Goal: Information Seeking & Learning: Find specific page/section

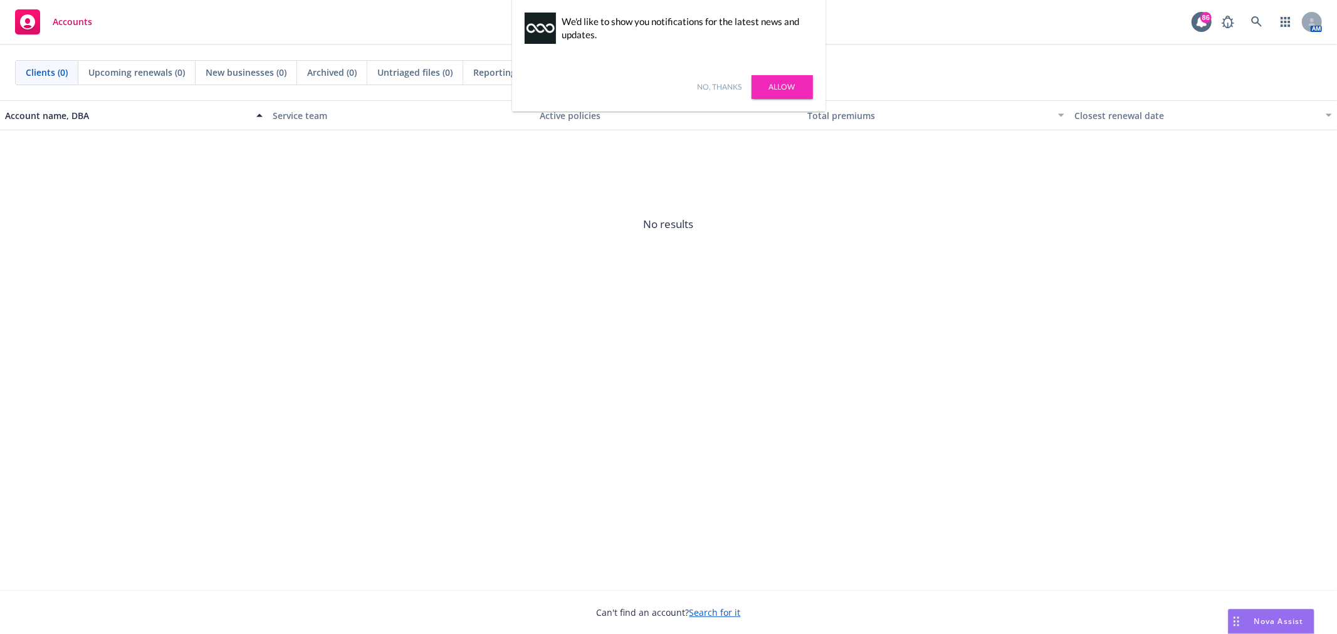
click at [775, 95] on link "Allow" at bounding box center [782, 87] width 61 height 24
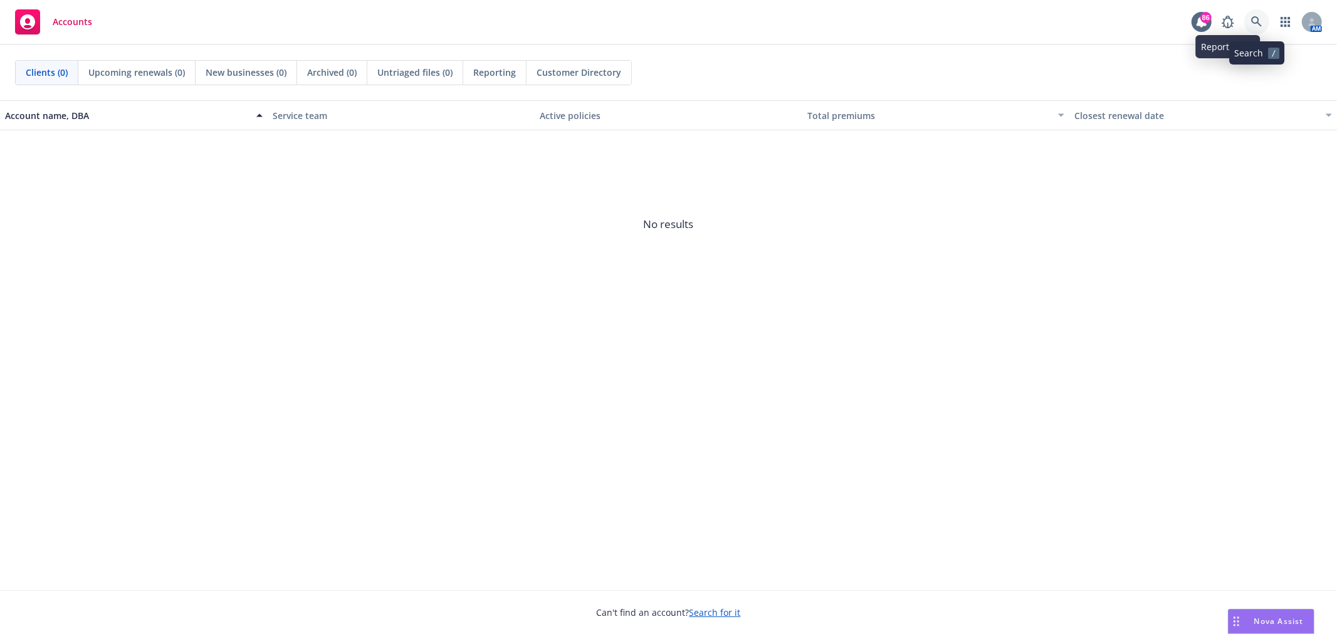
click at [1250, 25] on link at bounding box center [1257, 21] width 25 height 25
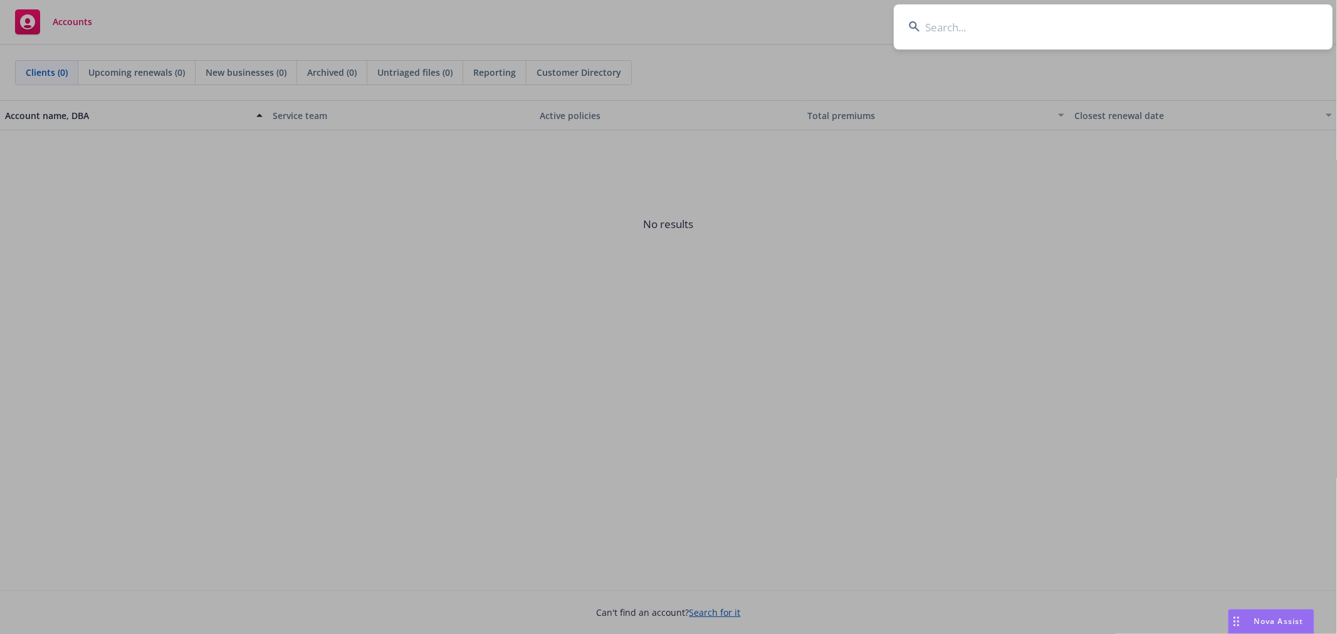
click at [984, 24] on input at bounding box center [1113, 26] width 439 height 45
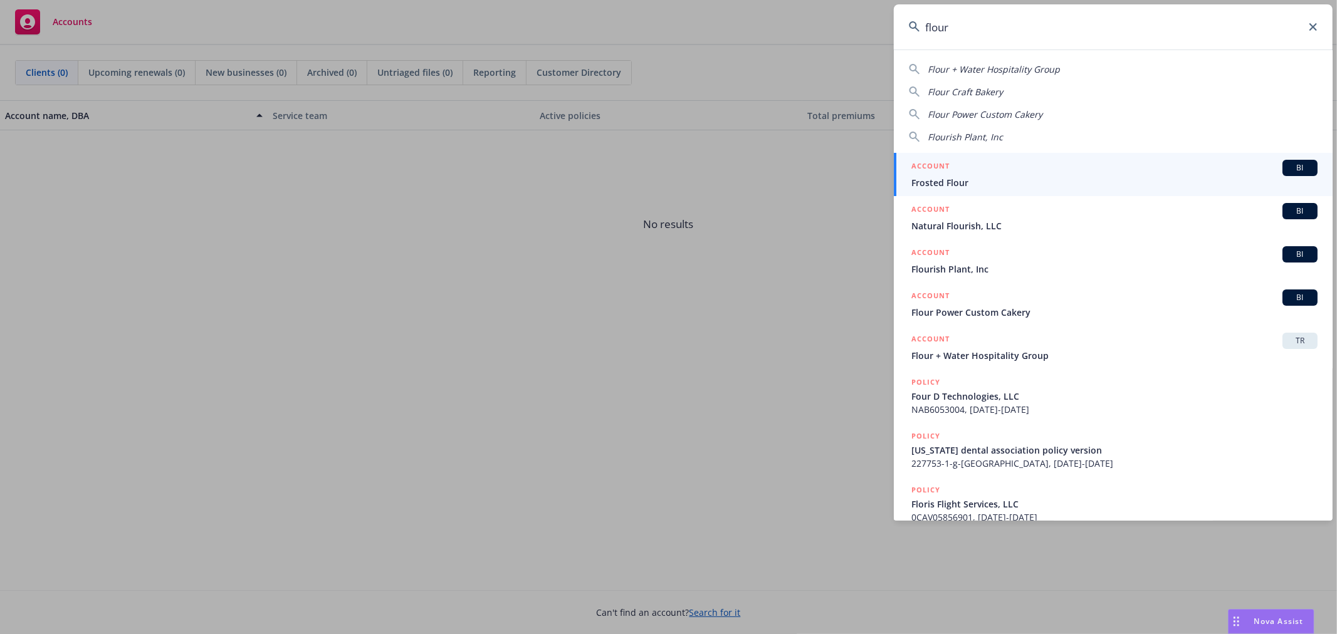
click at [985, 71] on span "Flour + Water Hospitality Group" at bounding box center [994, 69] width 132 height 12
type input "Flour + Water Hospitality Group"
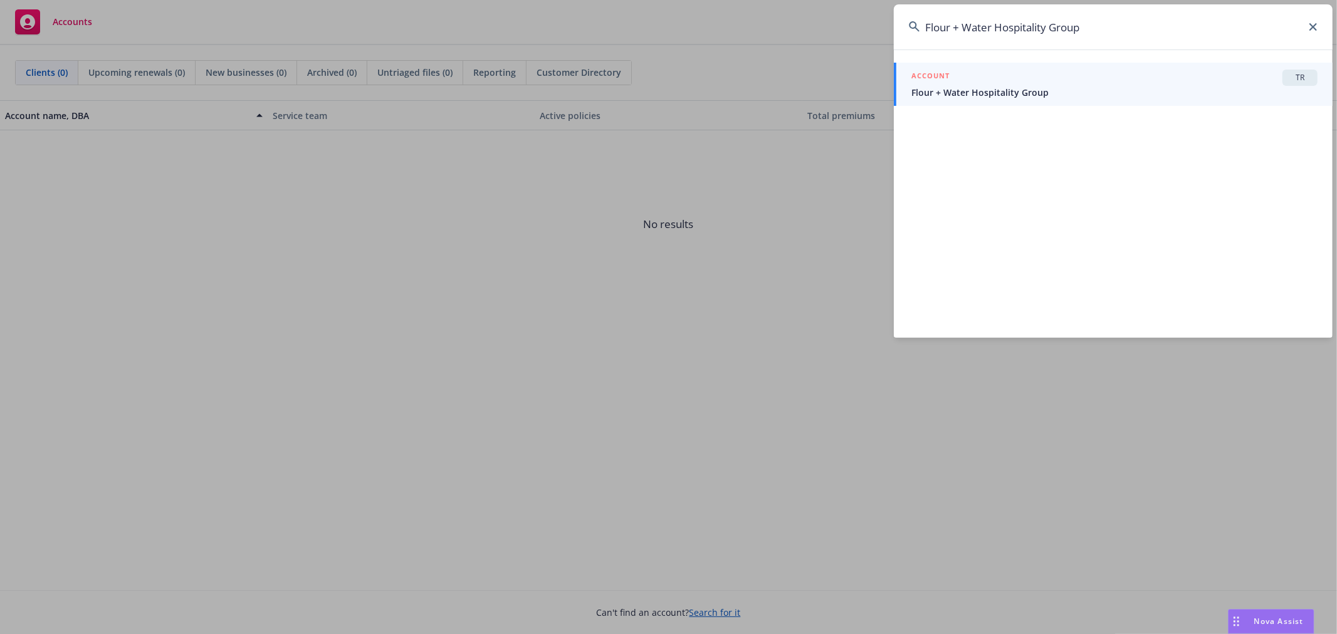
click at [1265, 80] on div "ACCOUNT TR" at bounding box center [1115, 78] width 406 height 16
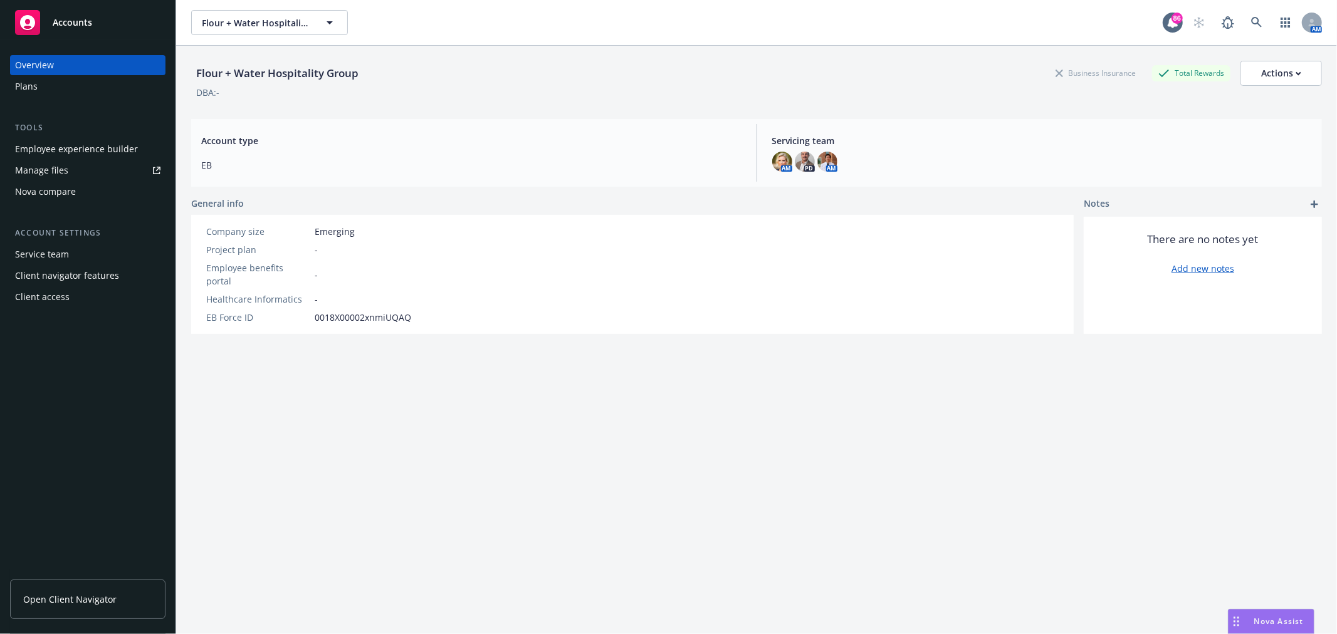
click at [68, 152] on div "Employee experience builder" at bounding box center [76, 149] width 123 height 20
click at [121, 146] on div "Employee experience builder" at bounding box center [76, 149] width 123 height 20
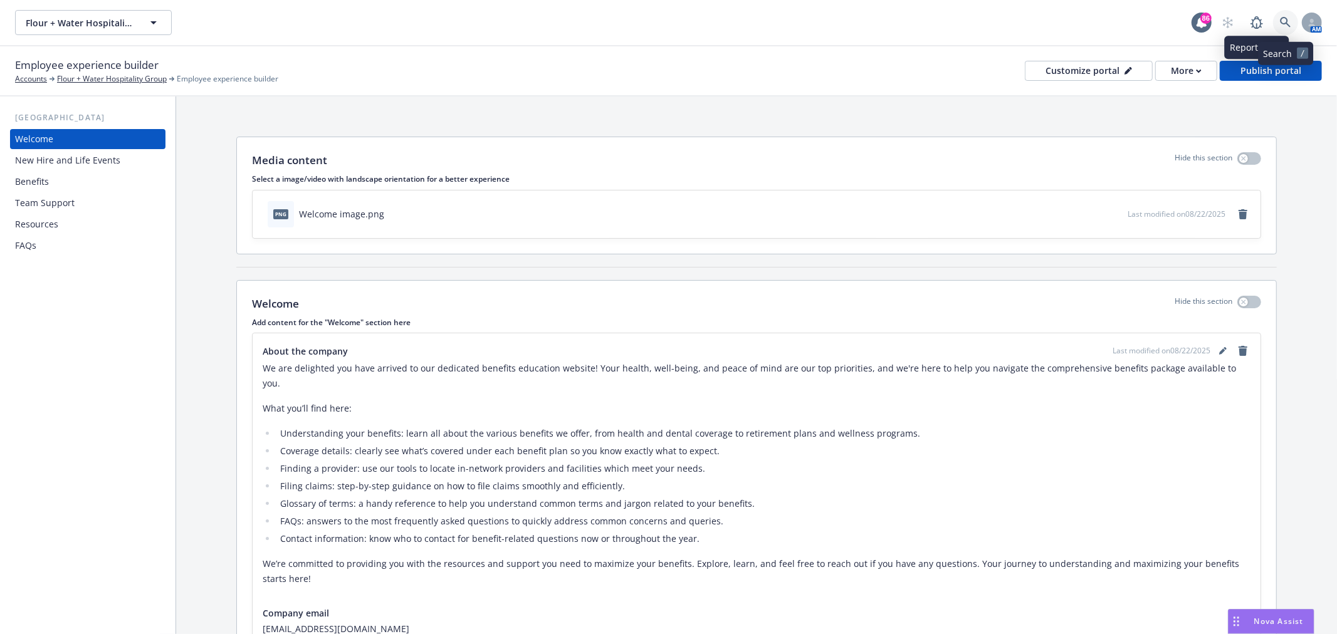
click at [1283, 24] on icon at bounding box center [1285, 22] width 11 height 11
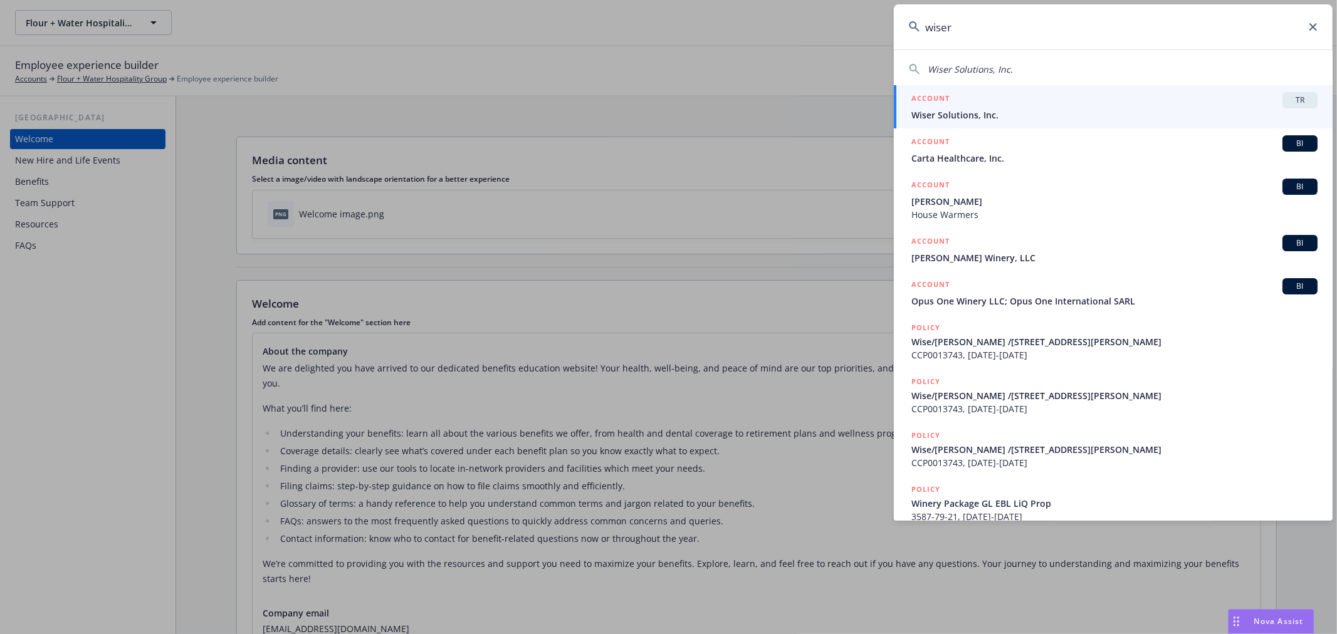
type input "wiser"
click at [1288, 95] on span "TR" at bounding box center [1300, 100] width 25 height 11
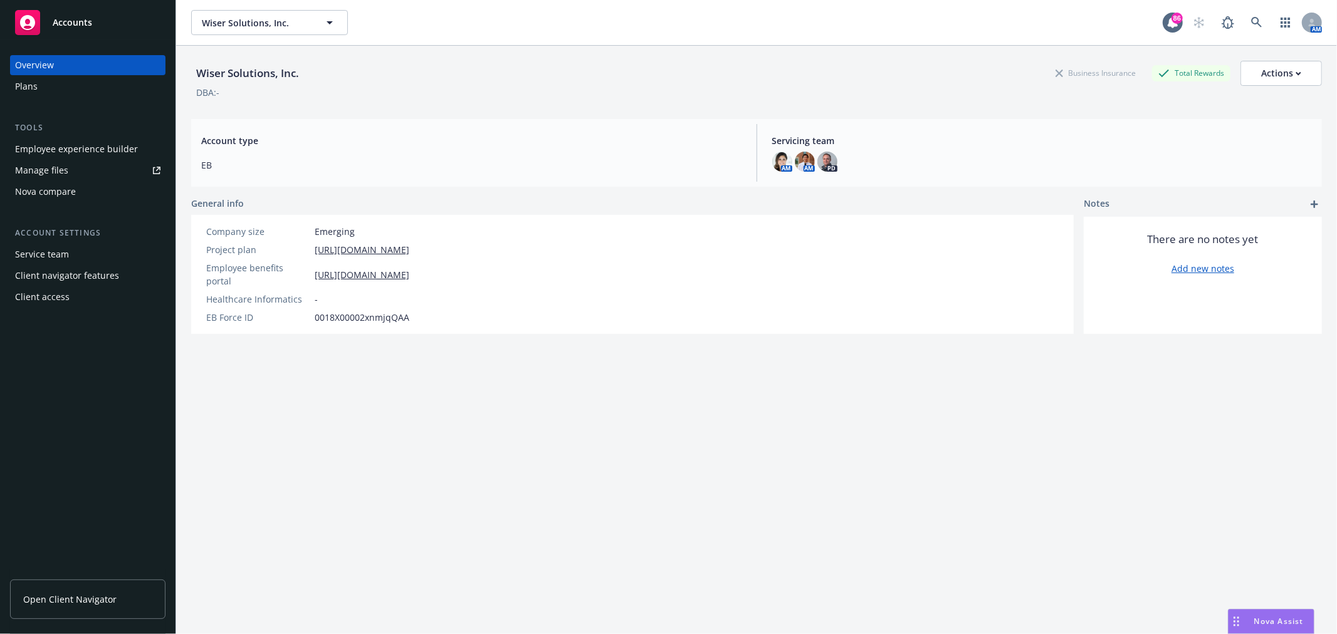
click at [98, 150] on div "Employee experience builder" at bounding box center [76, 149] width 123 height 20
click at [1256, 20] on link at bounding box center [1257, 22] width 25 height 25
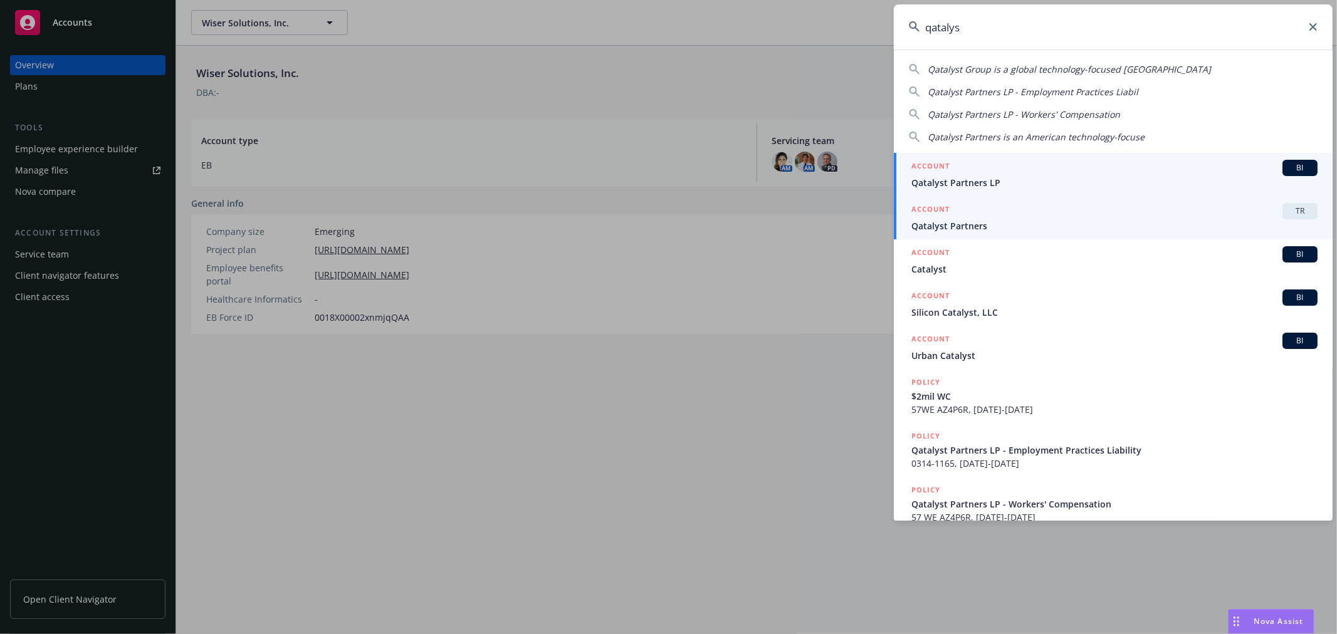
type input "qatalys"
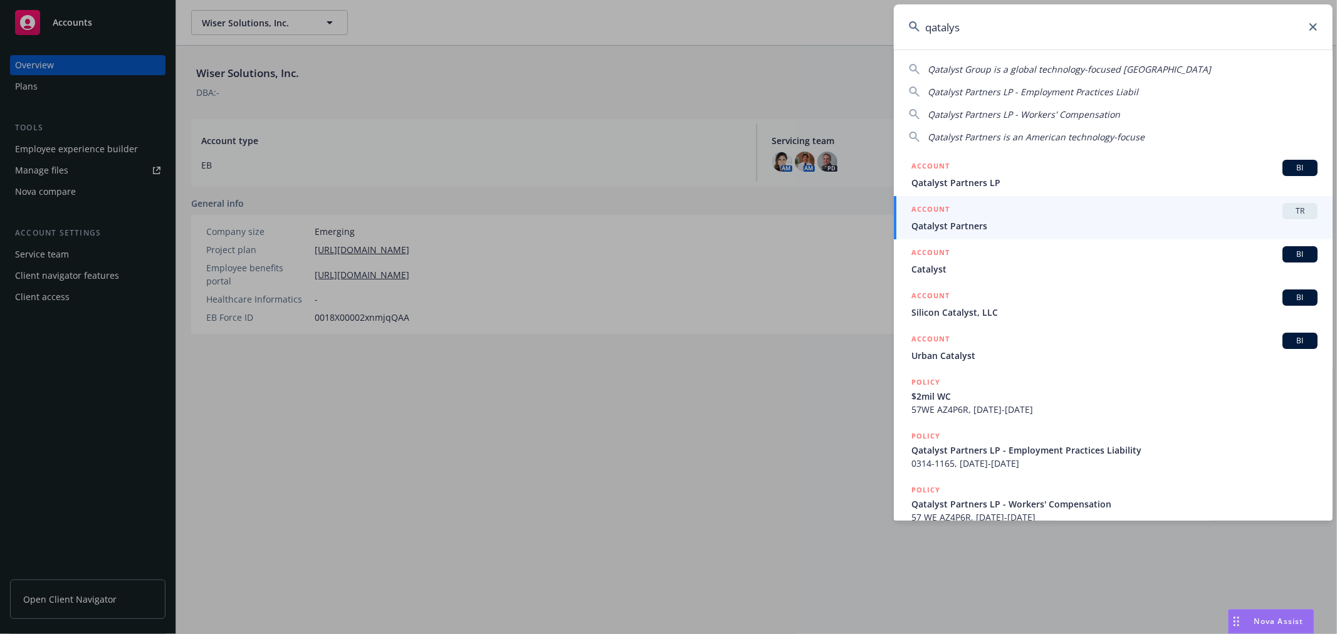
click at [1292, 212] on span "TR" at bounding box center [1300, 211] width 25 height 11
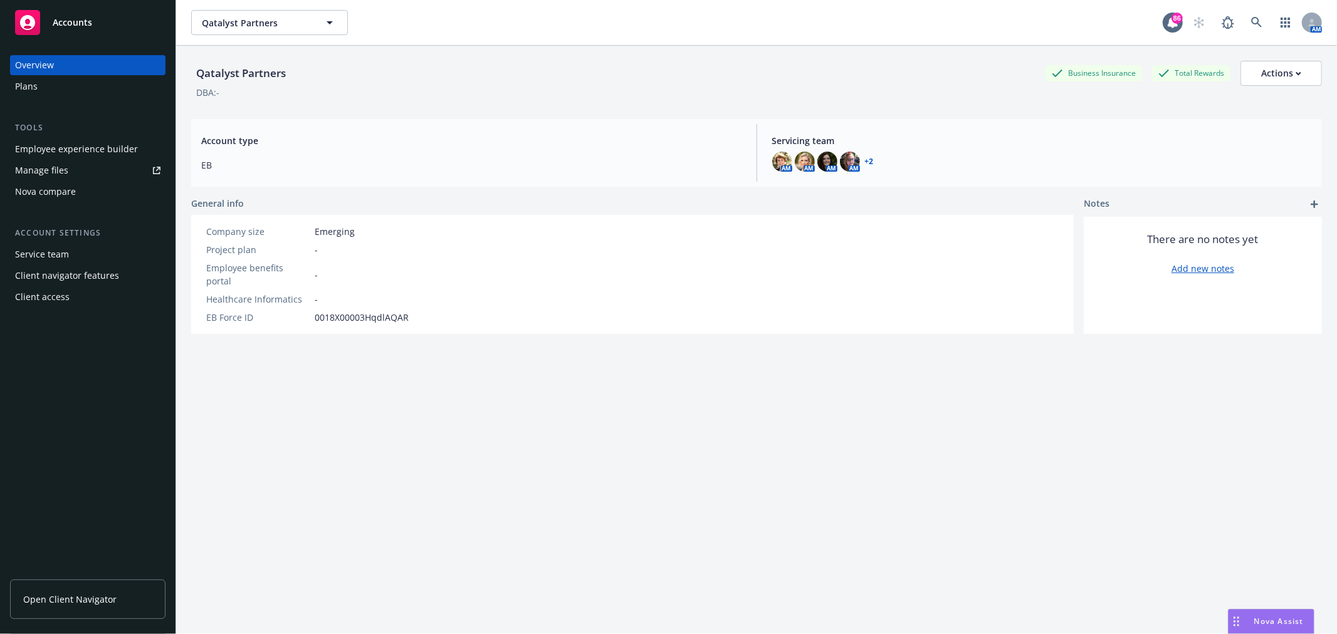
click at [91, 147] on div "Employee experience builder" at bounding box center [76, 149] width 123 height 20
drag, startPoint x: 199, startPoint y: 66, endPoint x: 359, endPoint y: 68, distance: 160.5
click at [359, 68] on div "Qatalyst Partners Business Insurance Total Rewards Actions" at bounding box center [756, 73] width 1131 height 25
copy div "Qatalyst Partners"
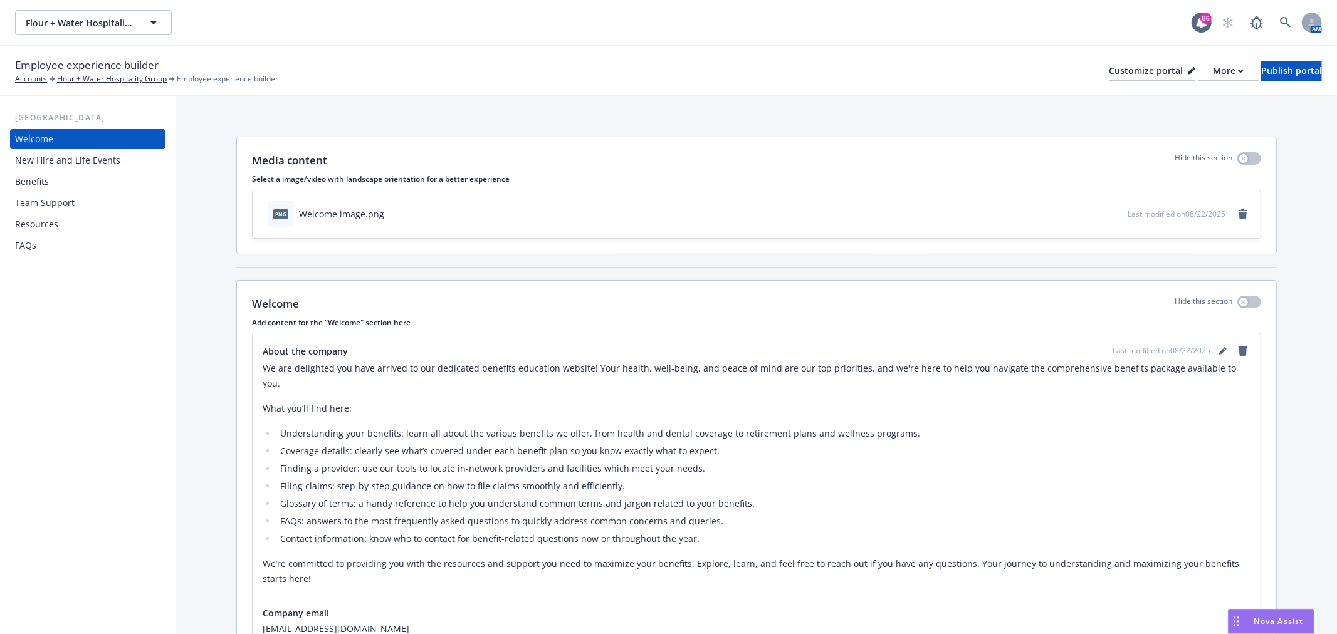
click at [49, 184] on div "Benefits" at bounding box center [87, 182] width 145 height 20
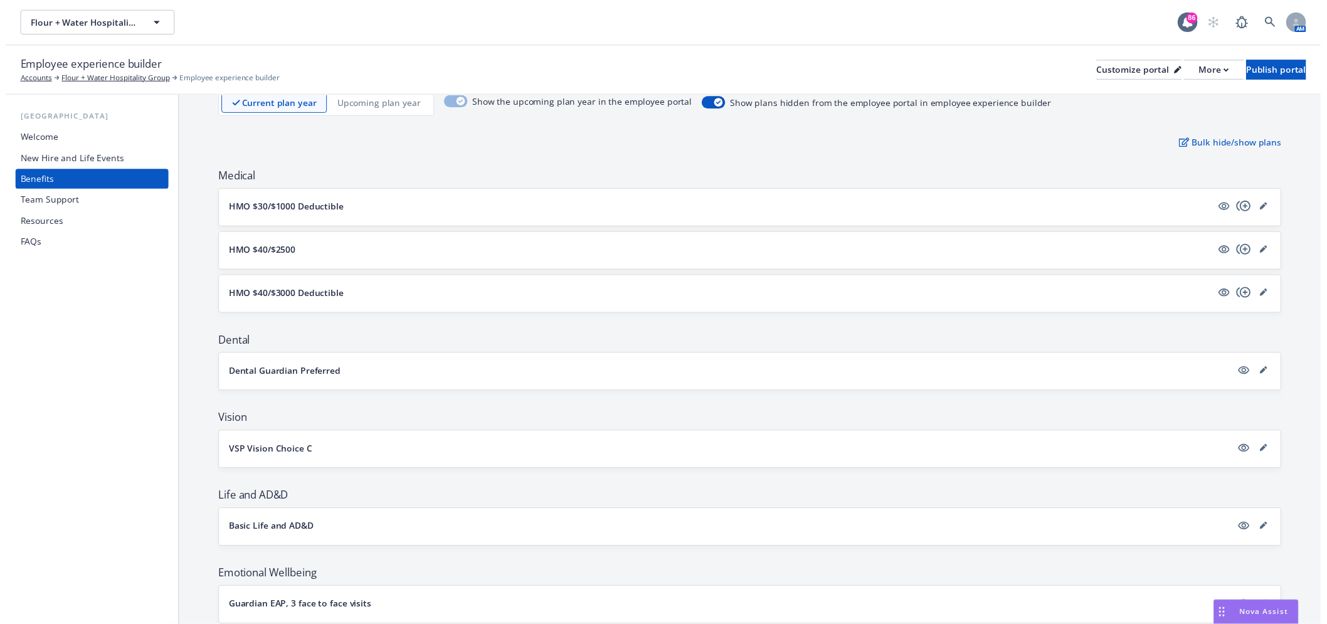
scroll to position [85, 0]
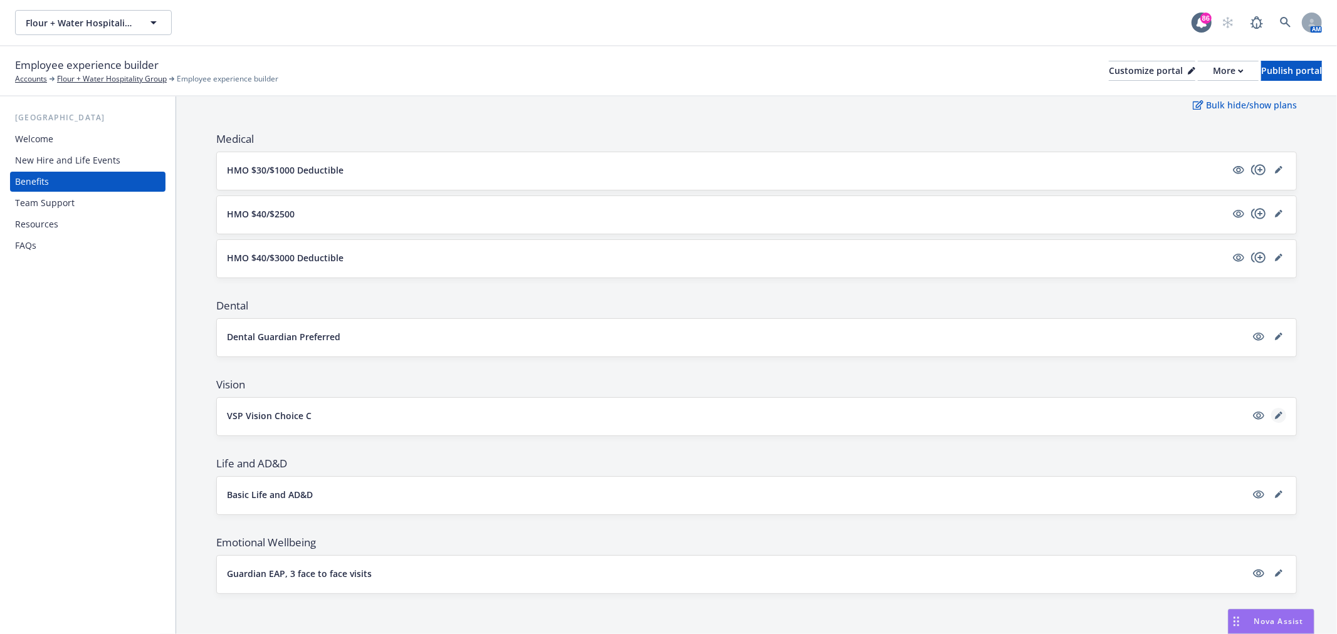
click at [1275, 418] on icon "editPencil" at bounding box center [1279, 416] width 8 height 8
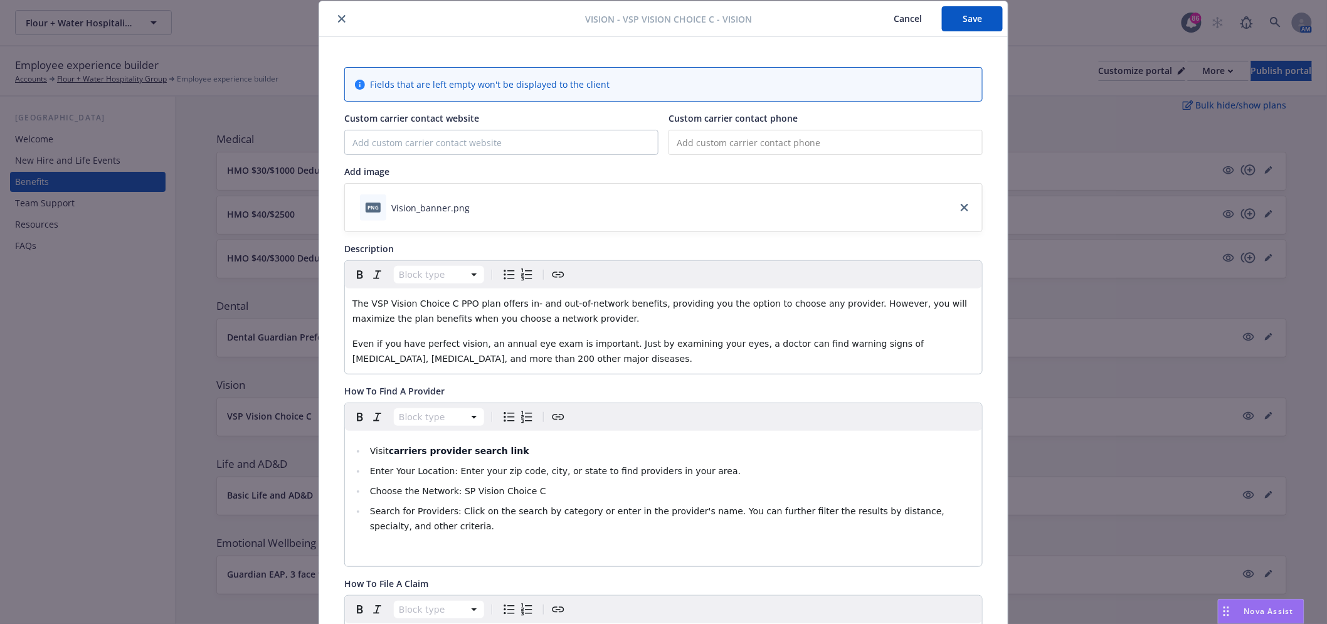
scroll to position [38, 0]
drag, startPoint x: 448, startPoint y: 491, endPoint x: 640, endPoint y: 492, distance: 191.9
click at [448, 492] on span "Choose the Network: SP Vision Choice C" at bounding box center [458, 493] width 176 height 10
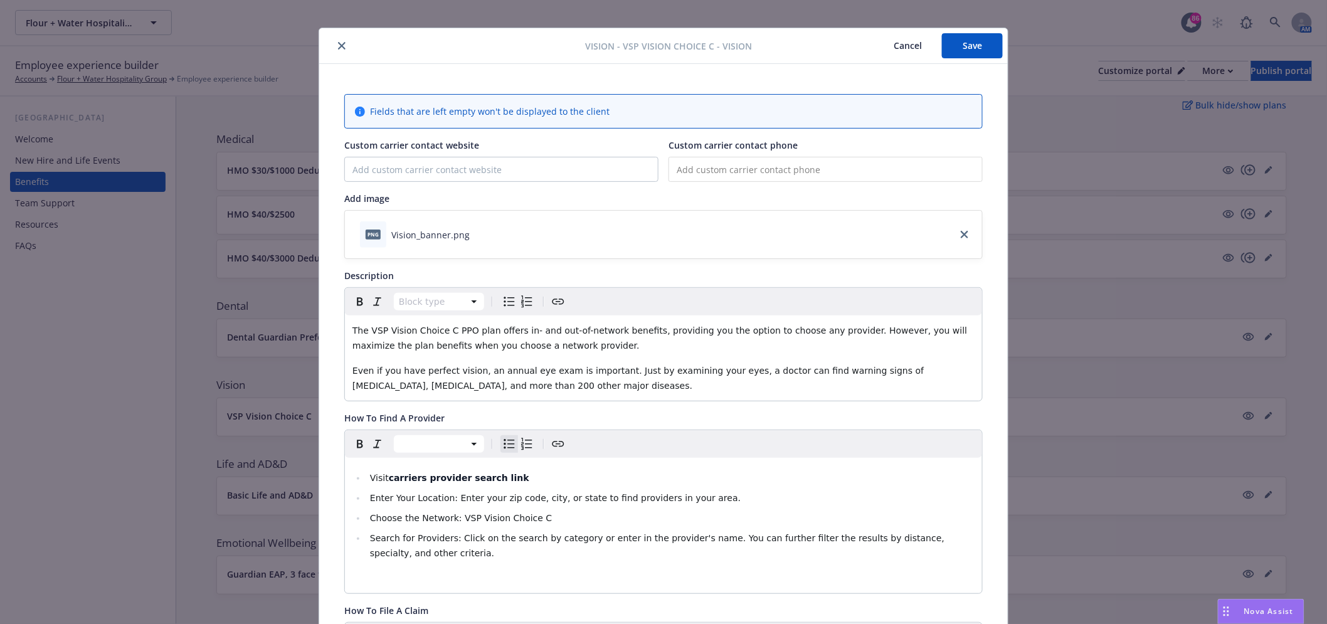
scroll to position [0, 0]
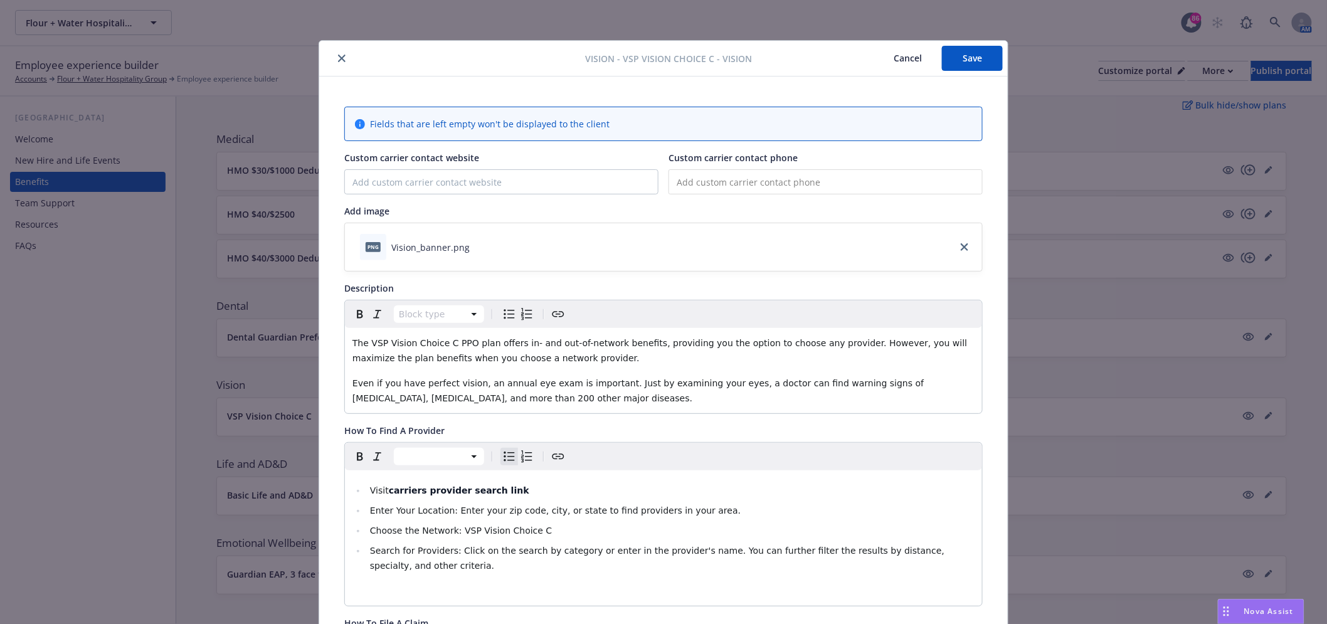
click at [967, 49] on button "Save" at bounding box center [972, 58] width 61 height 25
drag, startPoint x: 942, startPoint y: 76, endPoint x: 976, endPoint y: 55, distance: 40.2
click at [944, 75] on div "Vision - VSP Vision Choice C - Vision Cancel Save" at bounding box center [663, 59] width 688 height 36
click at [979, 55] on button "Save" at bounding box center [972, 58] width 61 height 25
click at [338, 56] on icon "close" at bounding box center [342, 59] width 8 height 8
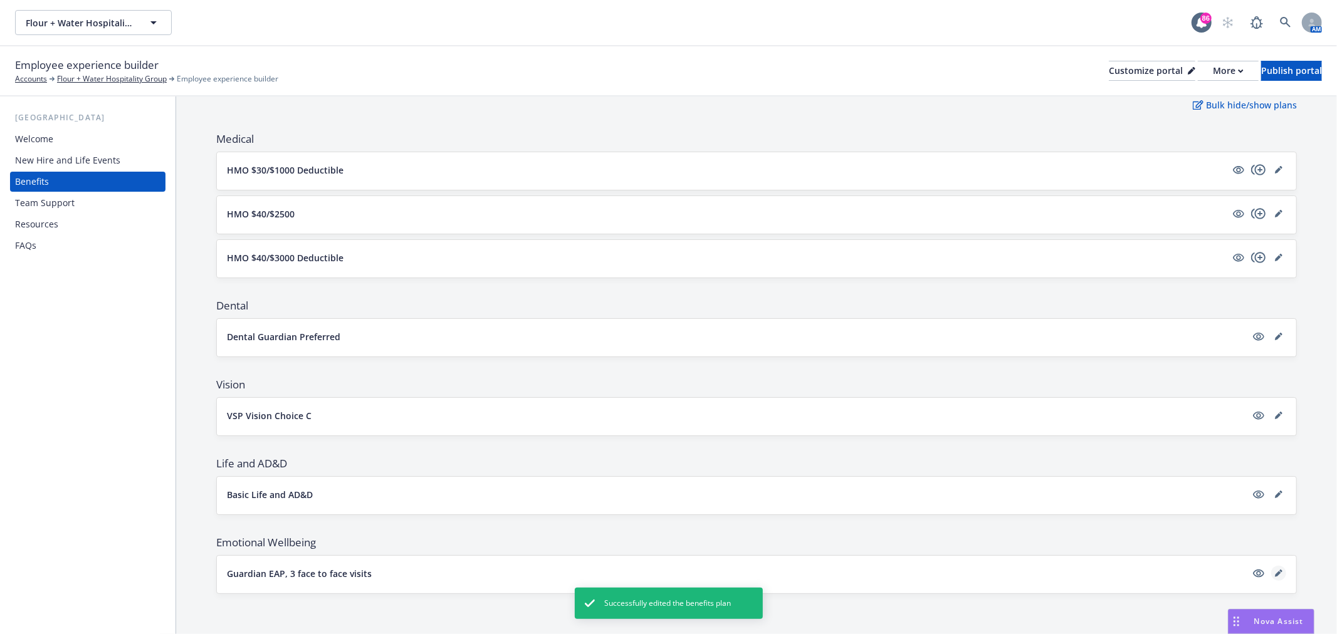
click at [1273, 571] on link "editPencil" at bounding box center [1278, 573] width 15 height 15
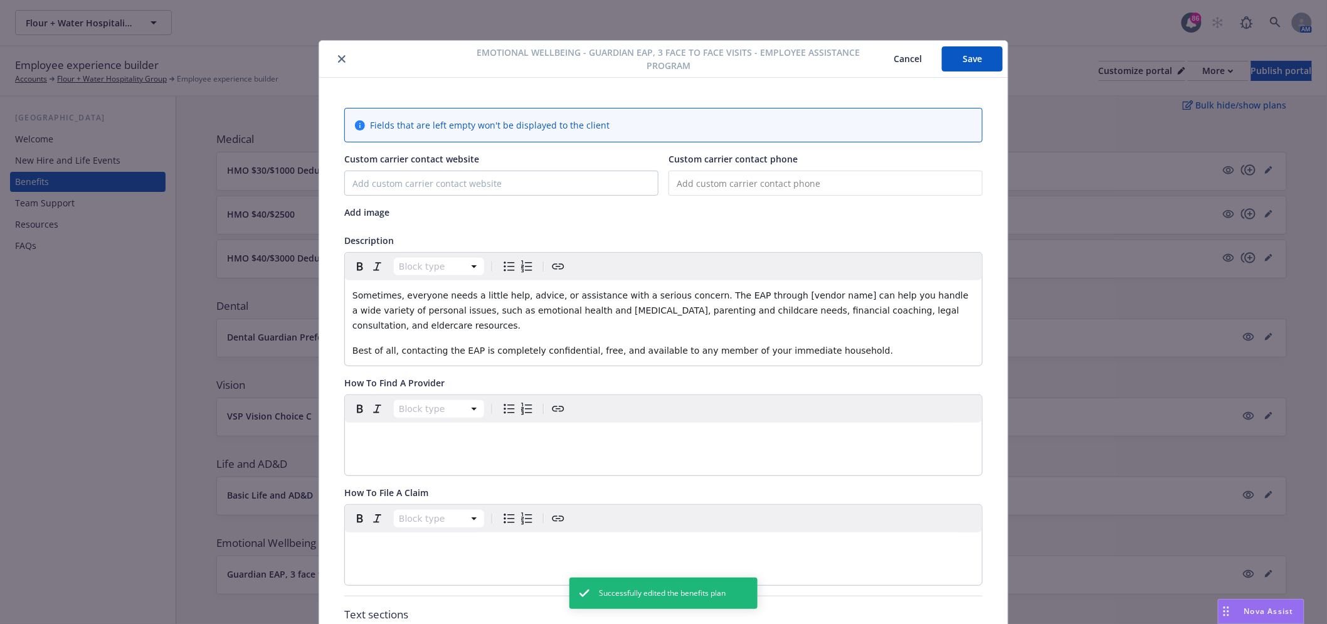
scroll to position [38, 0]
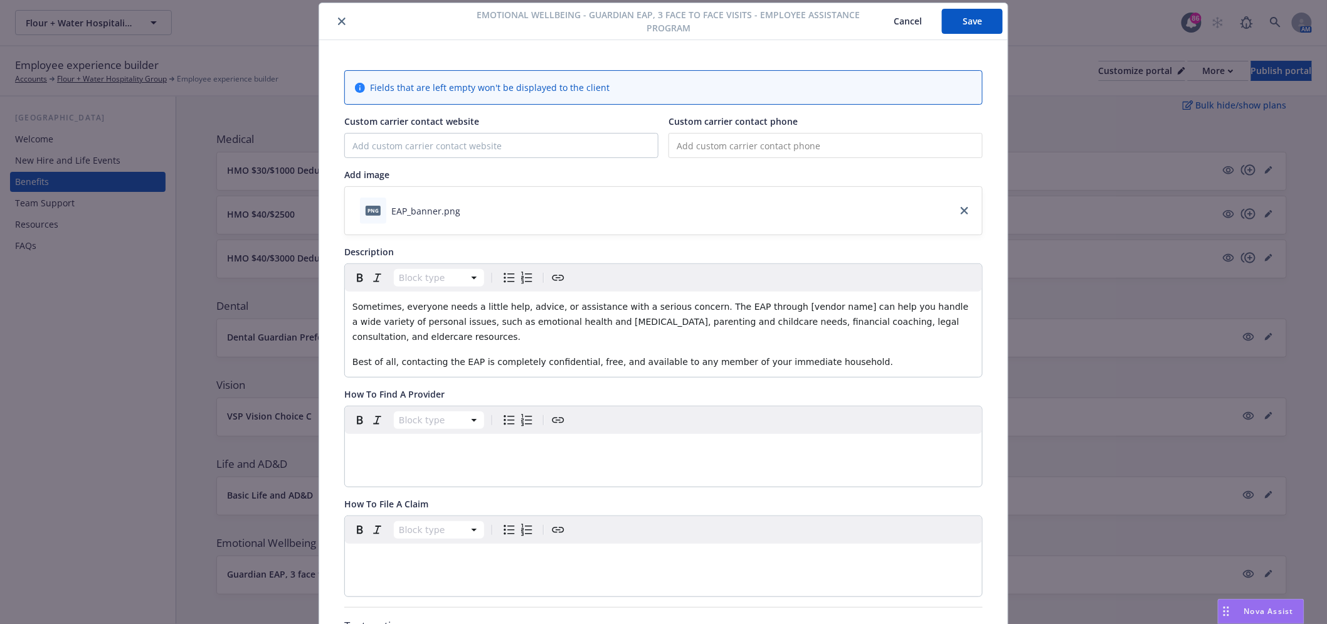
click at [899, 21] on button "Cancel" at bounding box center [907, 21] width 68 height 25
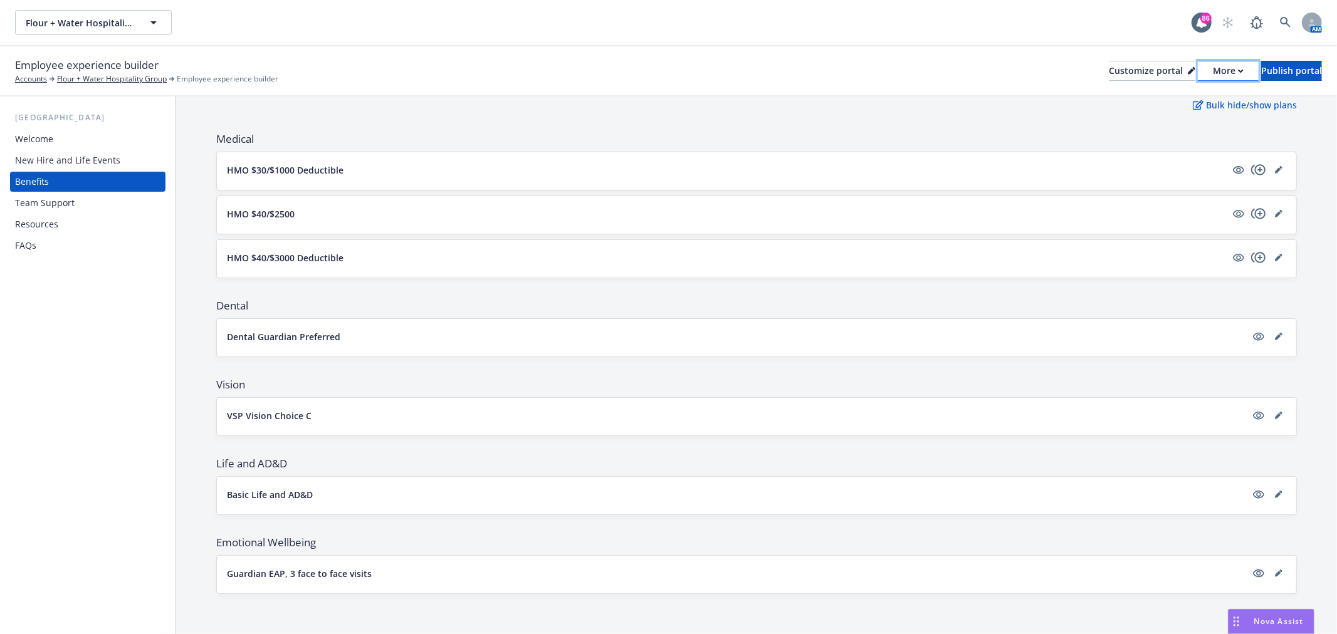
click at [1213, 70] on div "More" at bounding box center [1228, 70] width 31 height 19
click at [1165, 95] on link "Copy preview link" at bounding box center [1162, 99] width 114 height 25
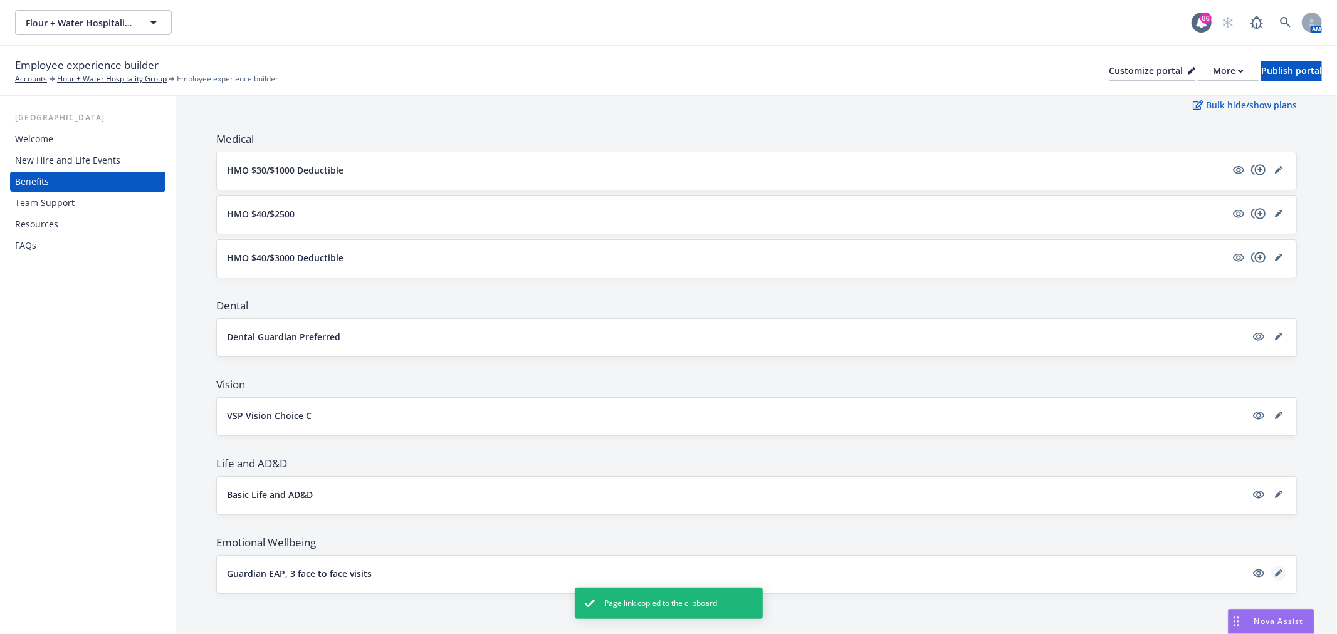
click at [1271, 574] on link "editPencil" at bounding box center [1278, 573] width 15 height 15
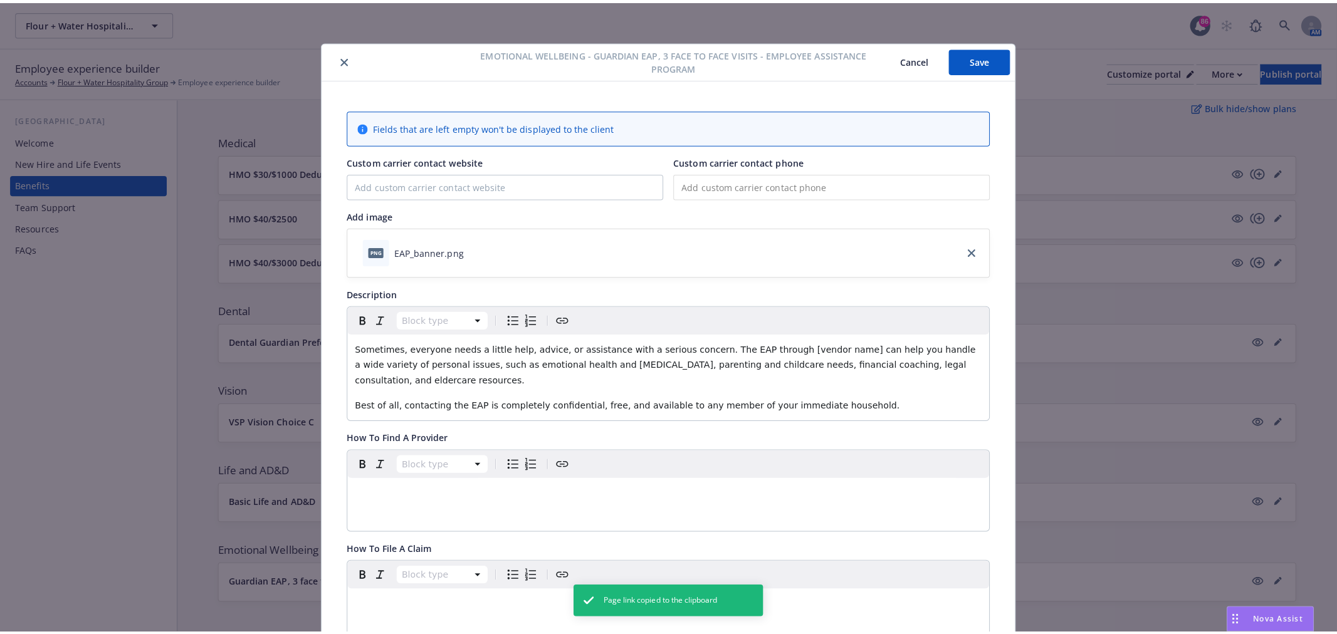
scroll to position [38, 0]
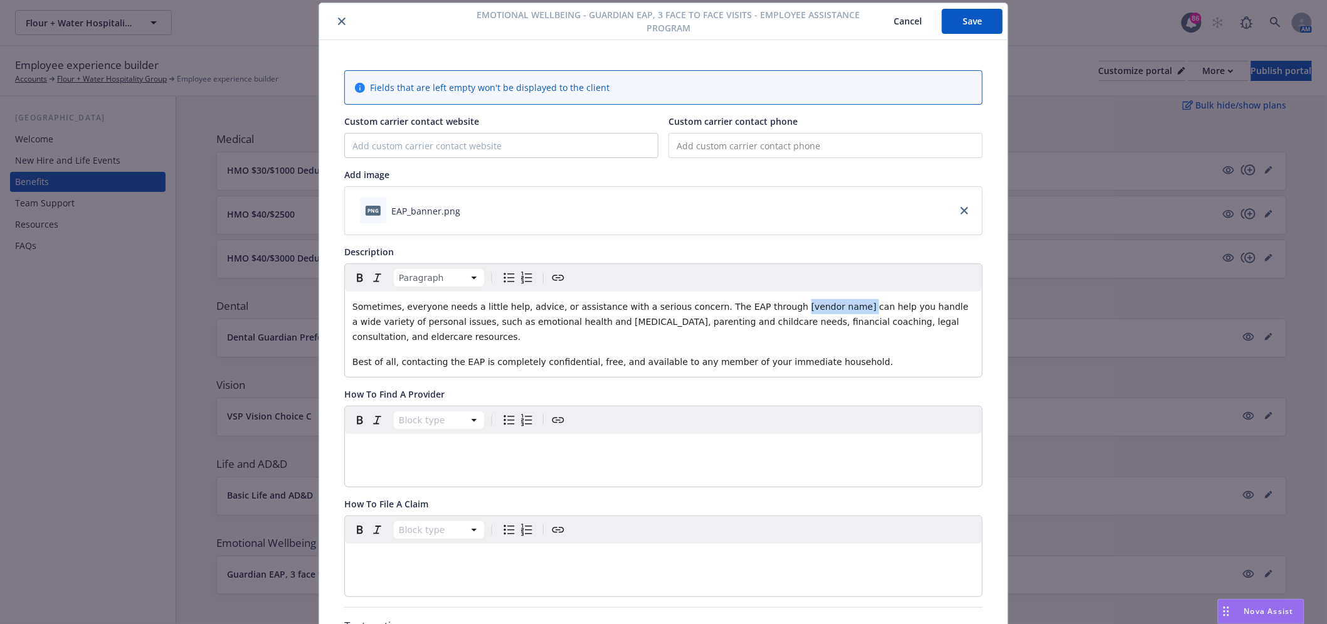
drag, startPoint x: 757, startPoint y: 305, endPoint x: 803, endPoint y: 302, distance: 46.5
click at [803, 302] on span "Sometimes, everyone needs a little help, advice, or assistance with a serious c…" at bounding box center [661, 322] width 619 height 40
click at [966, 26] on button "Save" at bounding box center [972, 21] width 61 height 25
click at [979, 18] on button "Save" at bounding box center [972, 21] width 61 height 25
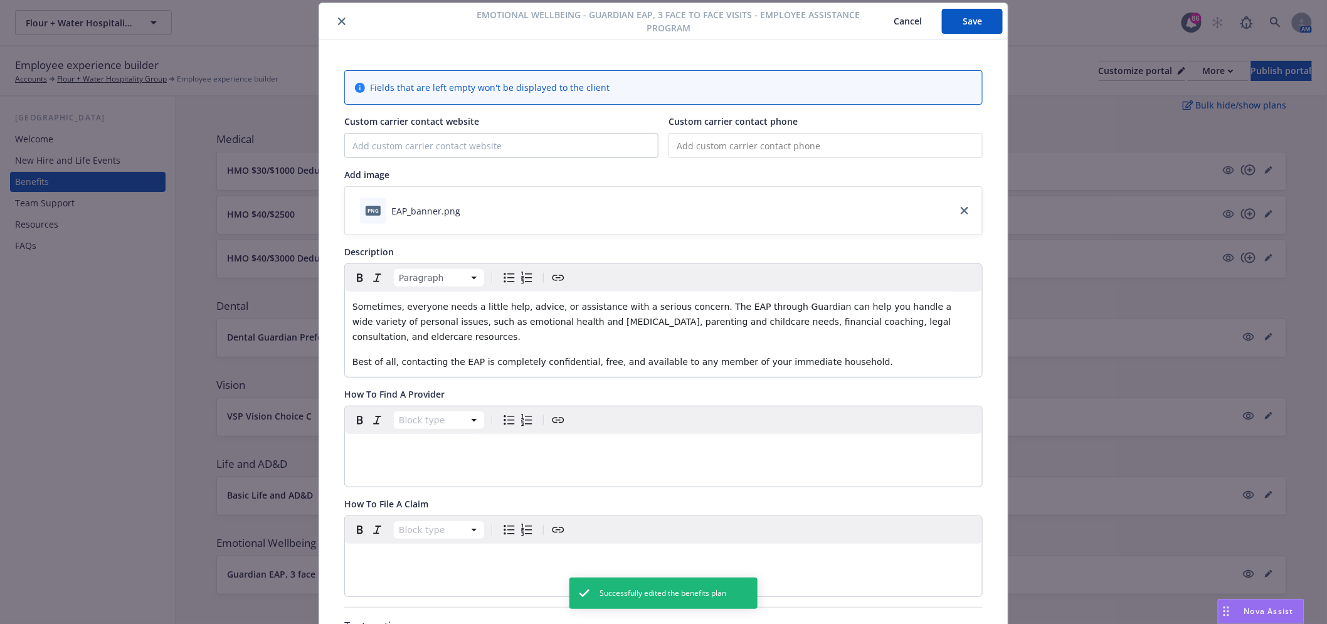
click at [338, 21] on icon "close" at bounding box center [342, 22] width 8 height 8
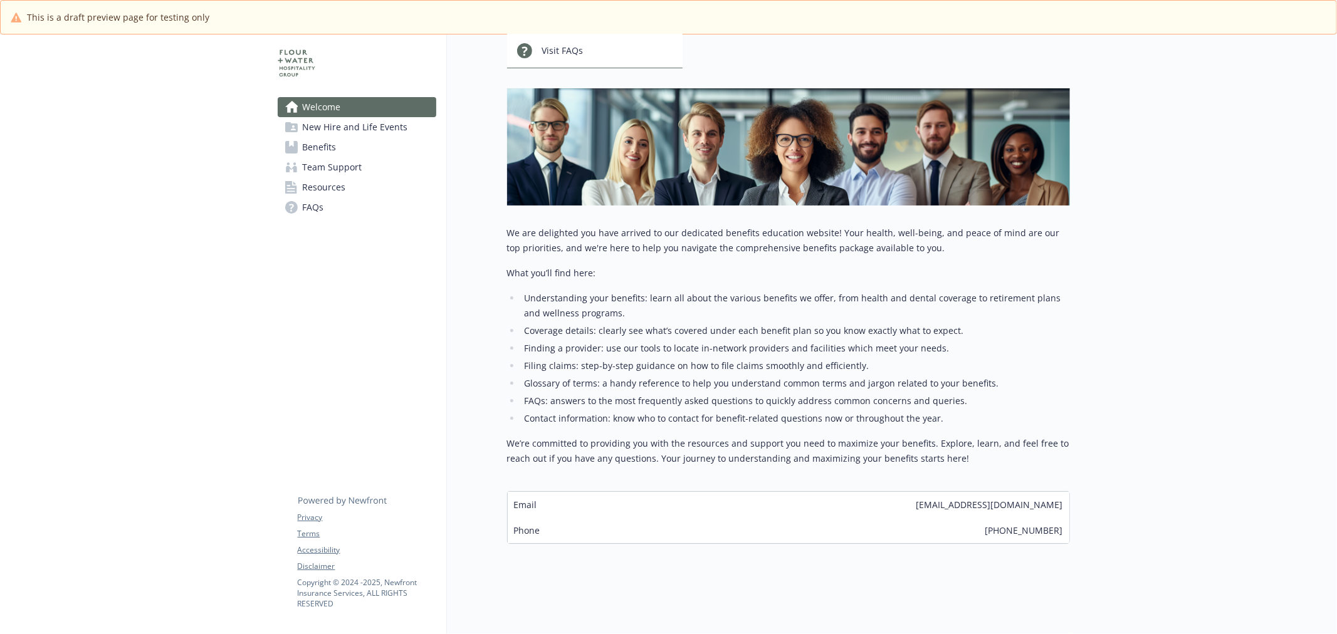
click at [320, 149] on span "Benefits" at bounding box center [320, 147] width 34 height 20
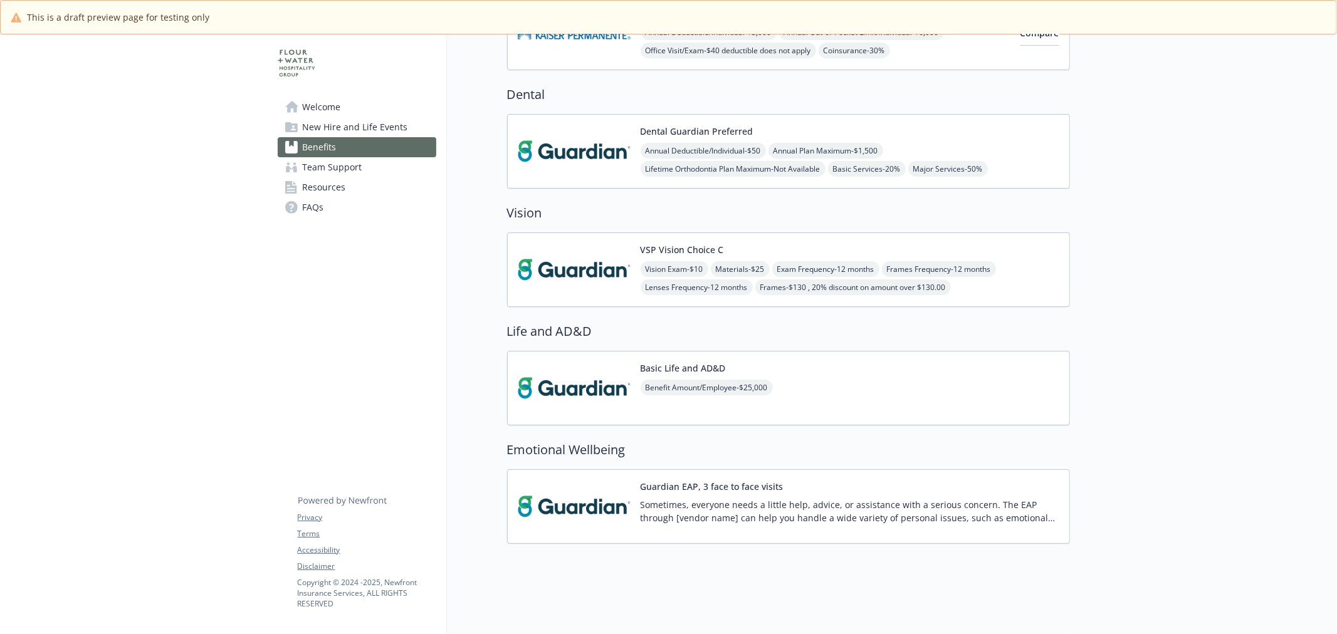
scroll to position [348, 0]
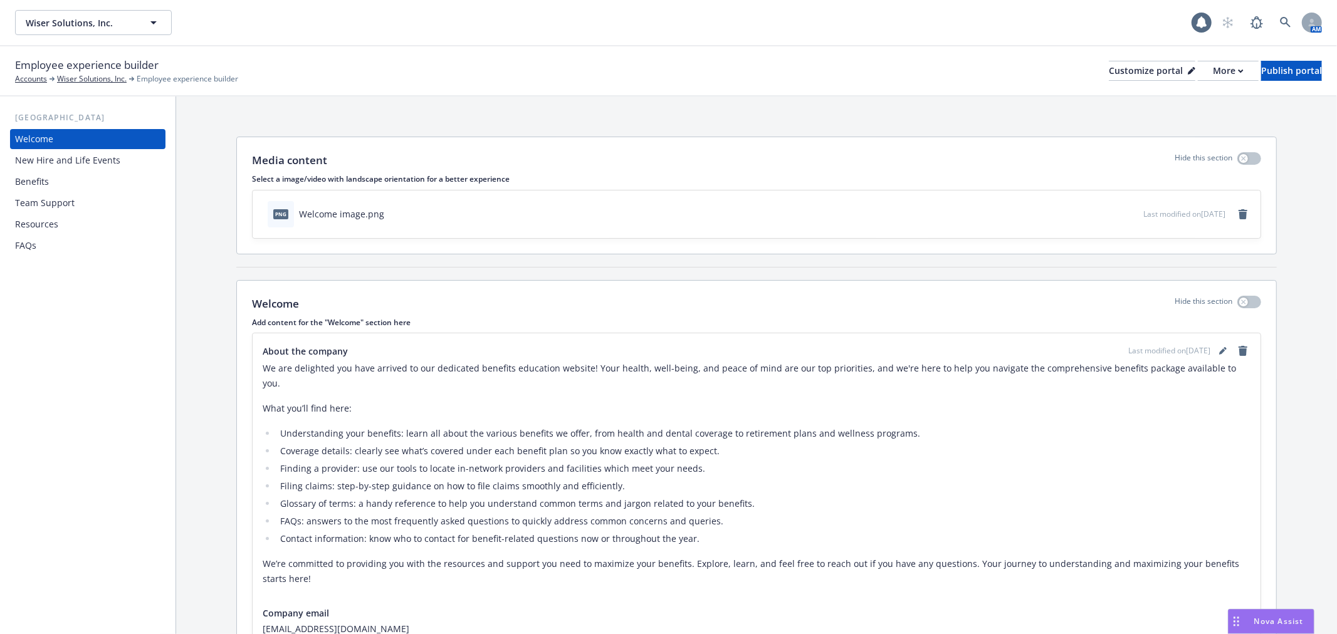
click at [57, 186] on div "Benefits" at bounding box center [87, 182] width 145 height 20
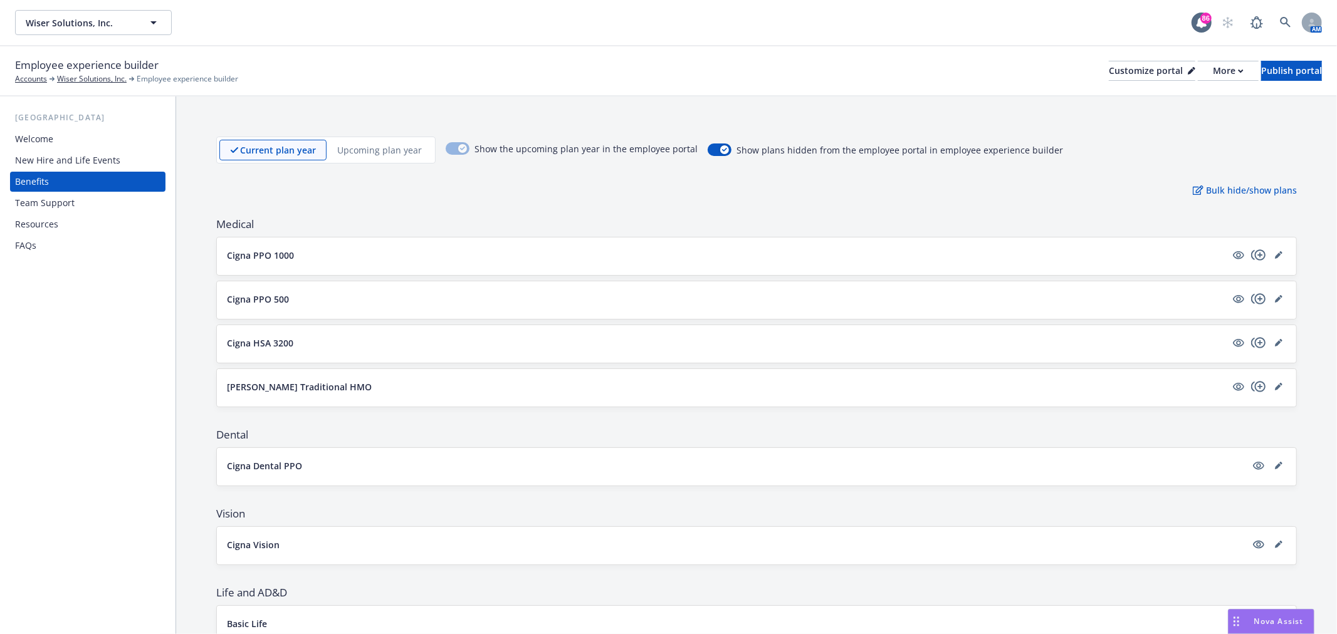
click at [71, 159] on div "New Hire and Life Events" at bounding box center [67, 160] width 105 height 20
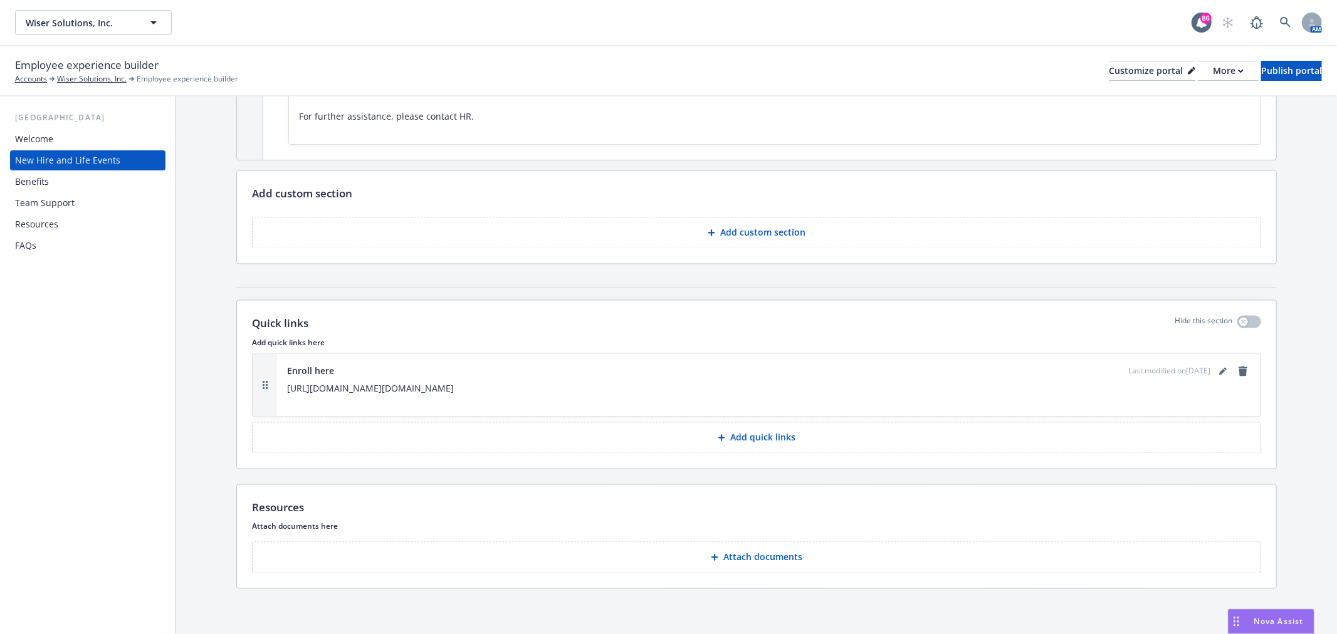
scroll to position [1628, 0]
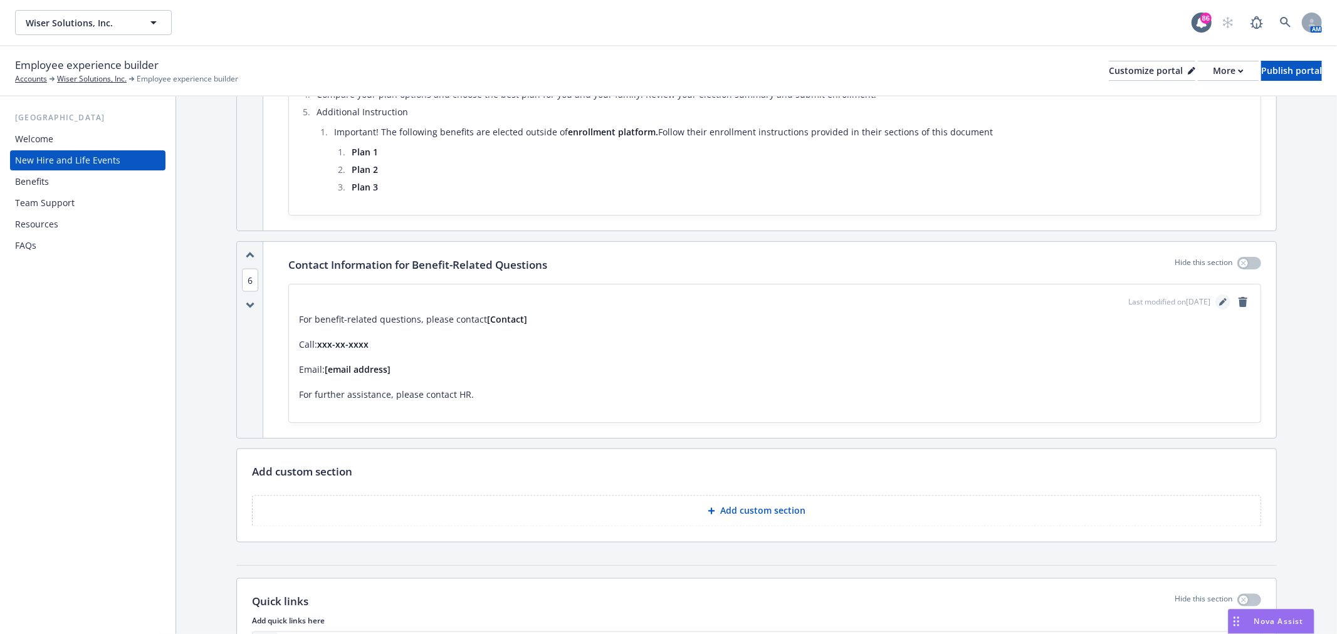
click at [1219, 303] on icon "editPencil" at bounding box center [1223, 302] width 8 height 8
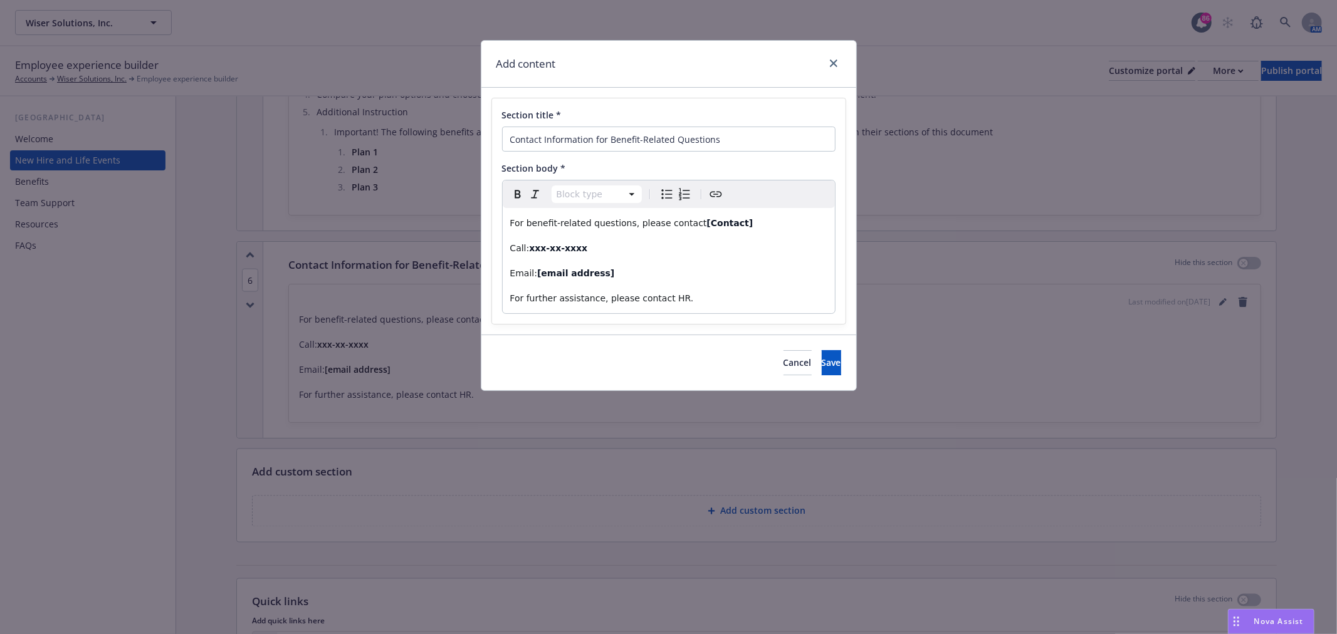
click at [838, 55] on div "Add content" at bounding box center [669, 64] width 375 height 47
click at [841, 60] on div at bounding box center [831, 64] width 20 height 16
click at [833, 61] on icon "close" at bounding box center [834, 64] width 8 height 8
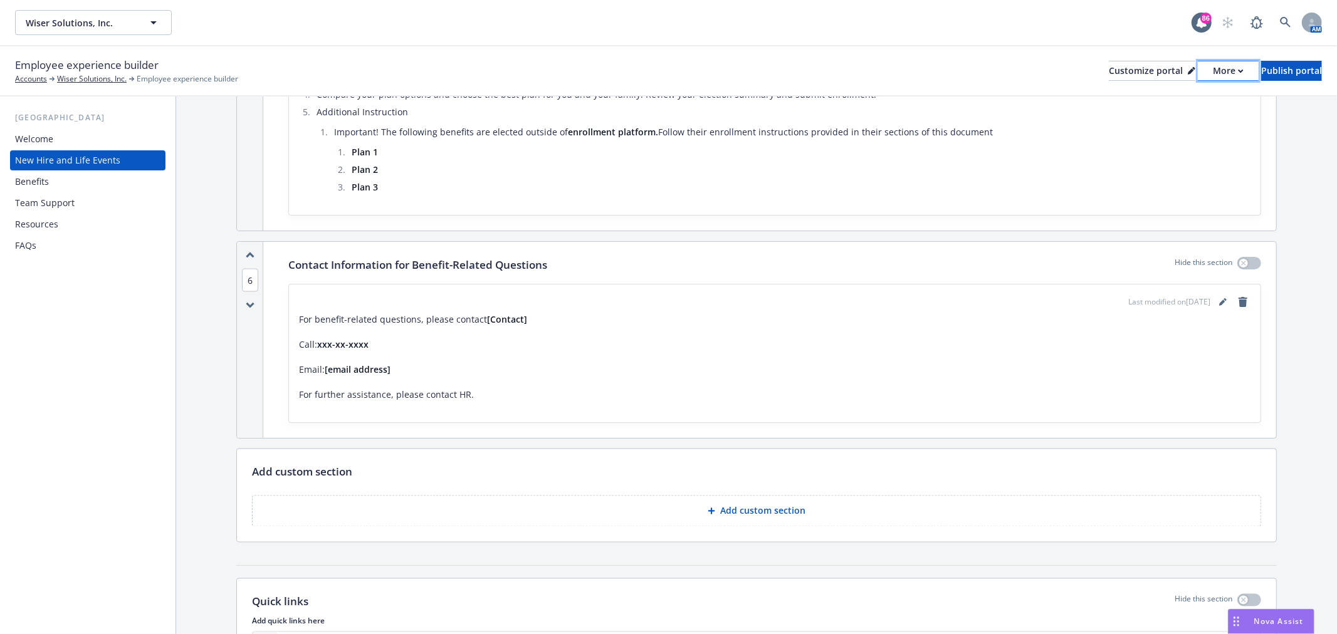
click at [1213, 75] on div "More" at bounding box center [1228, 70] width 31 height 19
click at [1179, 93] on link "Copy preview link" at bounding box center [1162, 99] width 114 height 25
click at [1219, 299] on icon "editPencil" at bounding box center [1223, 302] width 8 height 8
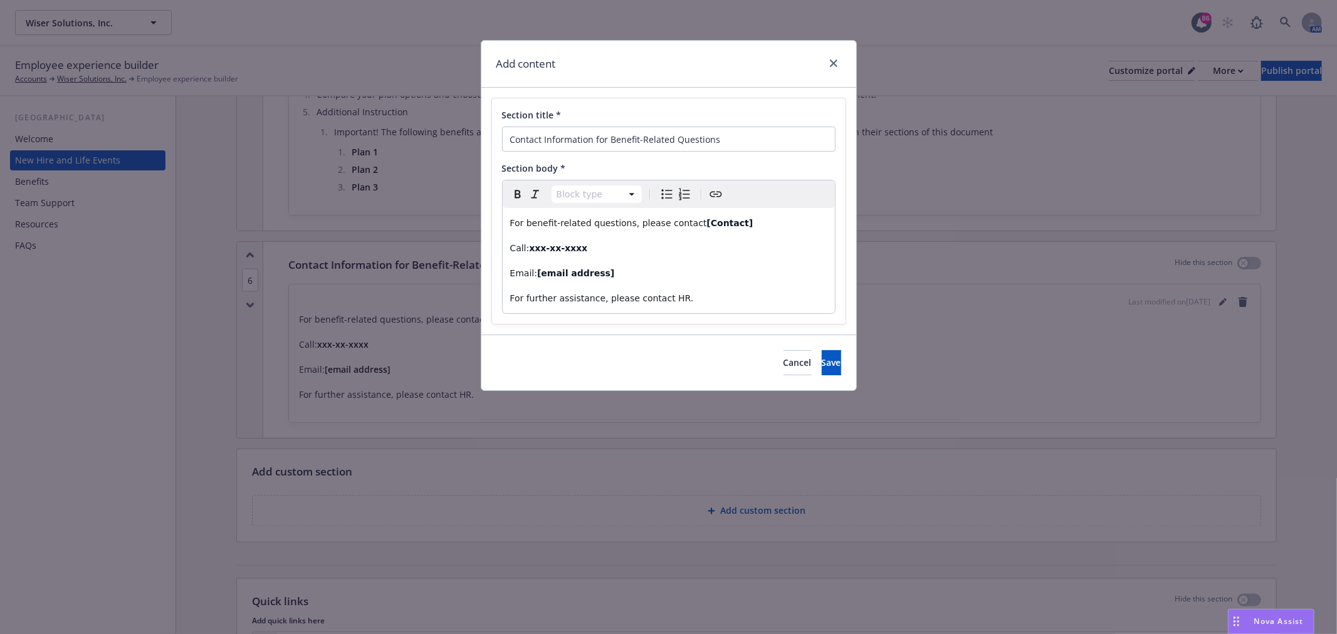
select select "paragraph"
drag, startPoint x: 535, startPoint y: 276, endPoint x: 607, endPoint y: 275, distance: 71.5
click at [607, 275] on p "Email: [email address]" at bounding box center [668, 273] width 317 height 15
drag, startPoint x: 528, startPoint y: 248, endPoint x: 594, endPoint y: 249, distance: 66.5
click at [594, 249] on p "Call: xxx-xx-xxxx" at bounding box center [668, 248] width 317 height 15
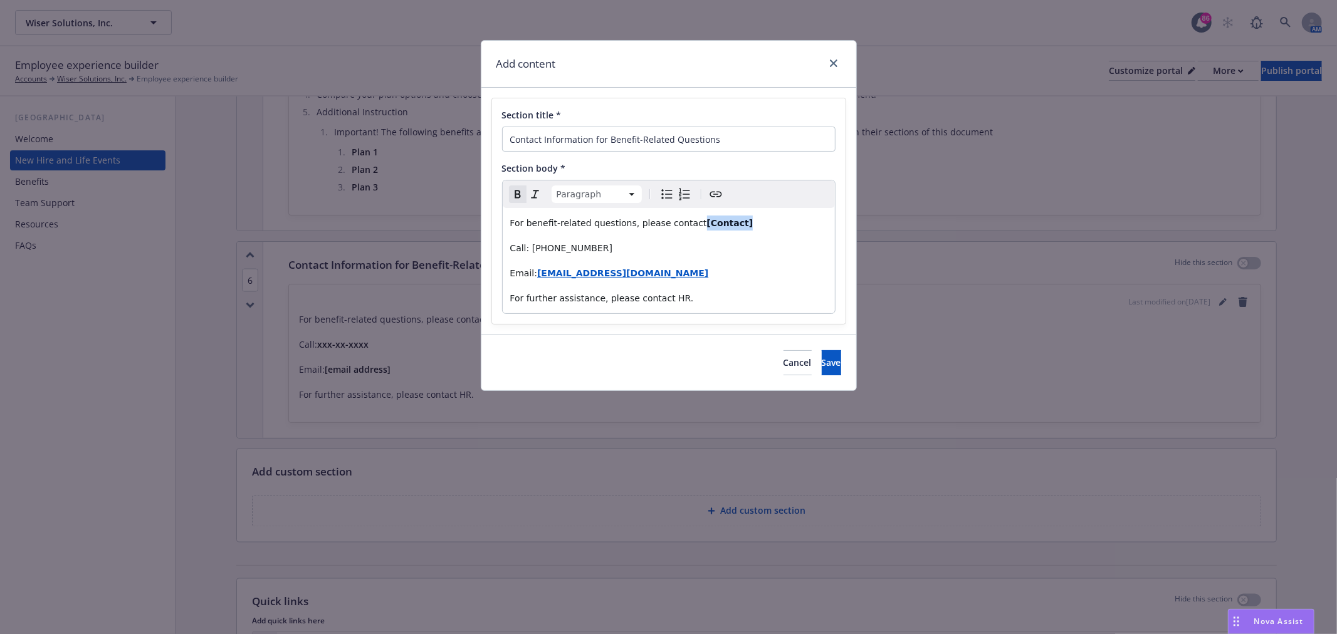
drag, startPoint x: 686, startPoint y: 223, endPoint x: 759, endPoint y: 211, distance: 73.7
click at [759, 211] on div "For benefit-related questions, please contact [Contact] Call: (866) 206-3604 Em…" at bounding box center [669, 260] width 332 height 105
click at [707, 222] on strong "Newfront" at bounding box center [730, 223] width 46 height 10
click at [767, 233] on div "For benefit-related questions, please contact Newfront Call: (866) 206-3604 Ema…" at bounding box center [669, 260] width 332 height 105
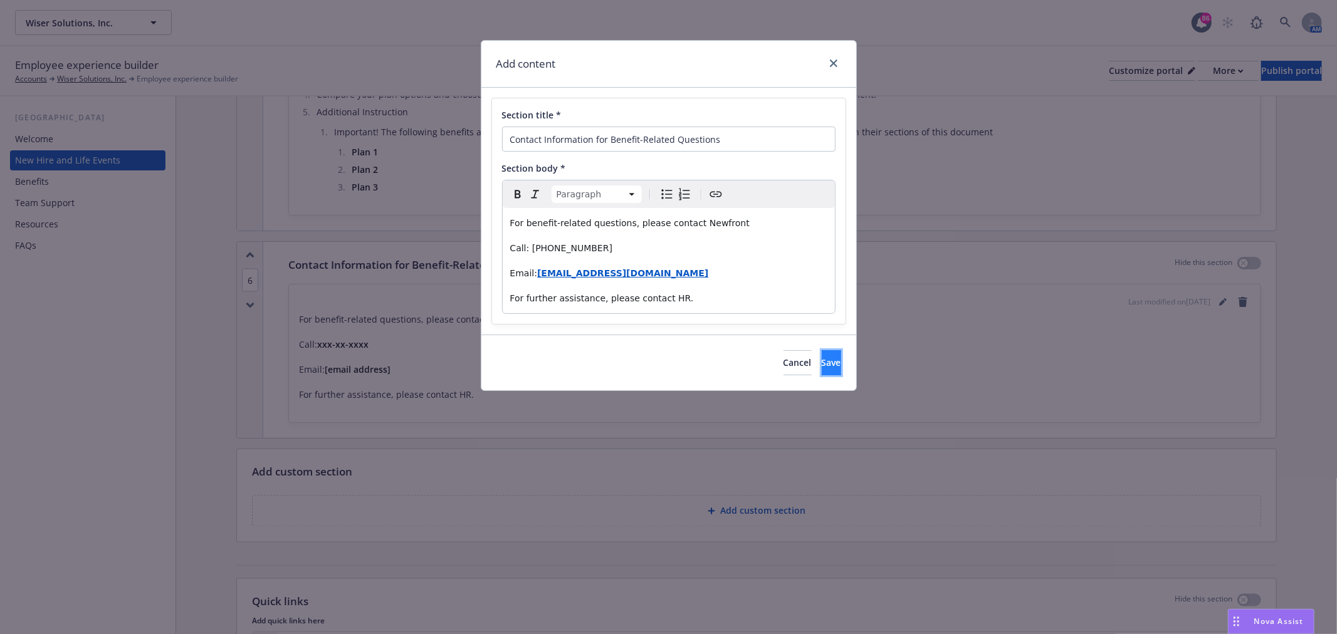
click at [822, 360] on span "Save" at bounding box center [831, 363] width 19 height 12
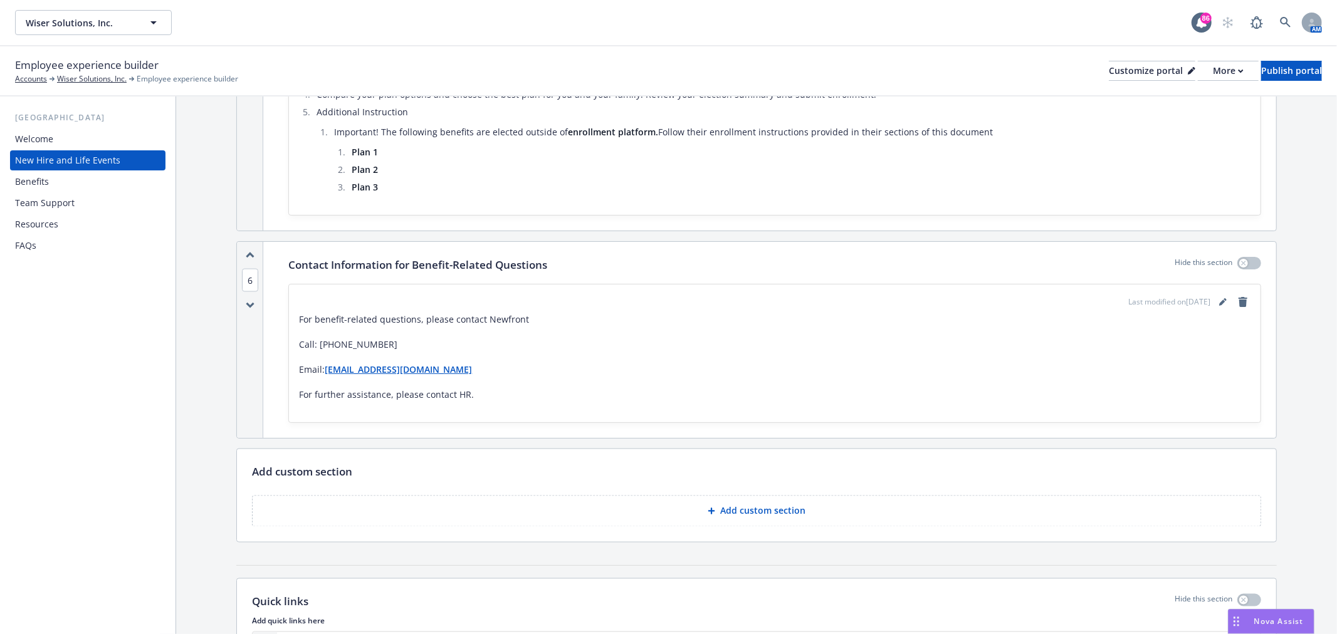
click at [93, 179] on div "Benefits" at bounding box center [87, 182] width 145 height 20
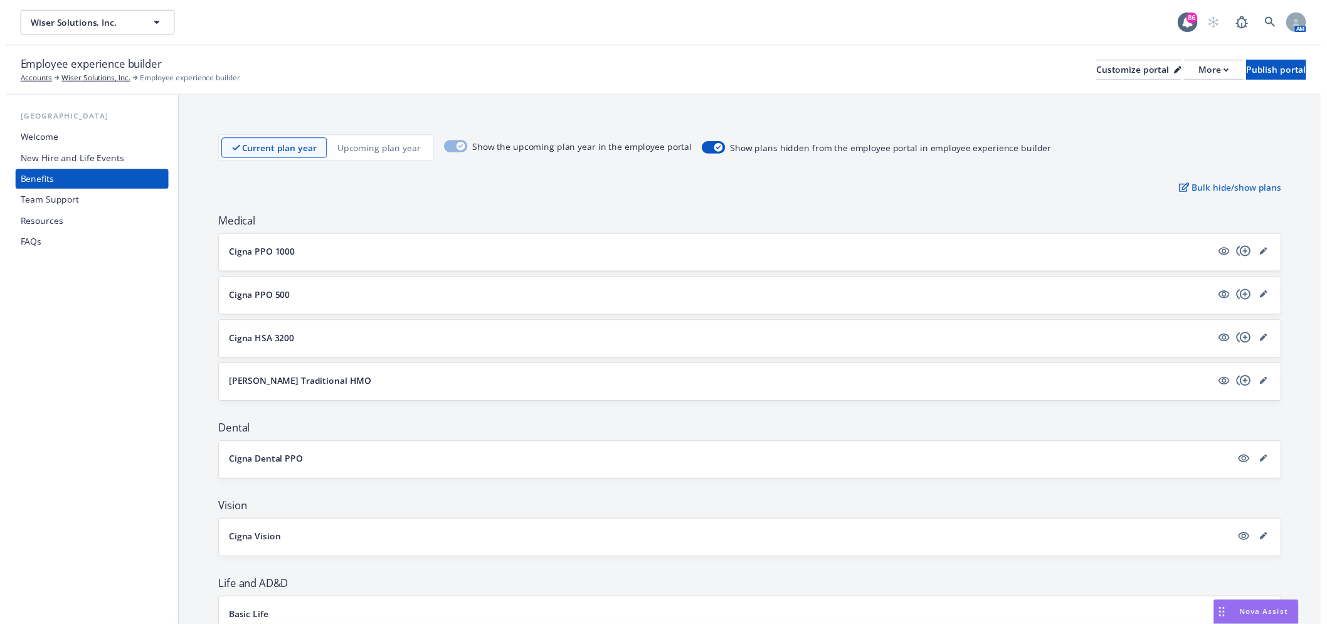
scroll to position [139, 0]
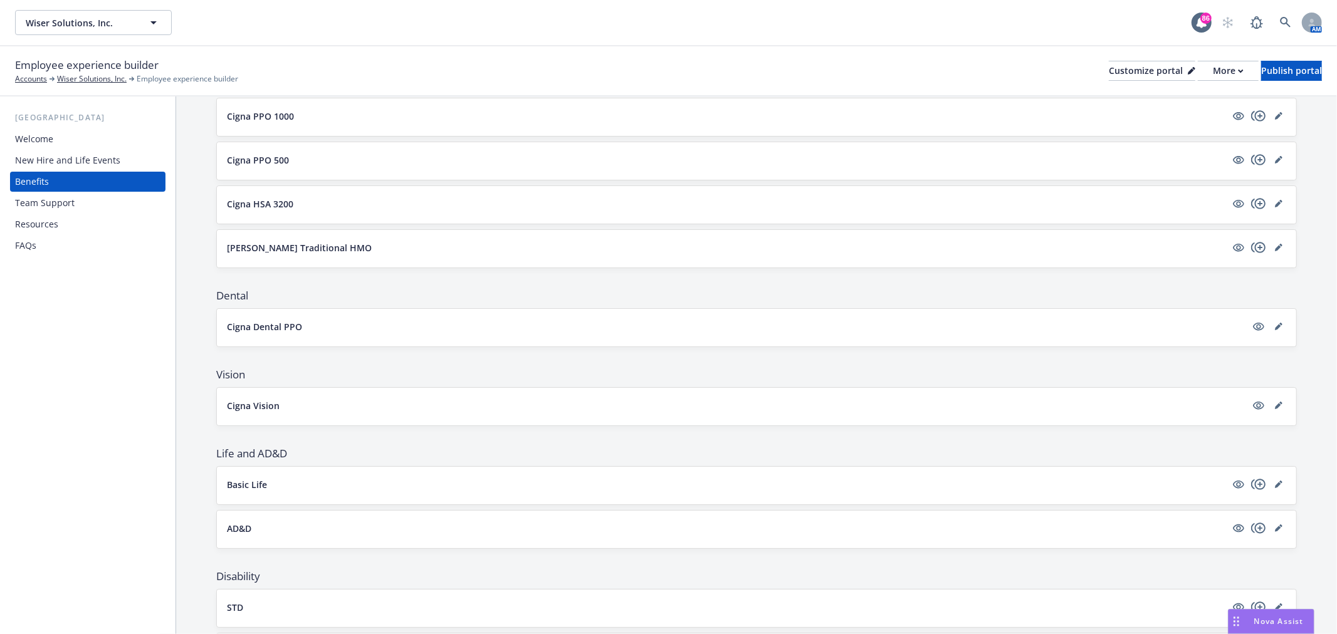
click at [1275, 396] on div "Cigna Vision" at bounding box center [757, 407] width 1080 height 38
click at [1273, 400] on link "editPencil" at bounding box center [1278, 405] width 15 height 15
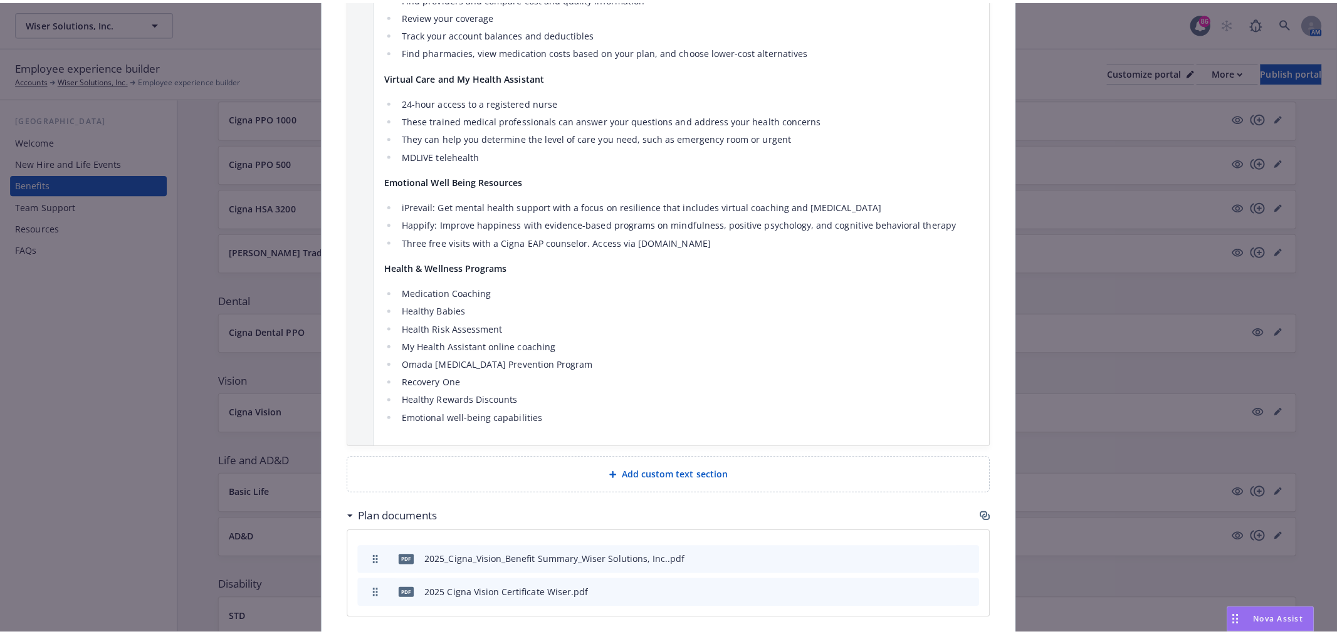
scroll to position [1079, 0]
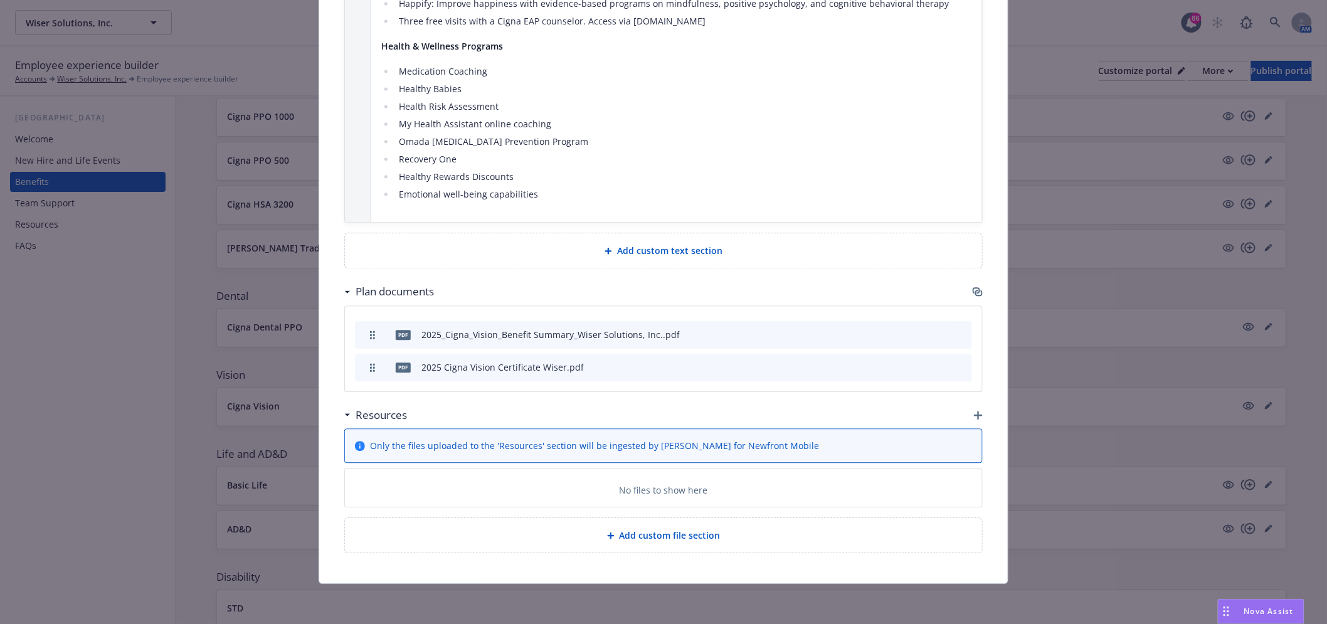
click at [974, 291] on icon "button" at bounding box center [976, 290] width 8 height 6
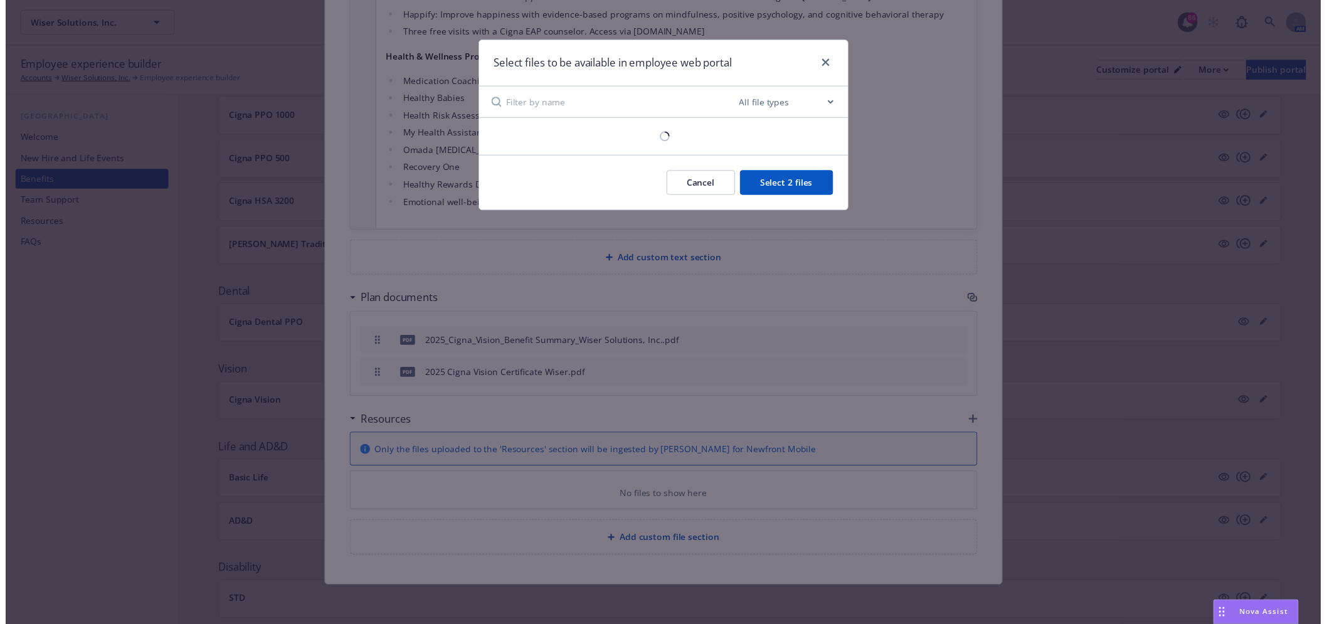
scroll to position [1068, 0]
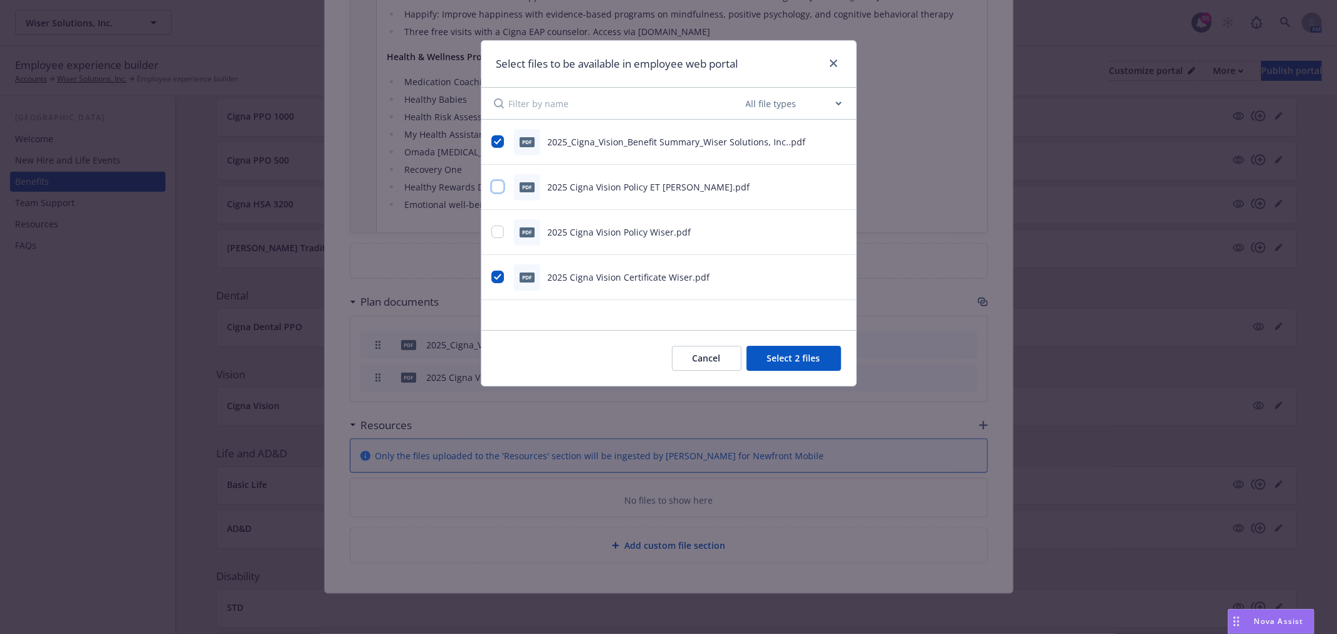
click at [492, 183] on input "checkbox" at bounding box center [498, 187] width 13 height 13
checkbox input "true"
click at [814, 343] on div "Cancel Select 3 files" at bounding box center [669, 358] width 375 height 56
click at [813, 352] on button "Select 3 files" at bounding box center [794, 358] width 95 height 25
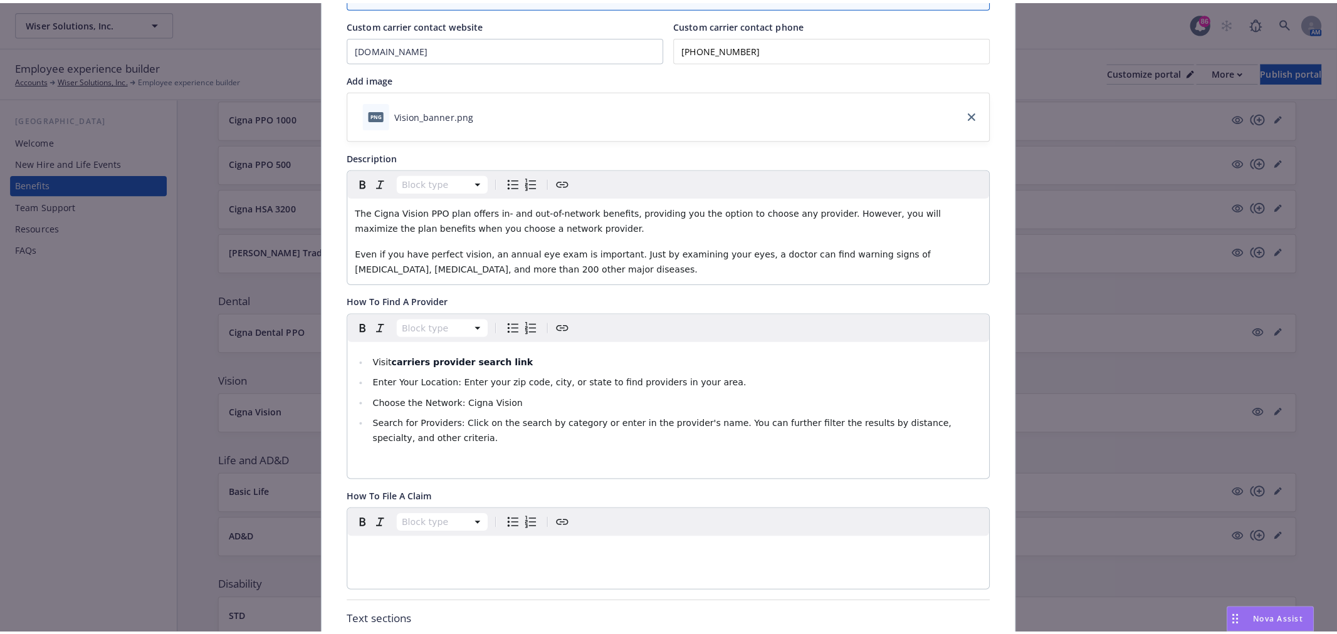
scroll to position [0, 0]
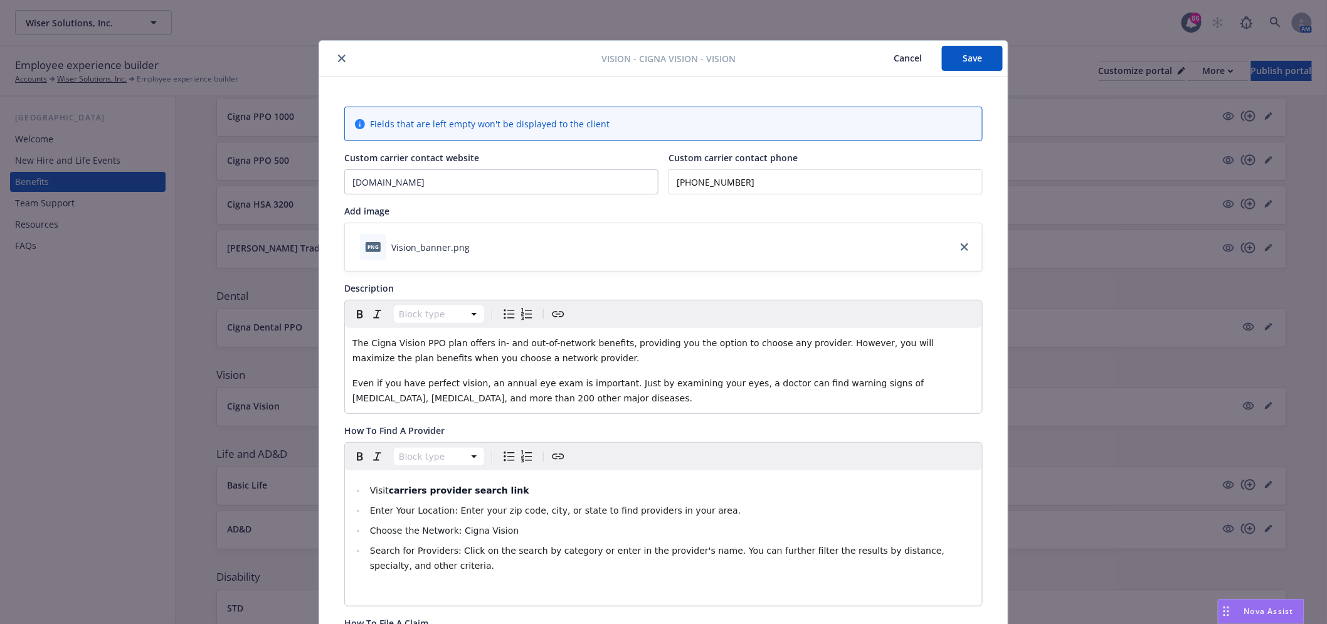
click at [981, 46] on button "Save" at bounding box center [972, 58] width 61 height 25
drag, startPoint x: 994, startPoint y: 54, endPoint x: 983, endPoint y: 54, distance: 11.3
click at [994, 54] on button "Save" at bounding box center [972, 58] width 61 height 25
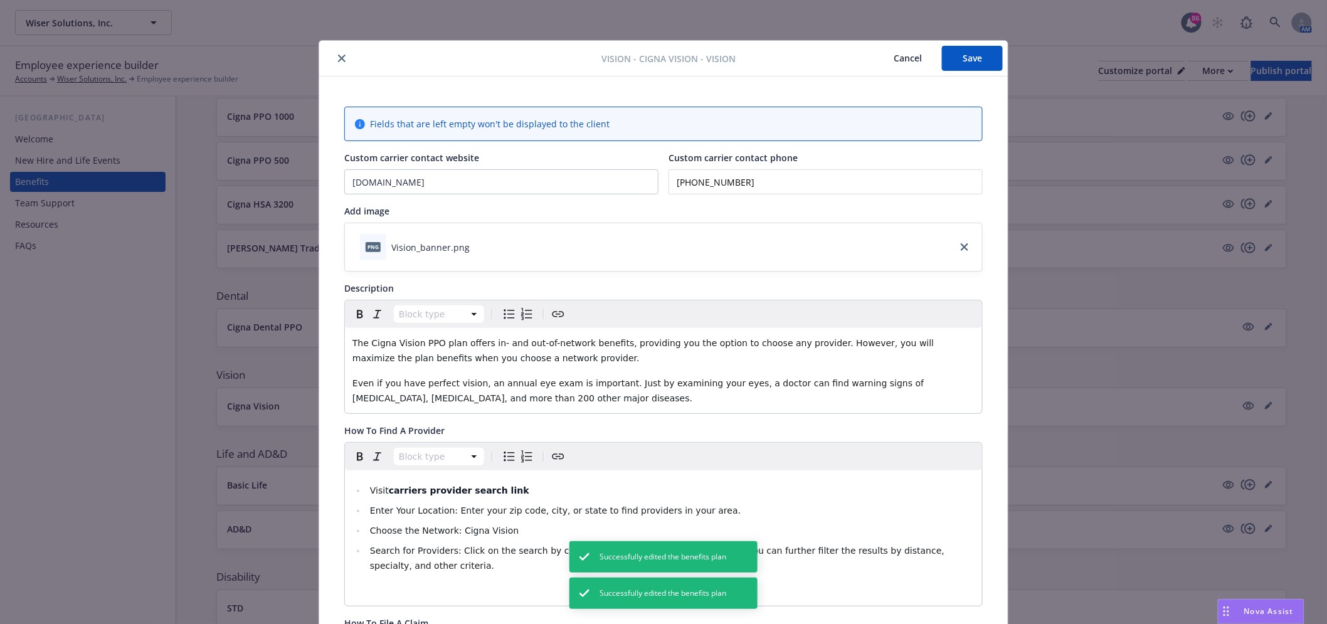
click at [338, 58] on icon "close" at bounding box center [342, 59] width 8 height 8
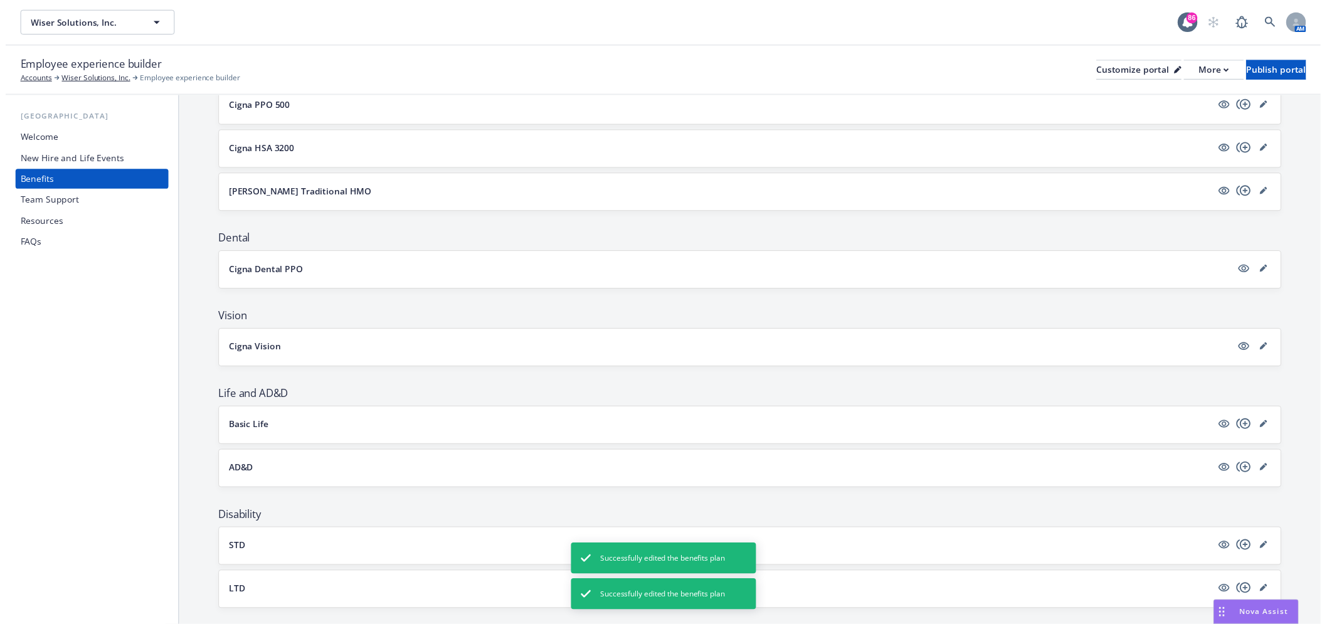
scroll to position [278, 0]
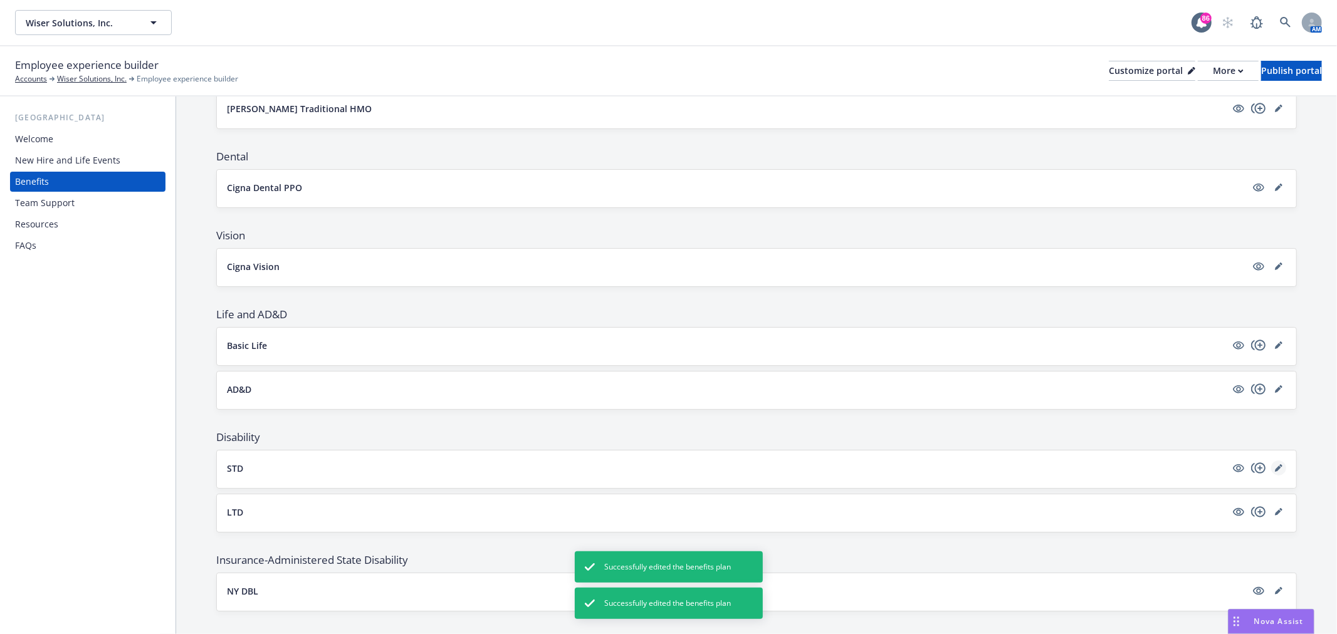
click at [1271, 464] on link "editPencil" at bounding box center [1278, 468] width 15 height 15
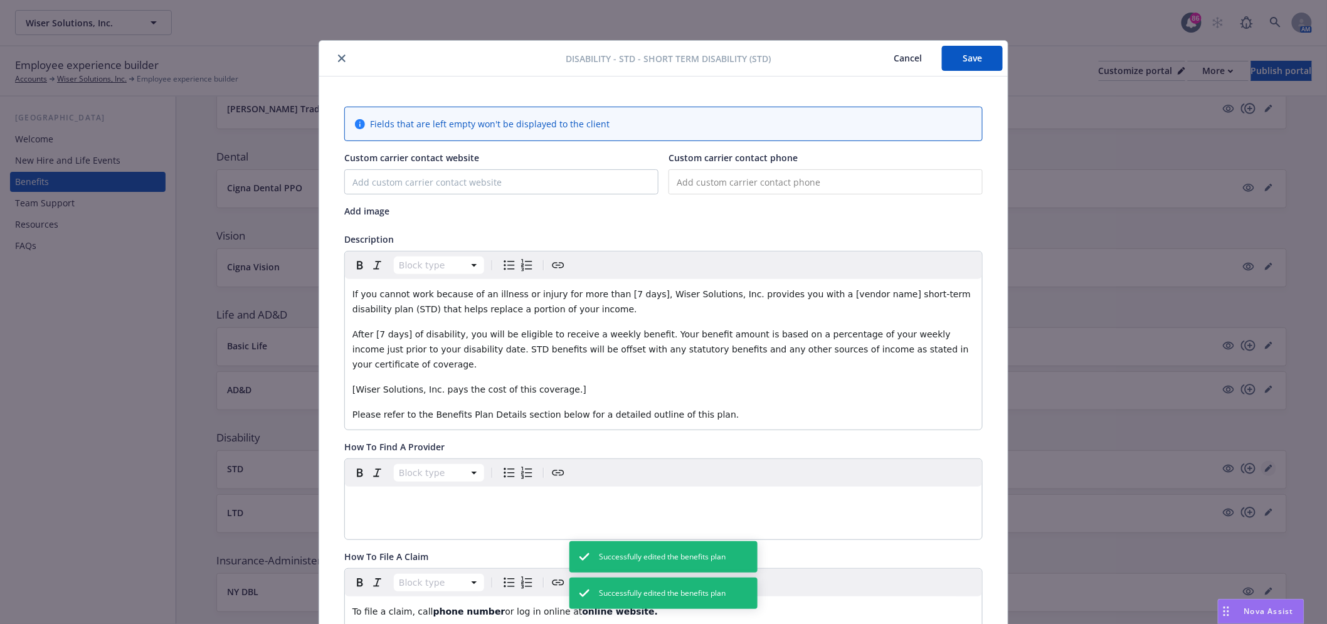
scroll to position [38, 0]
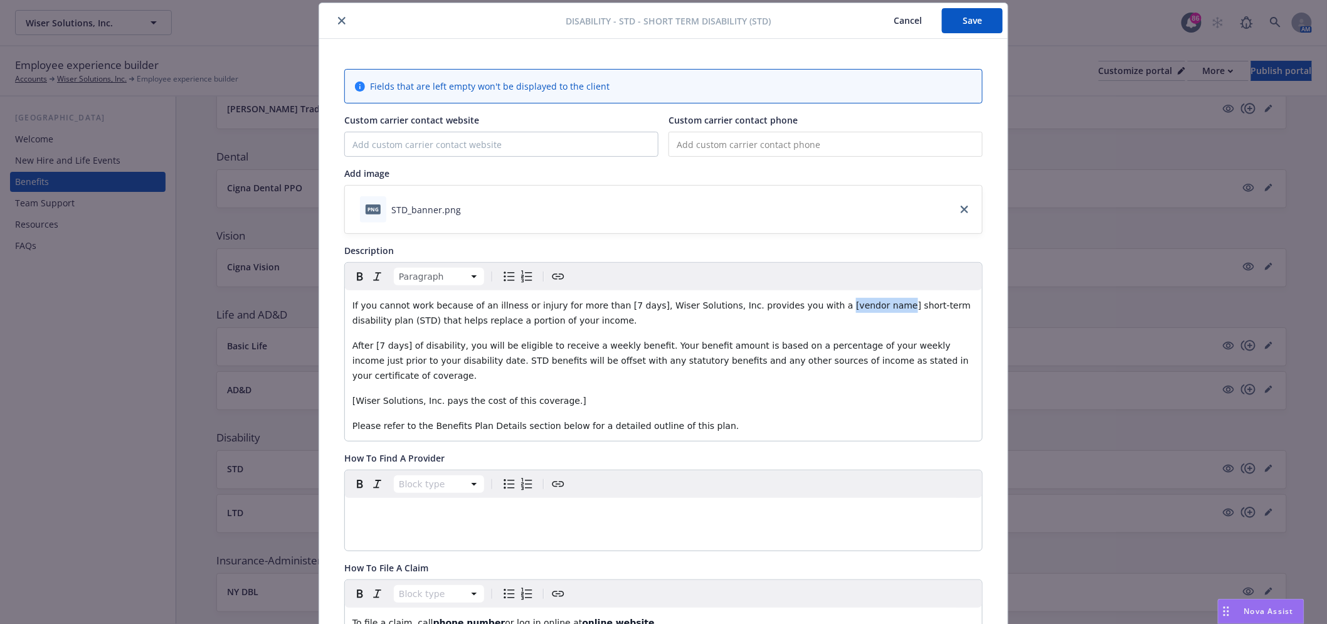
drag, startPoint x: 786, startPoint y: 309, endPoint x: 841, endPoint y: 305, distance: 55.9
click at [841, 305] on span "If you cannot work because of an illness or injury for more than [7 days], Wise…" at bounding box center [662, 312] width 621 height 25
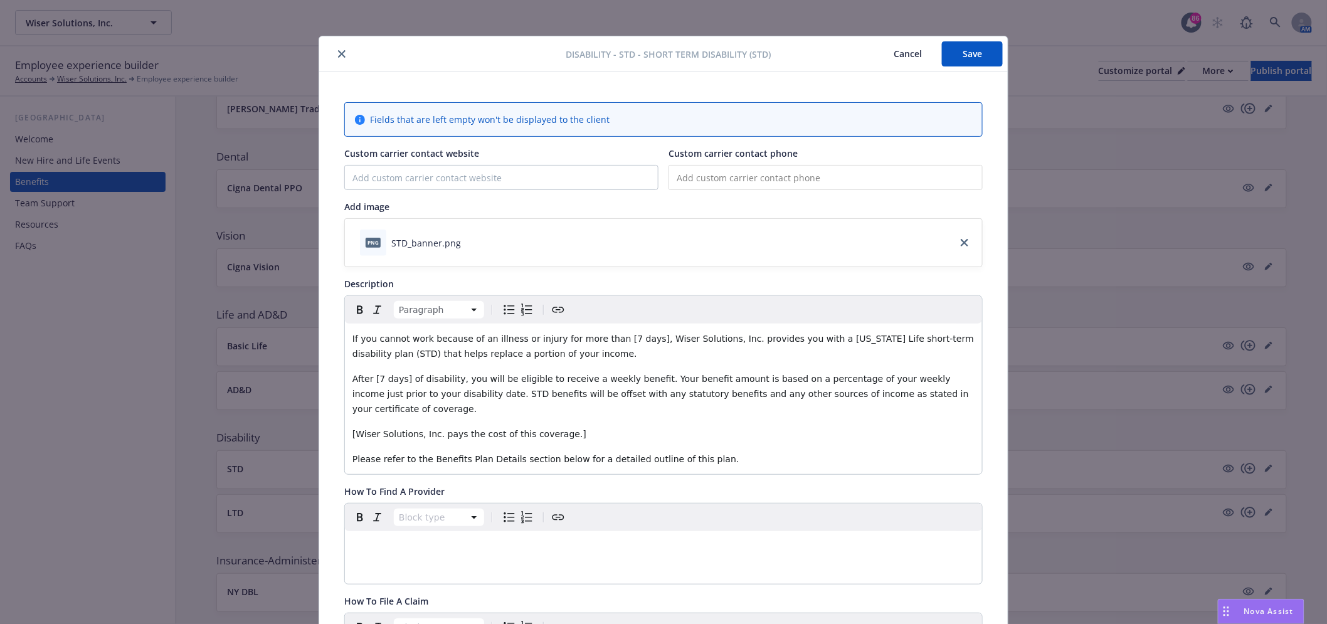
scroll to position [0, 0]
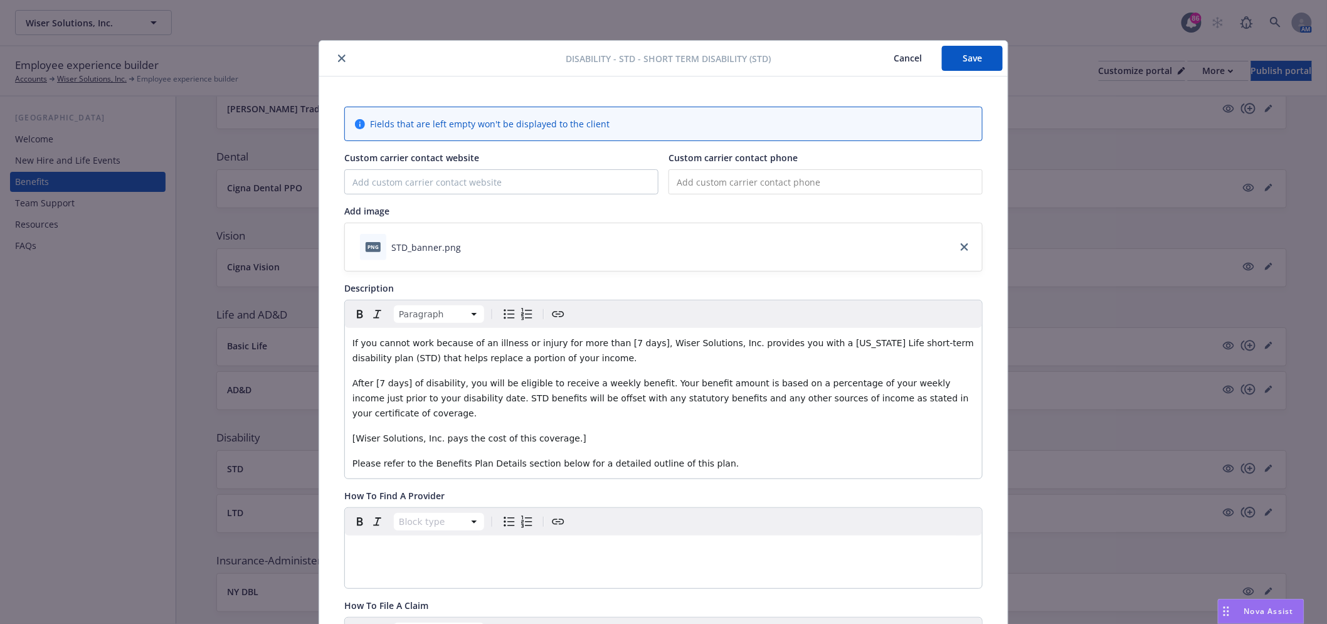
click at [972, 53] on button "Save" at bounding box center [972, 58] width 61 height 25
click at [976, 54] on button "Save" at bounding box center [972, 58] width 61 height 25
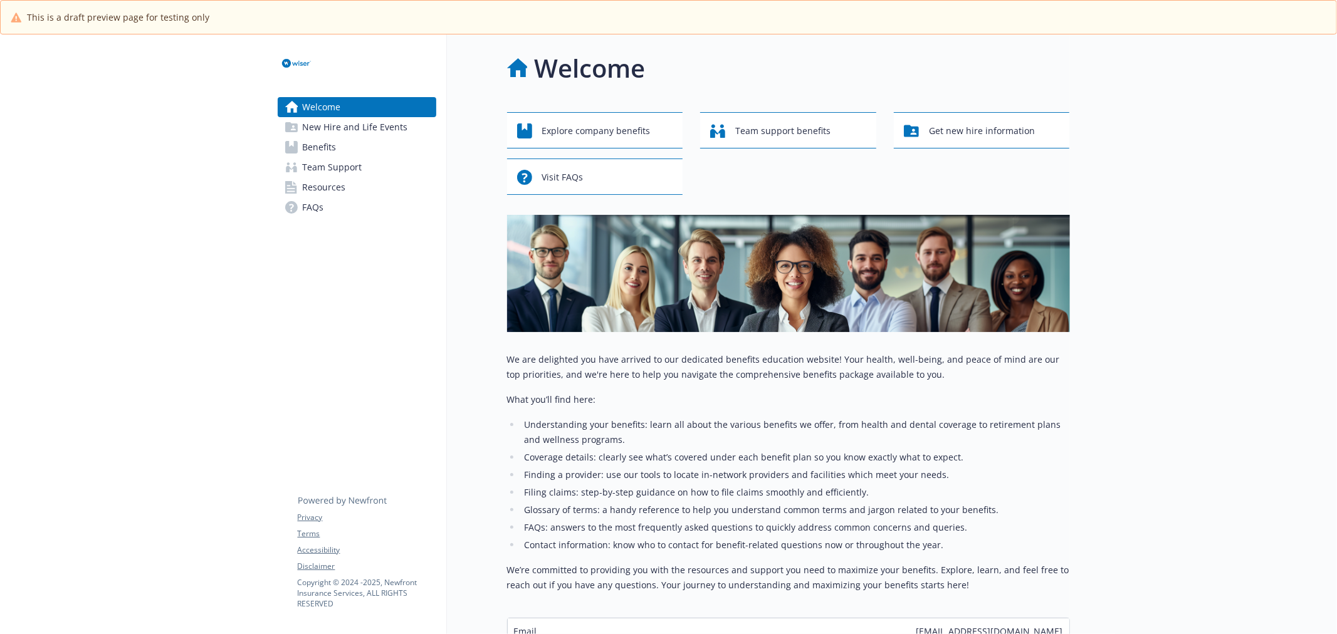
scroll to position [137, 0]
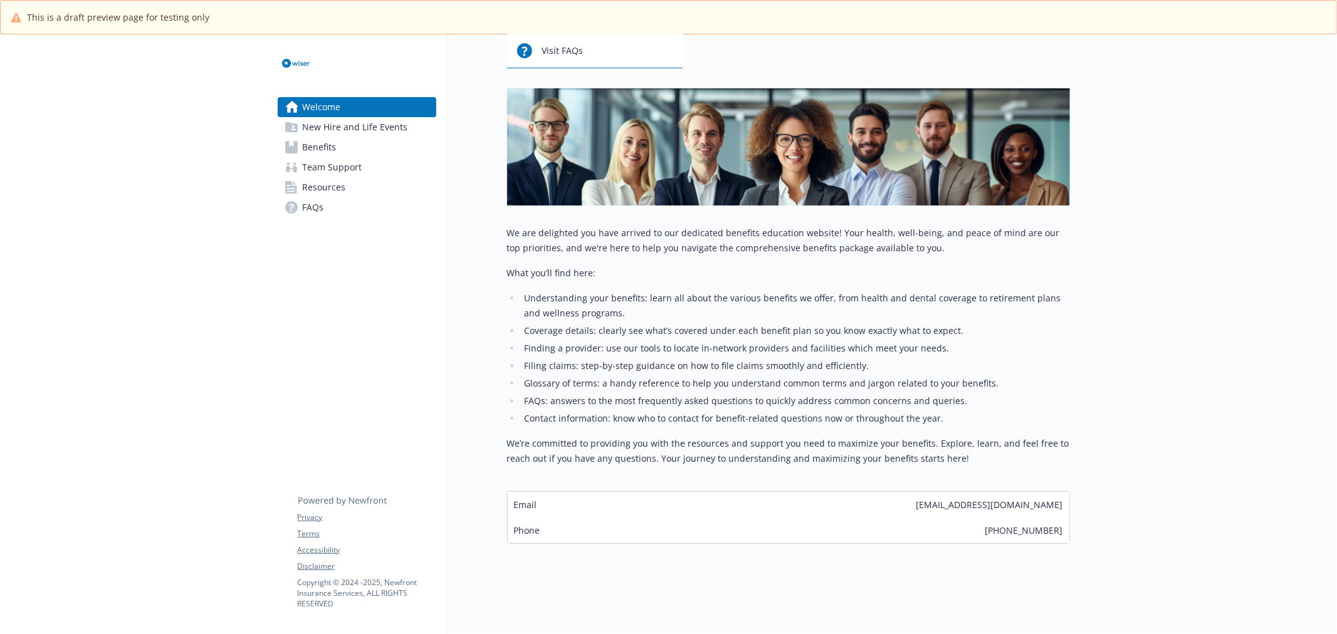
drag, startPoint x: 912, startPoint y: 494, endPoint x: 1067, endPoint y: 492, distance: 155.5
click at [1067, 492] on div "Email [EMAIL_ADDRESS][DOMAIN_NAME]" at bounding box center [789, 505] width 562 height 26
copy span "[EMAIL_ADDRESS][DOMAIN_NAME]"
drag, startPoint x: 1000, startPoint y: 519, endPoint x: 1079, endPoint y: 516, distance: 79.1
click at [1079, 516] on div "Skip to main content Welcome New Hire and Life Events Benefits Team Support Res…" at bounding box center [668, 271] width 1337 height 727
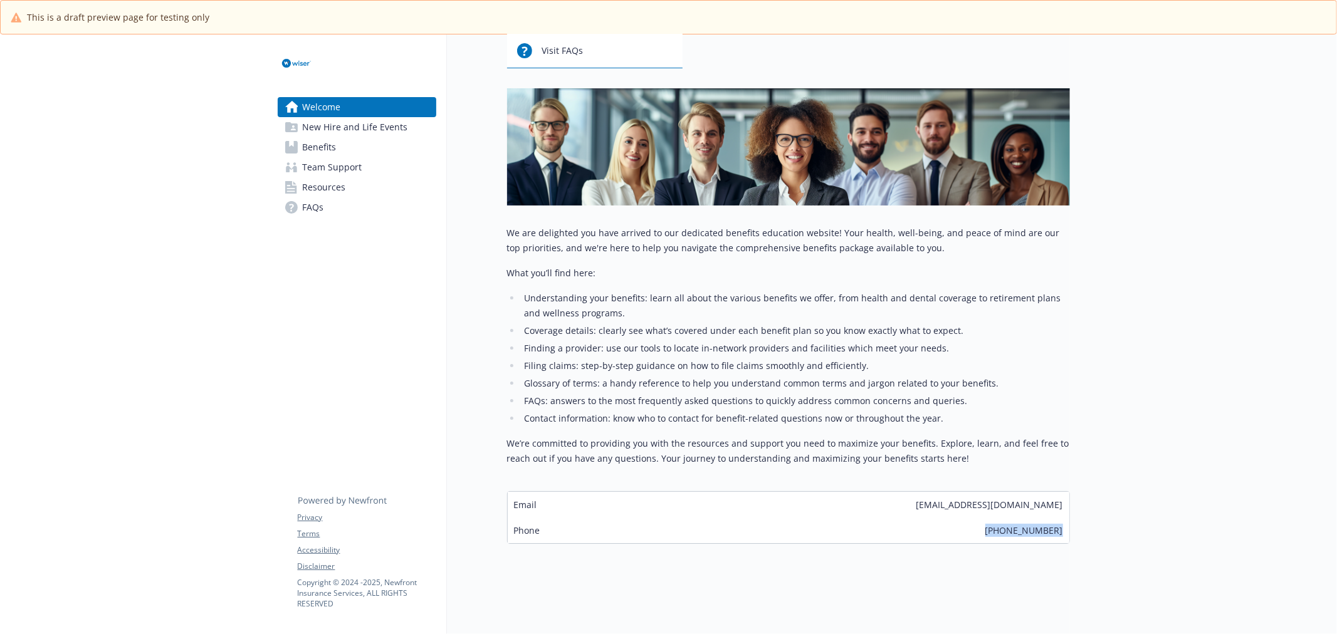
copy span "(866) 206-3604"
click at [316, 128] on span "New Hire and Life Events" at bounding box center [355, 127] width 105 height 20
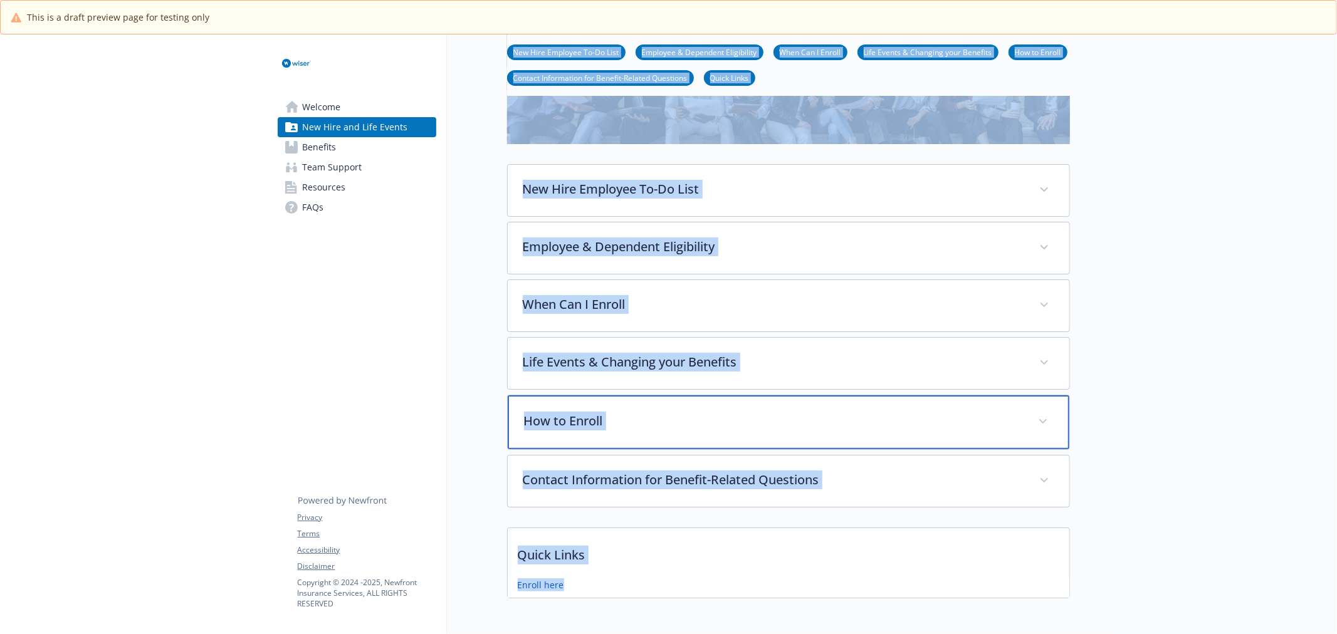
click at [657, 416] on p "How to Enroll" at bounding box center [773, 421] width 499 height 19
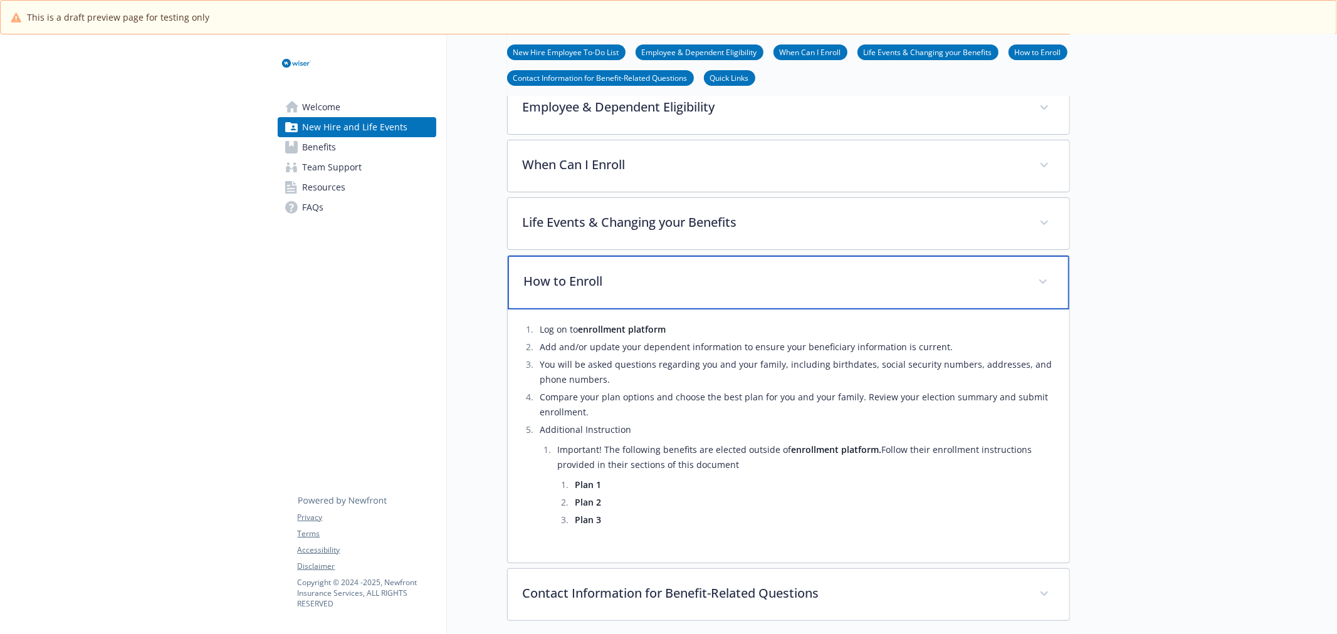
click at [722, 280] on p "How to Enroll" at bounding box center [773, 281] width 499 height 19
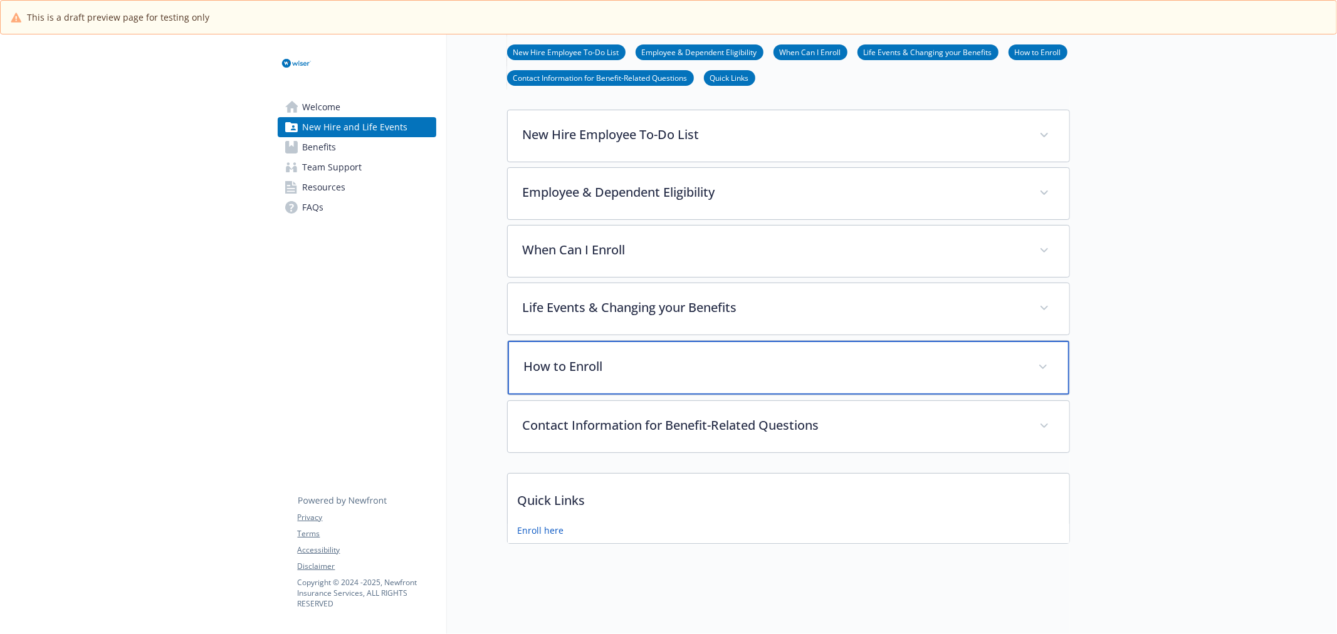
scroll to position [201, 0]
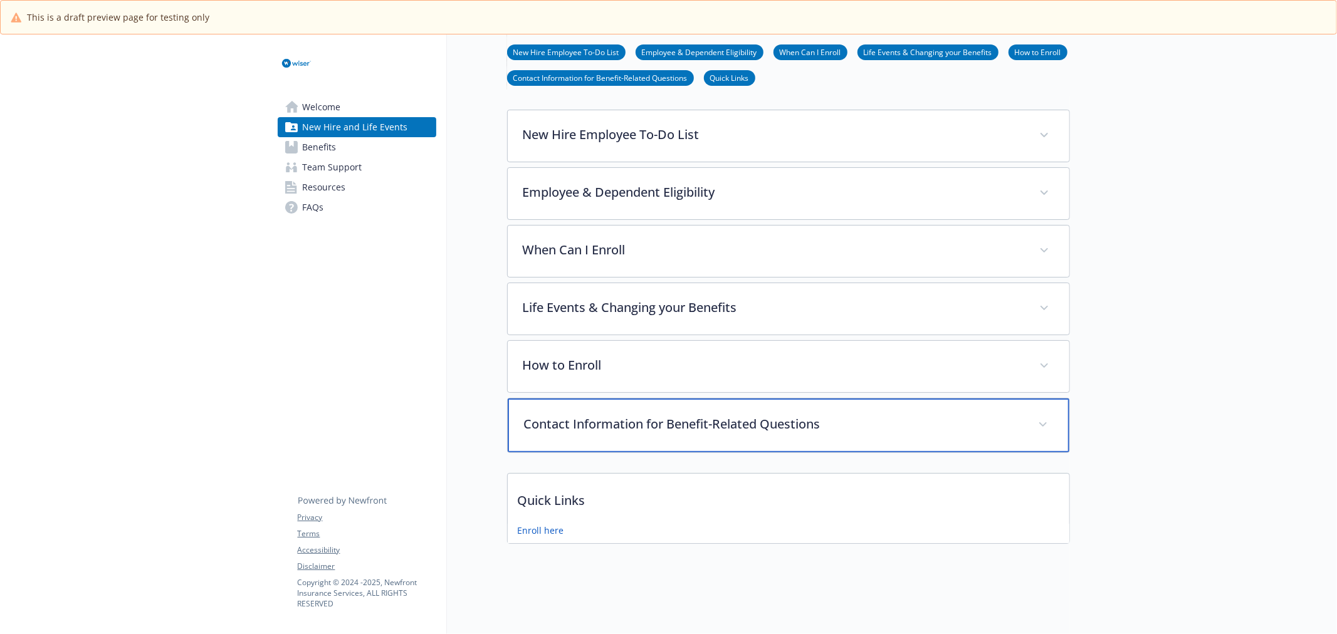
click at [673, 441] on div "Contact Information for Benefit-Related Questions" at bounding box center [789, 426] width 562 height 54
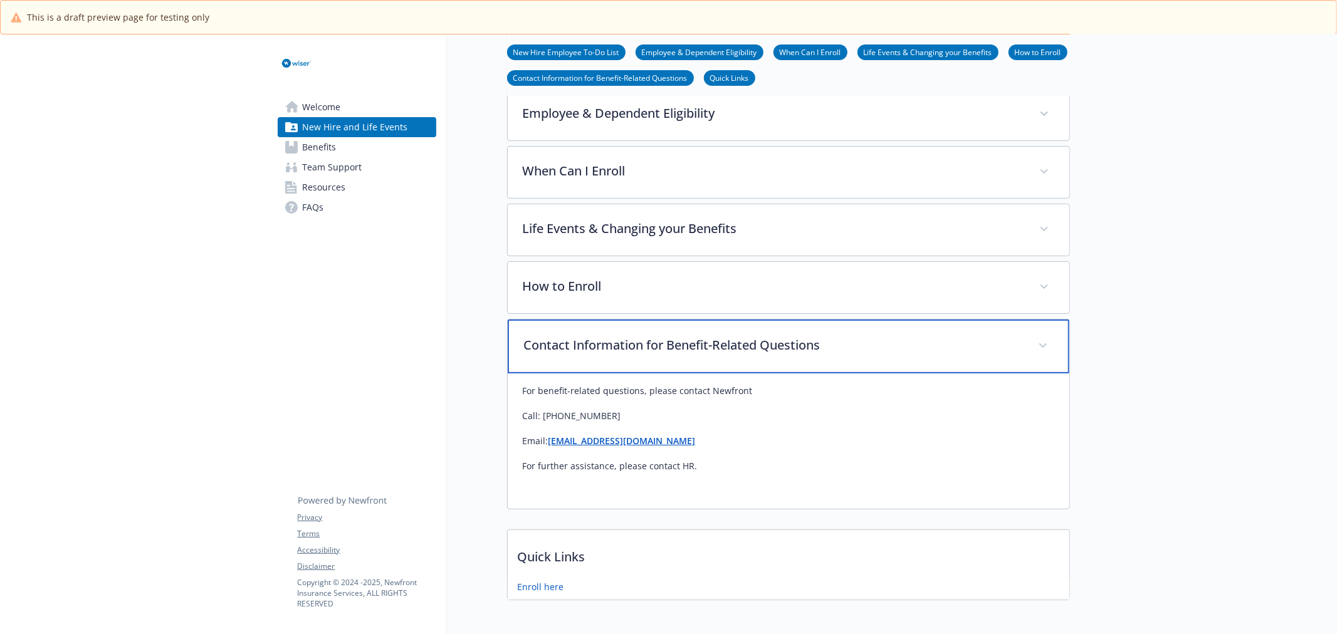
scroll to position [271, 0]
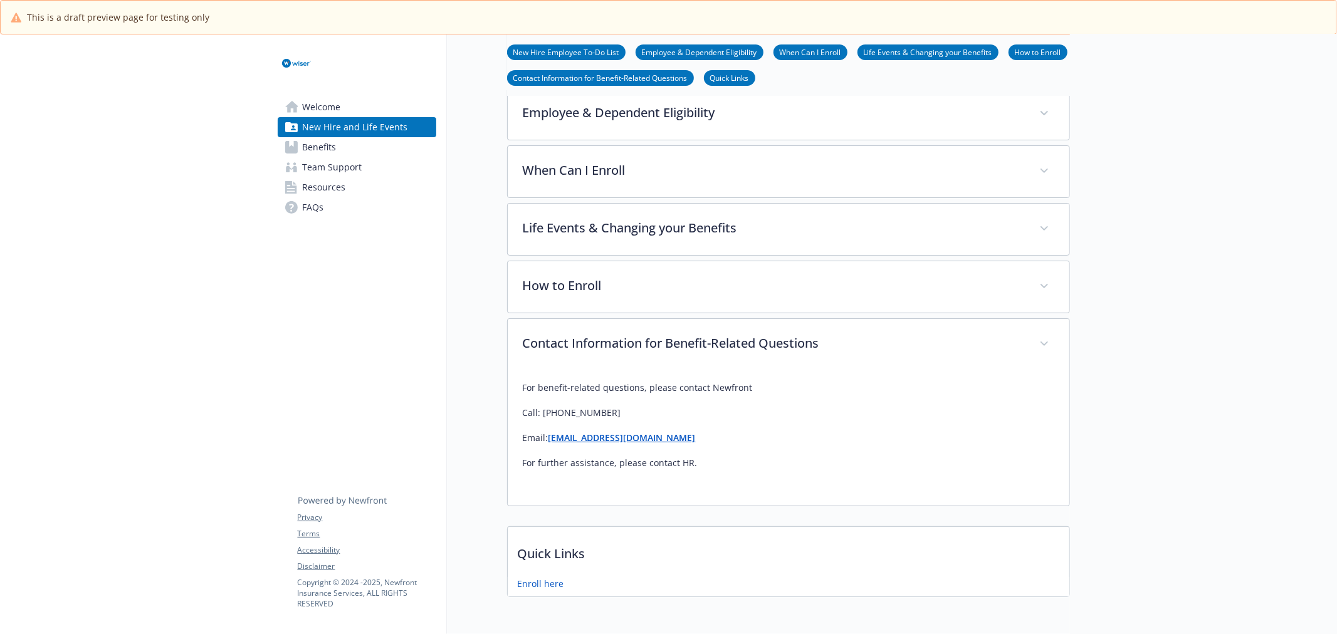
click at [324, 143] on span "Benefits" at bounding box center [320, 147] width 34 height 20
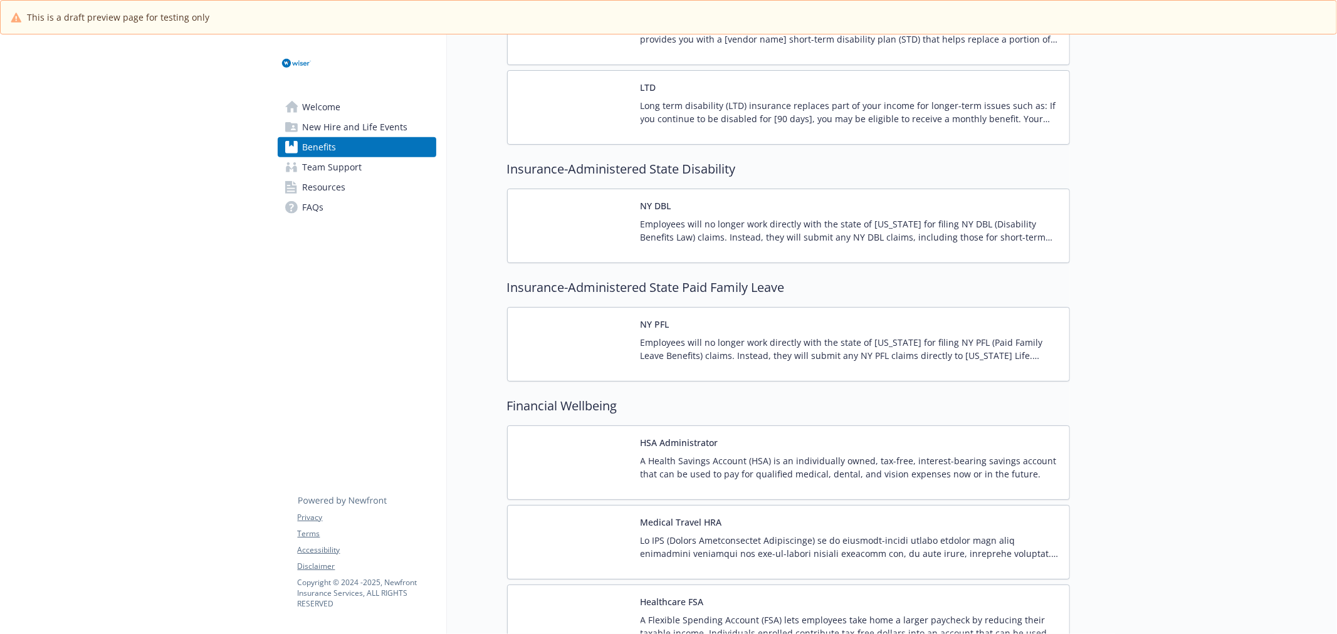
scroll to position [794, 0]
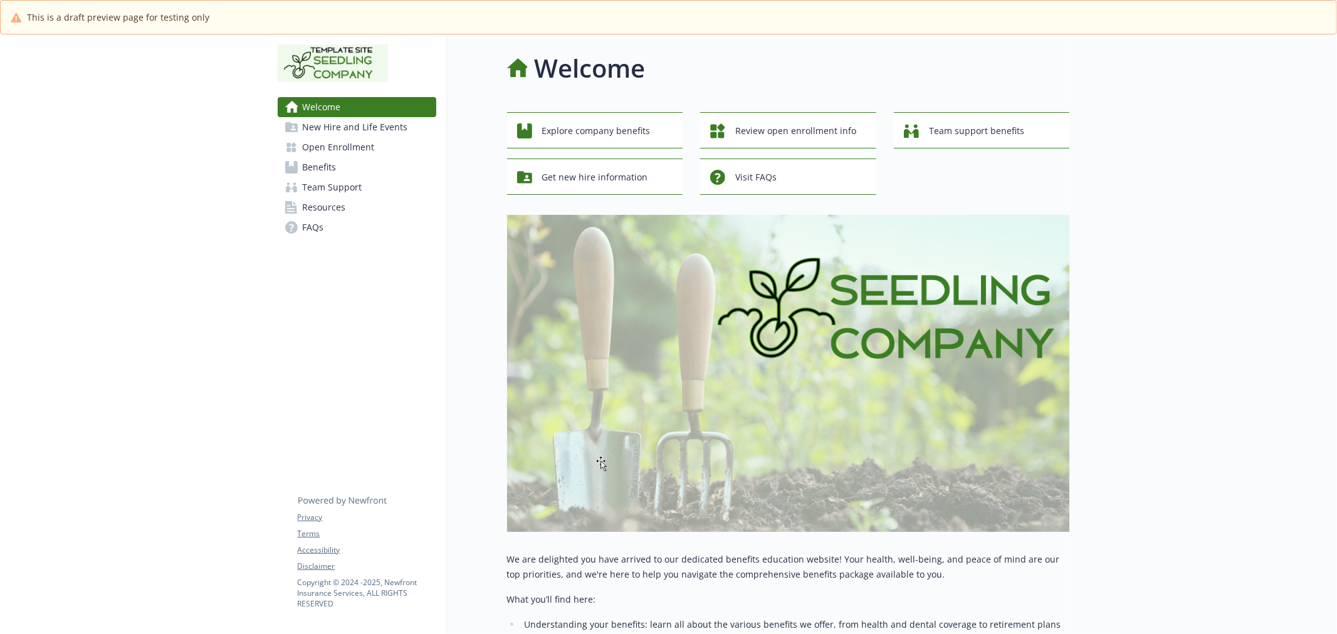
click at [329, 122] on span "New Hire and Life Events" at bounding box center [355, 127] width 105 height 20
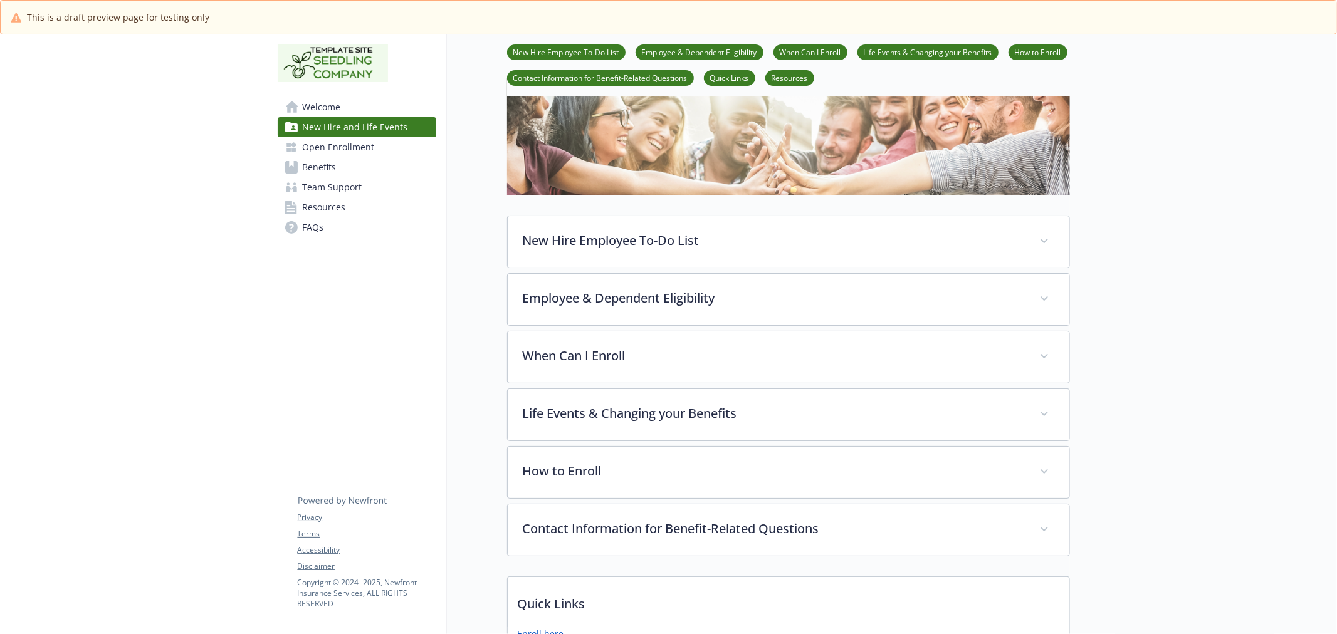
scroll to position [192, 0]
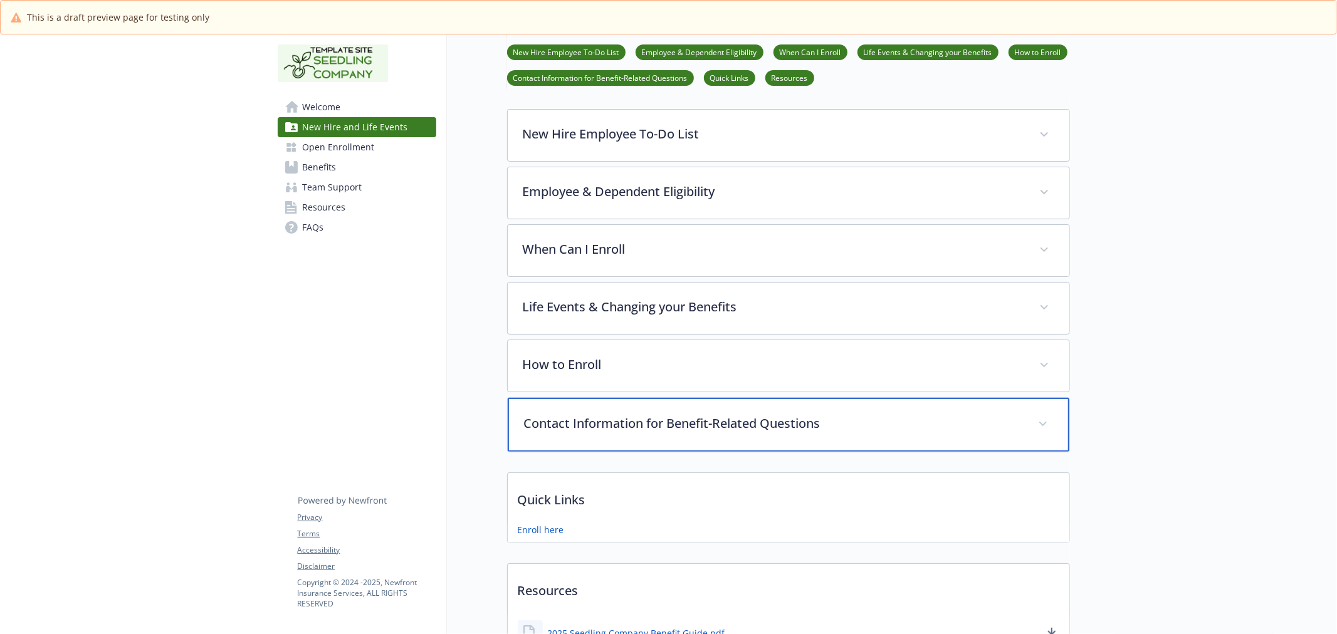
click at [628, 414] on p "Contact Information for Benefit-Related Questions" at bounding box center [773, 423] width 499 height 19
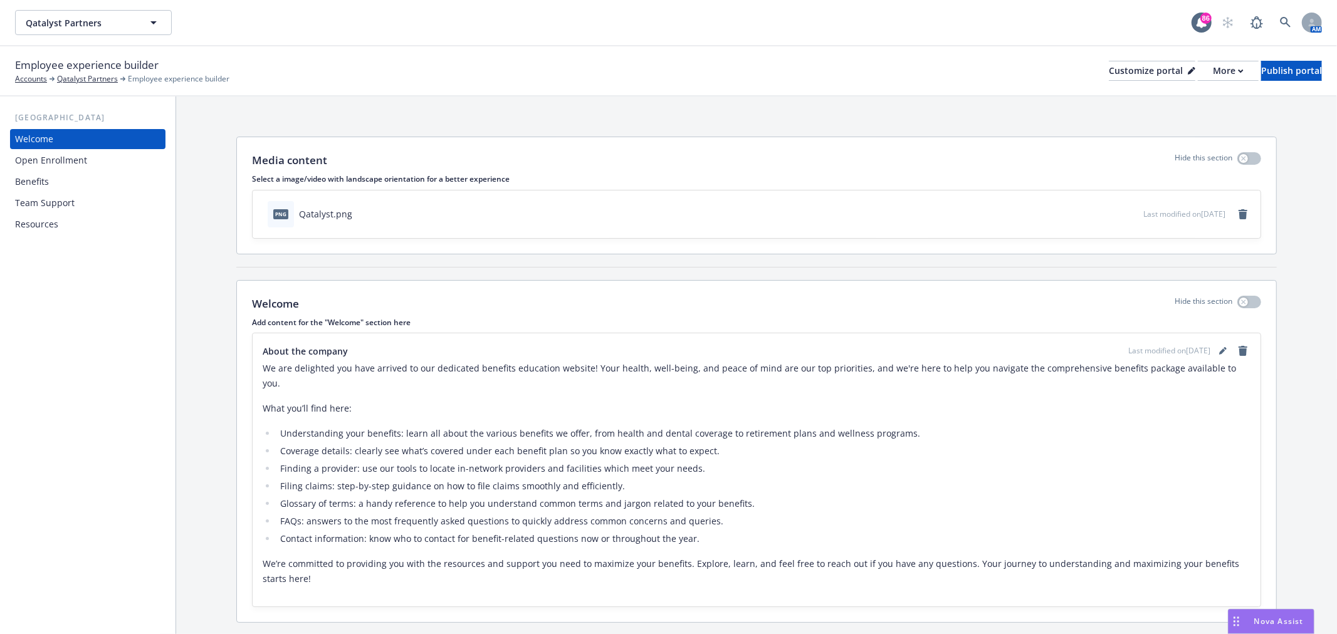
click at [65, 184] on div "Benefits" at bounding box center [87, 182] width 145 height 20
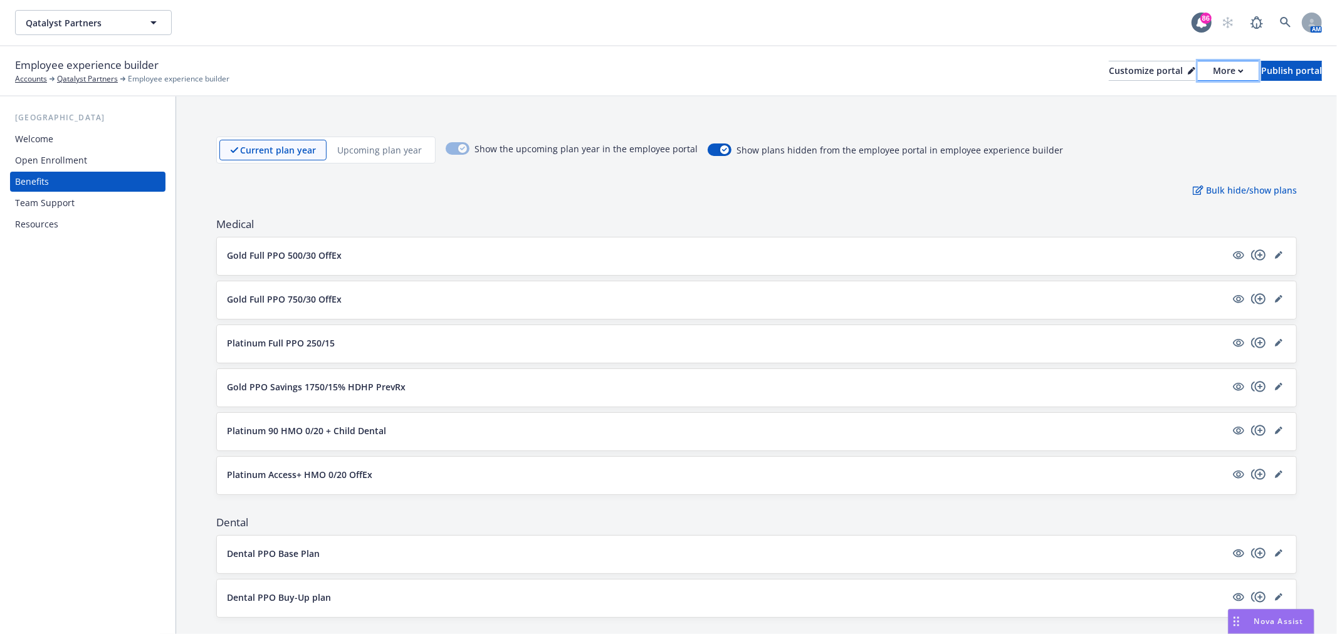
click at [1213, 61] on div "More" at bounding box center [1228, 70] width 31 height 19
click at [1168, 102] on link "Copy preview link" at bounding box center [1162, 99] width 114 height 25
click at [1213, 66] on div "More" at bounding box center [1228, 70] width 31 height 19
click at [1171, 89] on link "Copy preview link" at bounding box center [1162, 99] width 114 height 25
click at [1188, 70] on icon at bounding box center [1192, 71] width 8 height 8
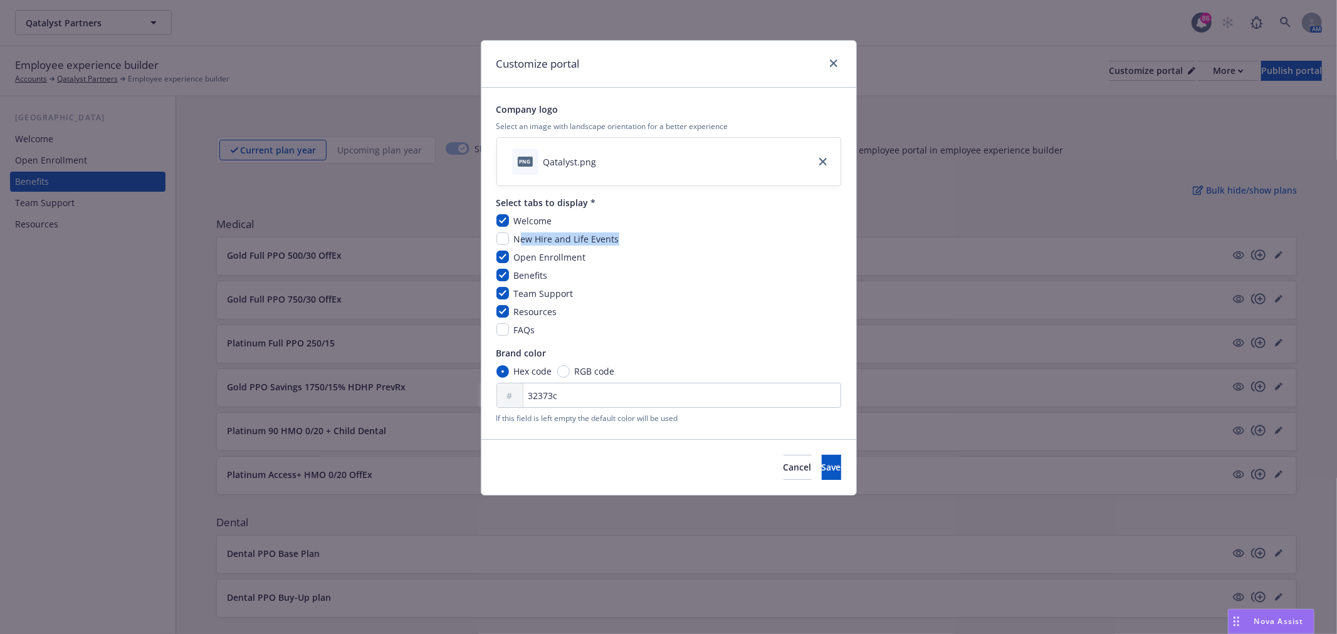
drag, startPoint x: 622, startPoint y: 240, endPoint x: 520, endPoint y: 239, distance: 101.6
click at [520, 239] on div "New Hire and Life Events" at bounding box center [669, 239] width 345 height 13
copy span "ew Hire and Life Events"
copy span "New Hire and Life Events"
click at [834, 61] on icon "close" at bounding box center [834, 64] width 8 height 8
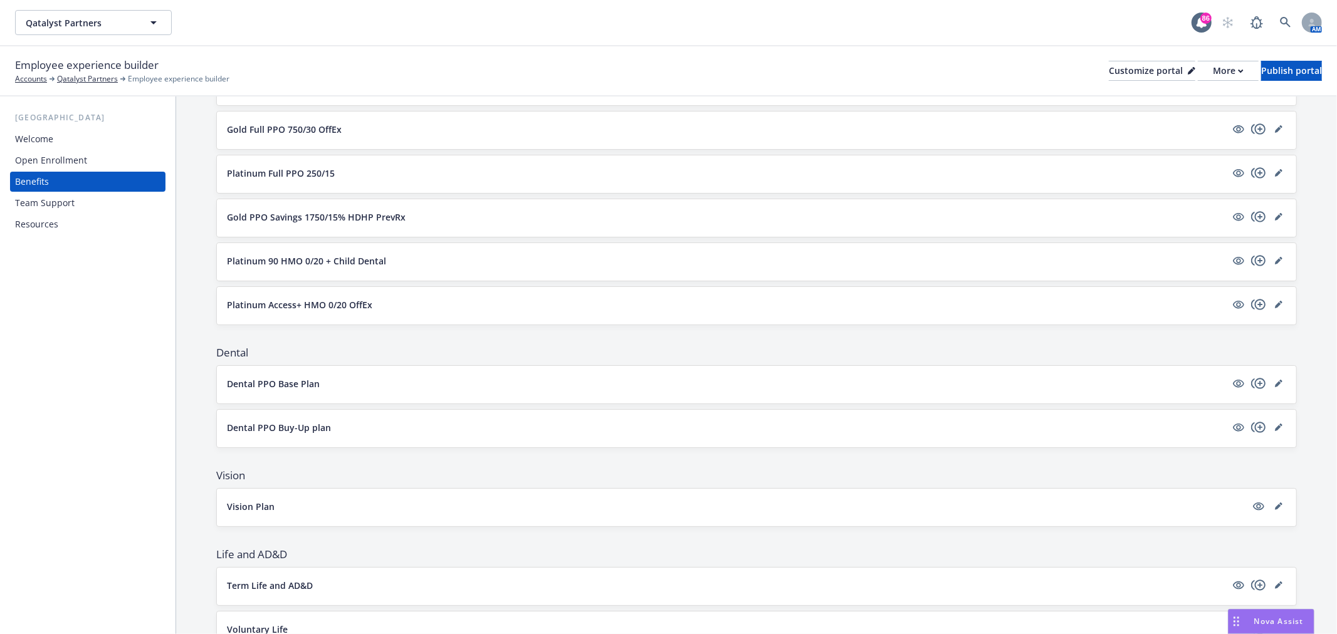
scroll to position [139, 0]
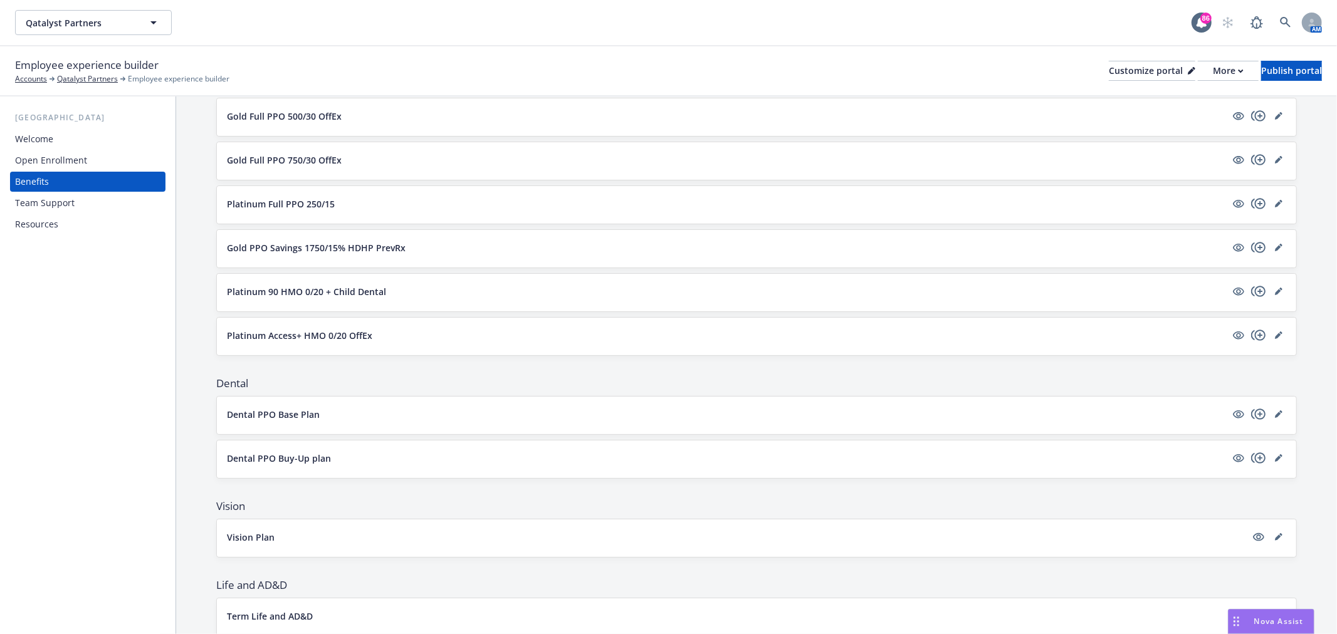
click at [322, 298] on div "Platinum 90 HMO 0/20 + Child Dental" at bounding box center [757, 291] width 1060 height 15
click at [393, 277] on div "Platinum 90 HMO 0/20 + Child Dental" at bounding box center [757, 293] width 1080 height 38
click at [417, 308] on div "Platinum 90 HMO 0/20 + Child Dental" at bounding box center [757, 293] width 1080 height 38
click at [425, 295] on button "Platinum 90 HMO 0/20 + Child Dental" at bounding box center [726, 291] width 999 height 13
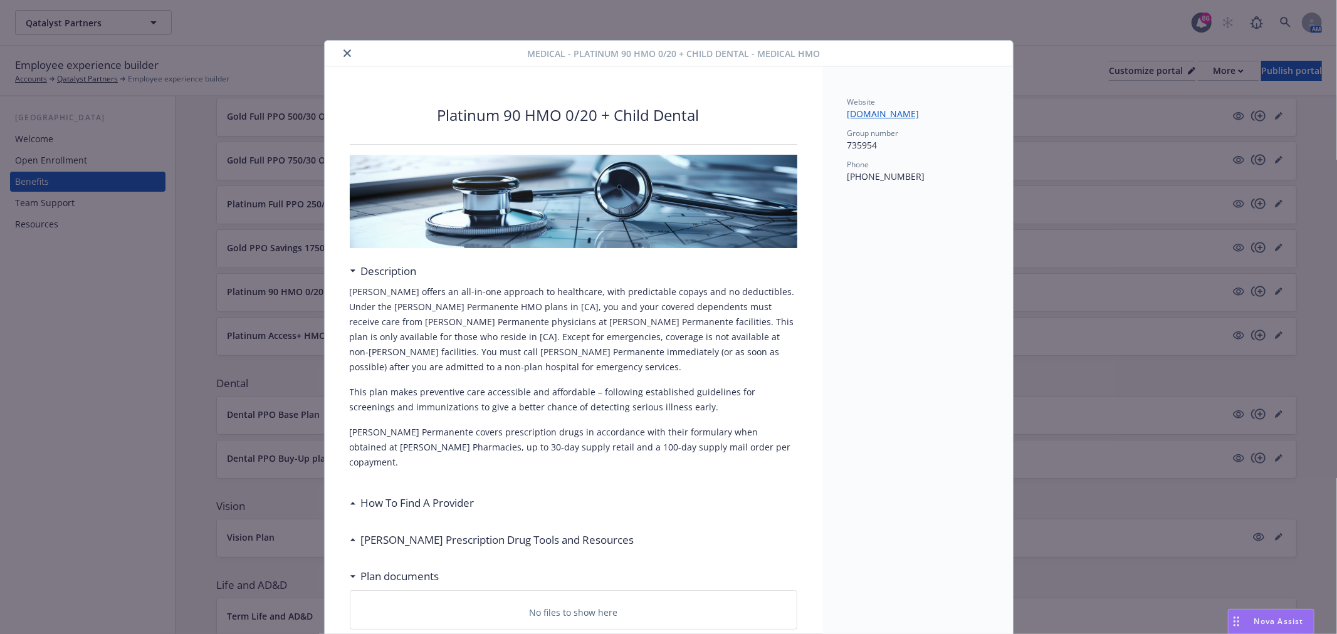
scroll to position [38, 0]
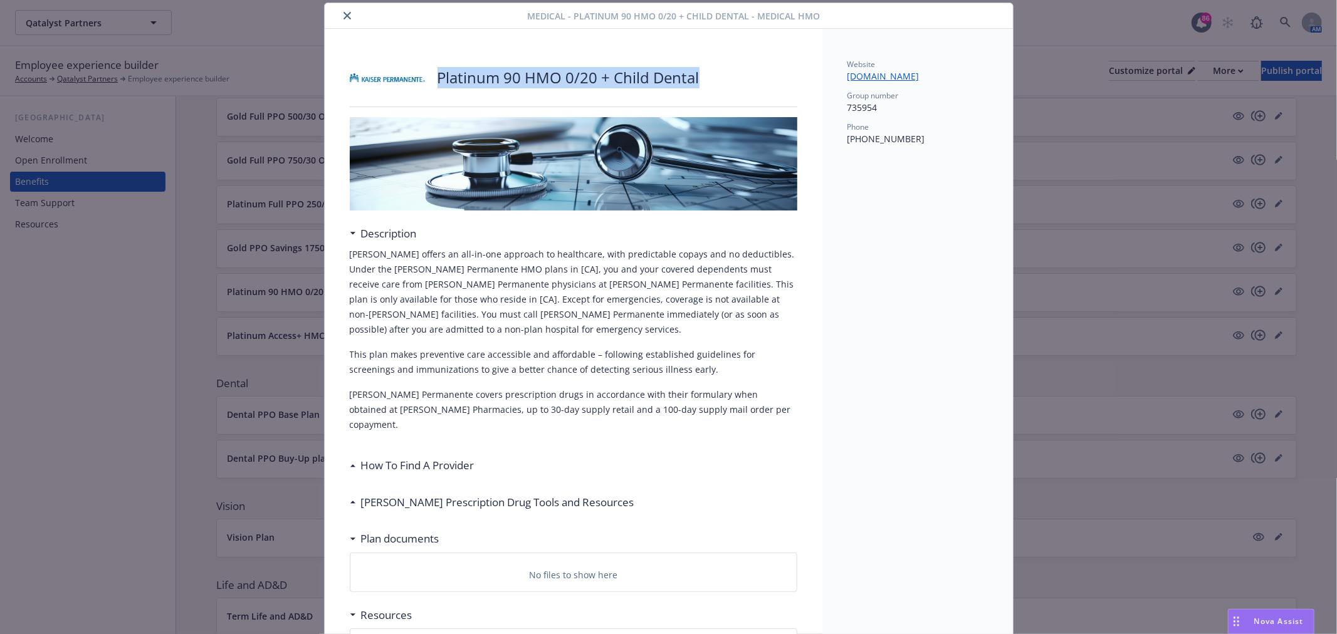
drag, startPoint x: 434, startPoint y: 76, endPoint x: 780, endPoint y: 59, distance: 345.9
click at [780, 59] on div "Platinum 90 HMO 0/20 + Child Dental" at bounding box center [574, 78] width 448 height 38
copy p "Platinum 90 HMO 0/20 + Child Dental"
click at [344, 13] on icon "close" at bounding box center [348, 16] width 8 height 8
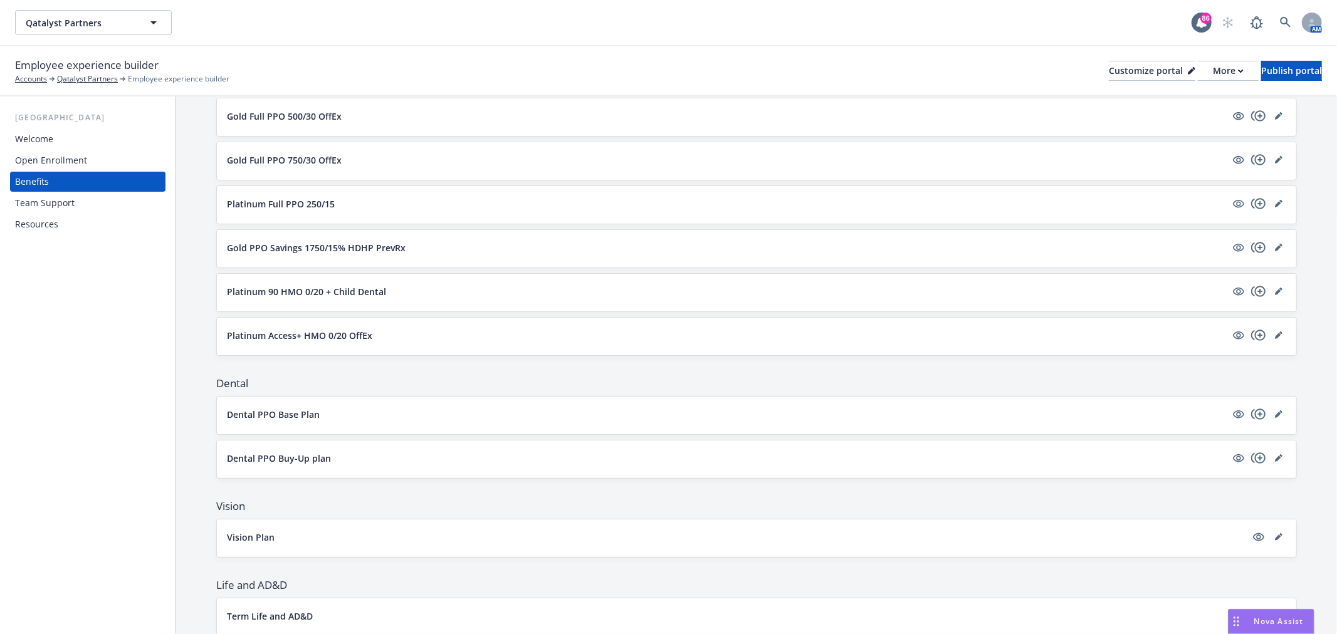
click at [76, 201] on div "Team Support" at bounding box center [87, 203] width 145 height 20
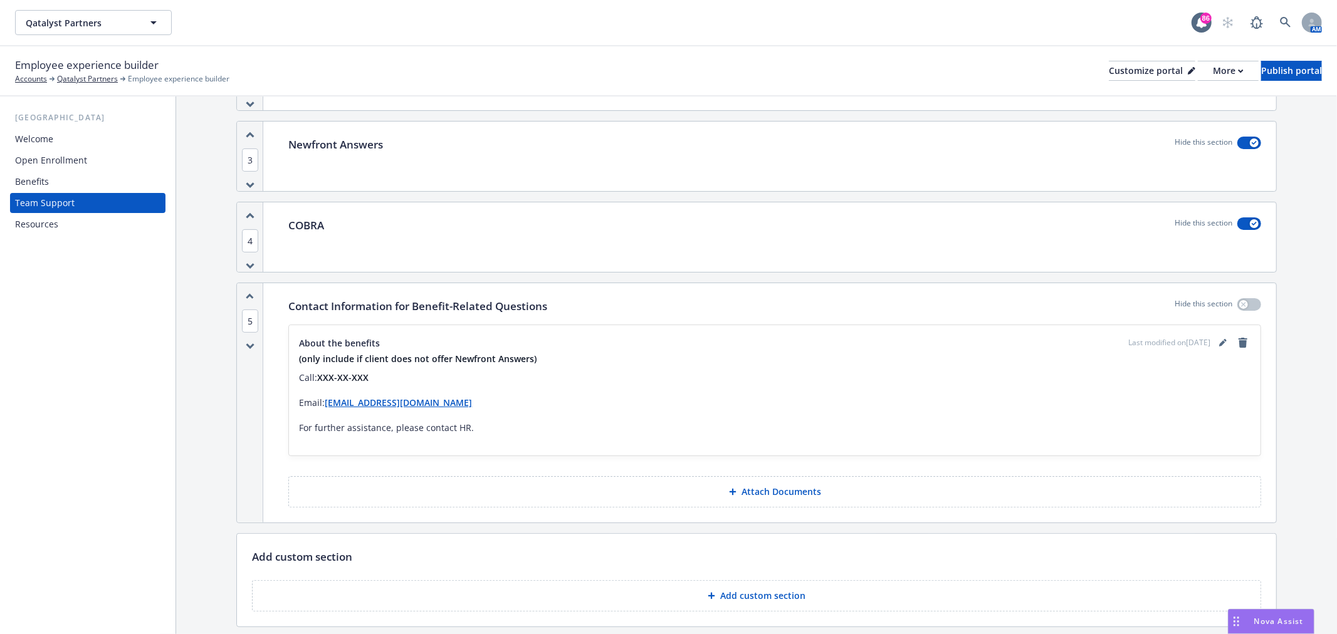
scroll to position [348, 0]
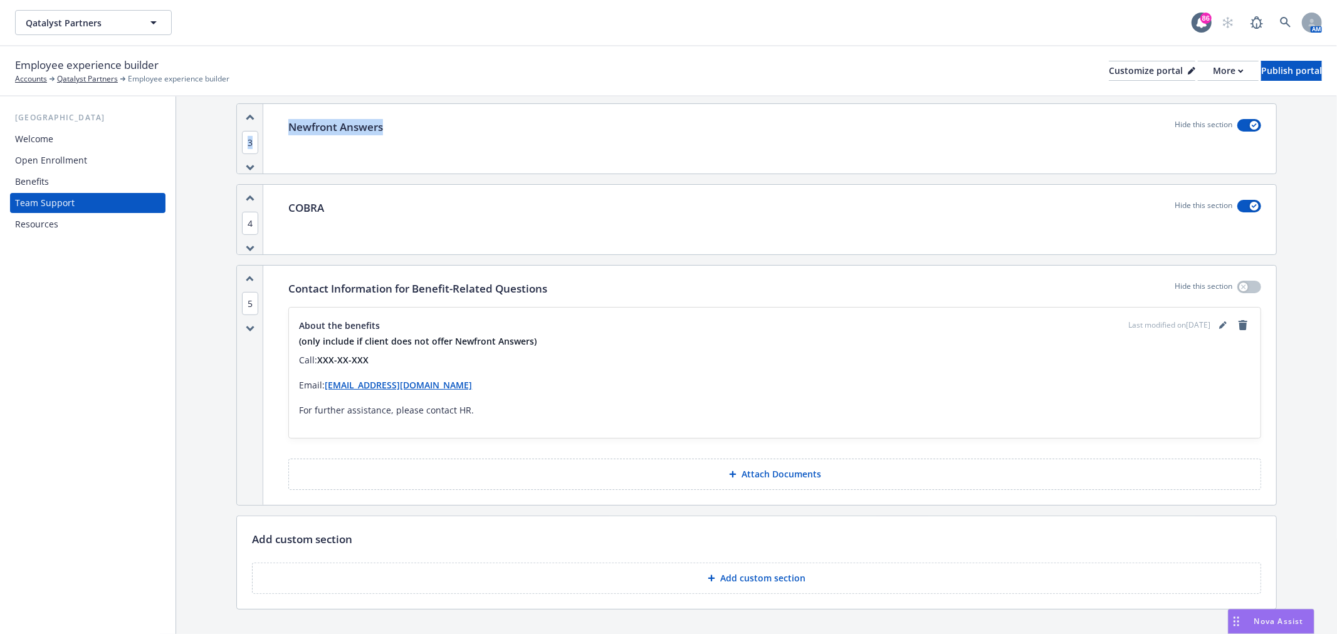
drag, startPoint x: 228, startPoint y: 125, endPoint x: 514, endPoint y: 122, distance: 285.9
click at [514, 122] on div "Media content Hide this section Select a image/video with landscape orientation…" at bounding box center [756, 205] width 1161 height 912
copy div "3 Newfront Answers"
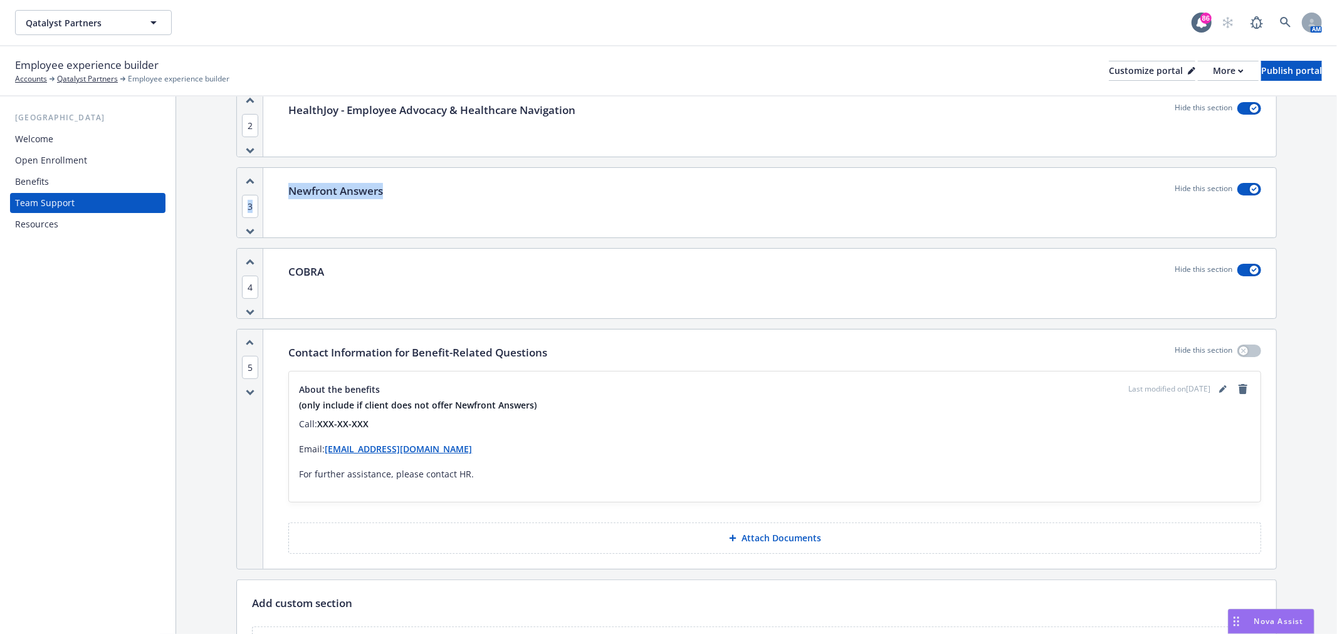
scroll to position [209, 0]
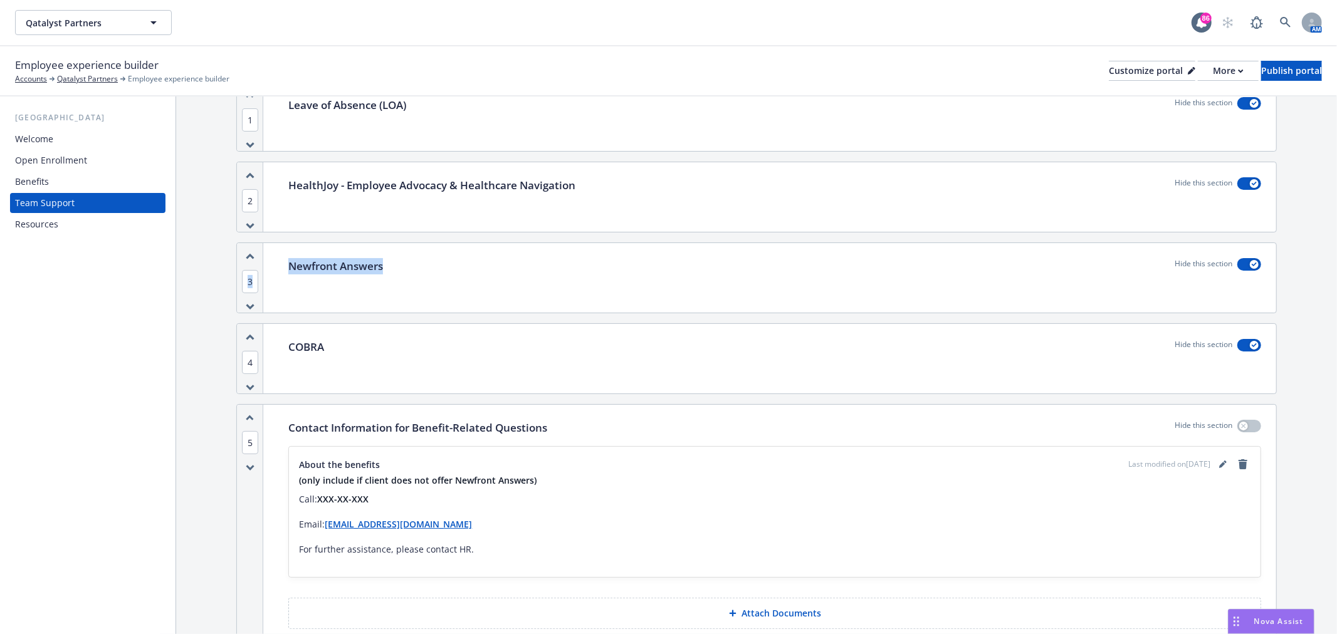
click at [485, 248] on div "Newfront Answers Hide this section" at bounding box center [774, 278] width 1003 height 70
click at [482, 271] on div "Newfront Answers Hide this section" at bounding box center [774, 266] width 973 height 16
drag, startPoint x: 460, startPoint y: 271, endPoint x: 285, endPoint y: 250, distance: 176.3
click at [285, 250] on div "Newfront Answers Hide this section" at bounding box center [774, 278] width 1003 height 70
copy p "Newfront Answers"
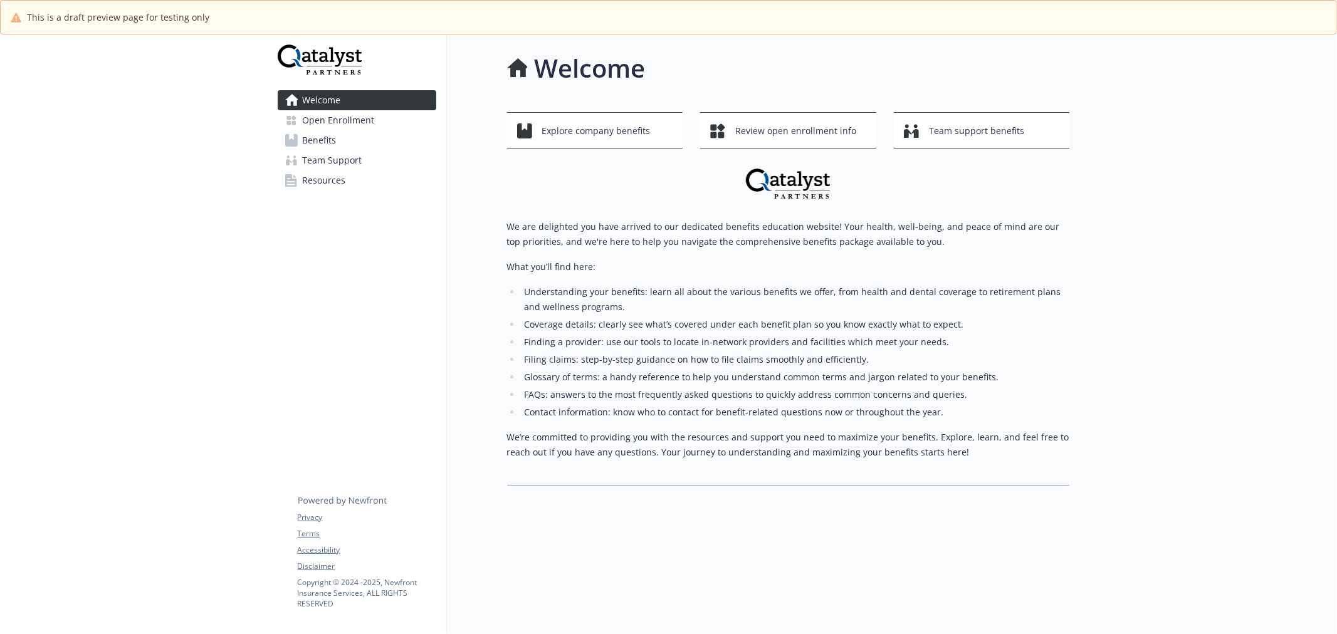
click at [355, 125] on span "Open Enrollment" at bounding box center [339, 120] width 72 height 20
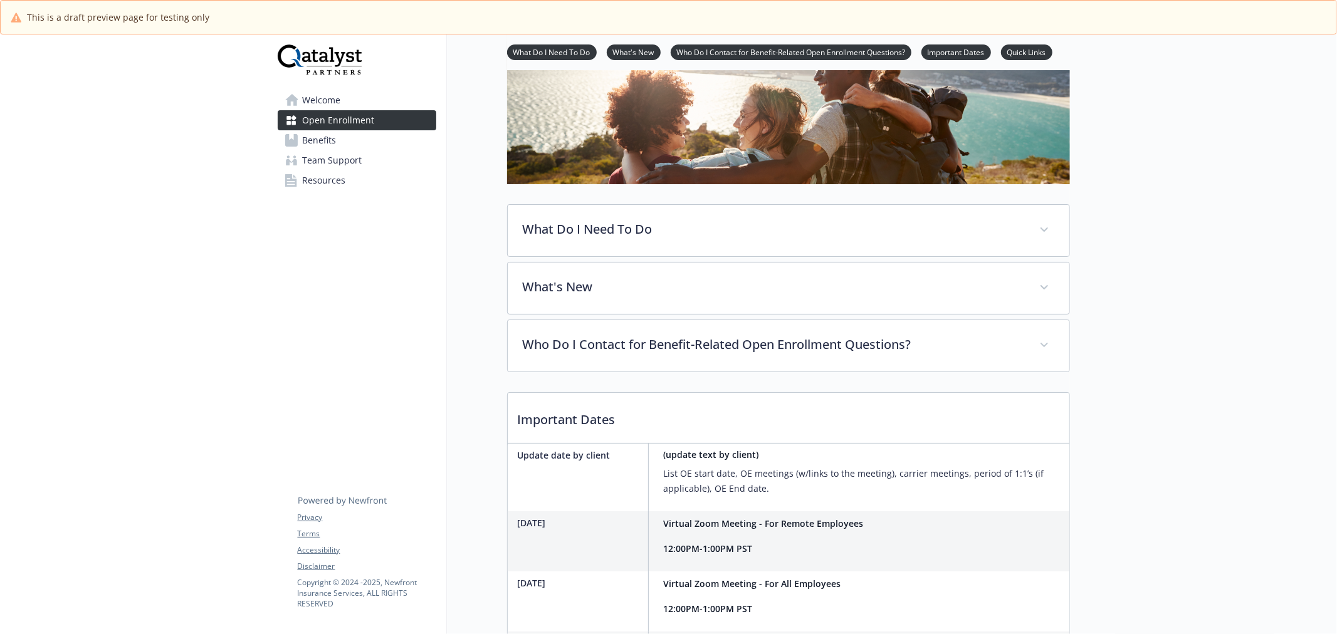
scroll to position [179, 0]
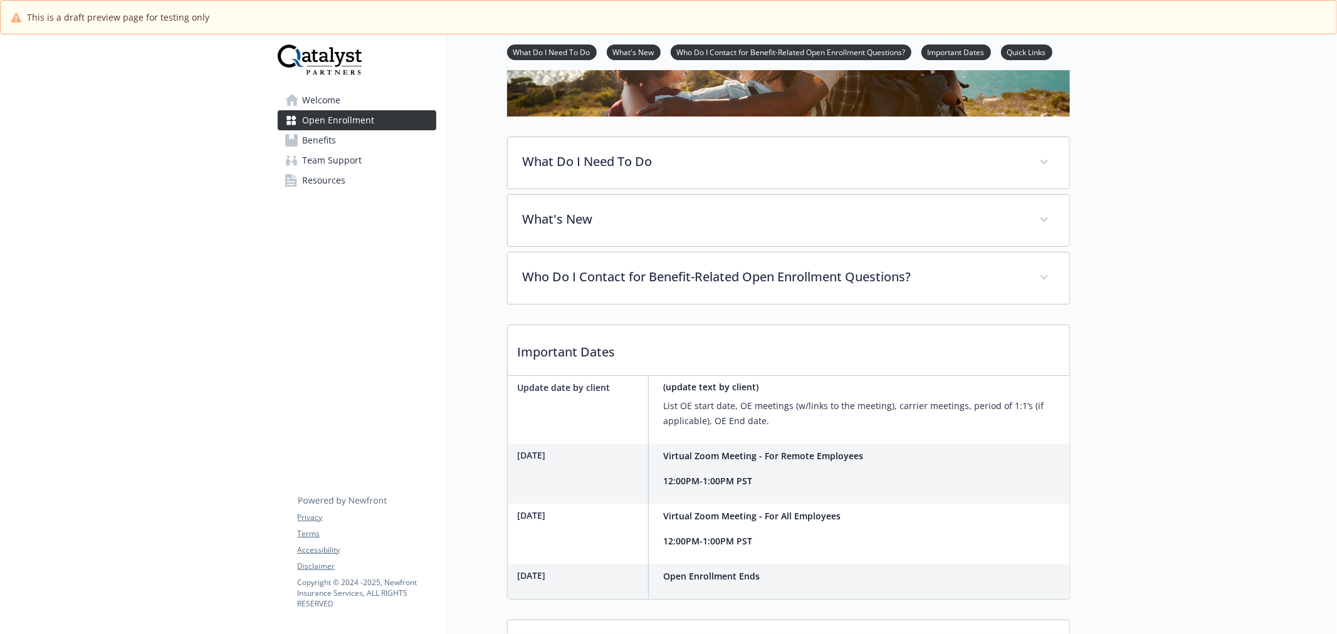
click at [364, 162] on link "Team Support" at bounding box center [357, 160] width 159 height 20
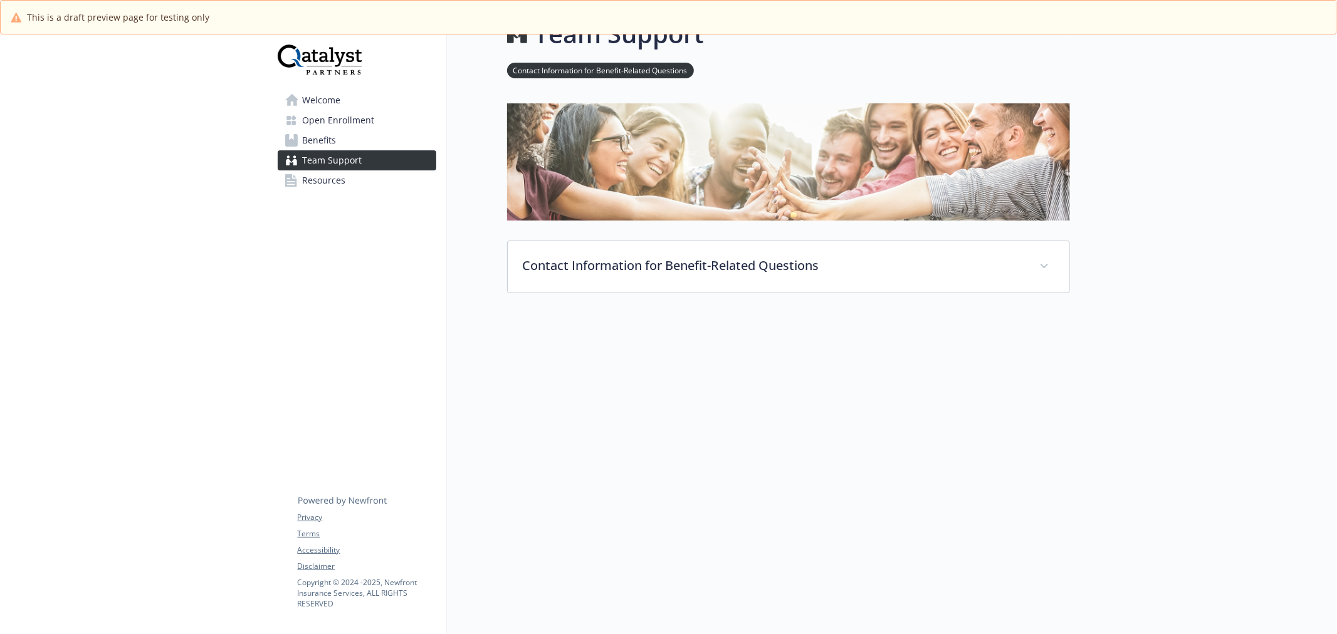
scroll to position [45, 0]
click at [354, 179] on link "Resources" at bounding box center [357, 181] width 159 height 20
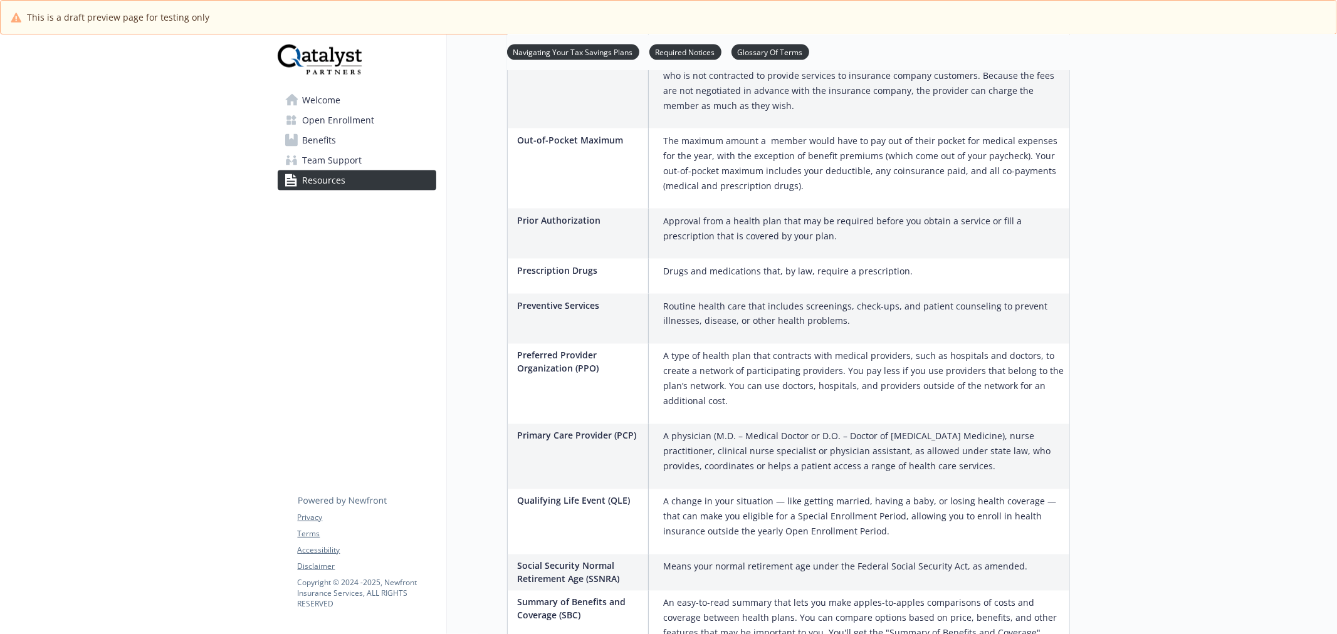
scroll to position [1954, 0]
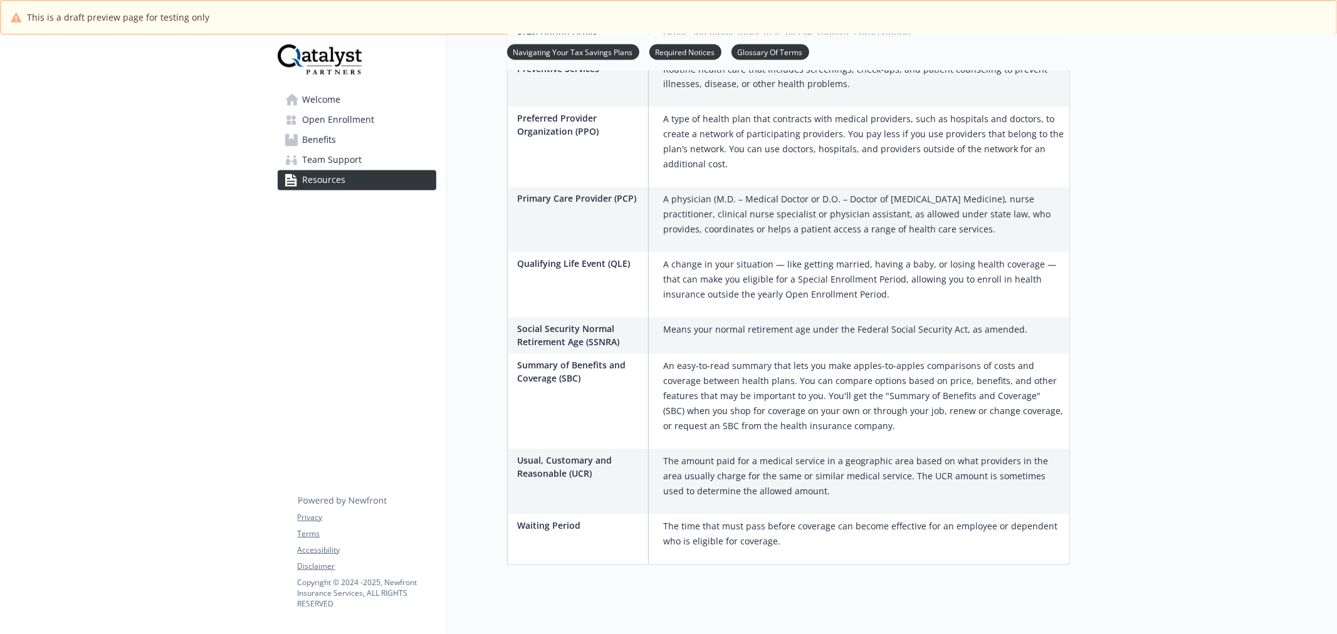
click at [340, 92] on span "Welcome" at bounding box center [322, 100] width 38 height 20
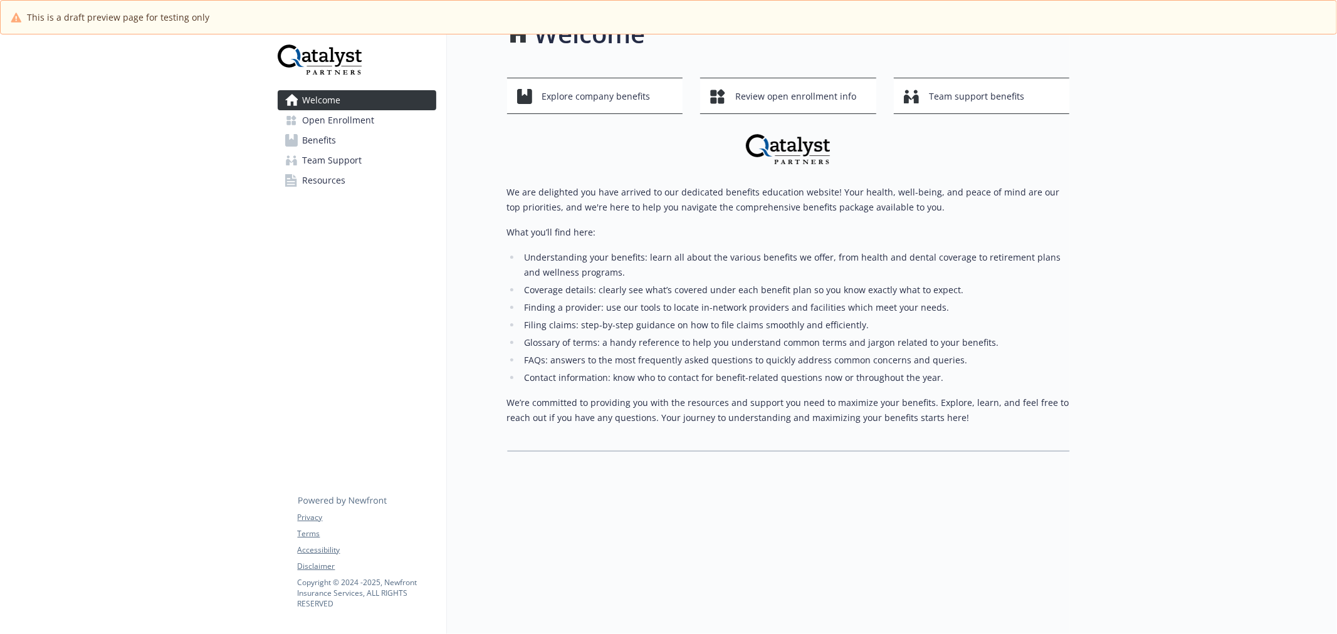
click at [345, 144] on link "Benefits" at bounding box center [357, 140] width 159 height 20
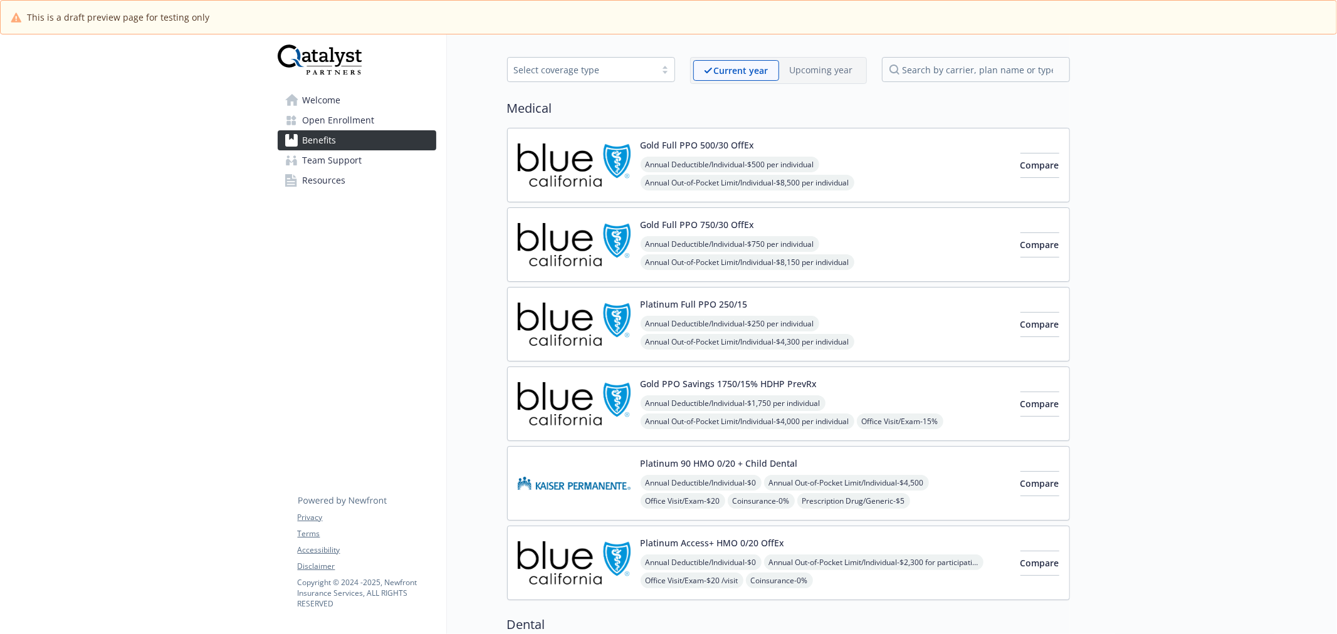
click at [533, 497] on img at bounding box center [574, 483] width 113 height 53
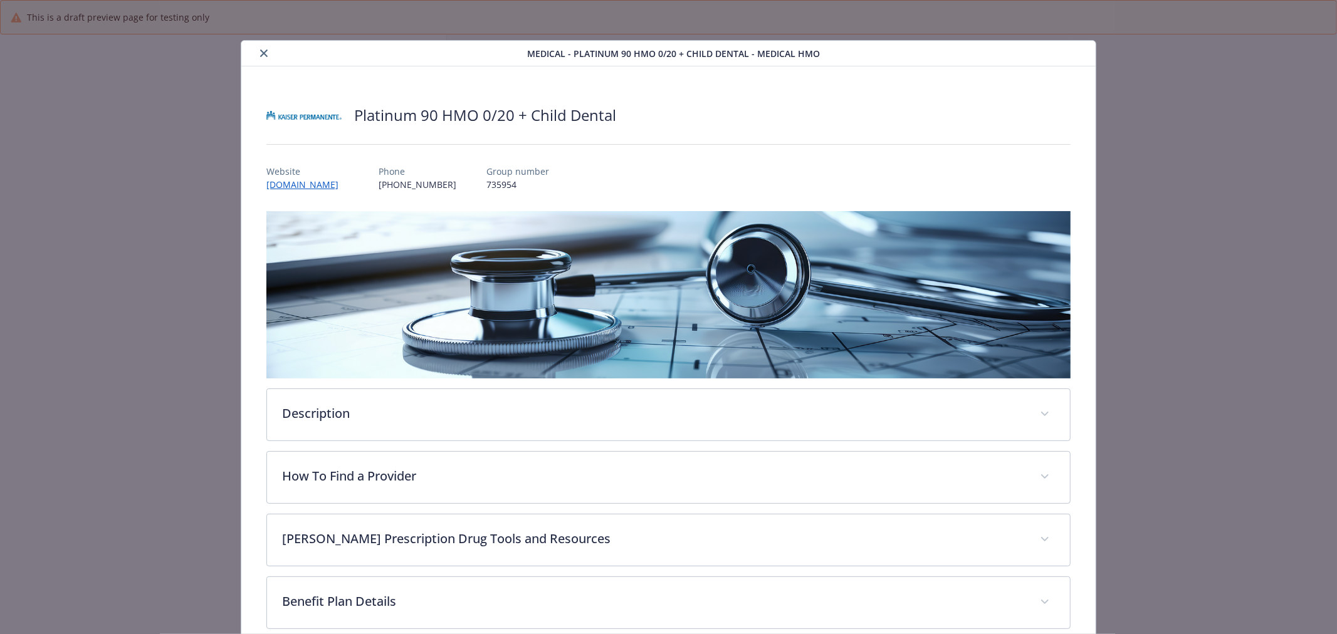
click at [264, 55] on icon "close" at bounding box center [264, 54] width 8 height 8
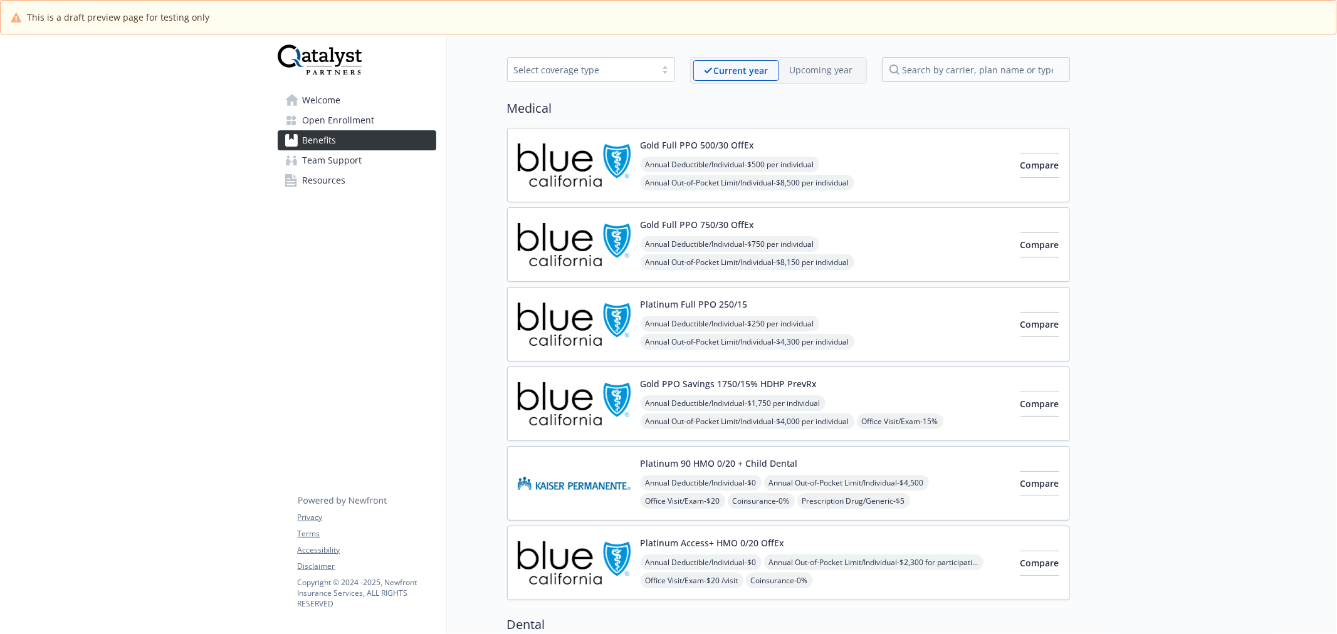
click at [572, 418] on img at bounding box center [574, 403] width 113 height 53
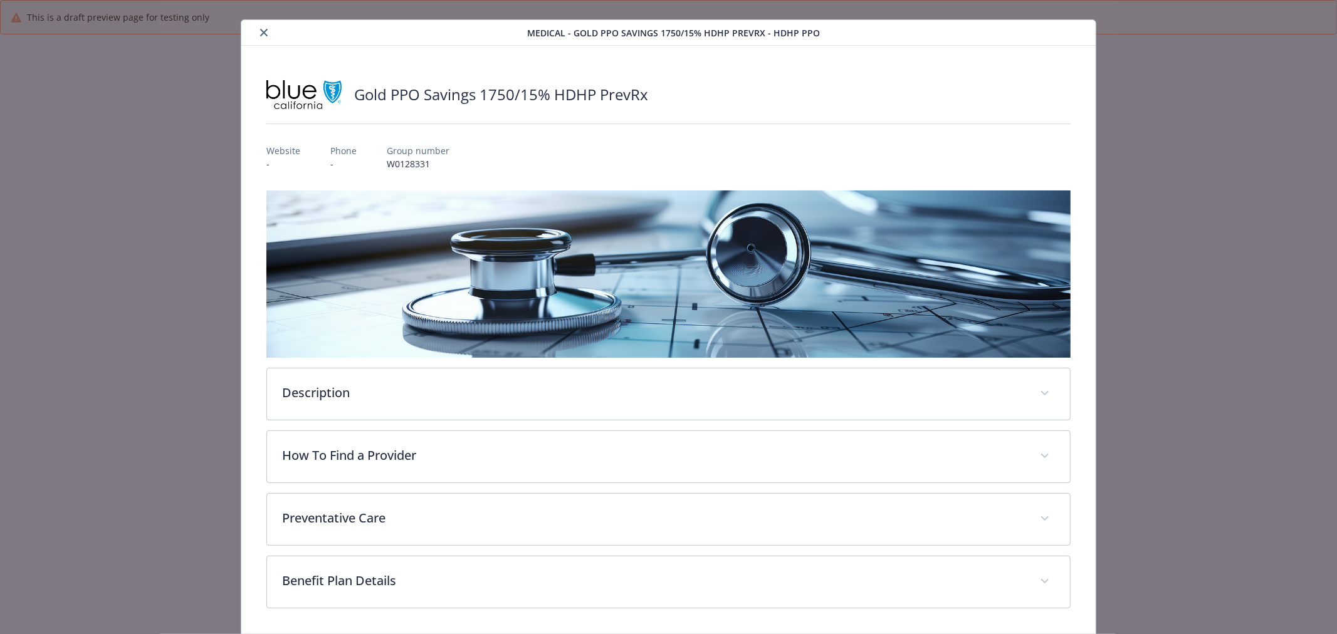
scroll to position [65, 0]
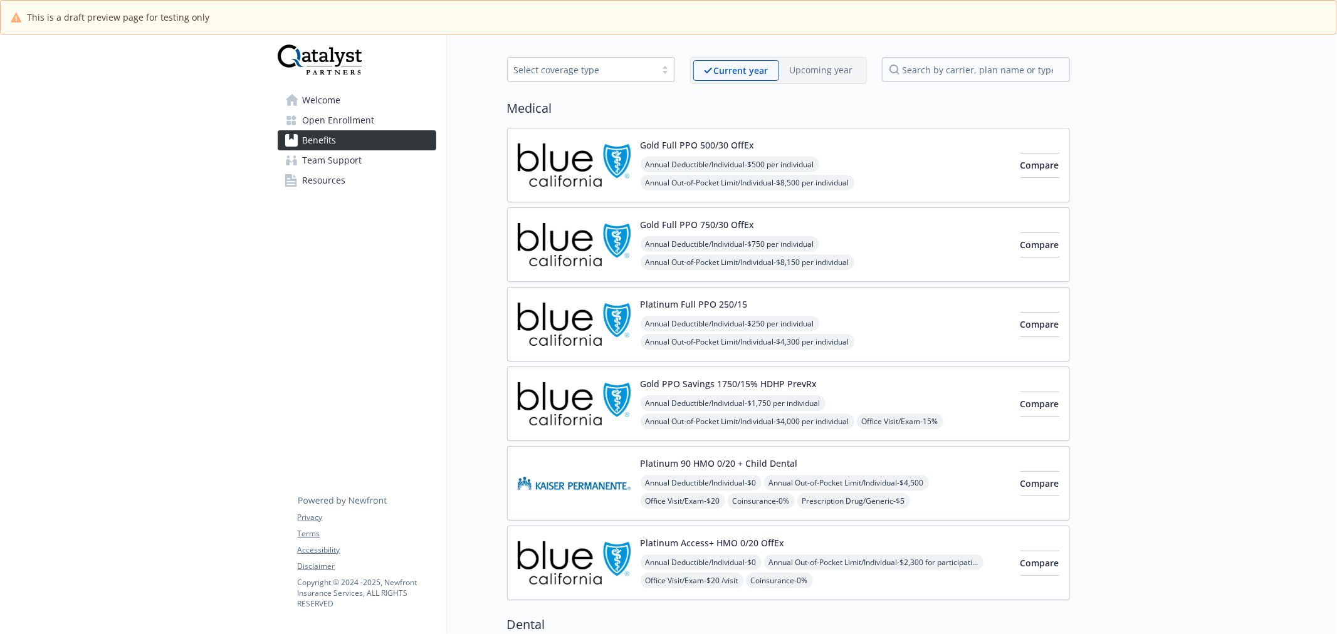
click at [572, 372] on div "Gold PPO Savings 1750/15% HDHP PrevRx Annual Deductible/Individual - $1,750 per…" at bounding box center [788, 404] width 563 height 75
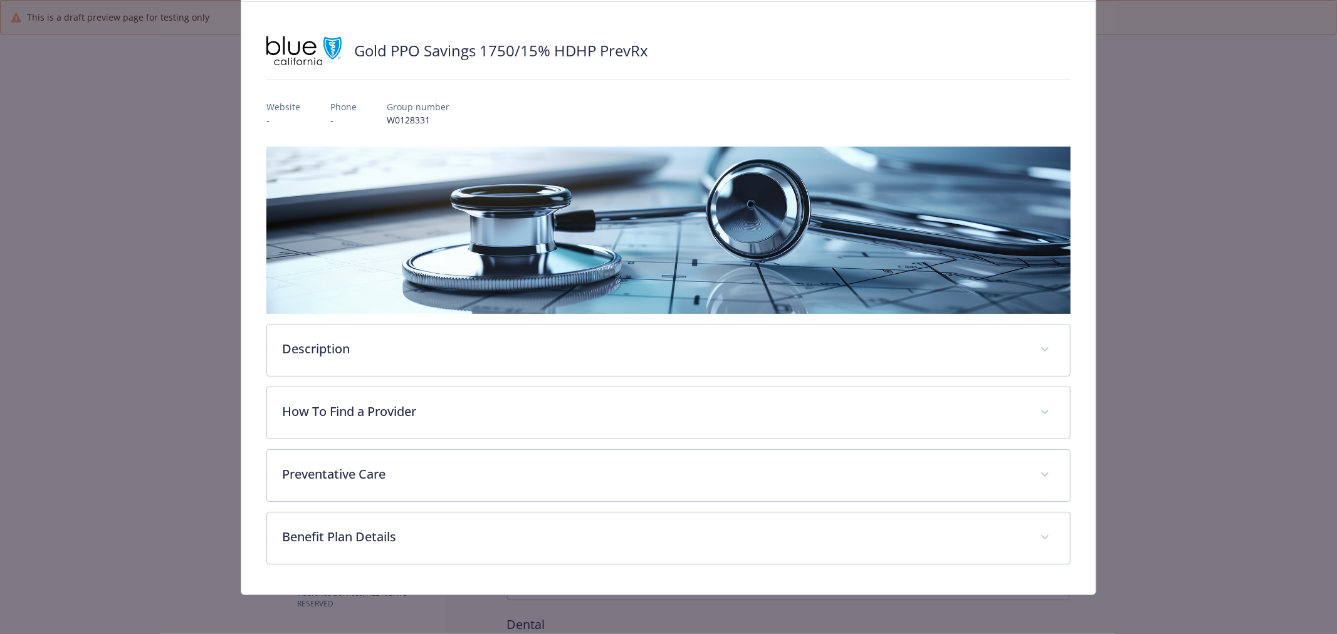
scroll to position [65, 0]
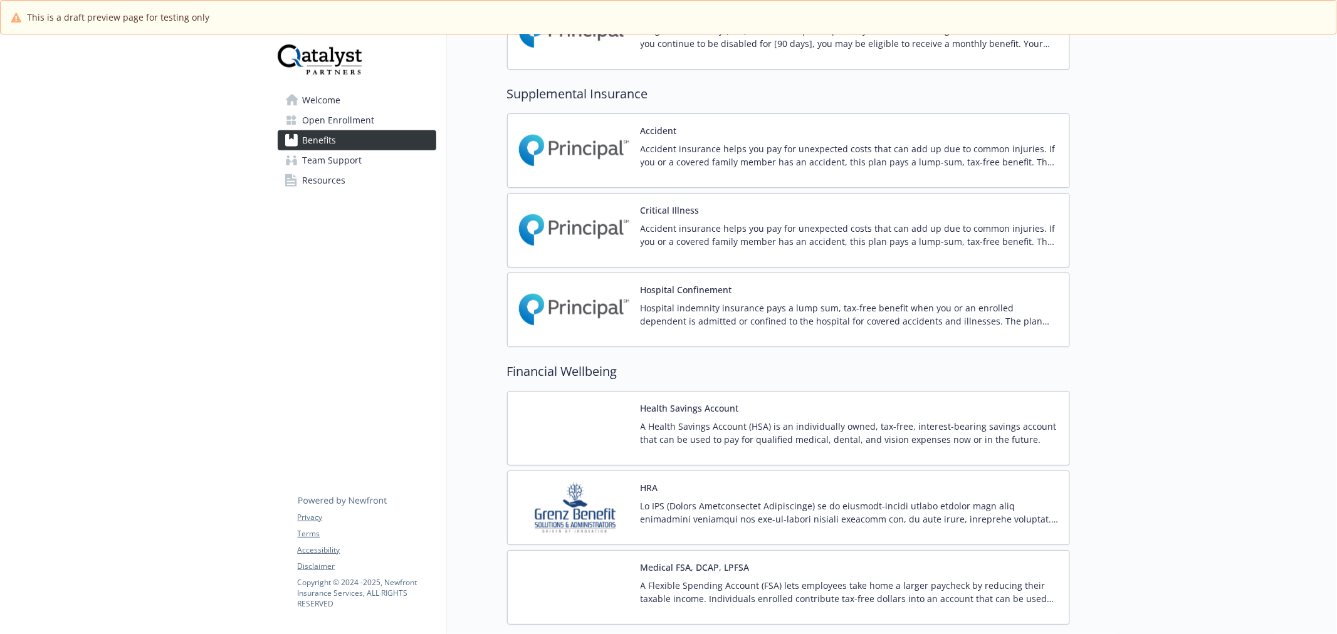
scroll to position [1581, 0]
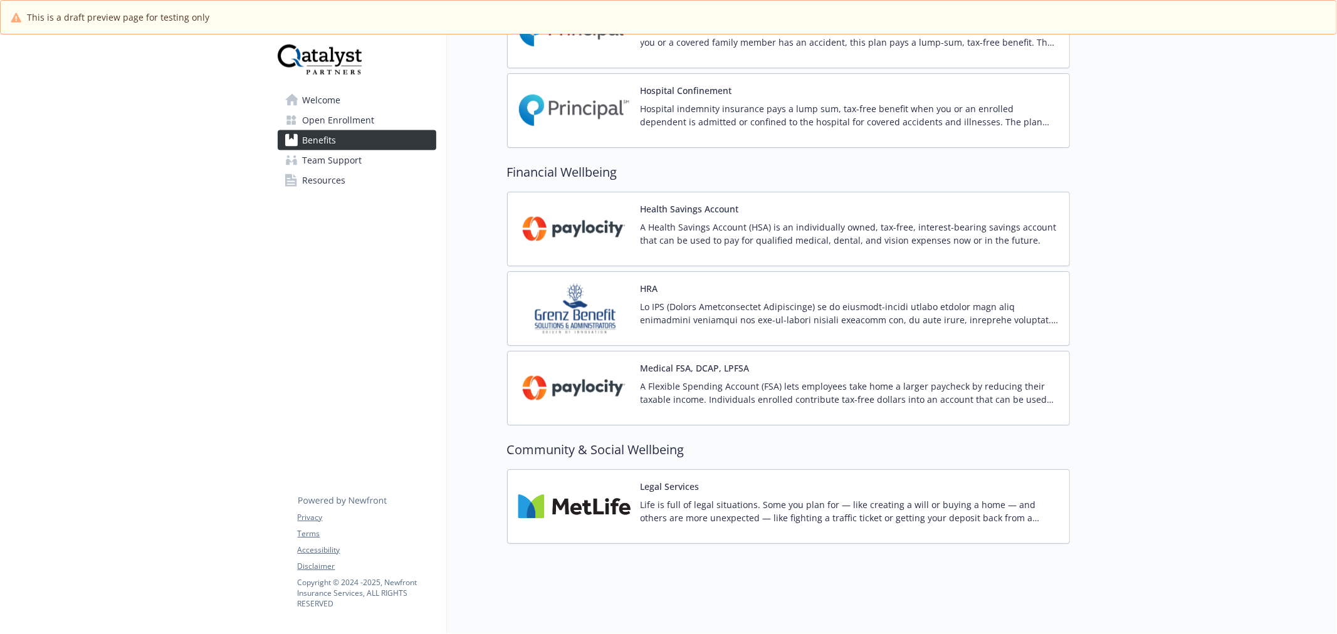
click at [392, 166] on link "Team Support" at bounding box center [357, 160] width 159 height 20
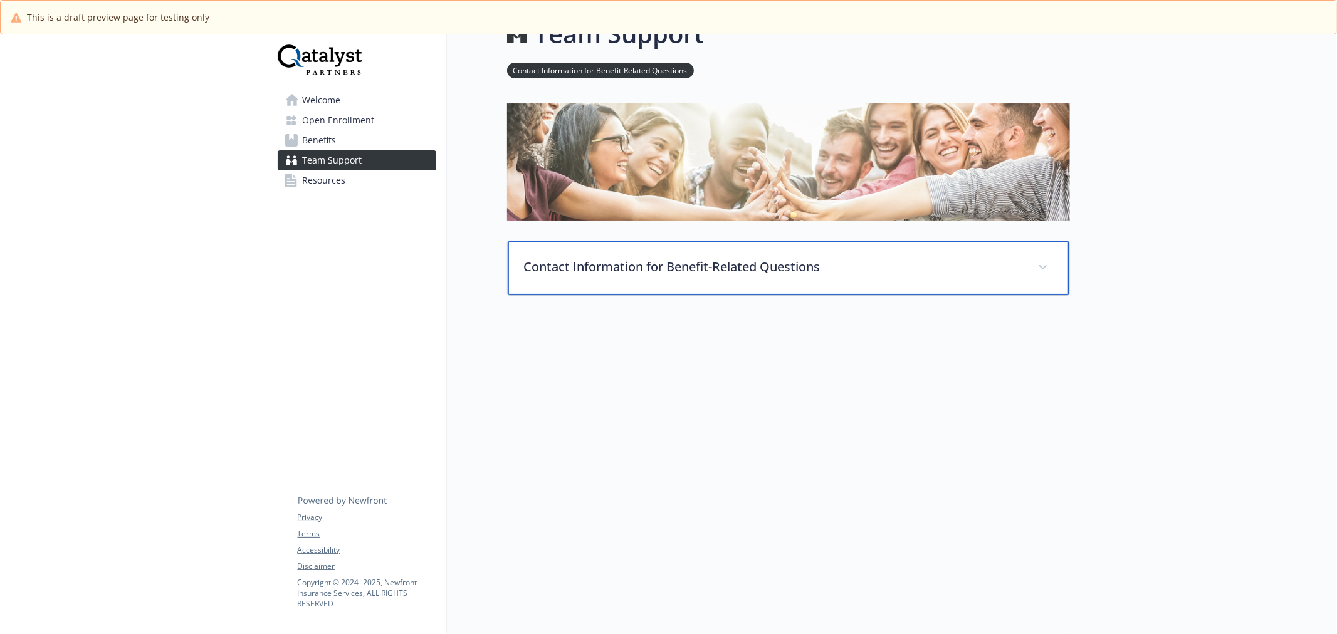
click at [806, 258] on p "Contact Information for Benefit-Related Questions" at bounding box center [773, 267] width 499 height 19
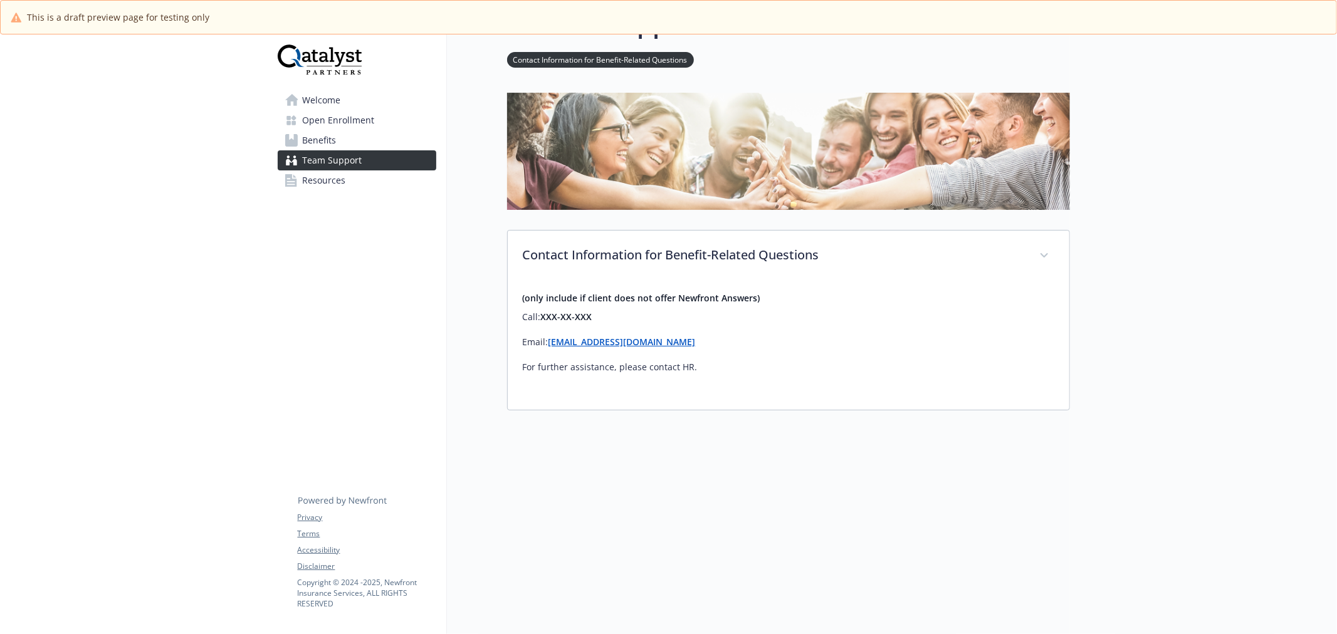
click at [377, 184] on link "Resources" at bounding box center [357, 181] width 159 height 20
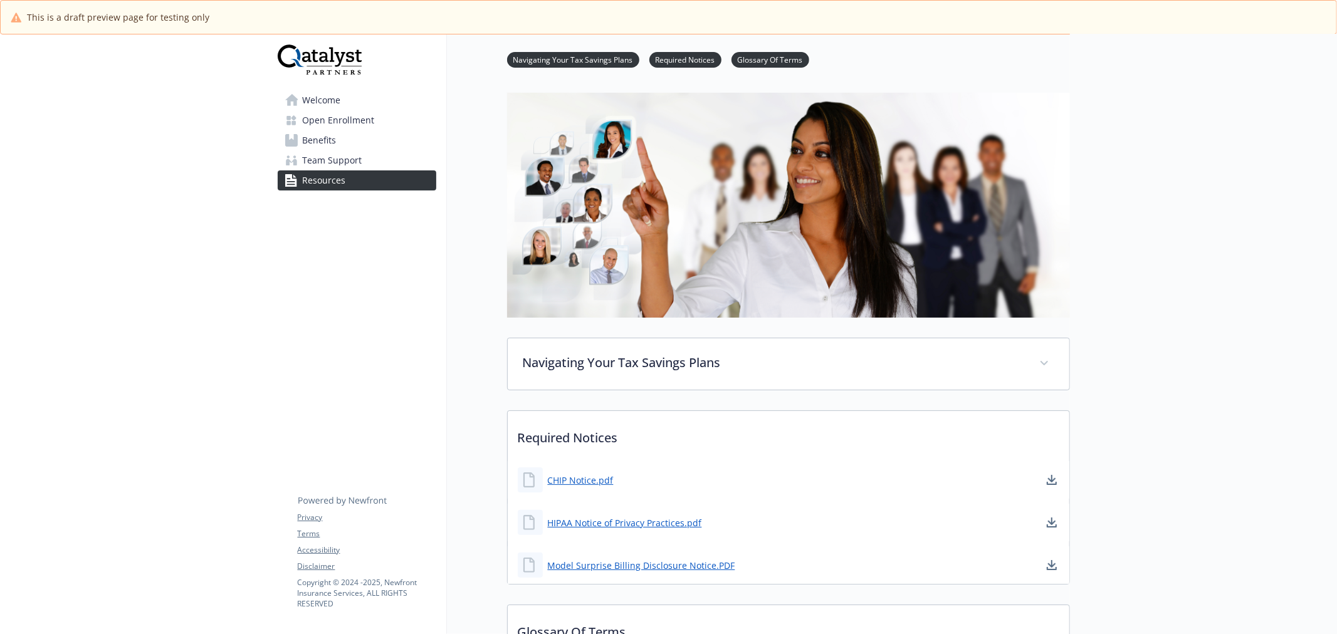
click at [320, 105] on span "Welcome" at bounding box center [322, 100] width 38 height 20
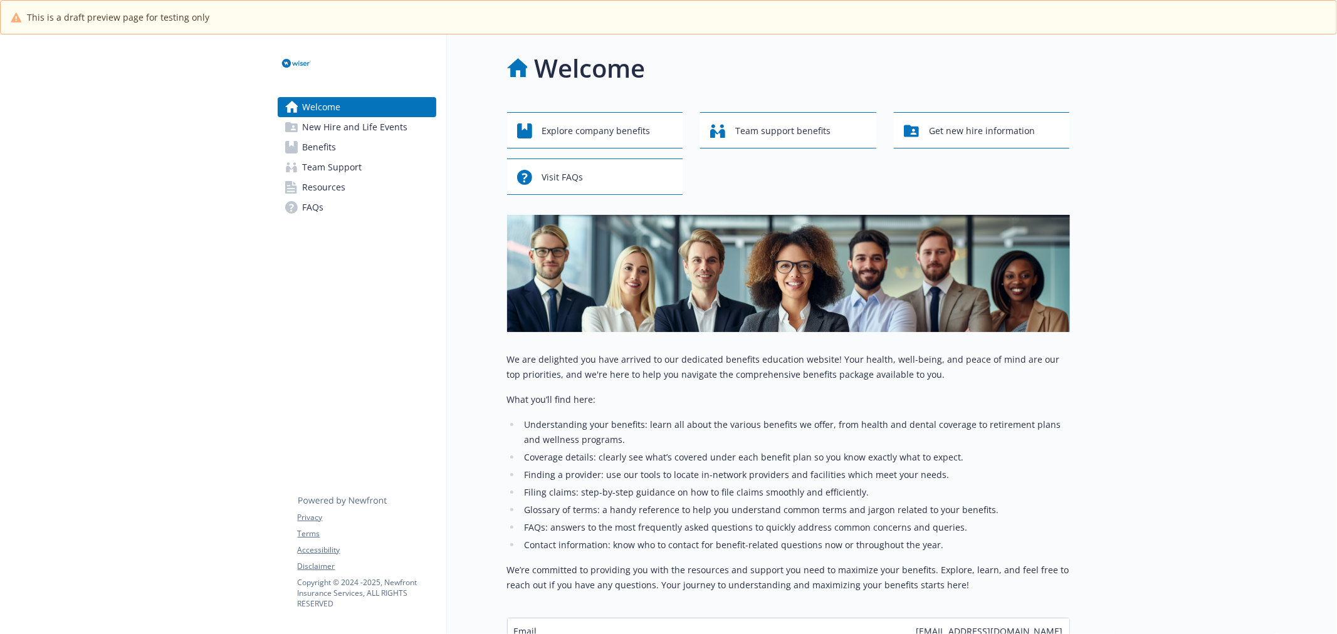
click at [324, 154] on span "Benefits" at bounding box center [320, 147] width 34 height 20
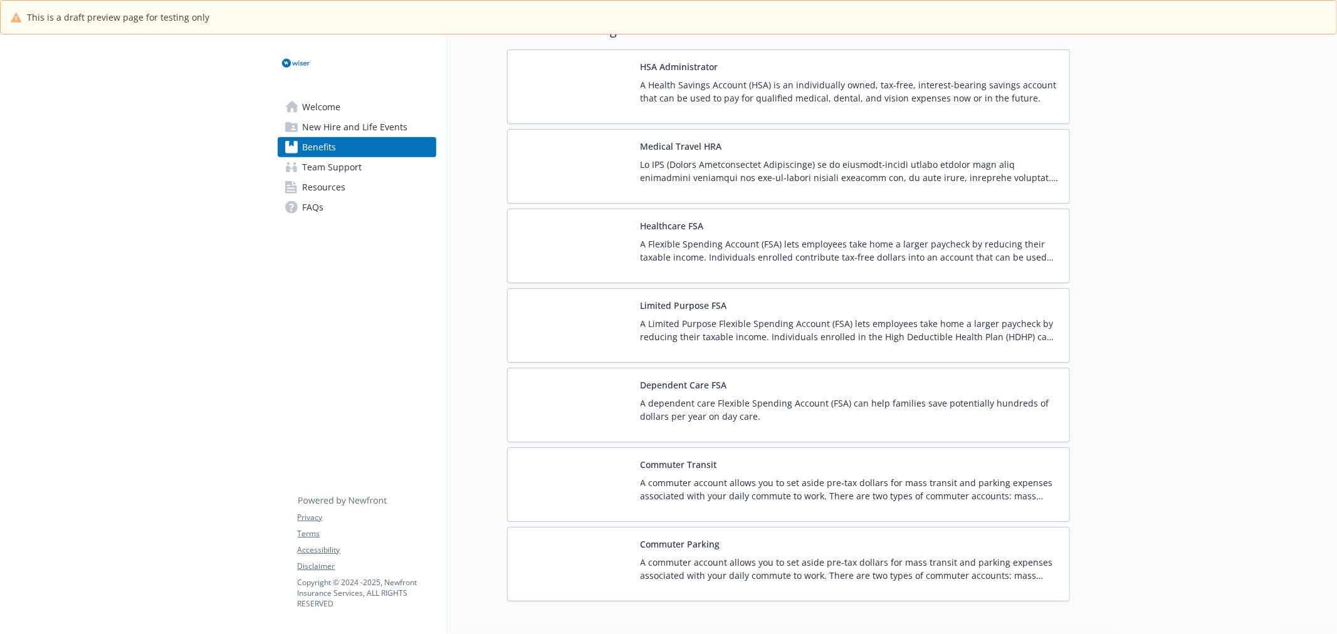
scroll to position [1421, 0]
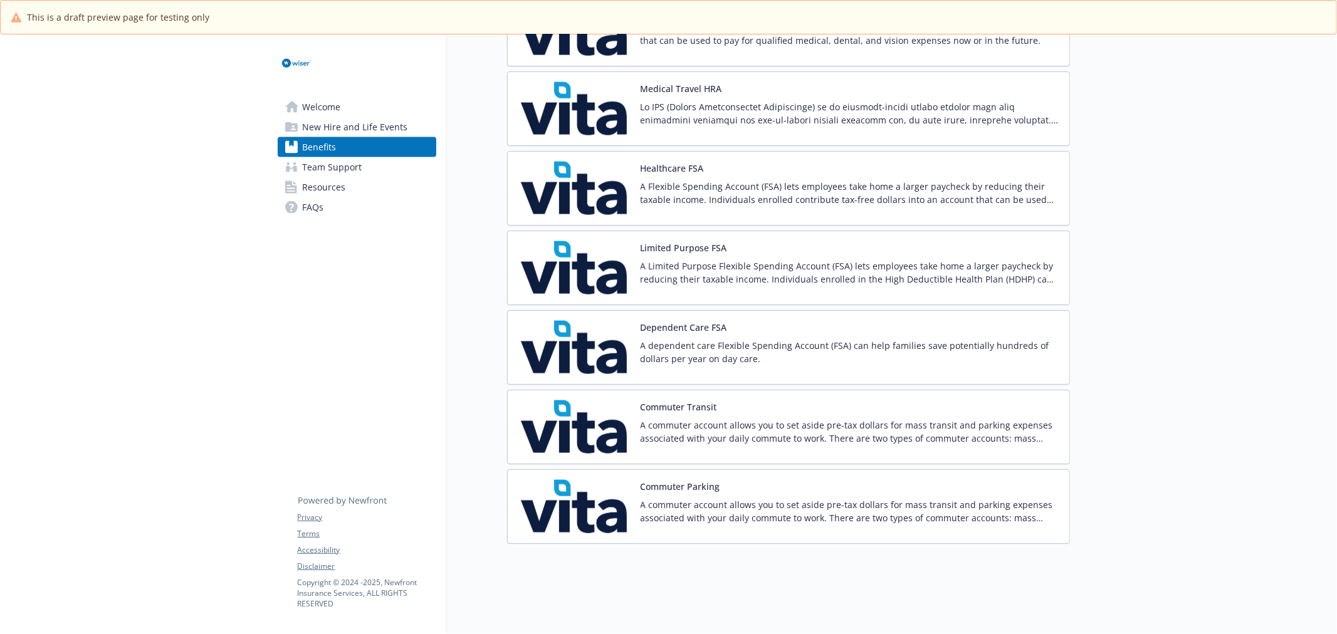
click at [314, 169] on span "Team Support" at bounding box center [333, 167] width 60 height 20
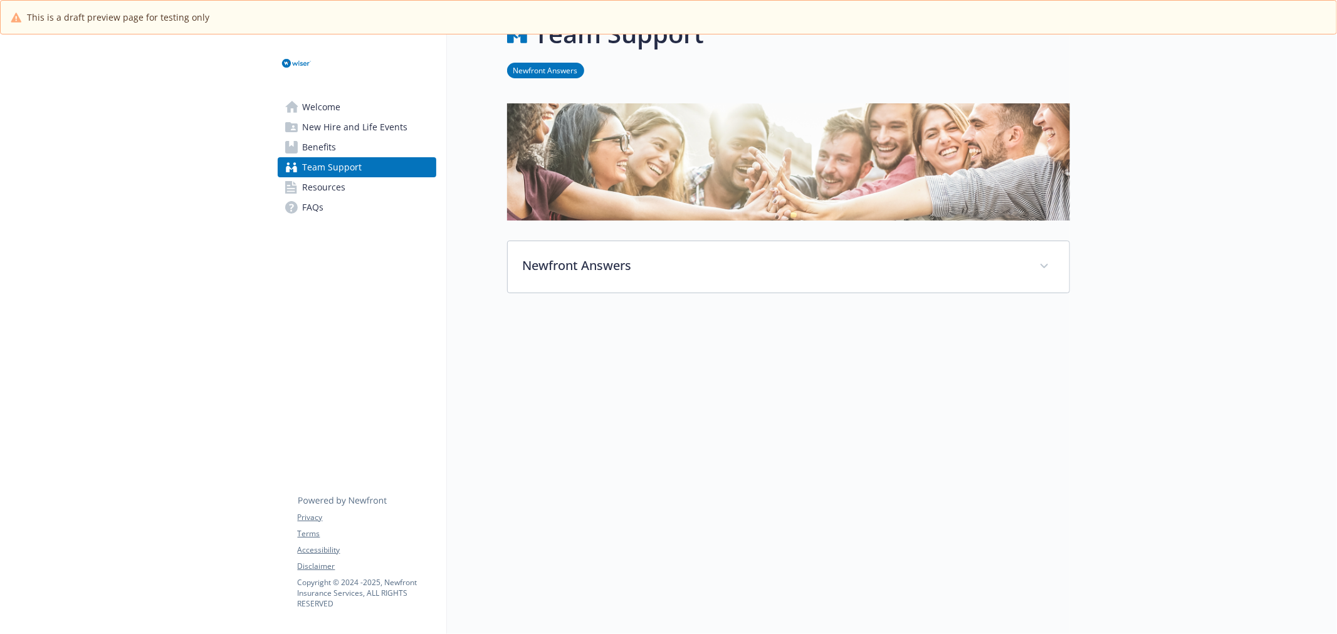
scroll to position [45, 0]
click at [317, 186] on span "Resources" at bounding box center [324, 187] width 43 height 20
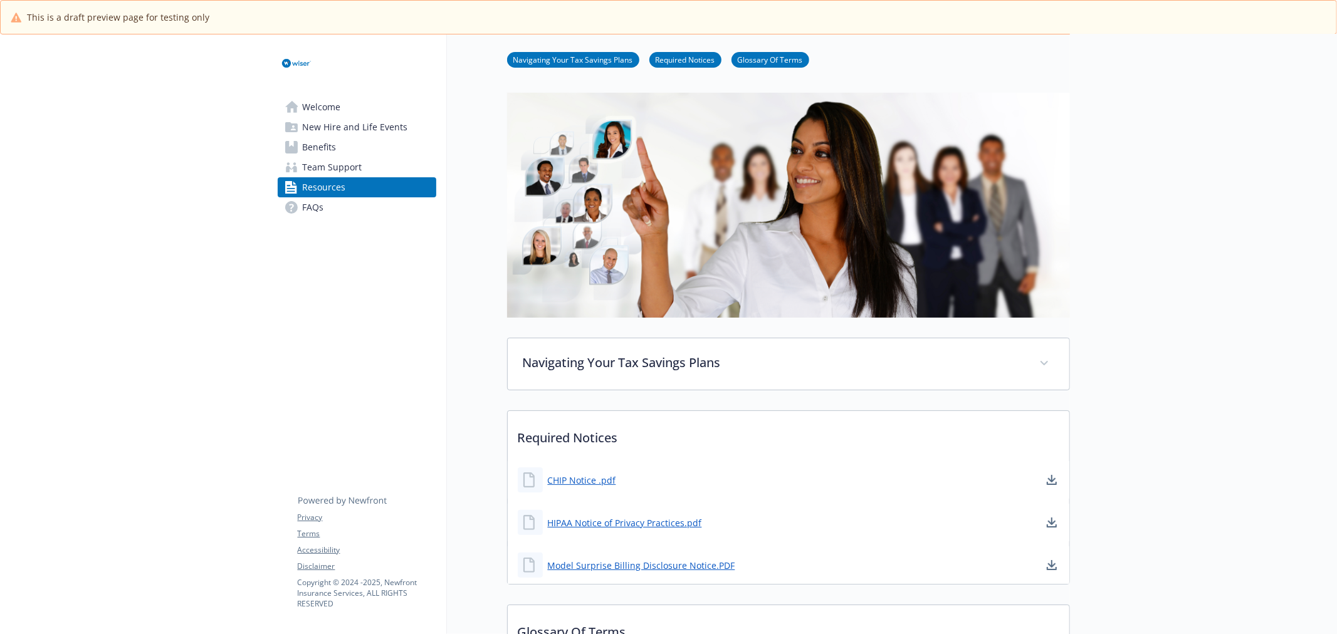
click at [312, 217] on span "FAQs" at bounding box center [313, 207] width 21 height 20
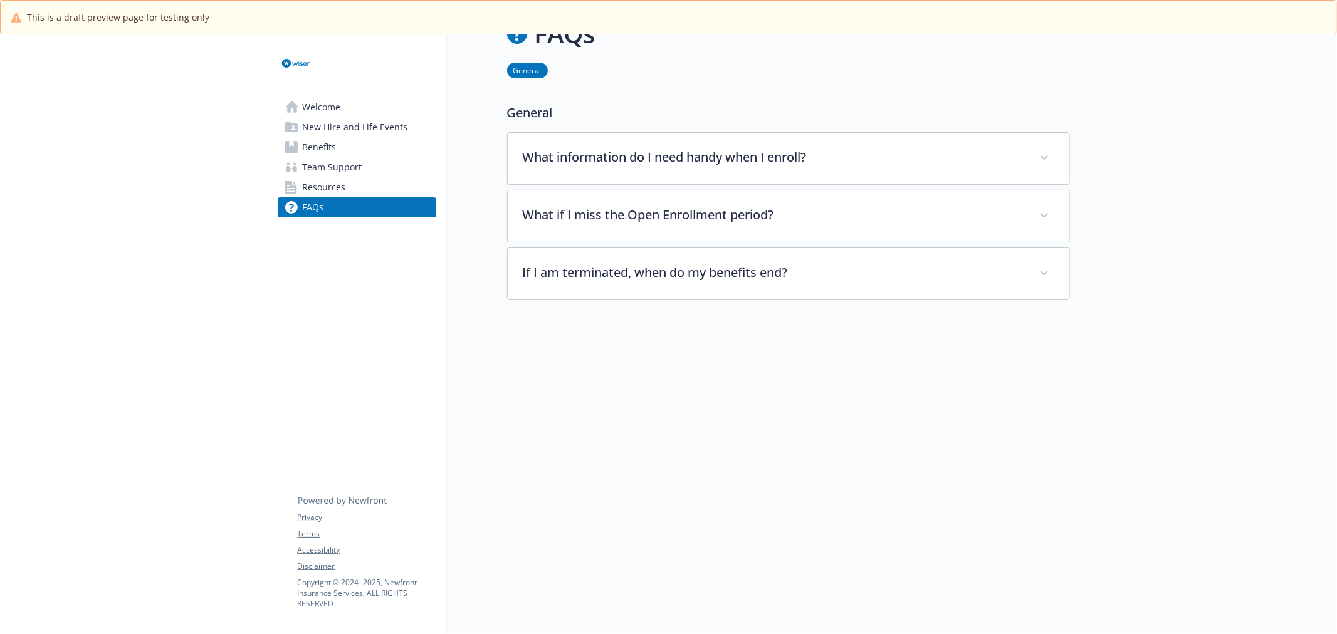
click at [317, 100] on span "Welcome" at bounding box center [322, 107] width 38 height 20
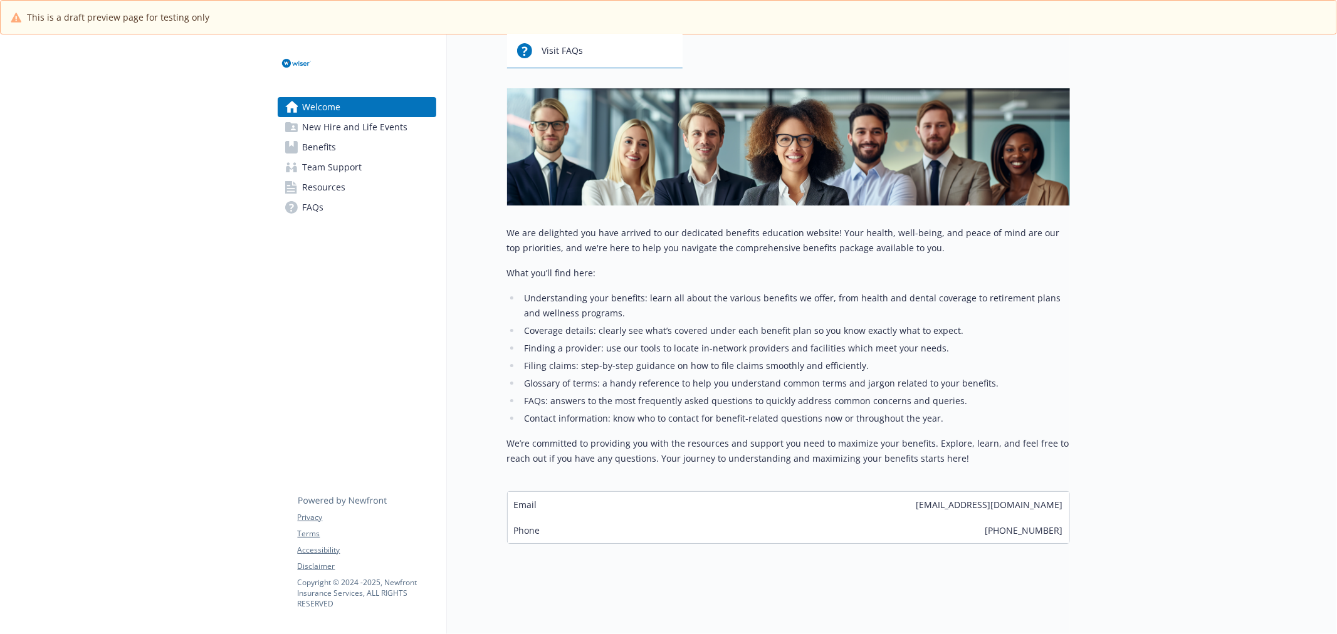
scroll to position [137, 0]
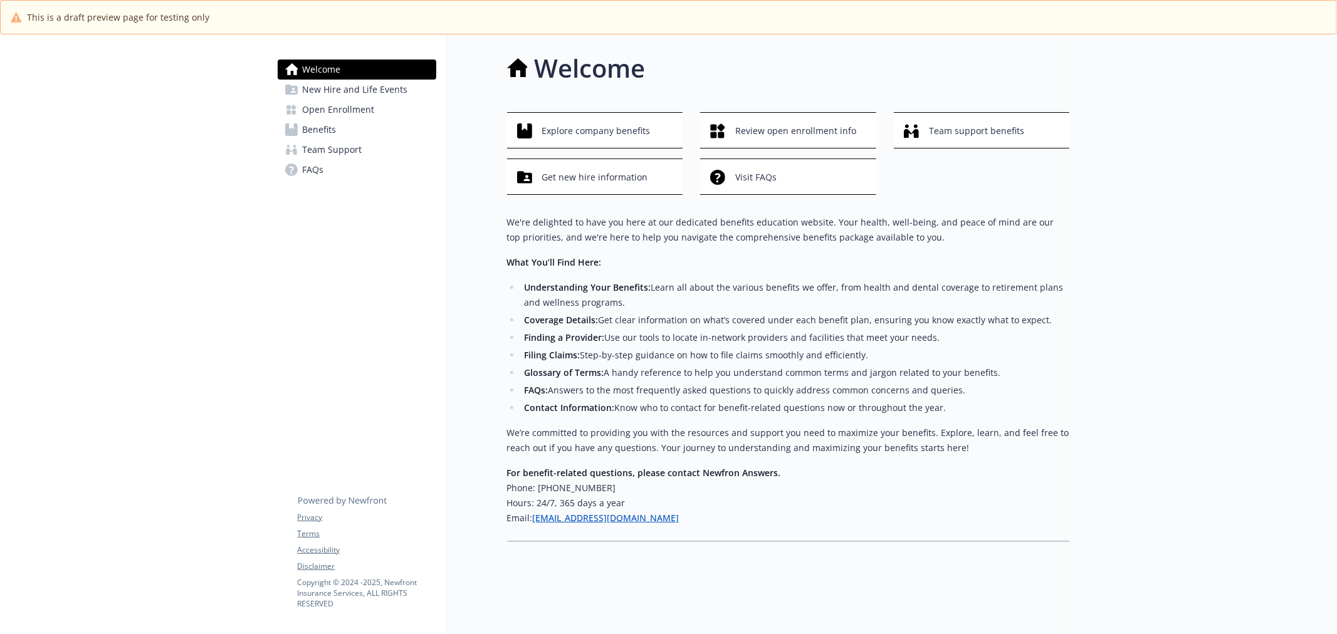
click at [346, 107] on span "Open Enrollment" at bounding box center [339, 110] width 72 height 20
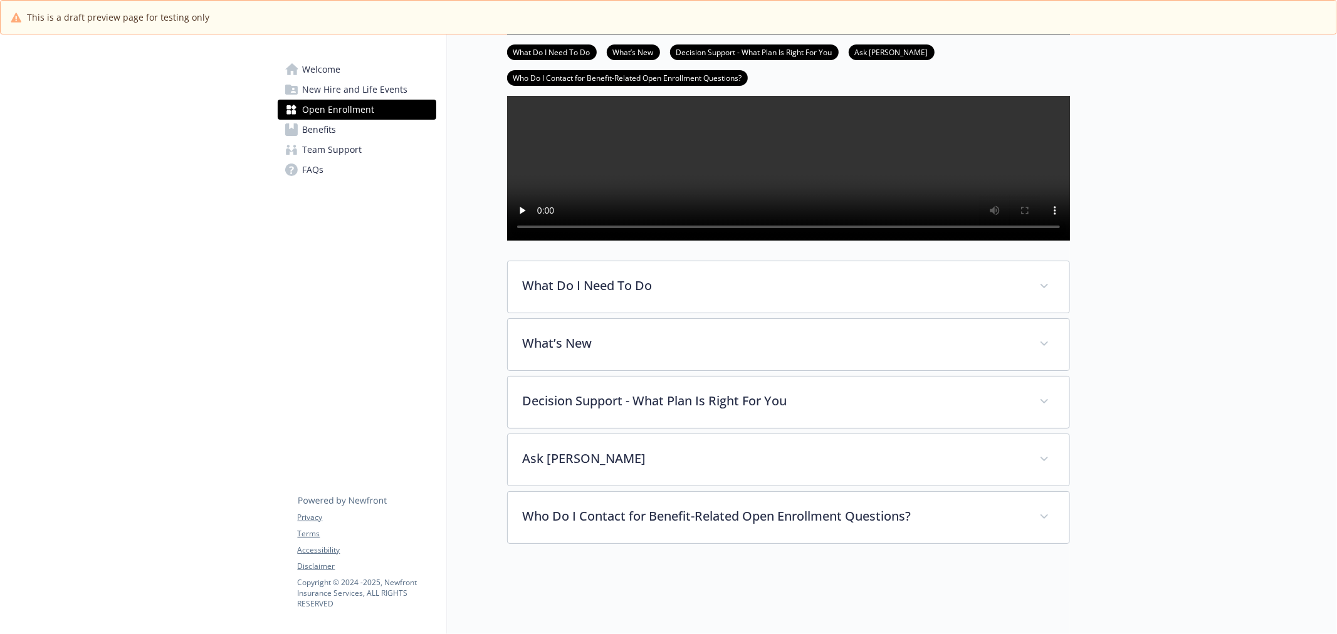
scroll to position [251, 0]
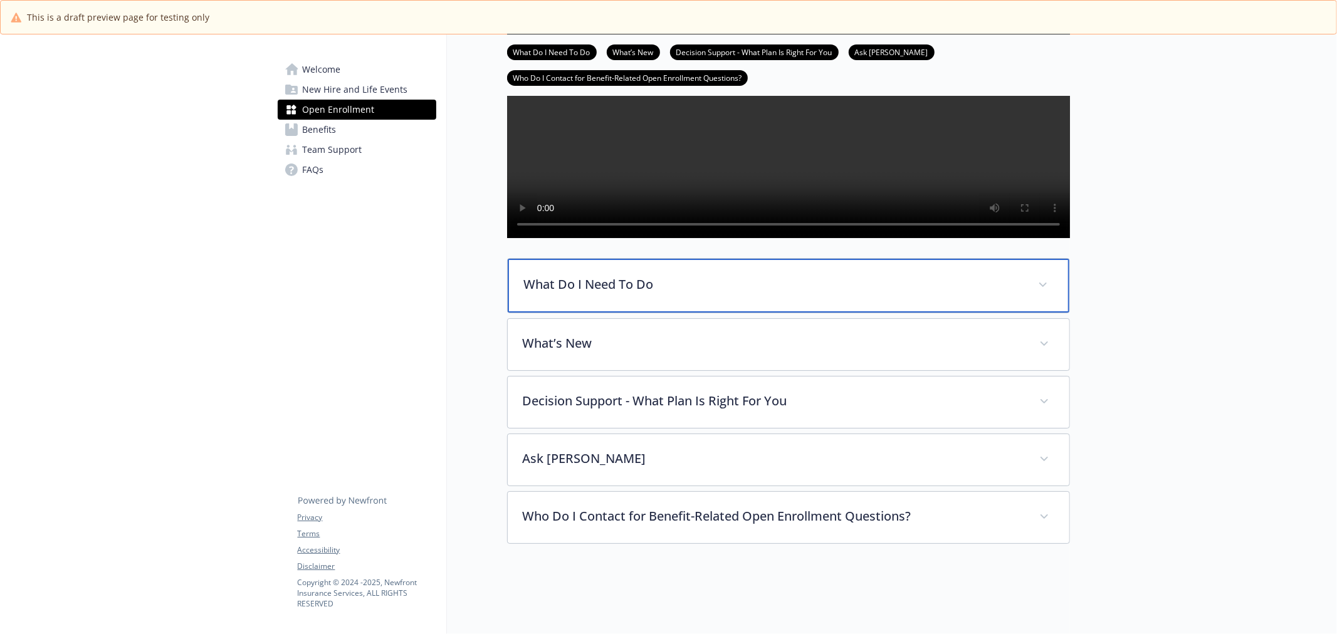
click at [712, 293] on div "What Do I Need To Do" at bounding box center [789, 286] width 562 height 54
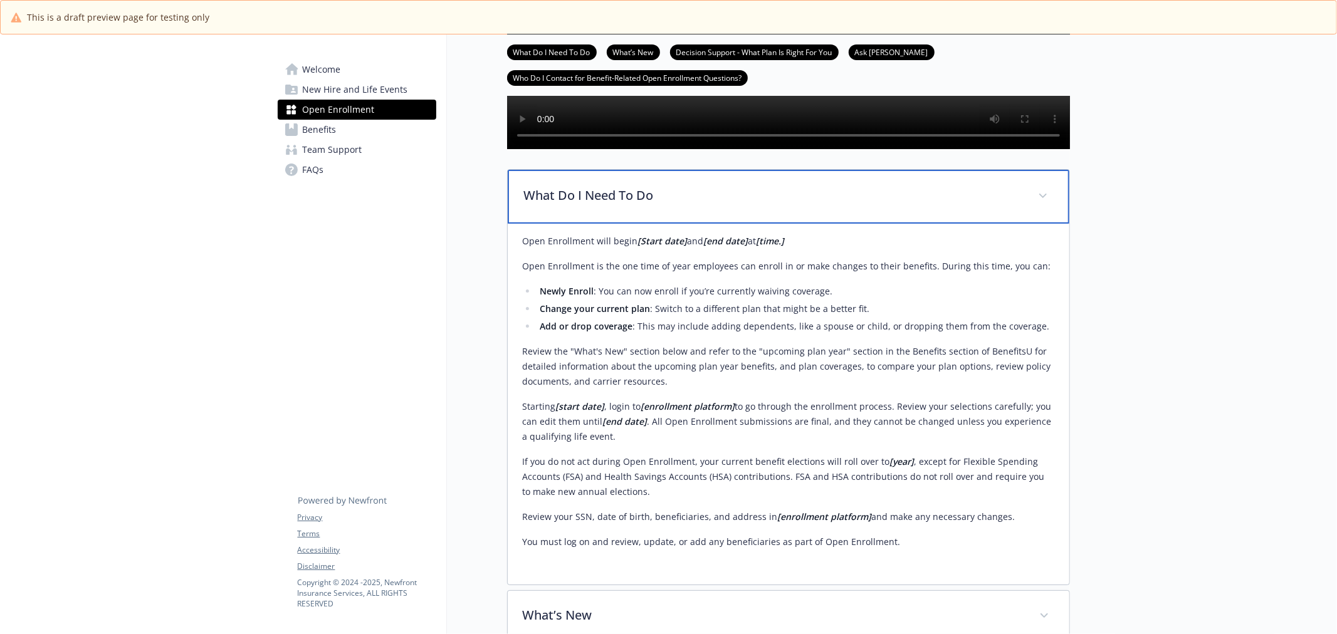
scroll to position [390, 0]
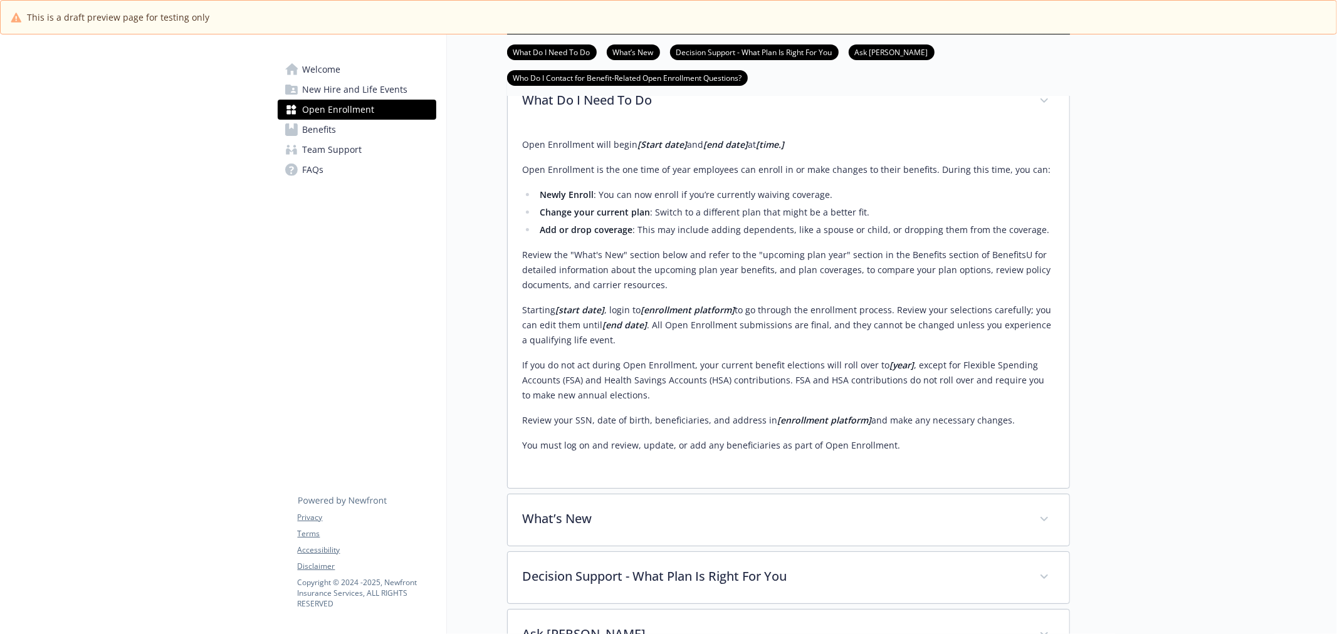
click at [648, 150] on strong "[Start date]" at bounding box center [663, 145] width 50 height 12
click at [665, 150] on strong "[Start date]" at bounding box center [663, 145] width 50 height 12
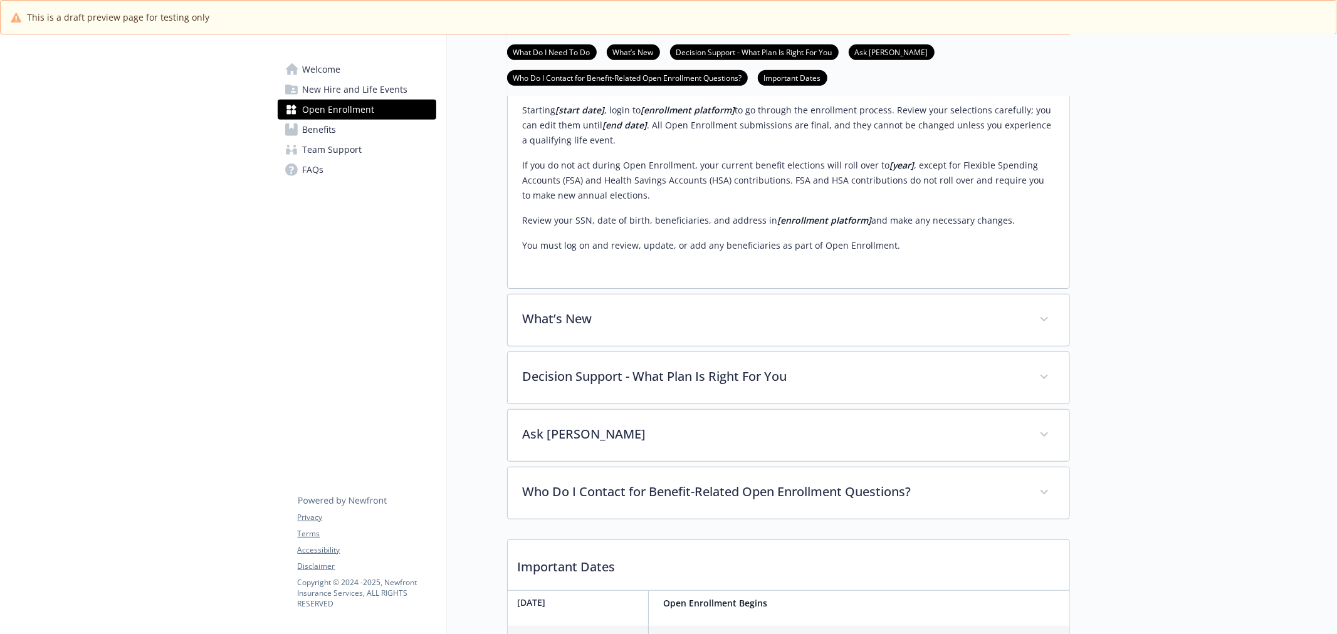
scroll to position [579, 0]
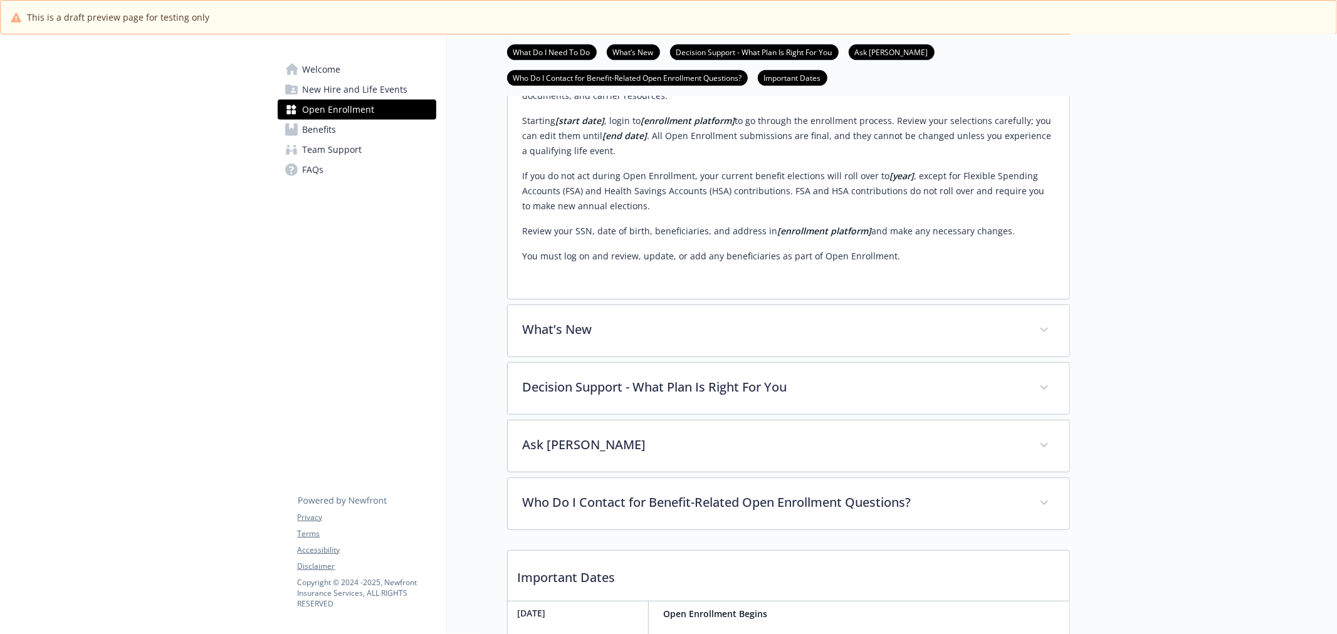
click at [389, 110] on link "Open Enrollment" at bounding box center [357, 110] width 159 height 20
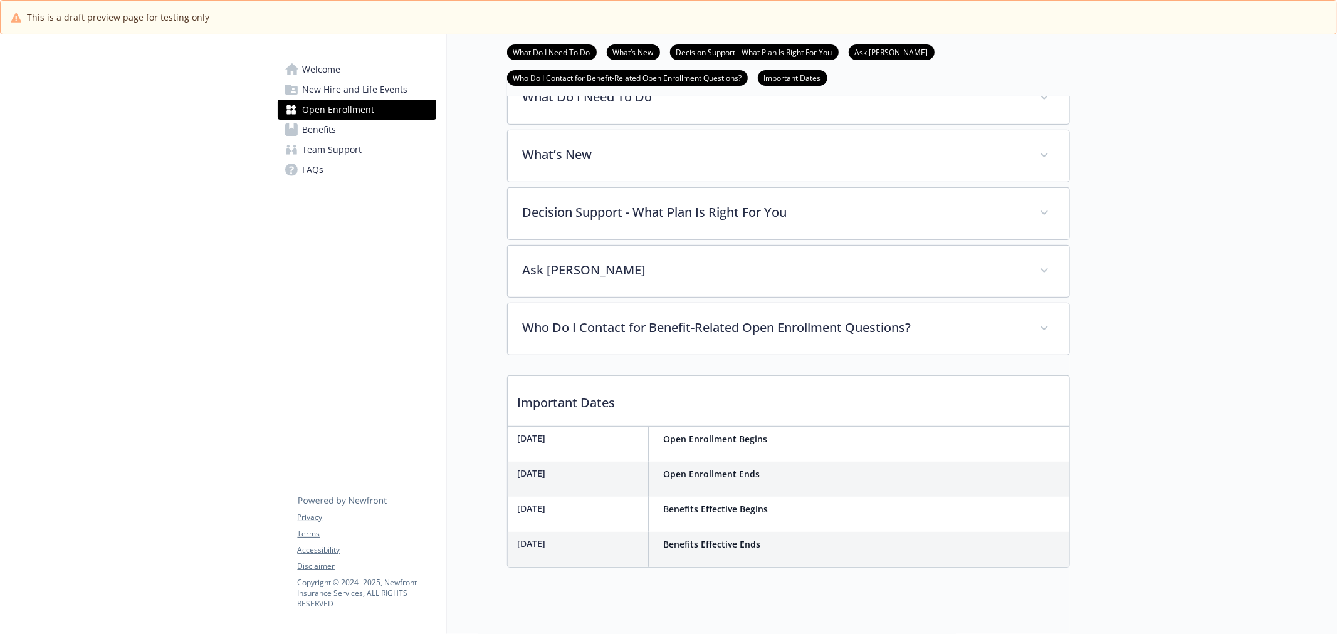
scroll to position [463, 0]
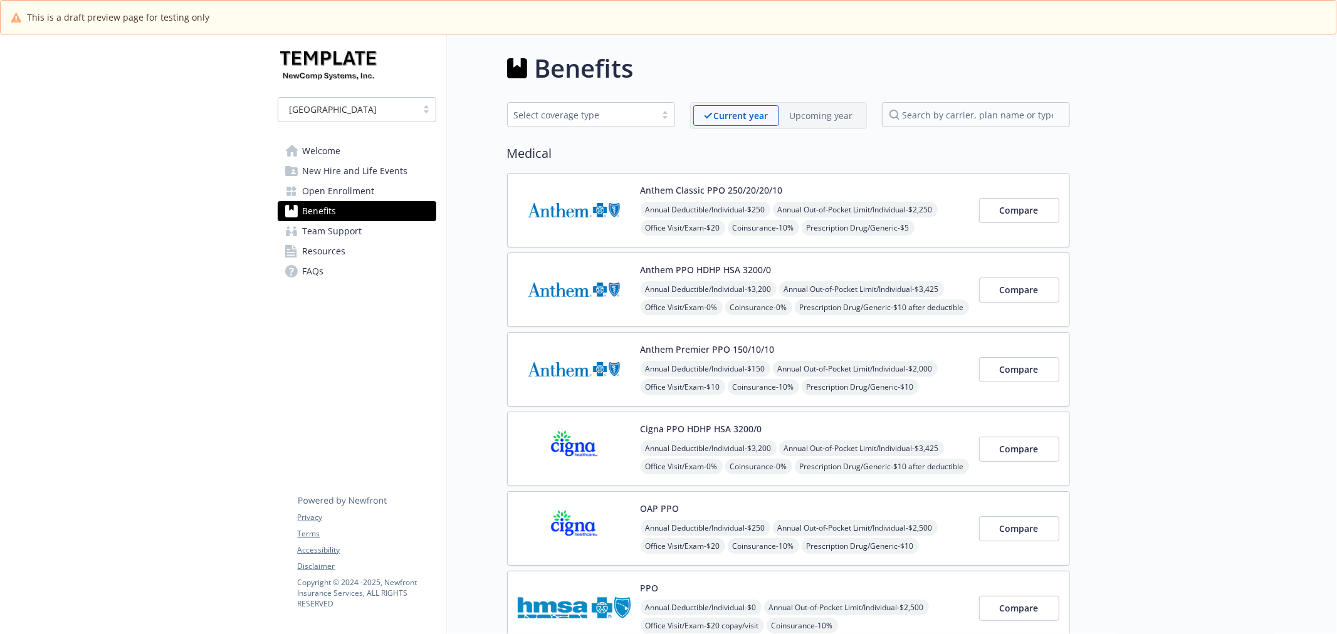
click at [375, 184] on link "Open Enrollment" at bounding box center [357, 191] width 159 height 20
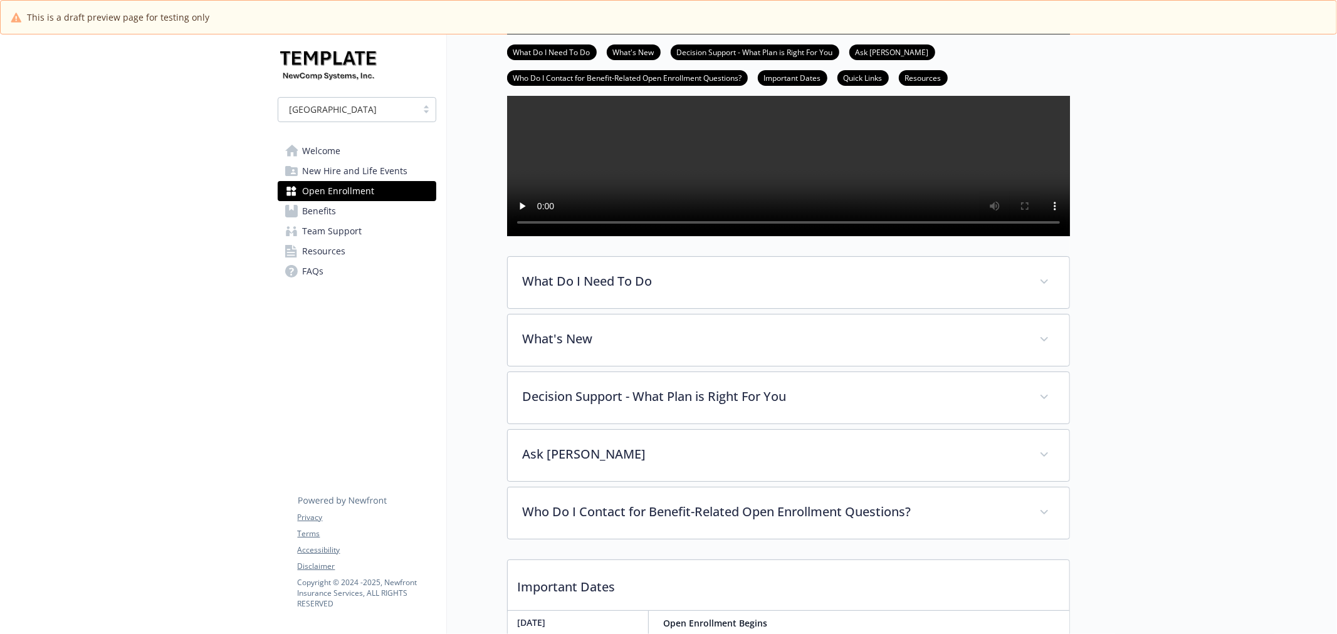
scroll to position [278, 0]
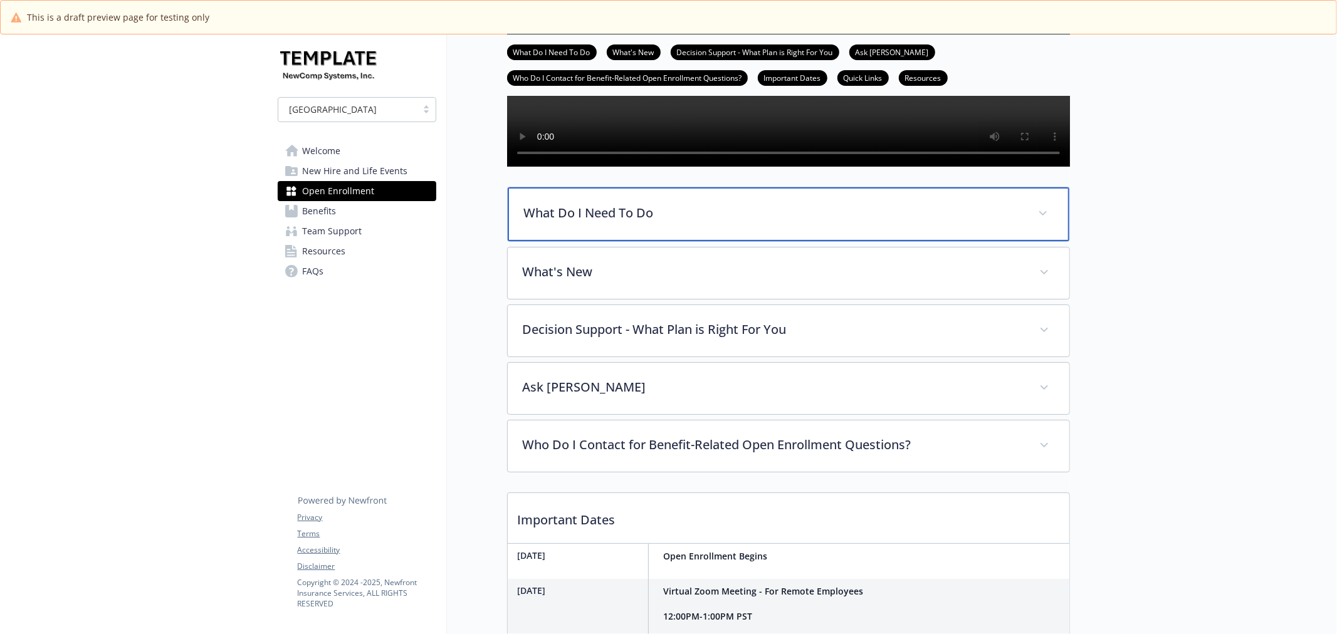
click at [734, 237] on div "What Do I Need To Do" at bounding box center [789, 214] width 562 height 54
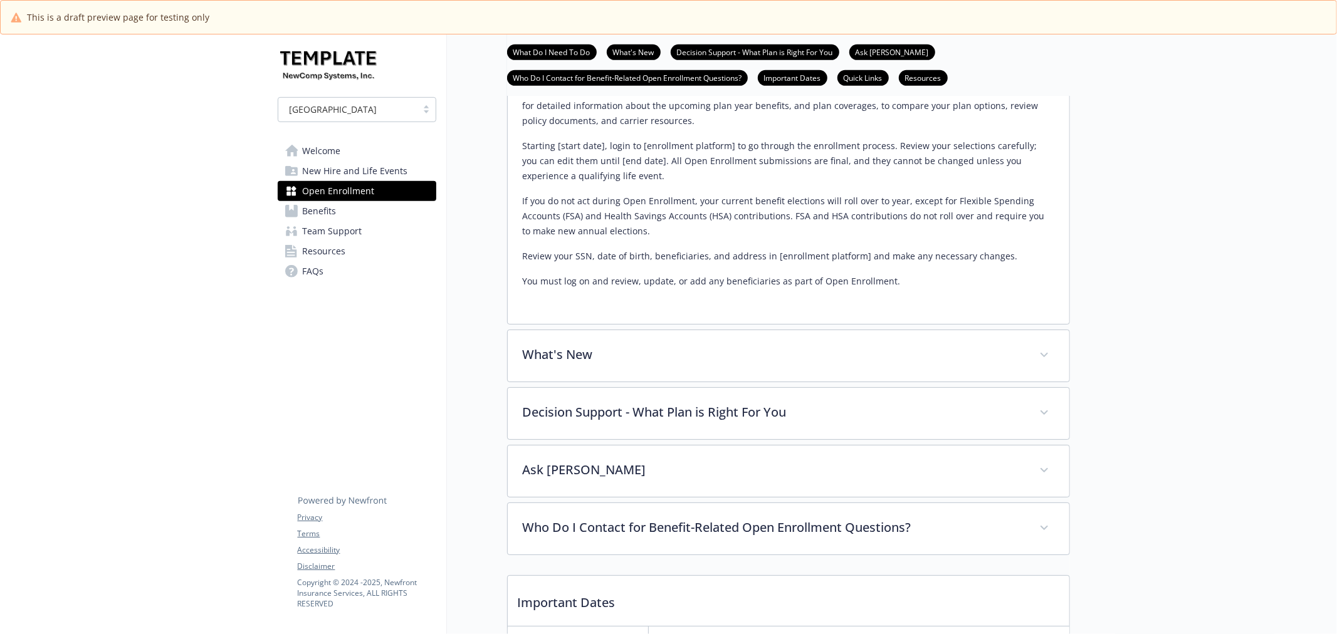
scroll to position [557, 0]
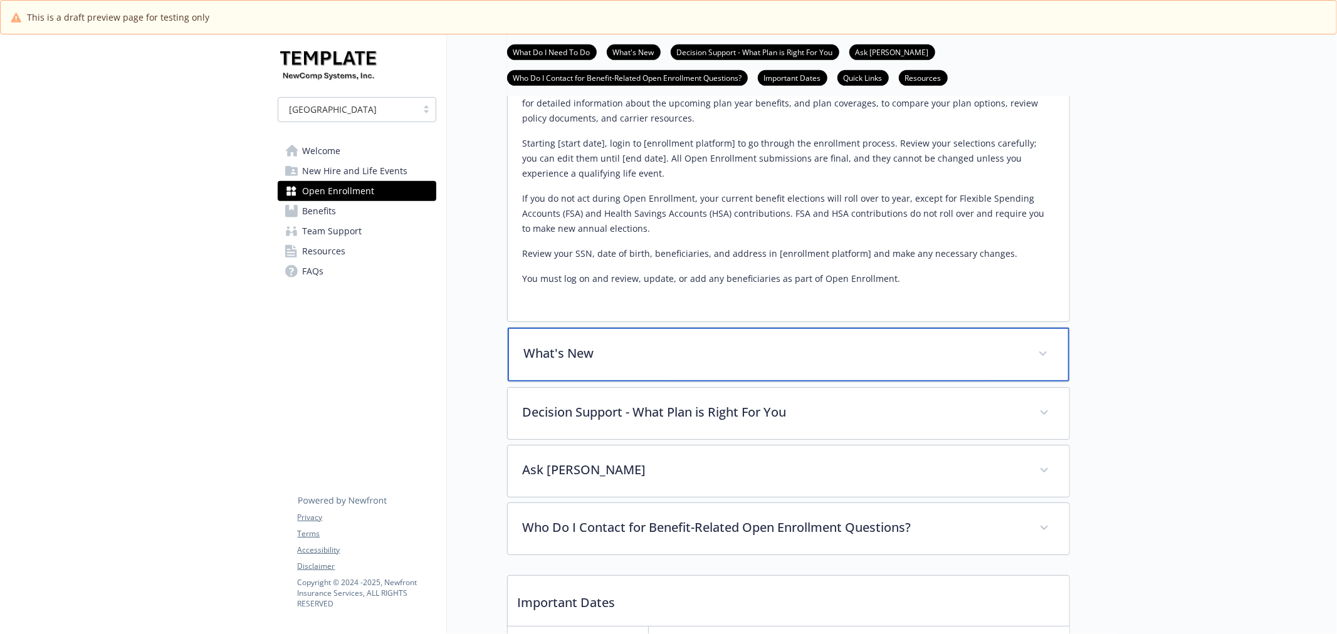
click at [814, 377] on div "What's New" at bounding box center [789, 355] width 562 height 54
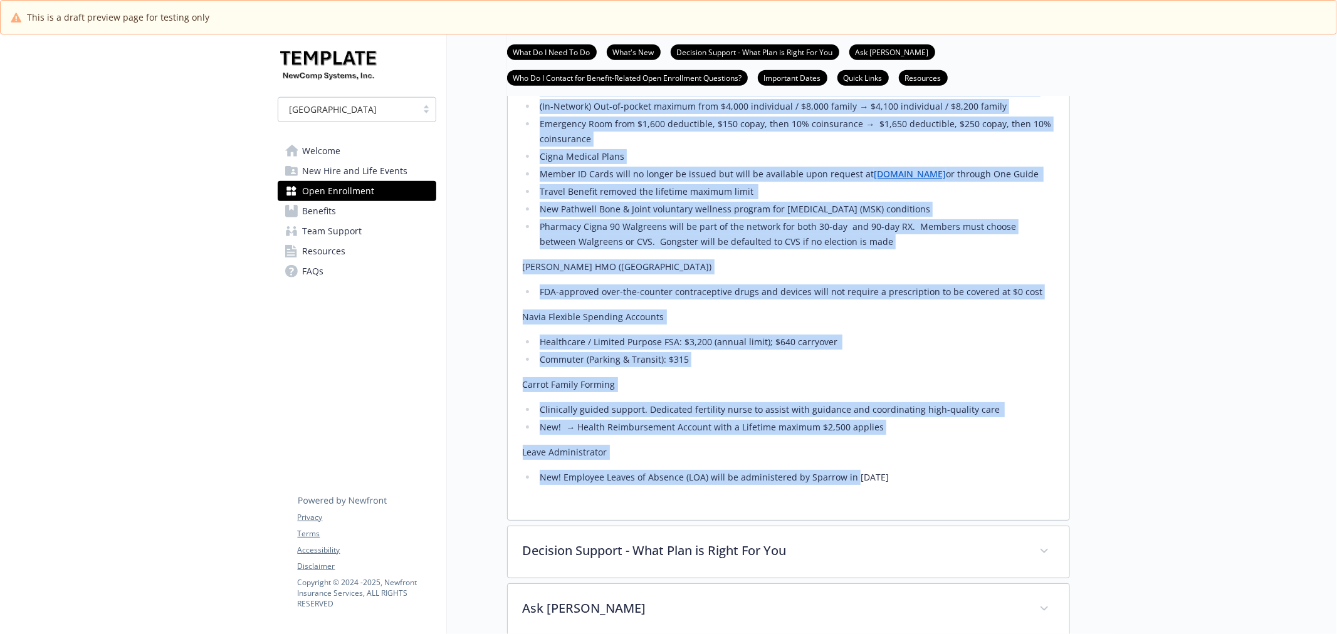
scroll to position [1254, 0]
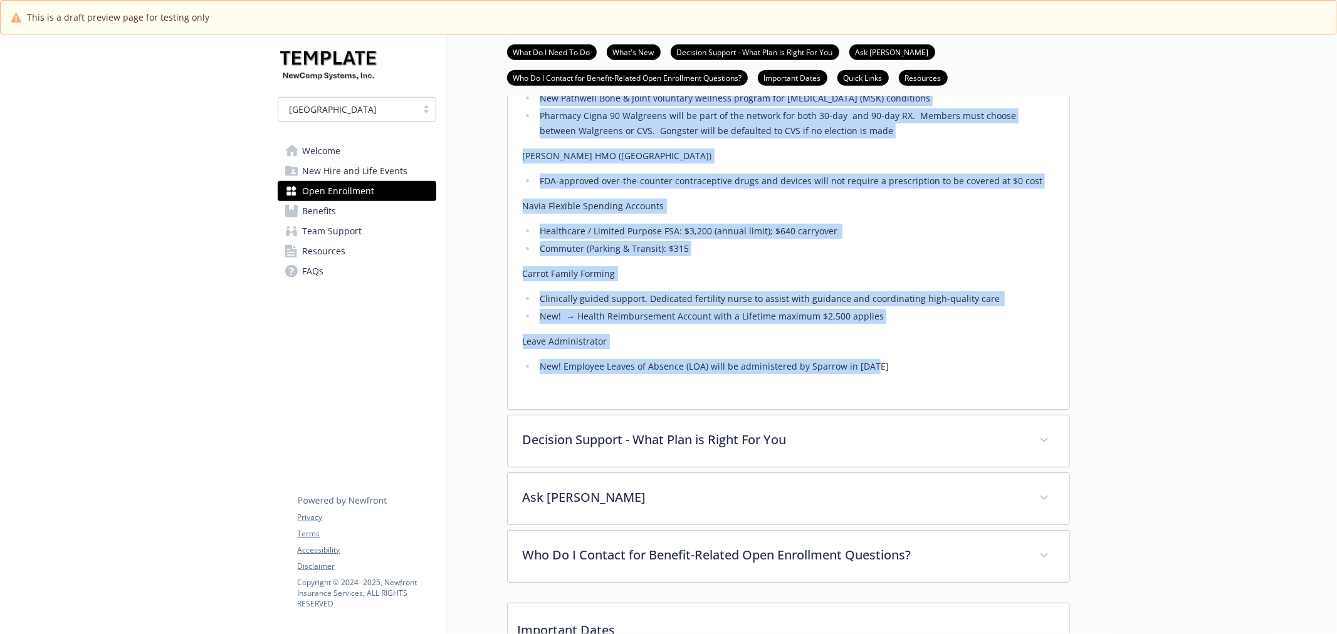
drag, startPoint x: 517, startPoint y: 148, endPoint x: 952, endPoint y: 409, distance: 507.3
click at [952, 409] on div "[update text by client and their changes - the below is a sample for formatting…" at bounding box center [789, 45] width 562 height 727
copy div "[update text by client and their changes - the below is a sample for formatting…"
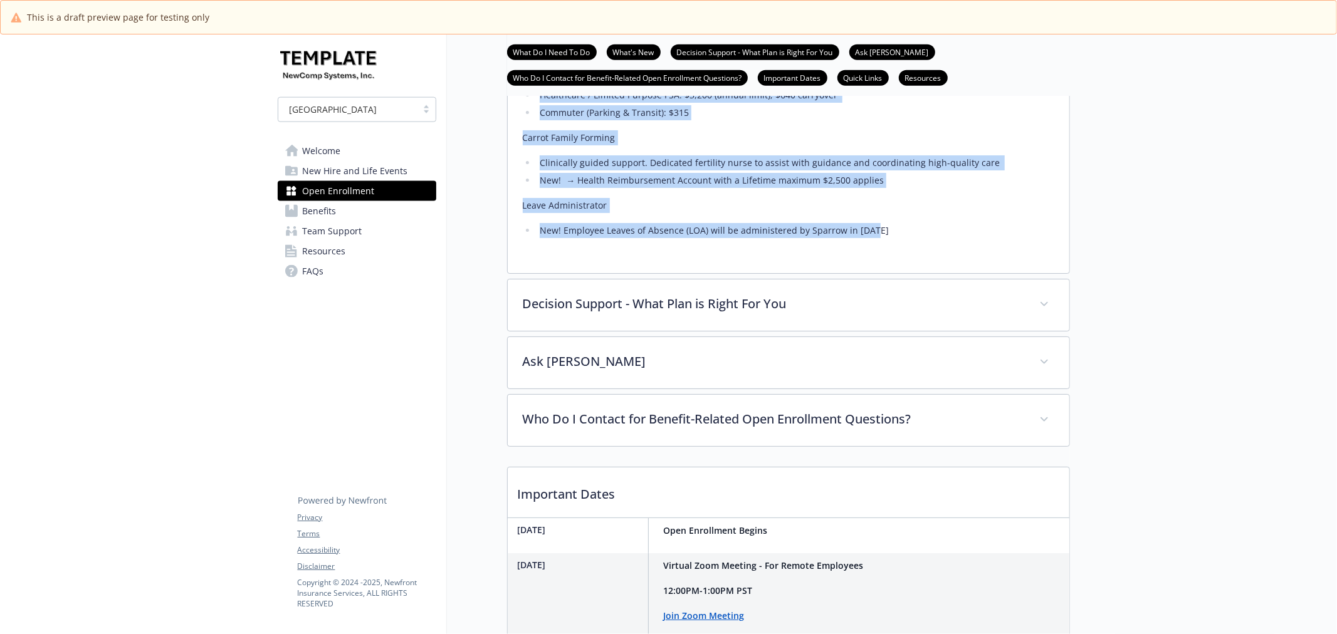
scroll to position [1393, 0]
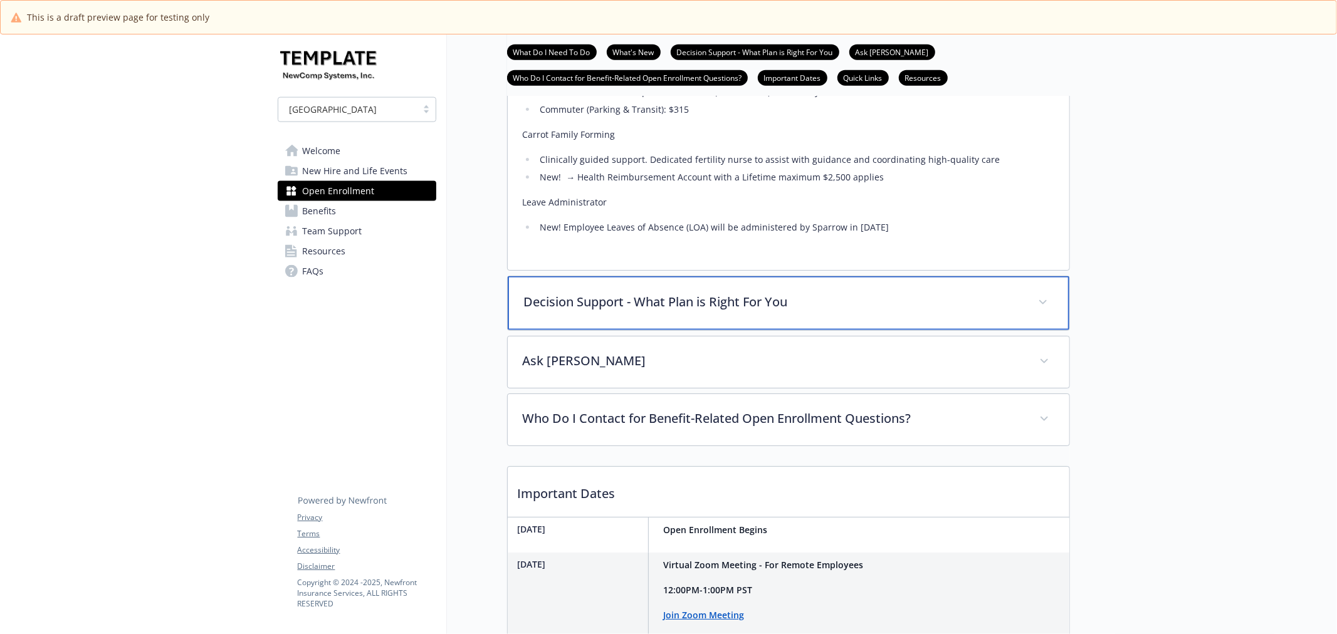
click at [606, 326] on div "Decision Support - What Plan is Right For You" at bounding box center [789, 303] width 562 height 54
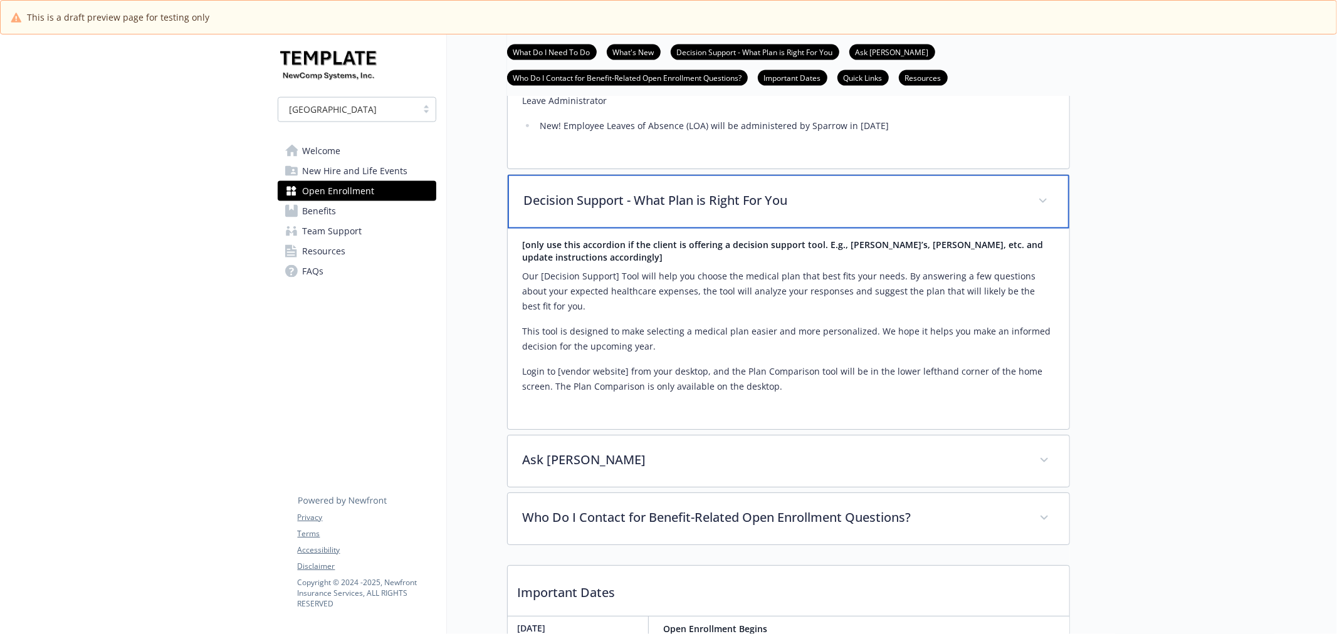
scroll to position [1532, 0]
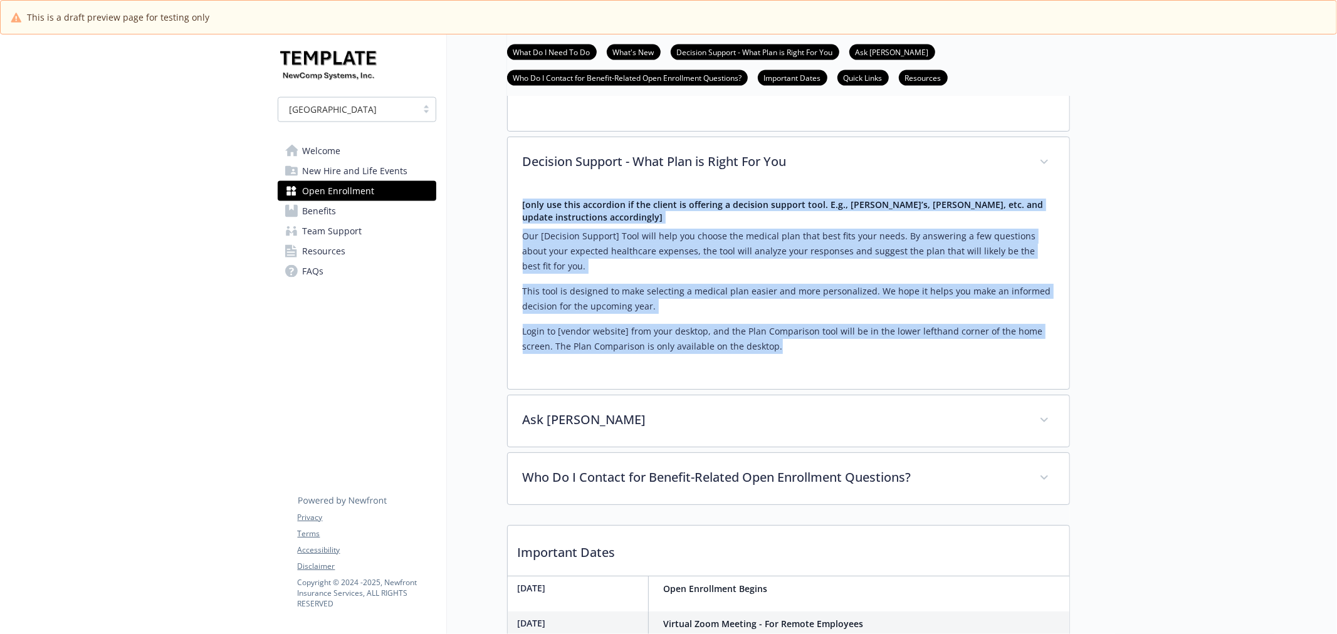
drag, startPoint x: 516, startPoint y: 237, endPoint x: 907, endPoint y: 391, distance: 420.5
click at [907, 389] on div "[only use this accordion if the client is offering a decision support tool. E.g…" at bounding box center [789, 289] width 562 height 201
copy div "[only use this accordion if the client is offering a decision support tool. E.g…"
click at [862, 354] on div "[only use this accordion if the client is offering a decision support tool. E.g…" at bounding box center [789, 276] width 532 height 155
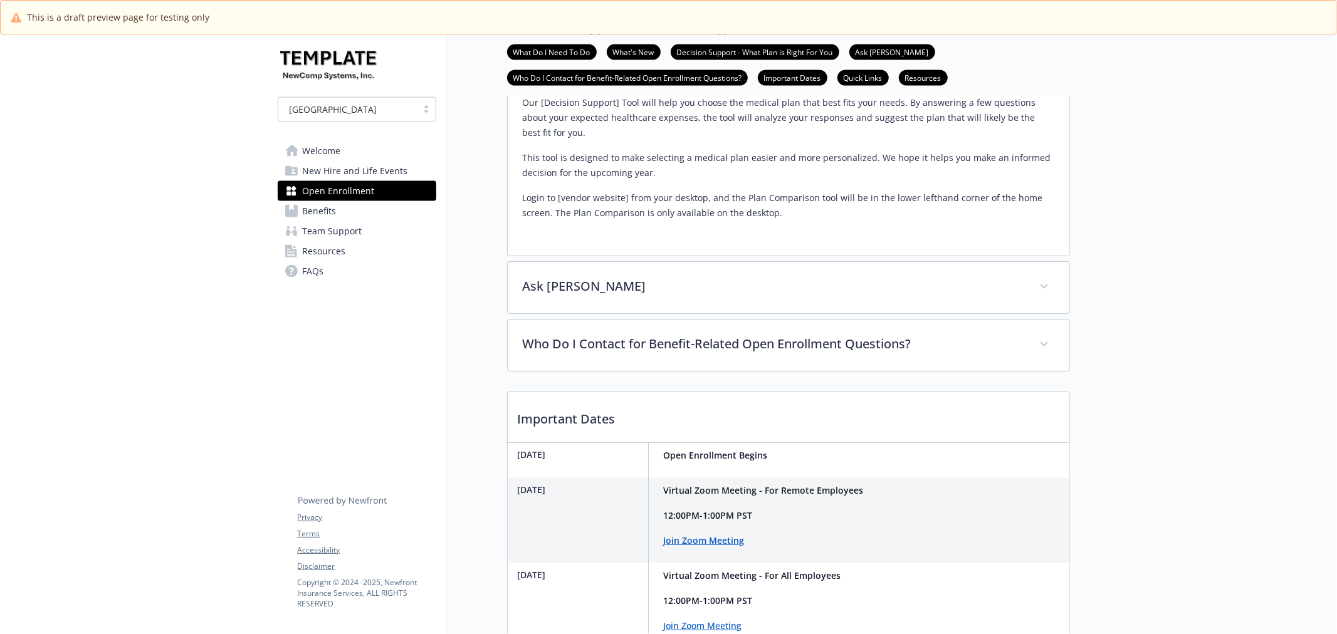
scroll to position [1671, 0]
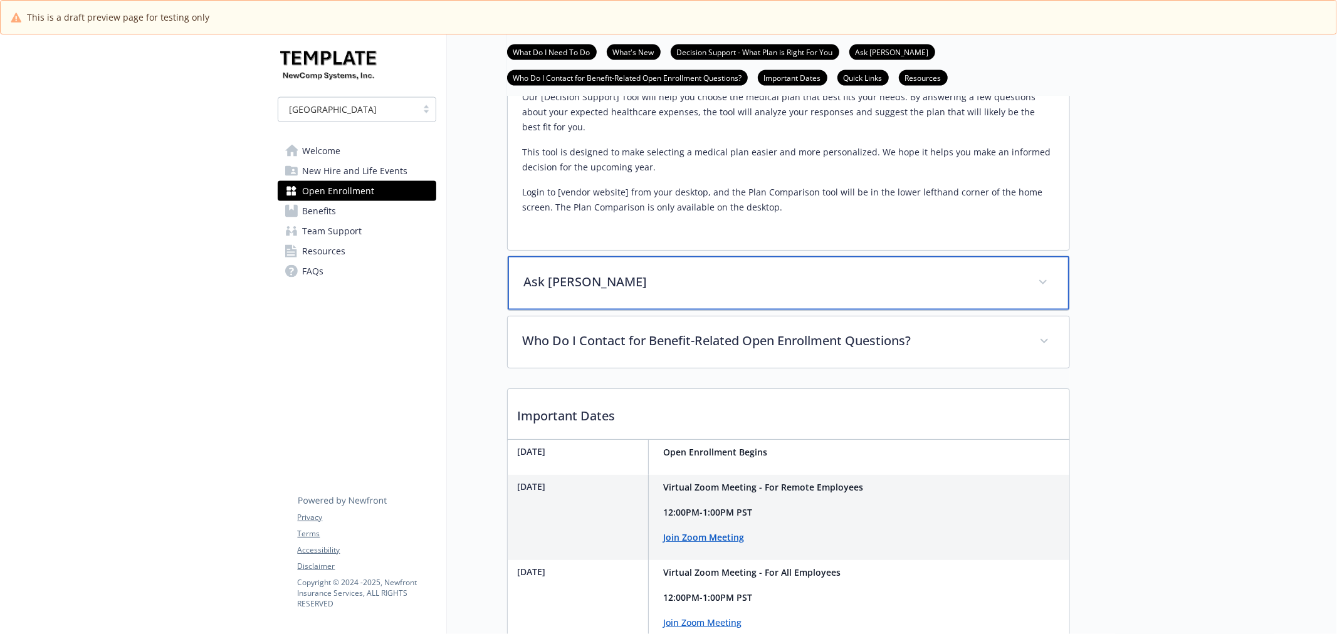
click at [831, 298] on div "Ask Benji" at bounding box center [789, 283] width 562 height 54
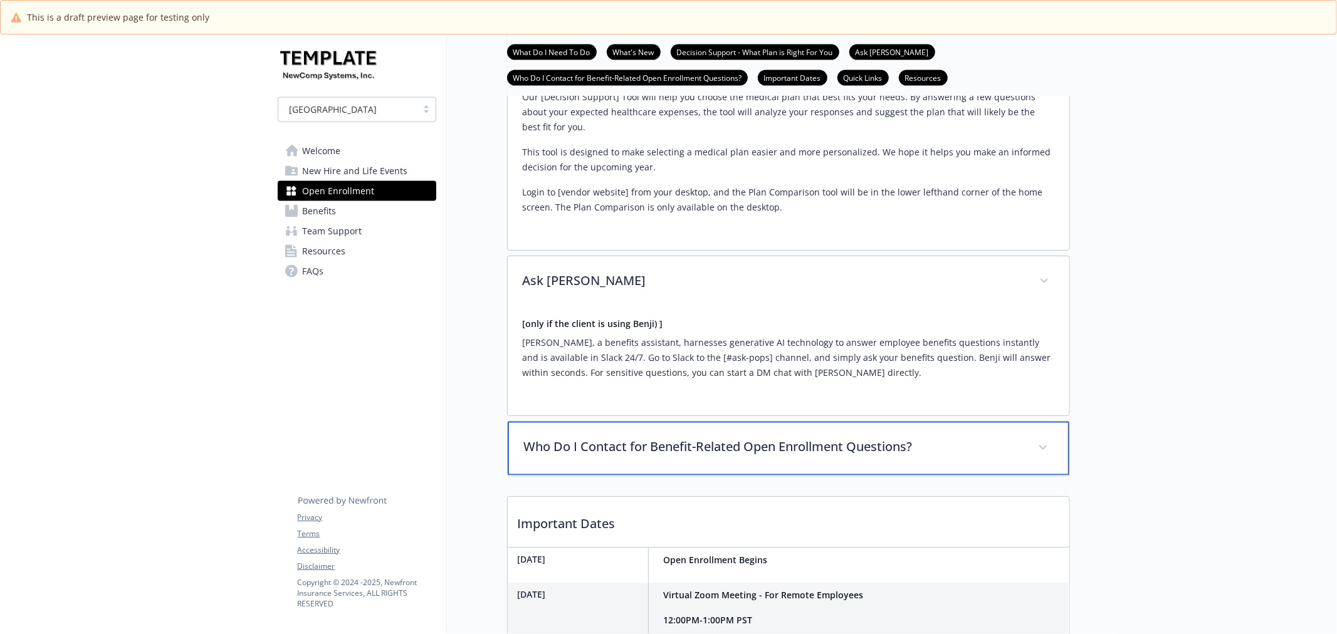
click at [680, 457] on p "Who Do I Contact for Benefit-Related Open Enrollment Questions?" at bounding box center [773, 447] width 499 height 19
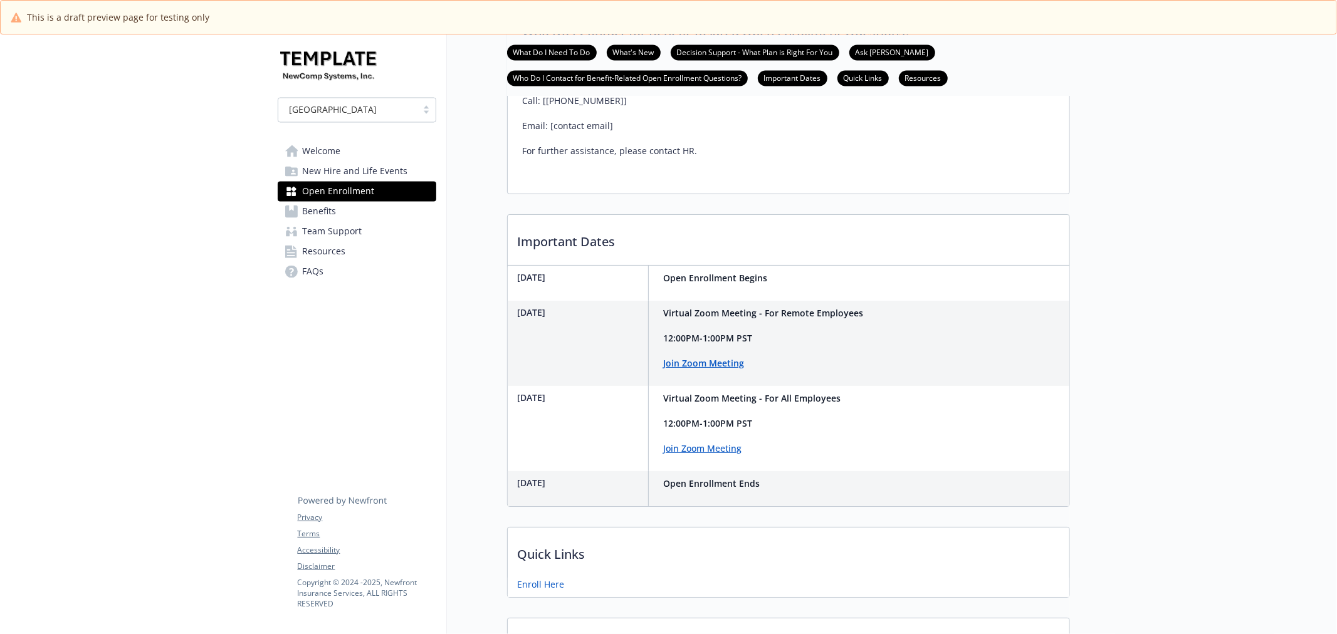
scroll to position [2090, 0]
drag, startPoint x: 663, startPoint y: 308, endPoint x: 805, endPoint y: 302, distance: 141.8
click at [805, 298] on div "November 15th Open Enrollment Begins" at bounding box center [789, 280] width 562 height 35
copy strong "Open Enrollment Begins"
drag, startPoint x: 661, startPoint y: 517, endPoint x: 779, endPoint y: 516, distance: 117.9
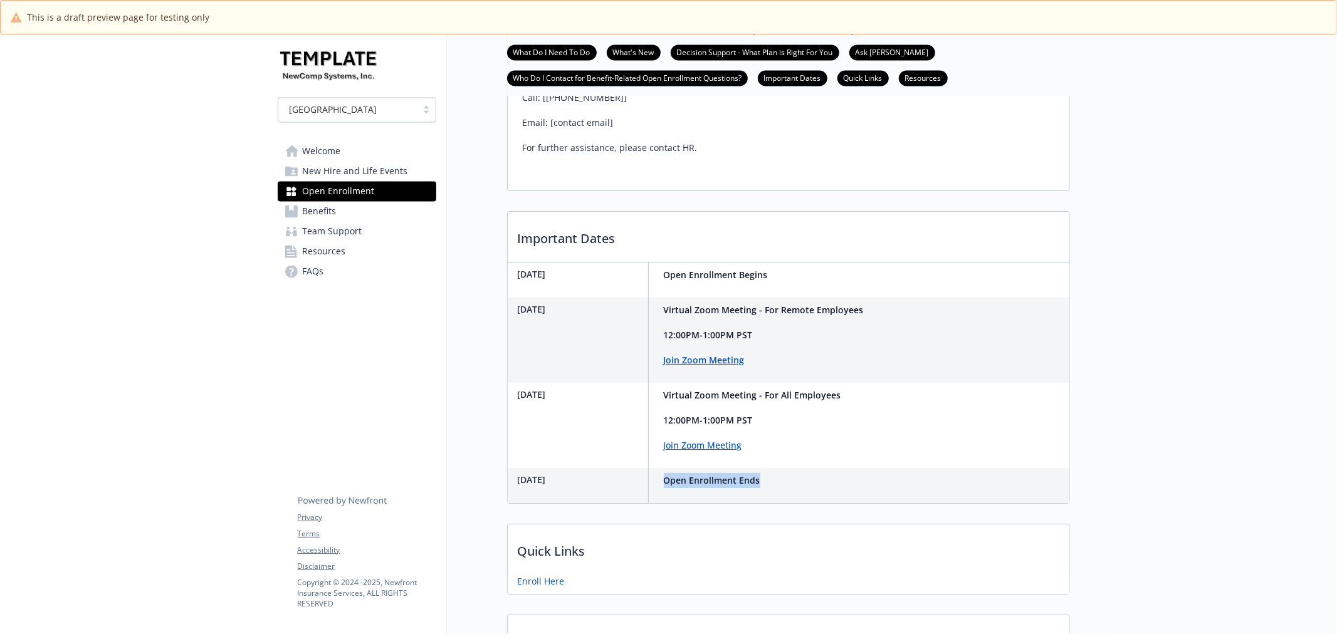
click at [779, 503] on div "November 24th Open Enrollment Ends" at bounding box center [789, 485] width 562 height 35
copy strong "Open Enrollment Ends"
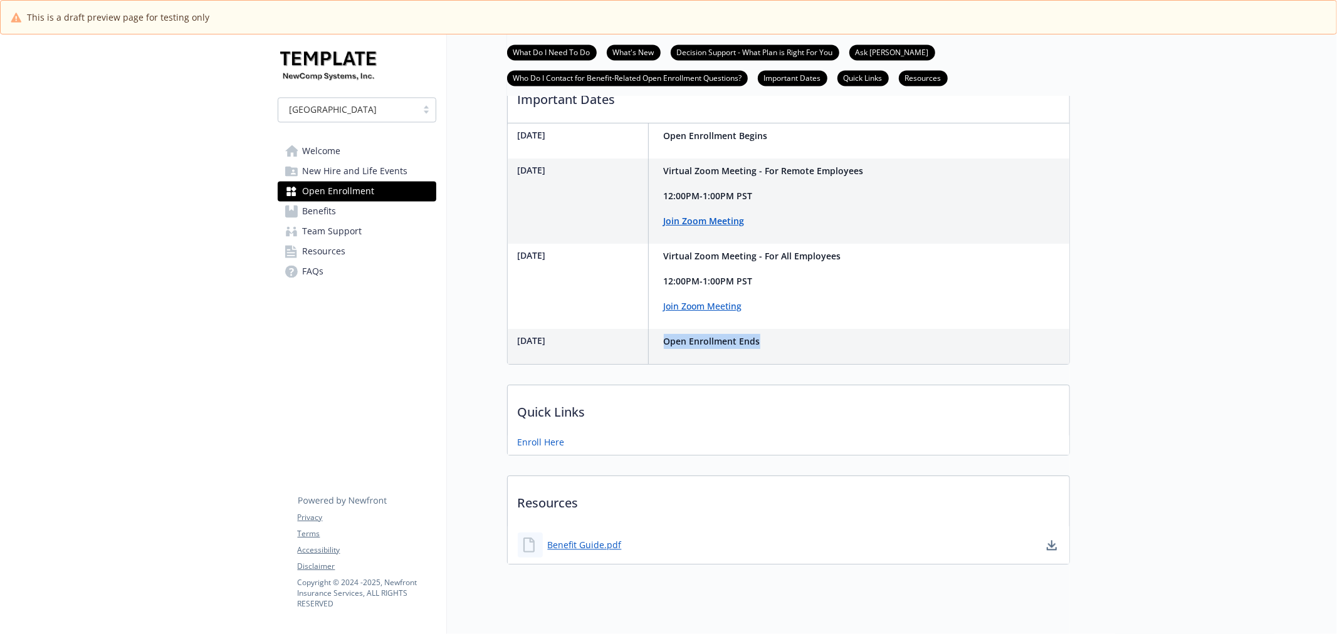
scroll to position [2295, 0]
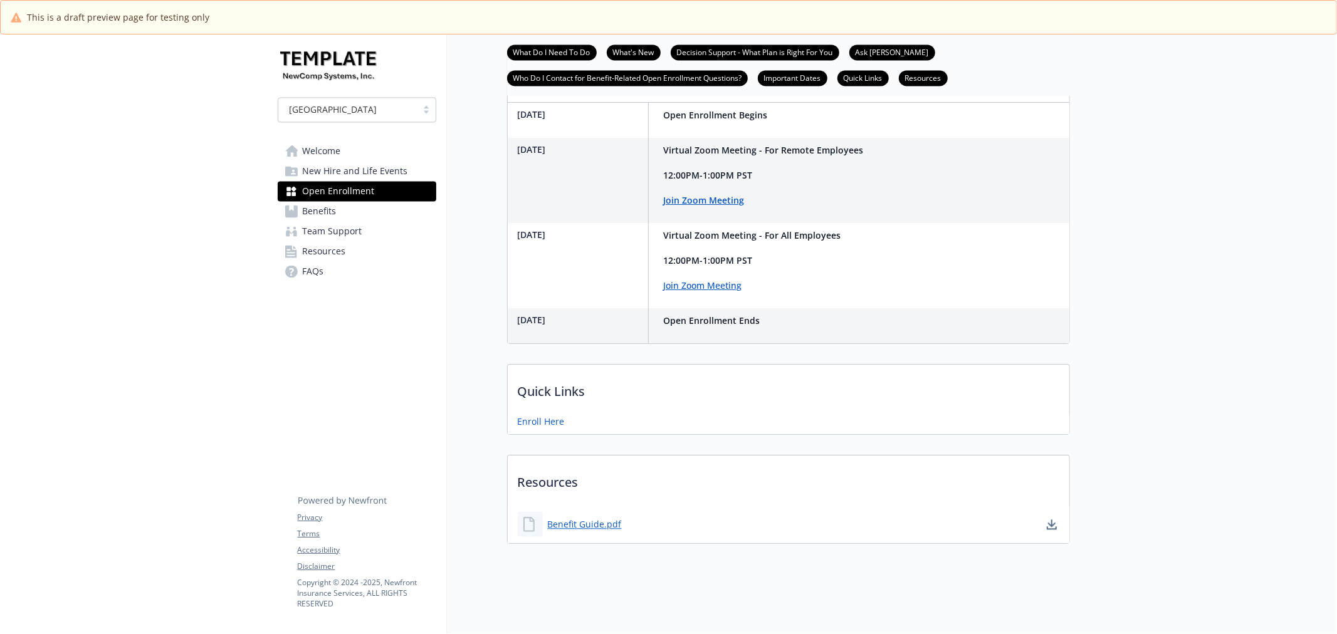
drag, startPoint x: 502, startPoint y: 408, endPoint x: 591, endPoint y: 398, distance: 89.5
drag, startPoint x: 598, startPoint y: 399, endPoint x: 598, endPoint y: 406, distance: 7.5
click at [598, 399] on p "Quick Links" at bounding box center [789, 388] width 562 height 46
drag, startPoint x: 598, startPoint y: 409, endPoint x: 477, endPoint y: 412, distance: 121.0
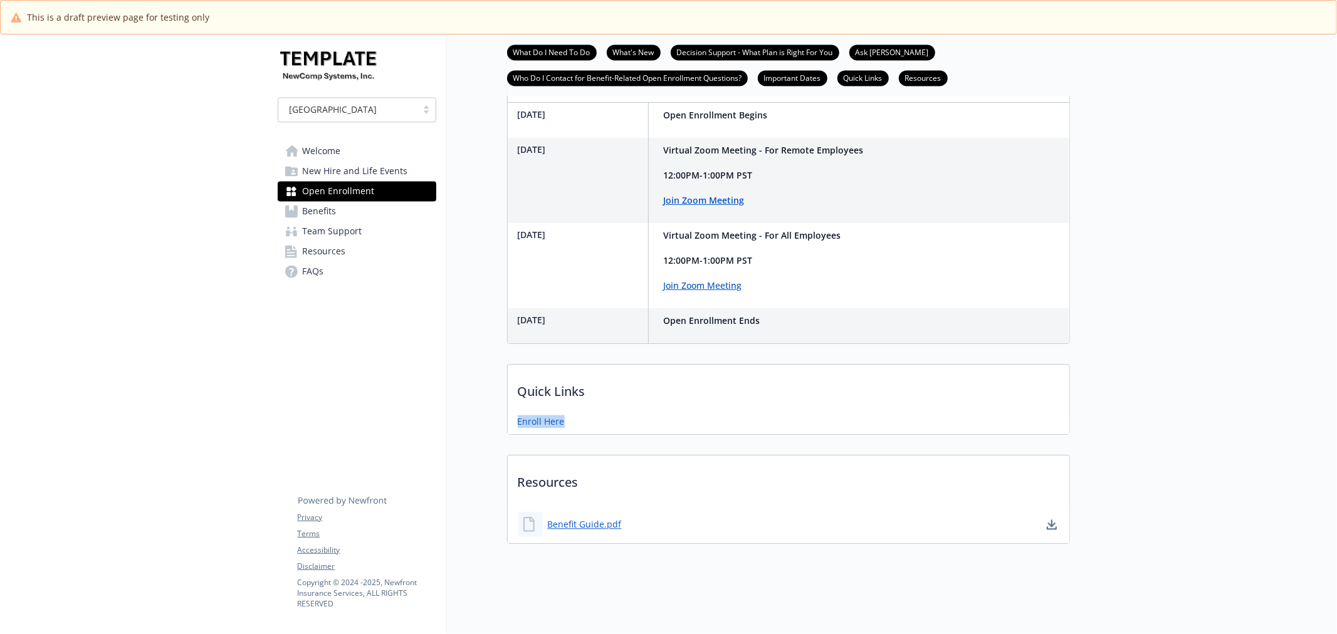
copy link "Enroll Here"
click at [340, 208] on link "Benefits" at bounding box center [357, 211] width 159 height 20
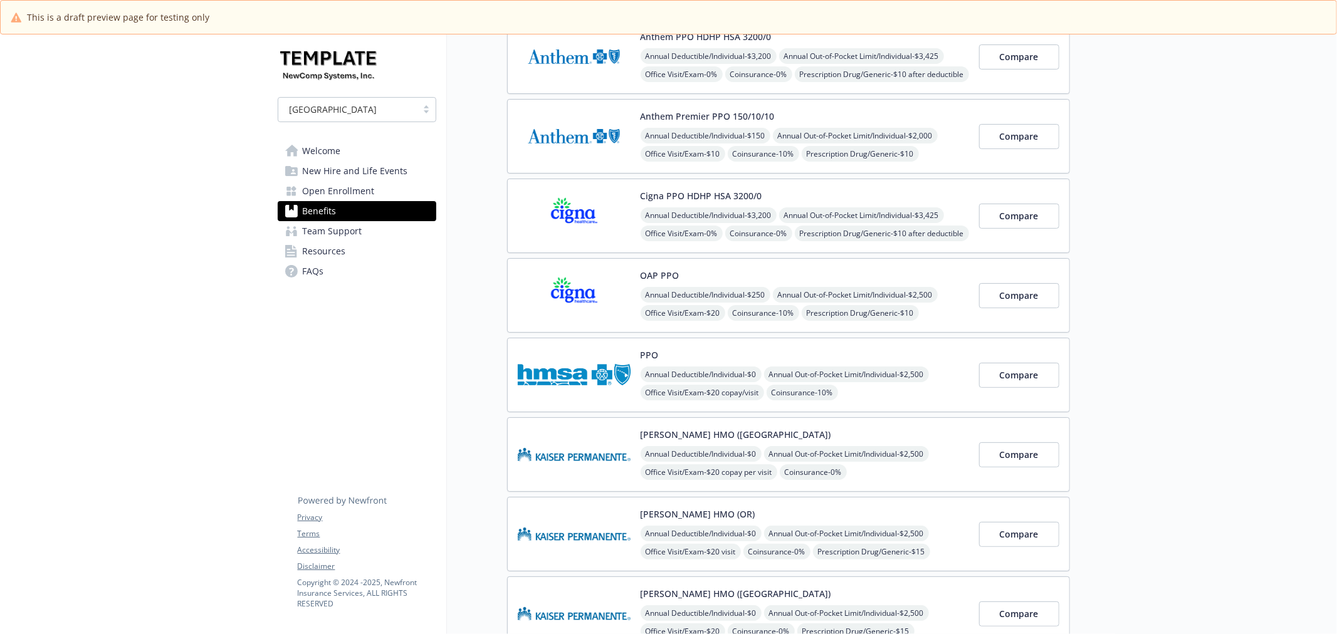
scroll to position [65, 0]
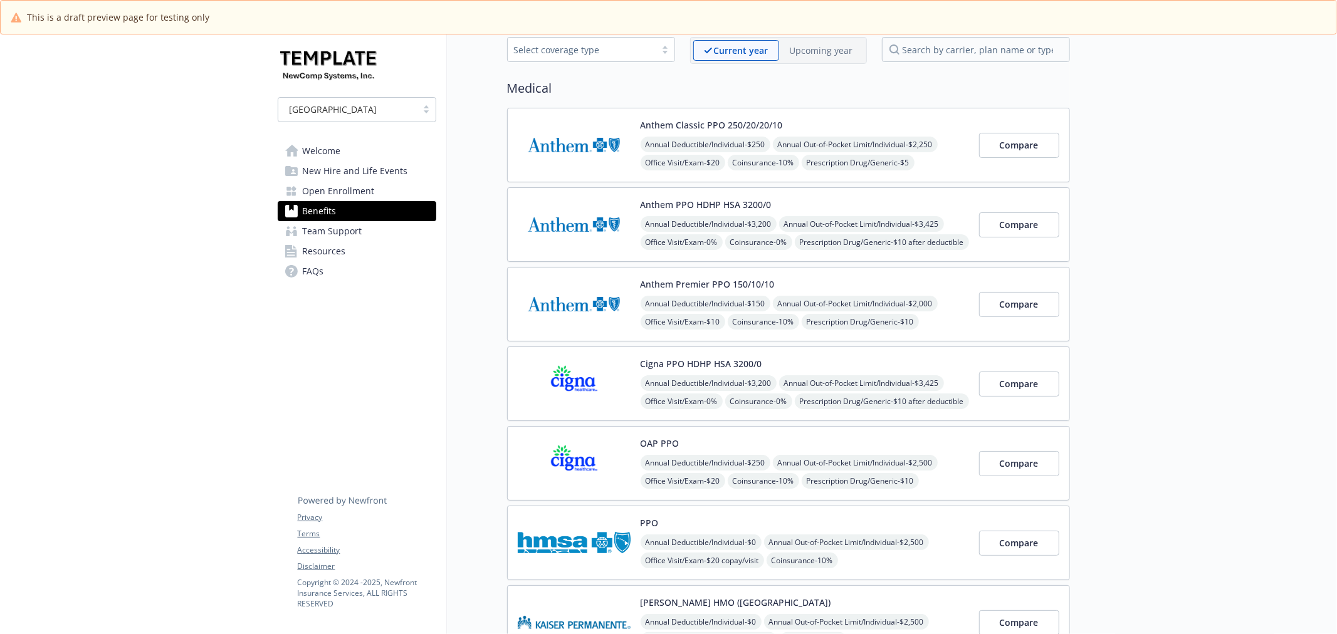
click at [732, 223] on span "Annual Deductible/Individual - $3,200" at bounding box center [709, 224] width 136 height 16
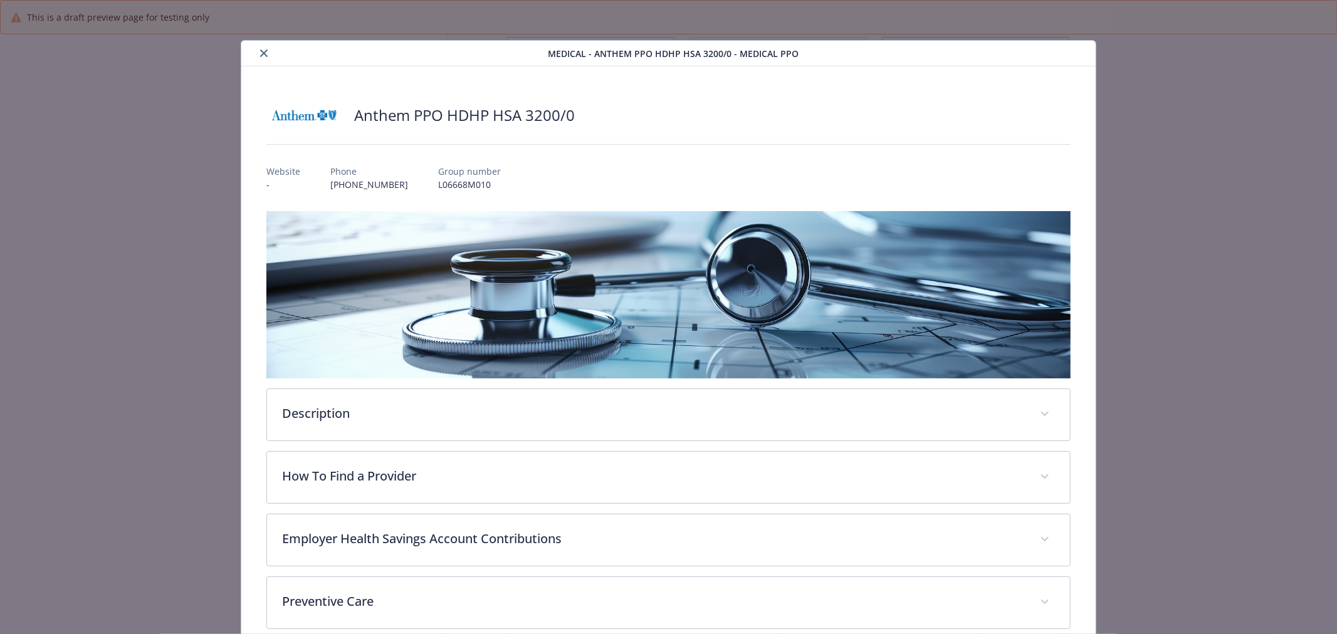
scroll to position [38, 0]
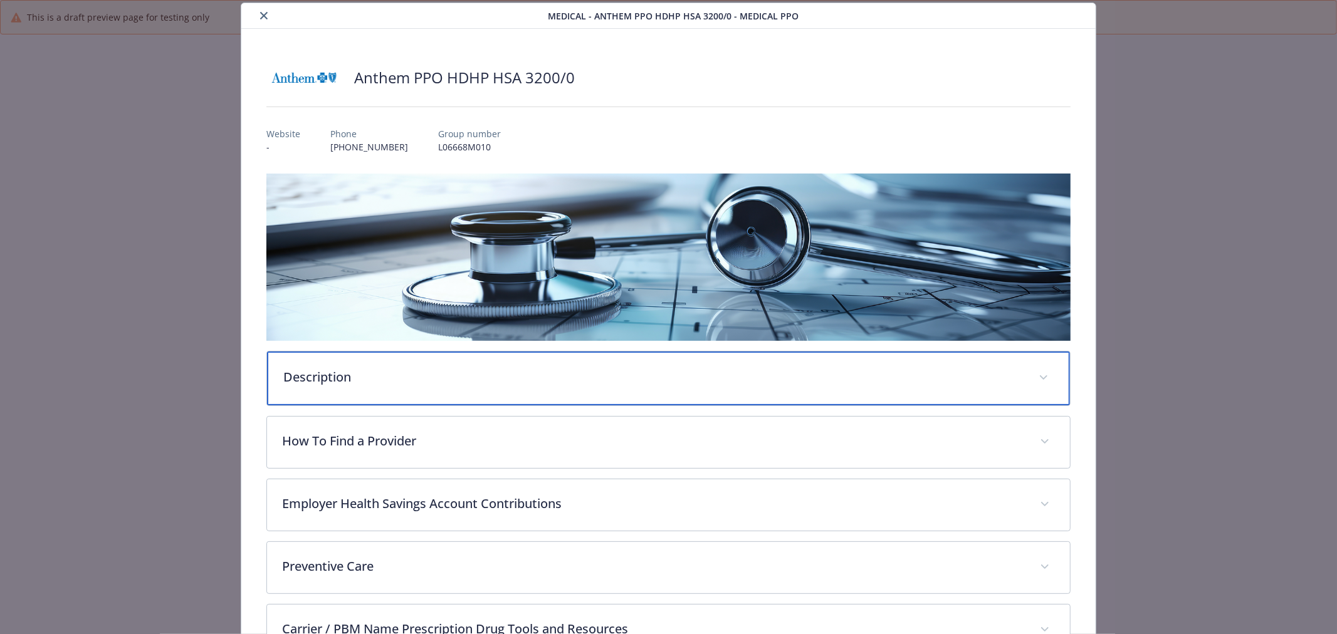
click at [396, 374] on p "Description" at bounding box center [653, 377] width 740 height 19
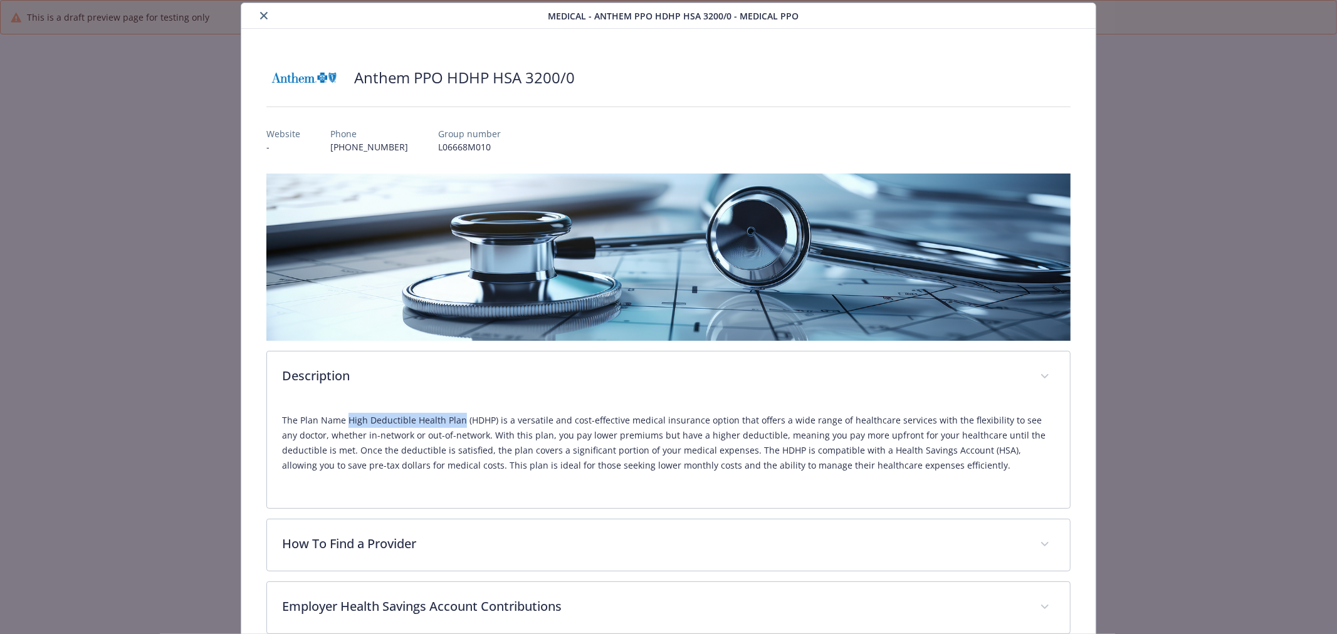
drag, startPoint x: 355, startPoint y: 418, endPoint x: 460, endPoint y: 420, distance: 104.7
click at [460, 420] on p "The Plan Name High Deductible Health Plan (HDHP) is a versatile and cost-effect…" at bounding box center [668, 443] width 773 height 60
copy p "High Deductible Health Plan"
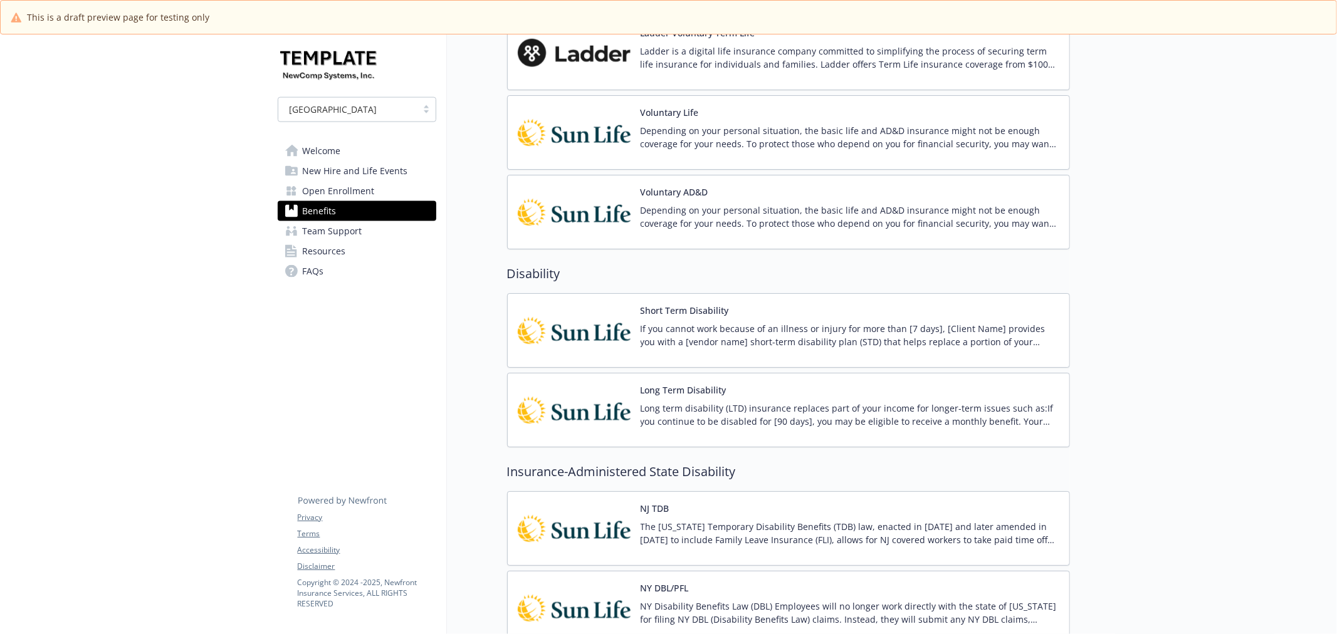
click at [574, 129] on img at bounding box center [574, 132] width 113 height 53
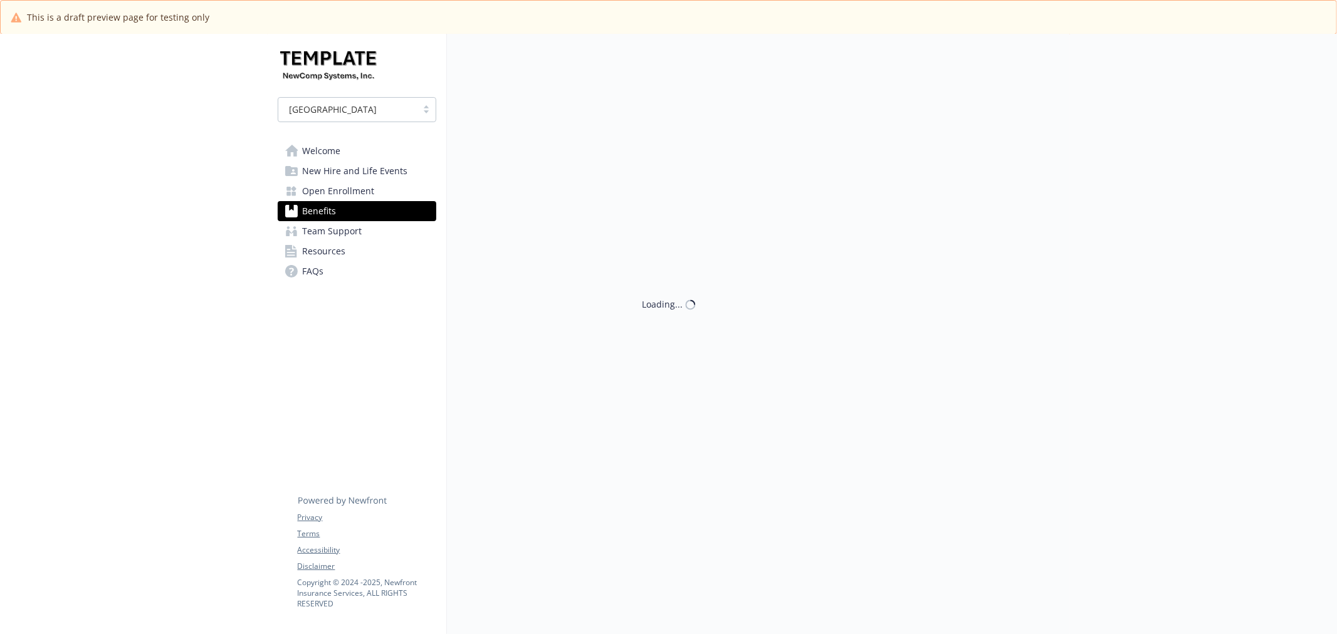
scroll to position [1389, 0]
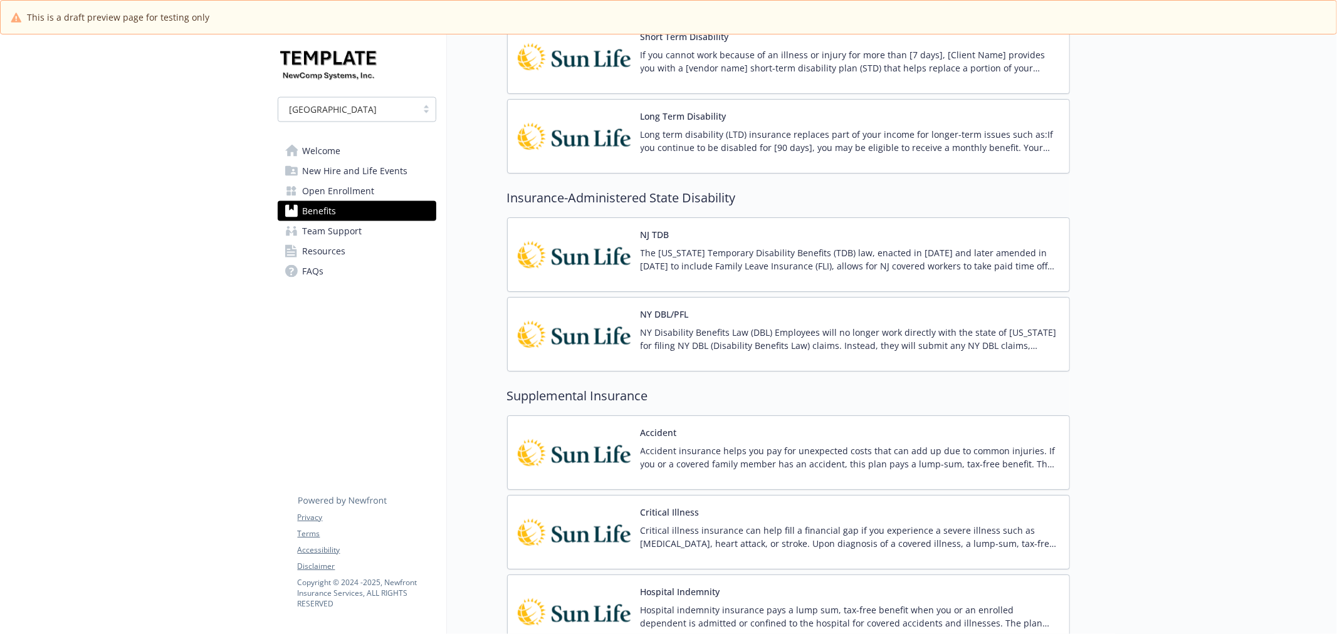
scroll to position [1807, 0]
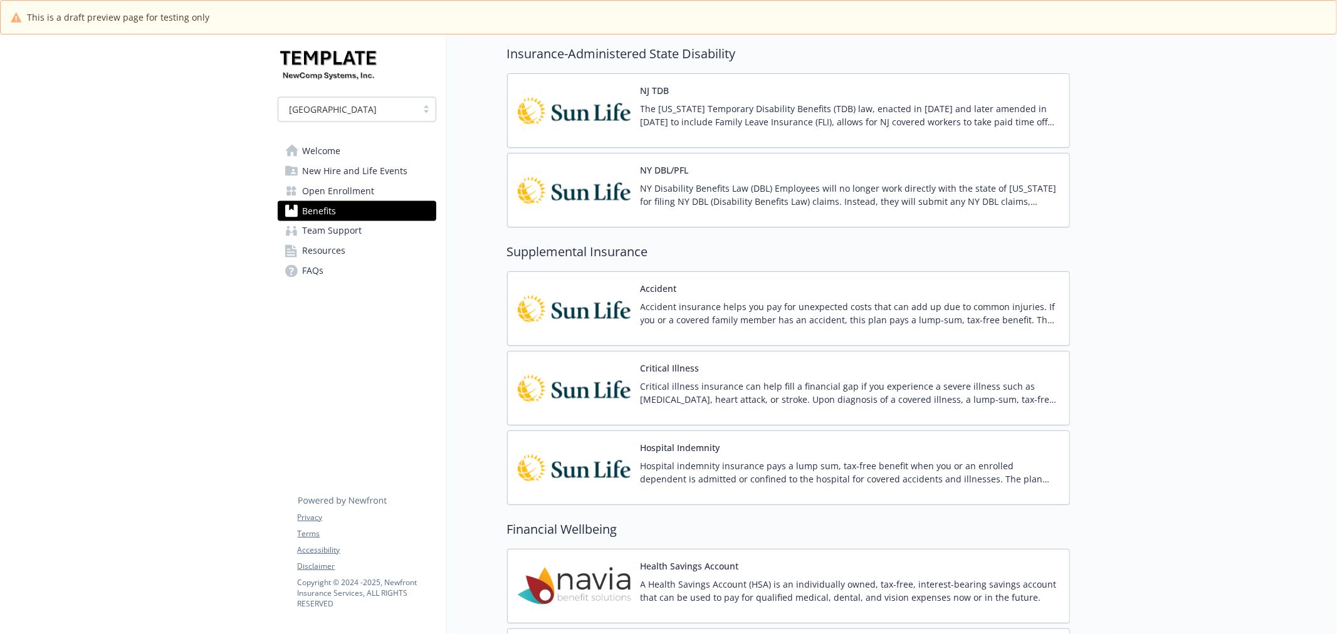
click at [638, 357] on div "Critical Illness Critical illness insurance can help fill a financial gap if yo…" at bounding box center [788, 388] width 563 height 75
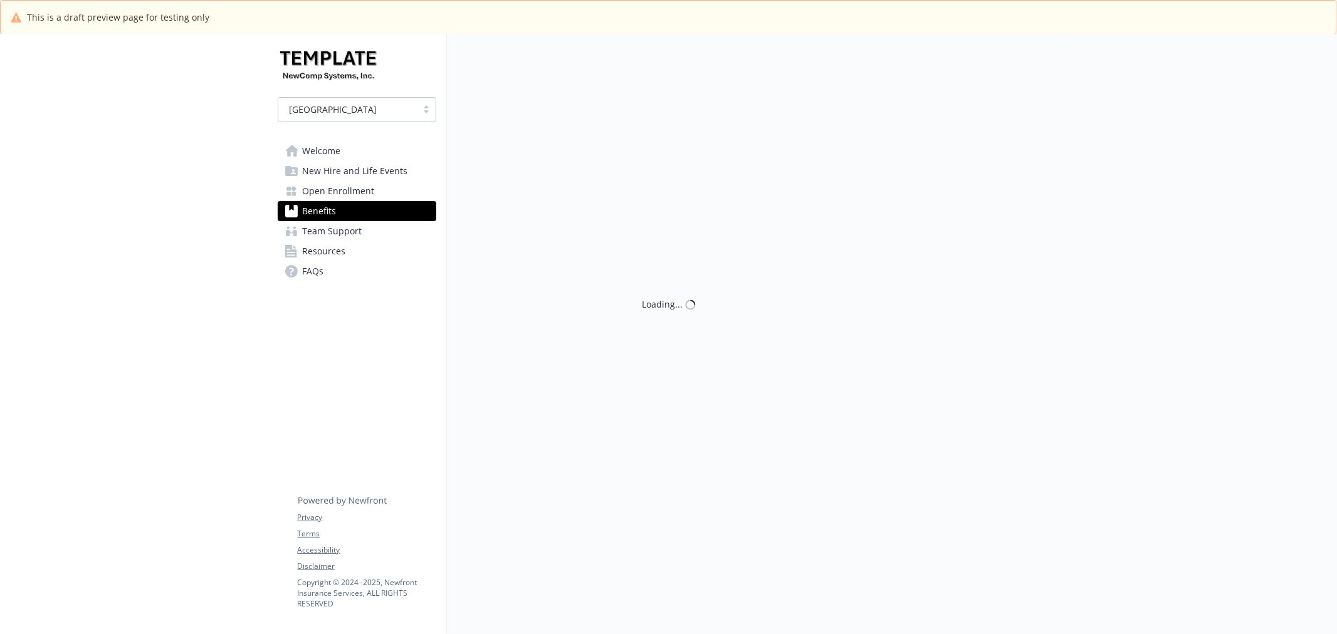
scroll to position [1807, 0]
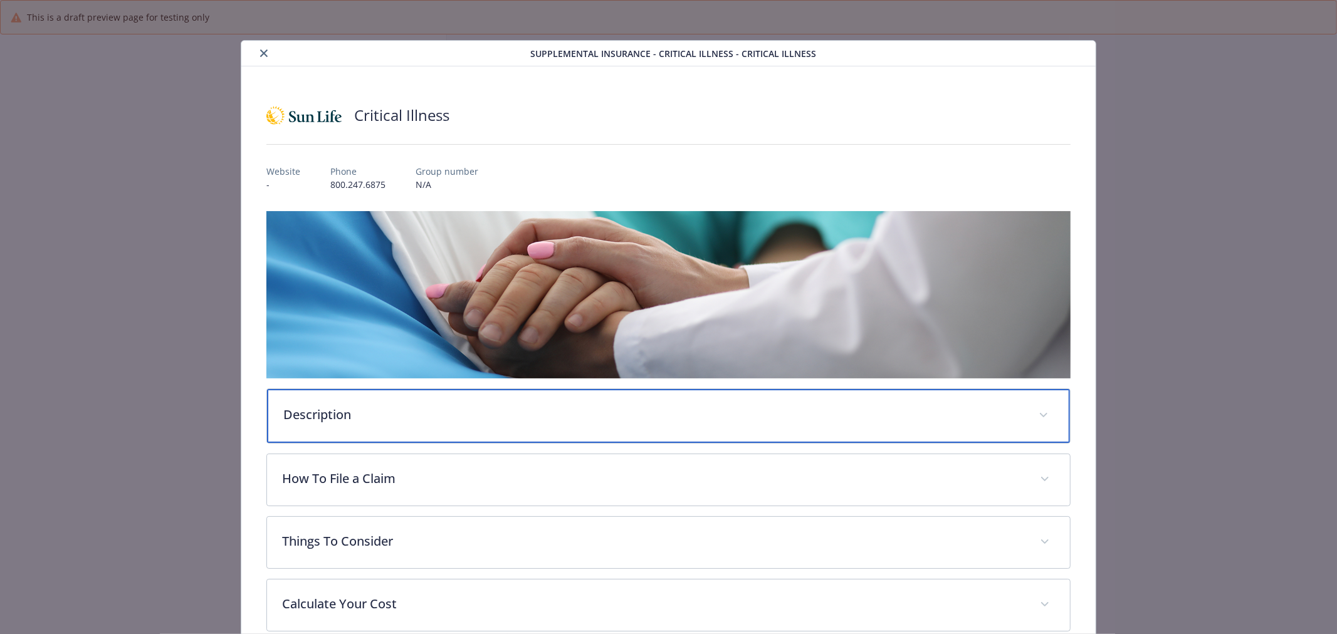
click at [379, 409] on p "Description" at bounding box center [653, 415] width 740 height 19
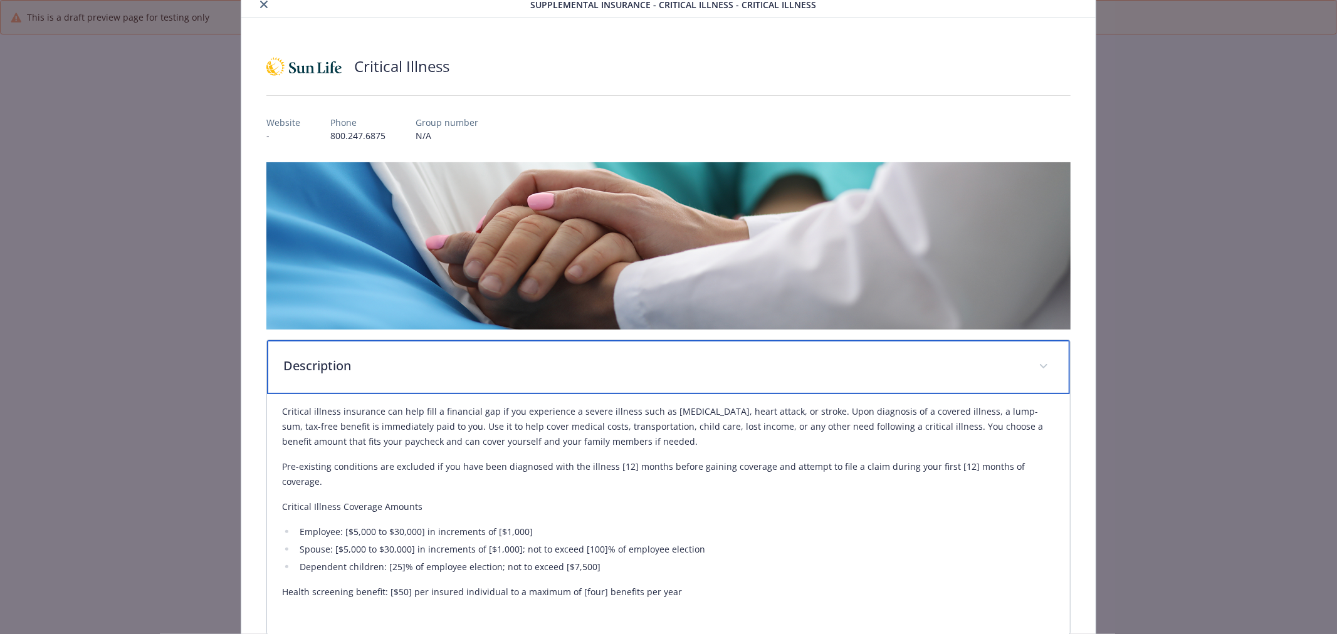
scroll to position [139, 0]
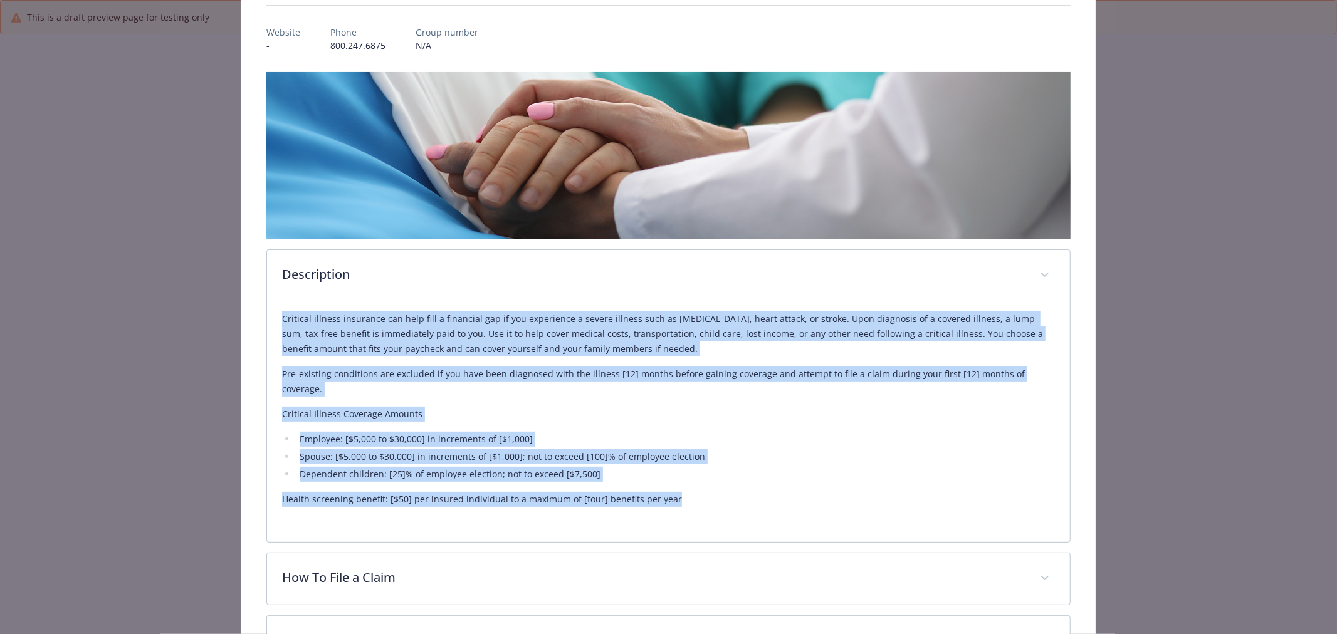
drag, startPoint x: 278, startPoint y: 313, endPoint x: 715, endPoint y: 506, distance: 478.1
click at [715, 506] on div "Critical illness insurance can help fill a financial gap if you experience a se…" at bounding box center [668, 422] width 803 height 241
copy div "Critical illness insurance can help fill a financial gap if you experience a se…"
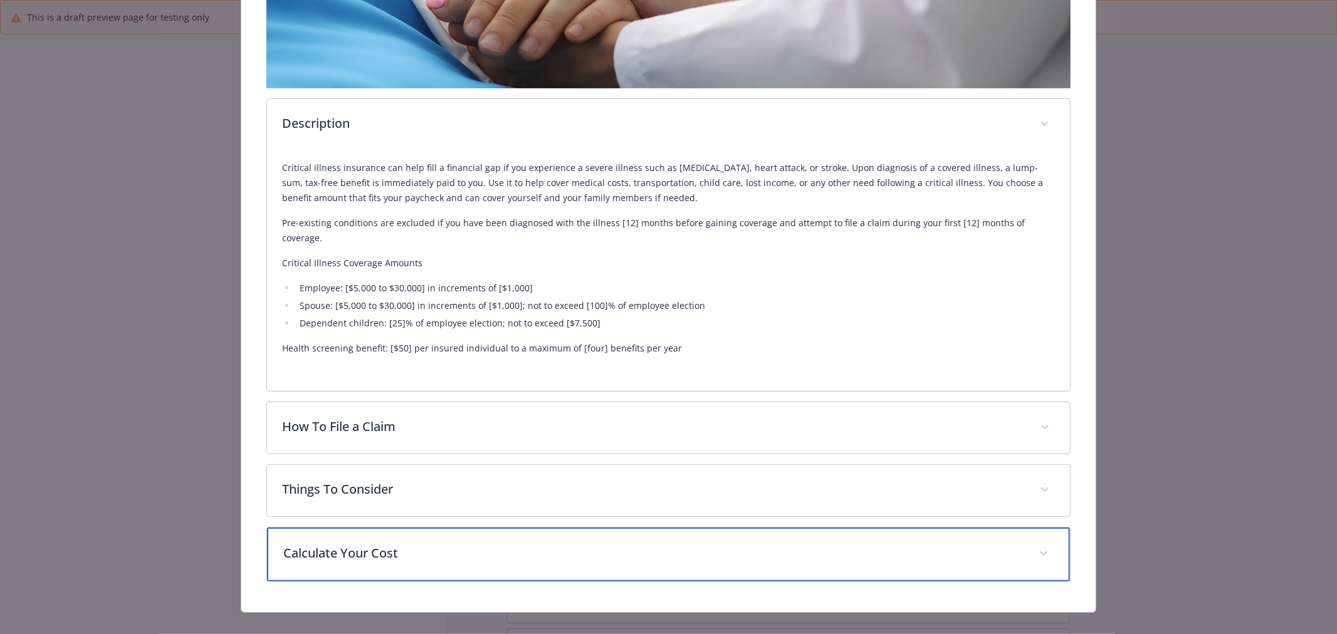
click at [583, 544] on p "Calculate Your Cost" at bounding box center [653, 553] width 740 height 19
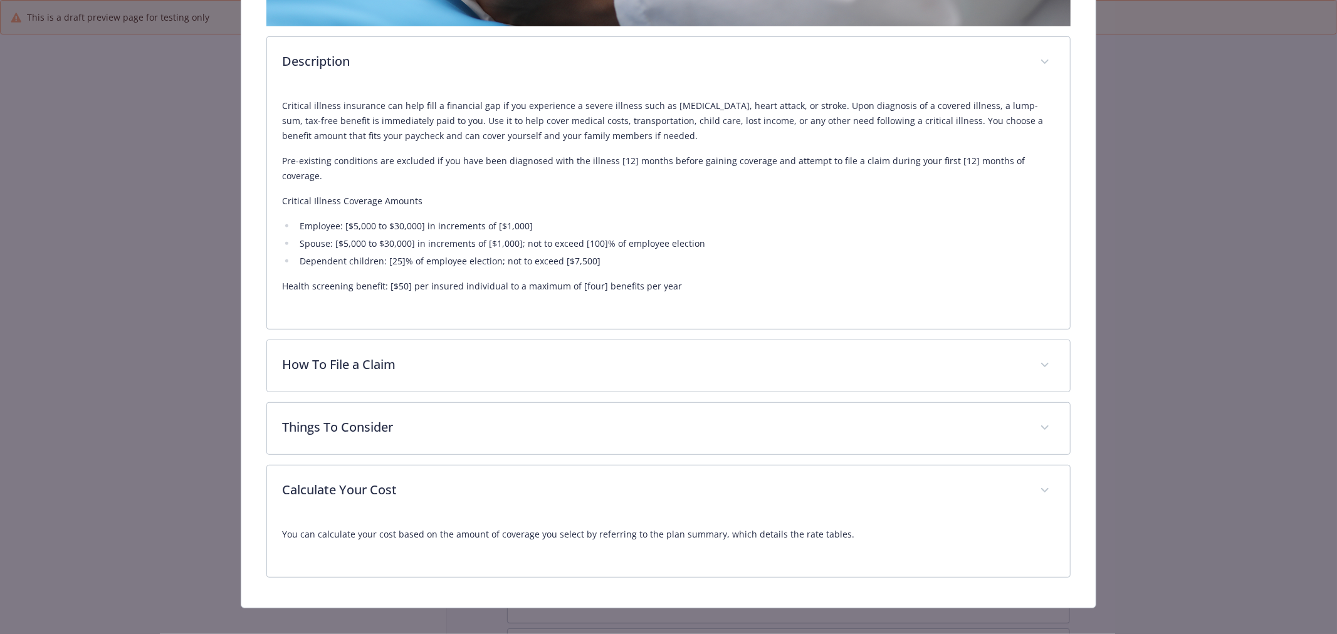
scroll to position [351, 0]
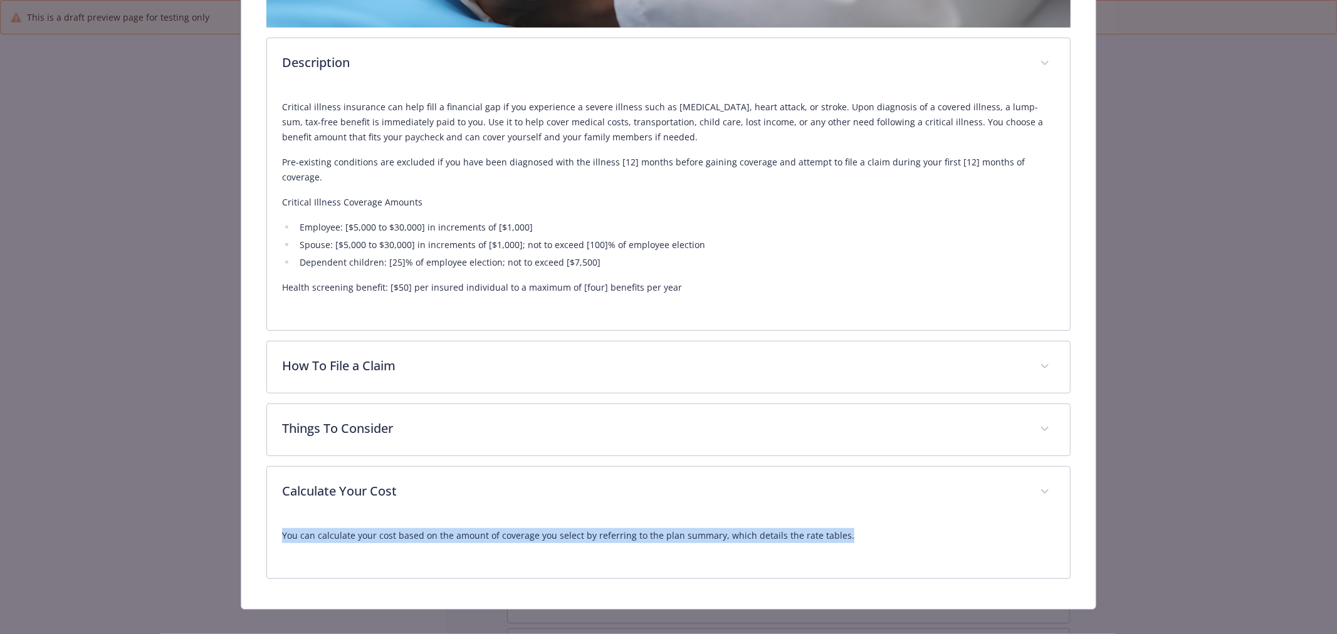
drag, startPoint x: 897, startPoint y: 527, endPoint x: 8, endPoint y: 549, distance: 889.3
click at [8, 549] on div "Supplemental Insurance - Critical Illness - Critical Illness Critical Illness W…" at bounding box center [668, 317] width 1337 height 634
copy p "You can calculate your cost based on the amount of coverage you select by refer…"
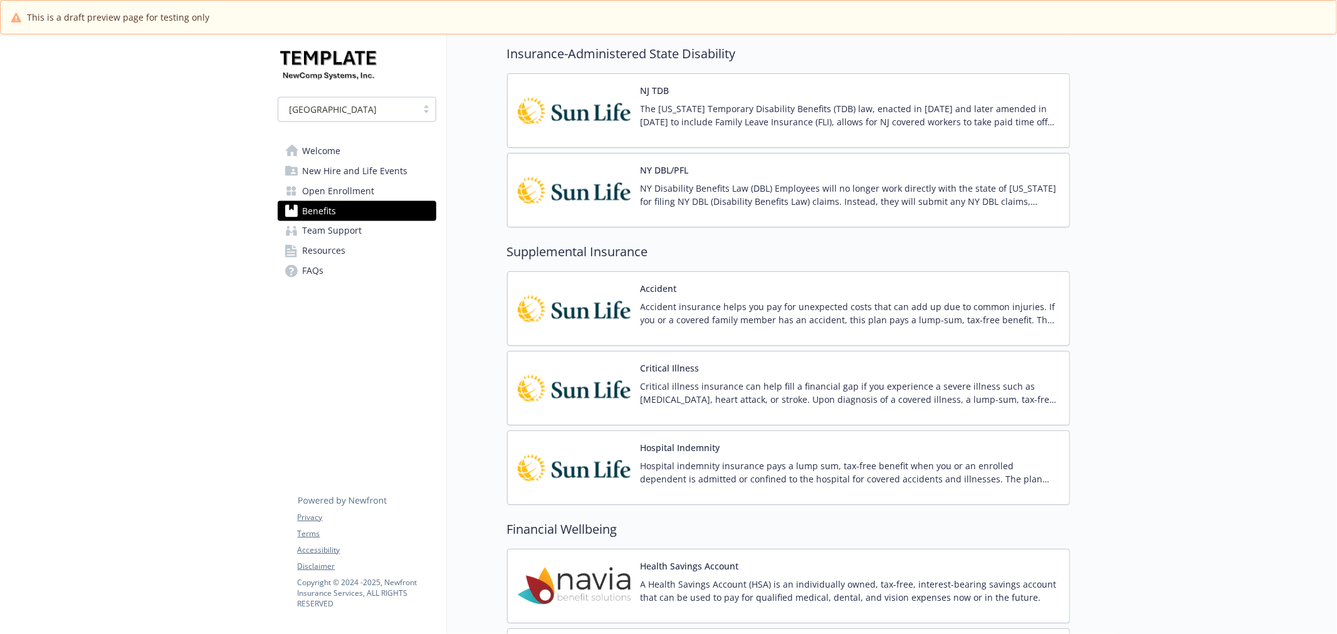
click at [355, 191] on span "Open Enrollment" at bounding box center [339, 191] width 72 height 20
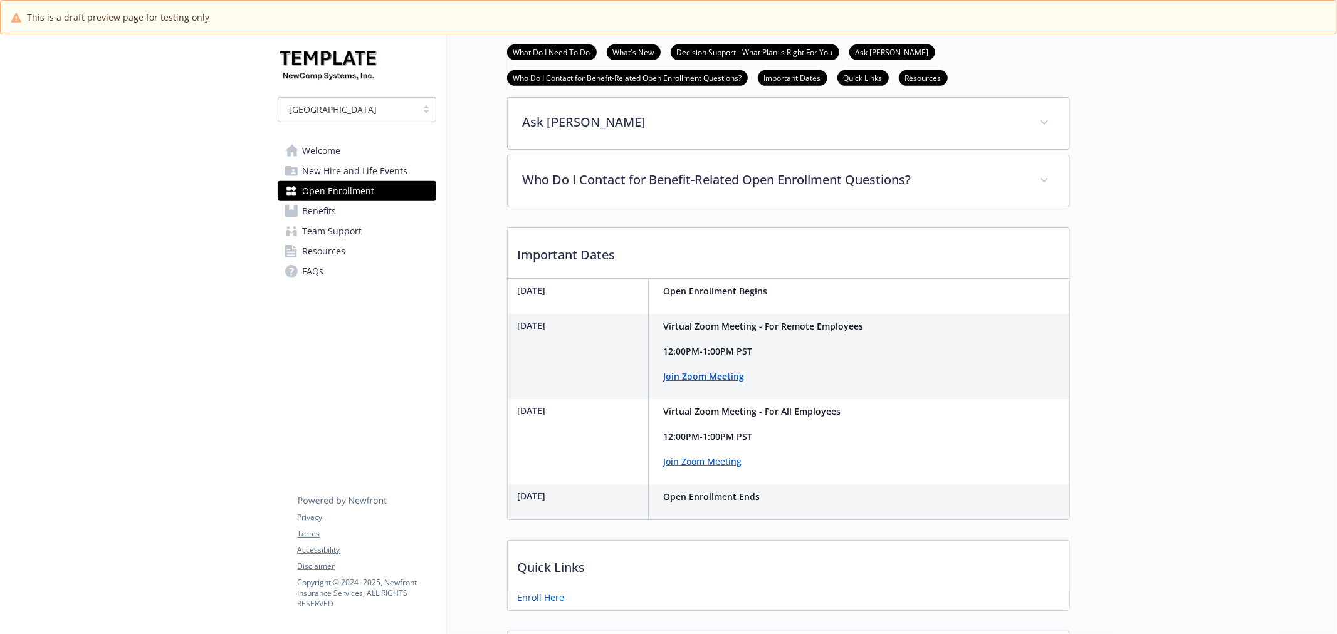
scroll to position [764, 0]
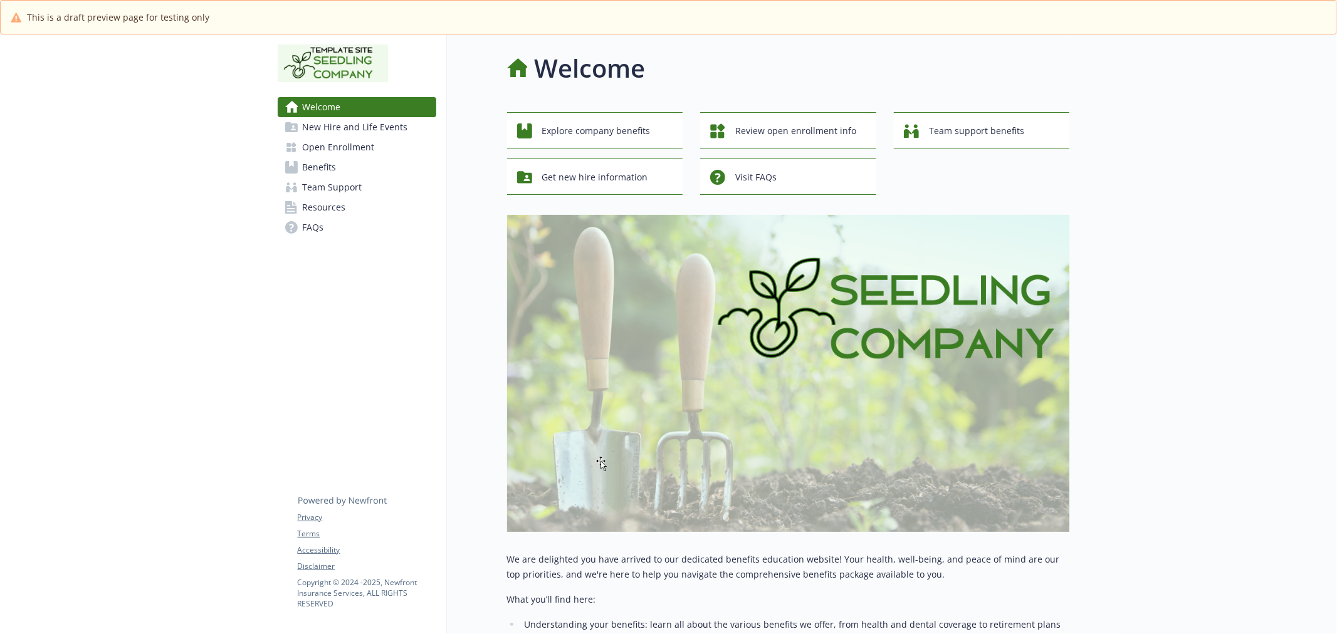
click at [312, 161] on span "Benefits" at bounding box center [320, 167] width 34 height 20
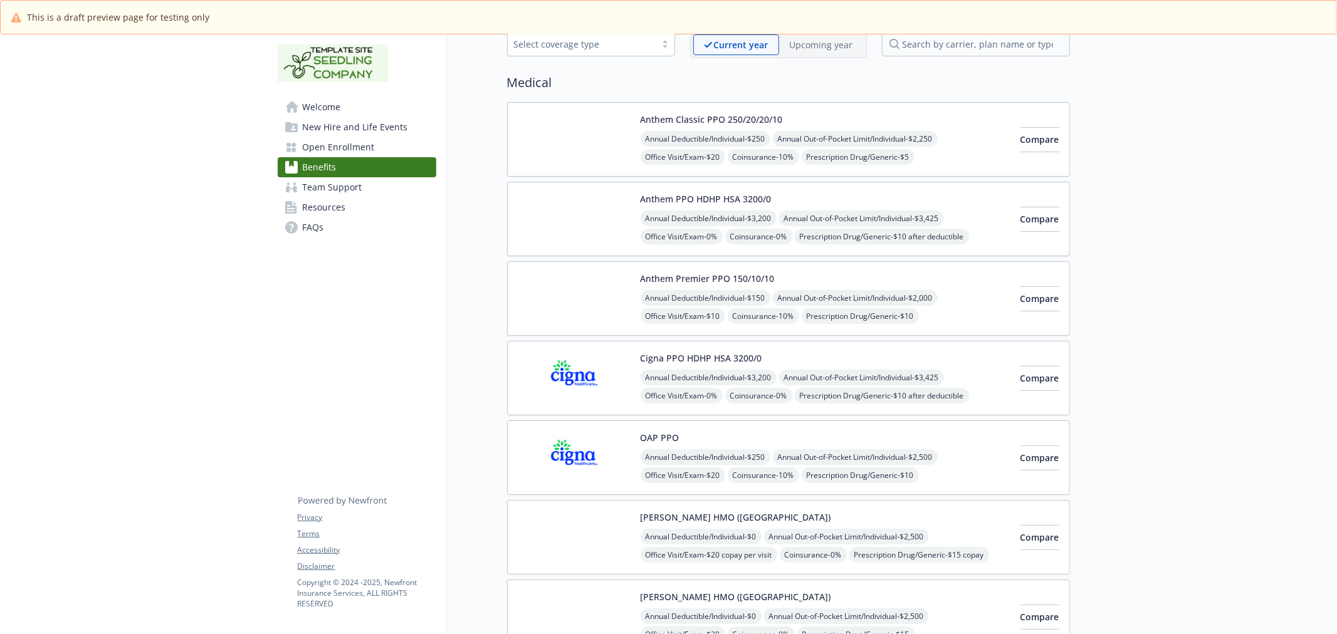
scroll to position [70, 0]
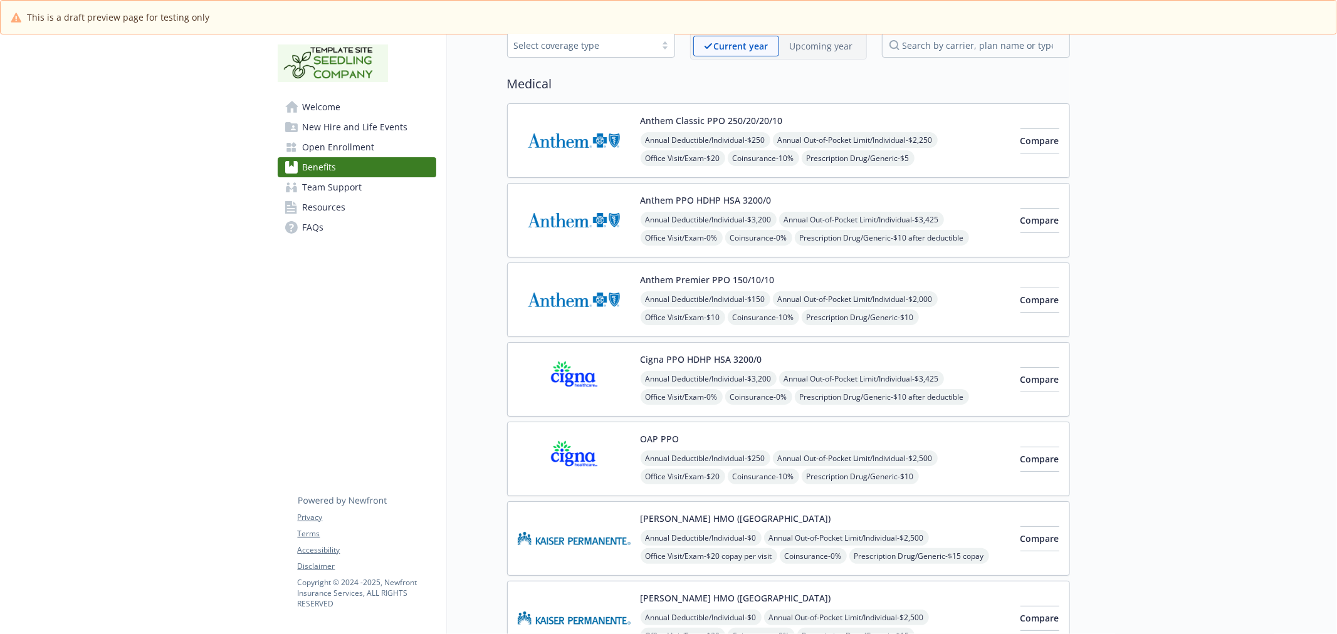
click at [610, 216] on img at bounding box center [574, 220] width 113 height 53
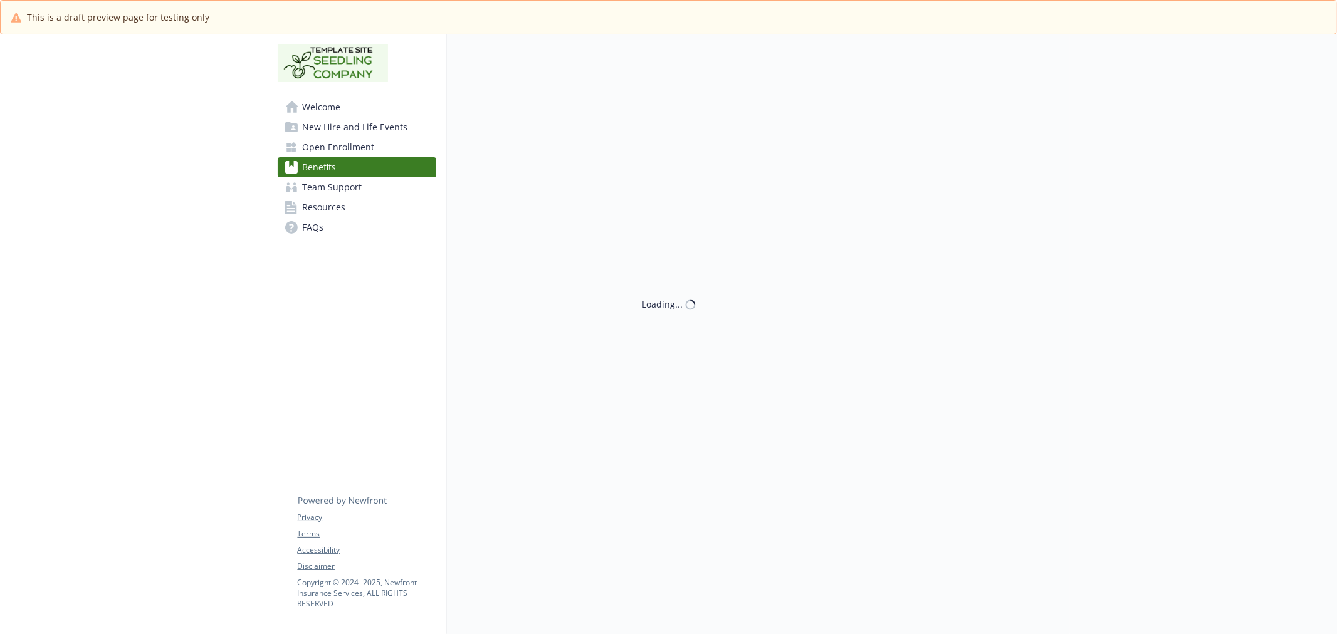
scroll to position [70, 0]
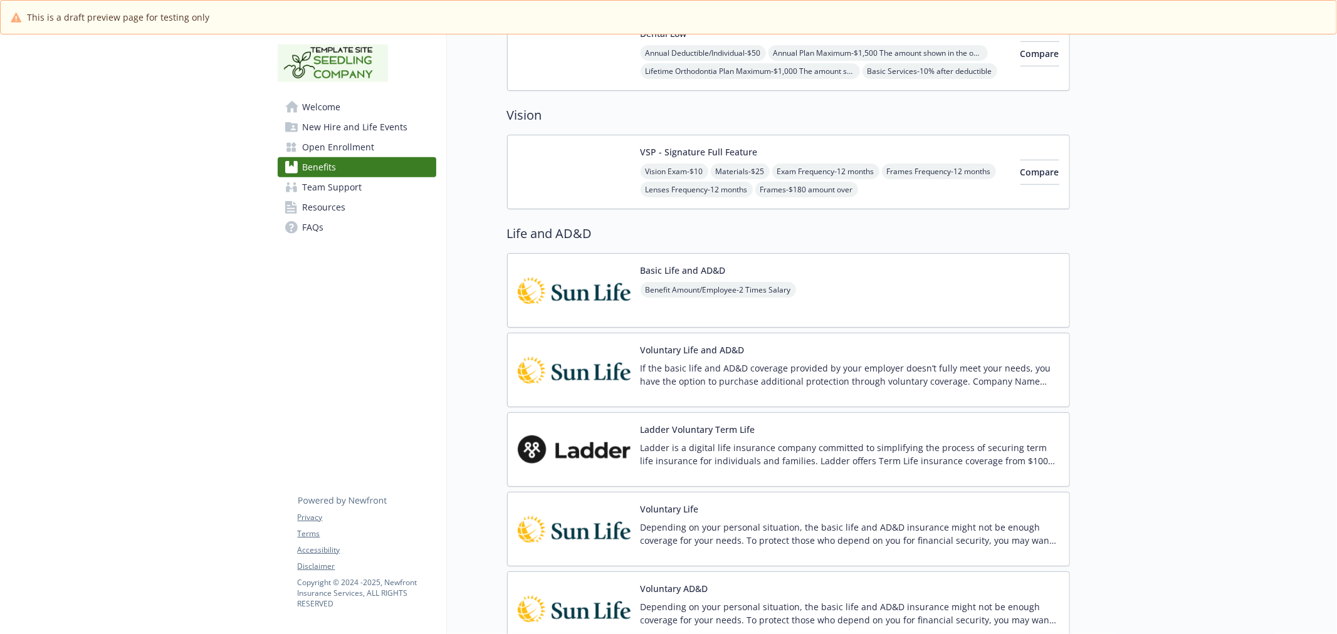
scroll to position [1045, 0]
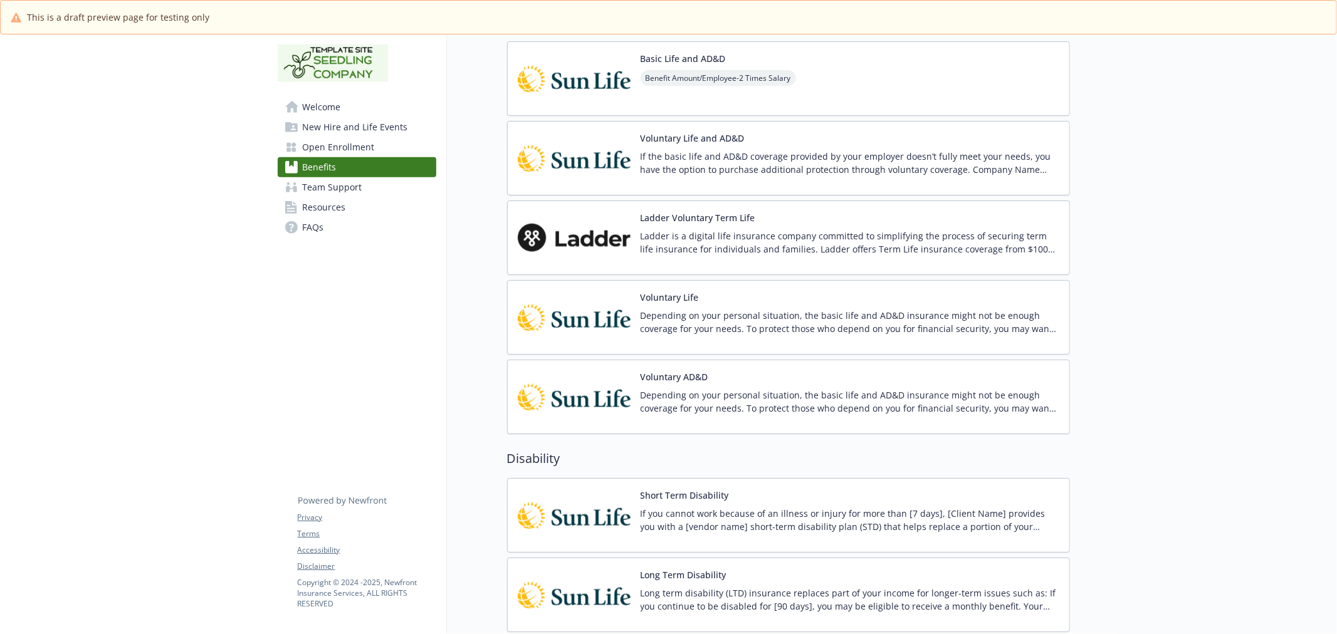
click at [544, 313] on img at bounding box center [574, 317] width 113 height 53
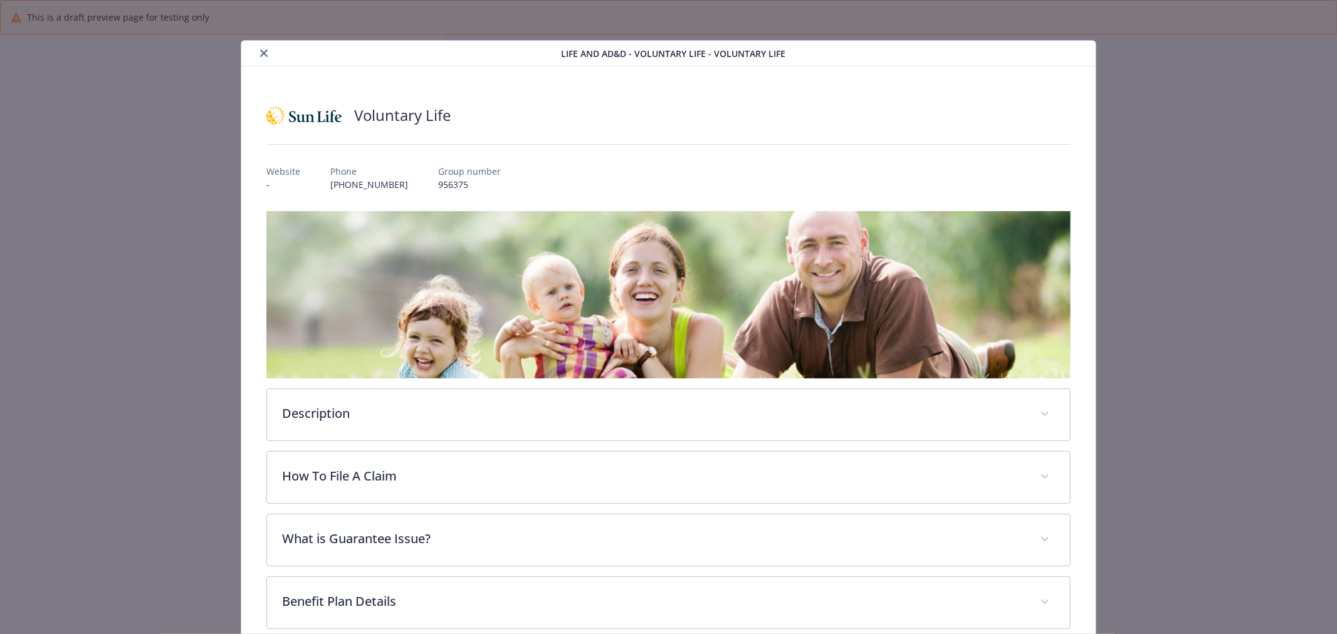
scroll to position [1045, 0]
click at [264, 45] on div "Life and AD&D - Voluntary Life - Voluntary Life" at bounding box center [668, 54] width 855 height 26
click at [264, 48] on button "close" at bounding box center [263, 53] width 15 height 15
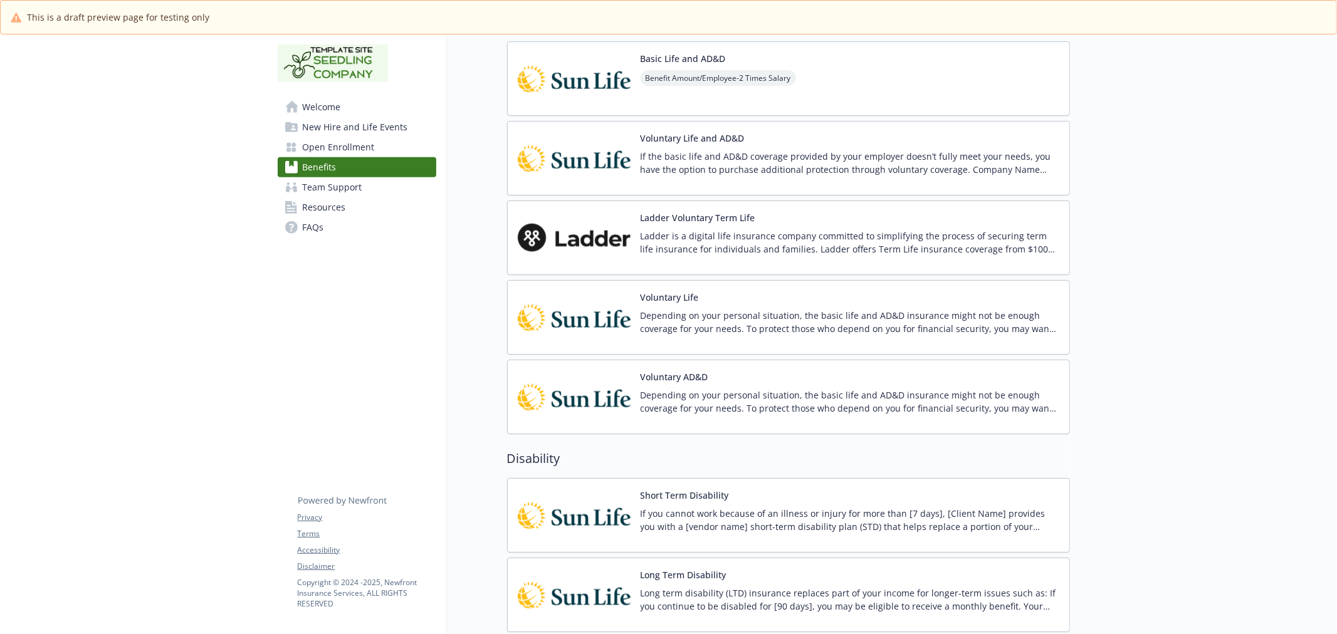
click at [578, 374] on img at bounding box center [574, 397] width 113 height 53
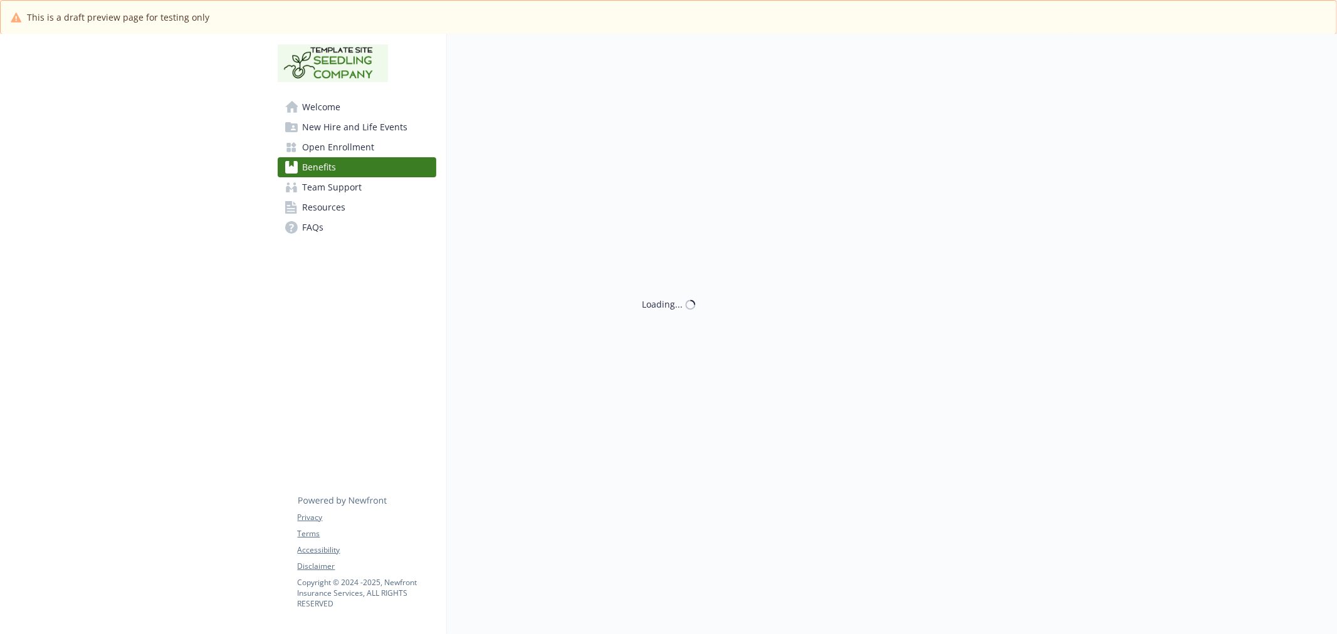
scroll to position [1045, 0]
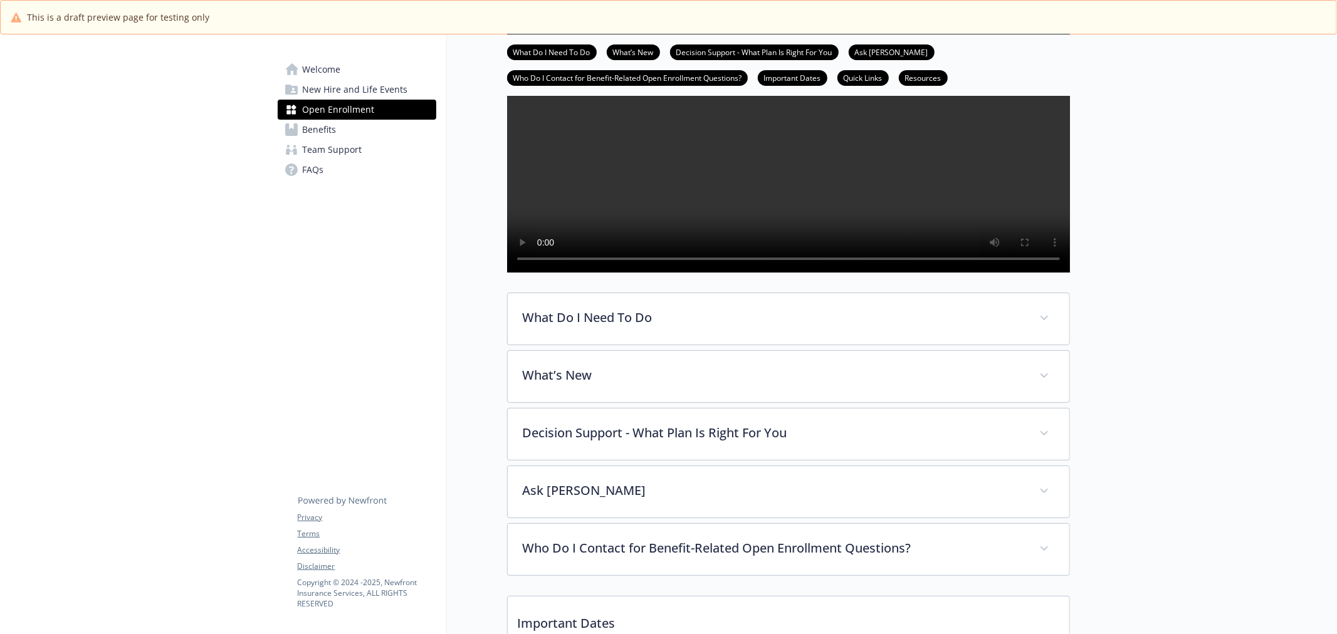
scroll to position [176, 0]
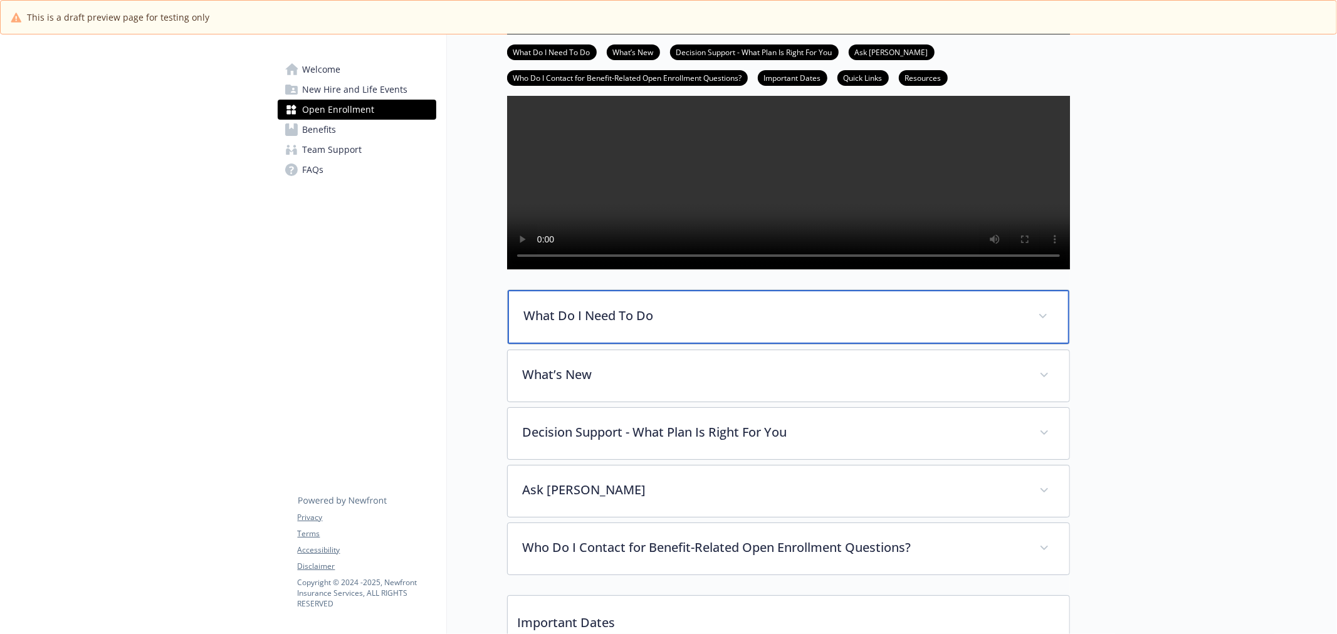
click at [661, 325] on p "What Do I Need To Do" at bounding box center [773, 316] width 499 height 19
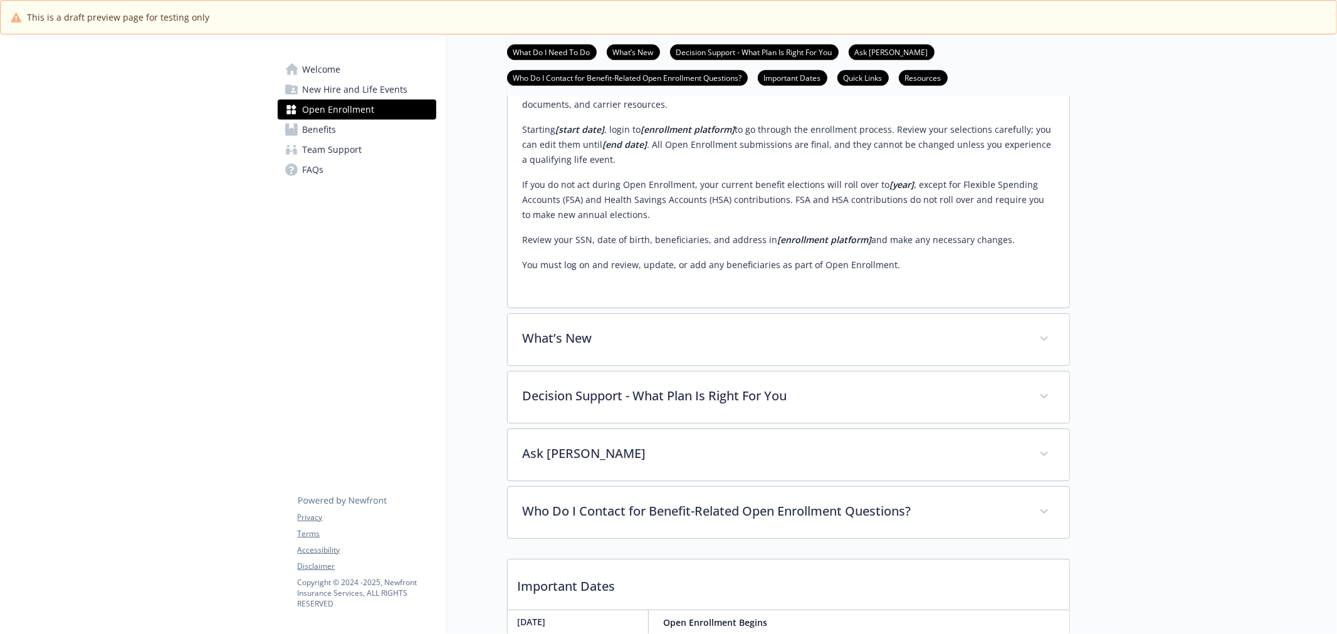
scroll to position [593, 0]
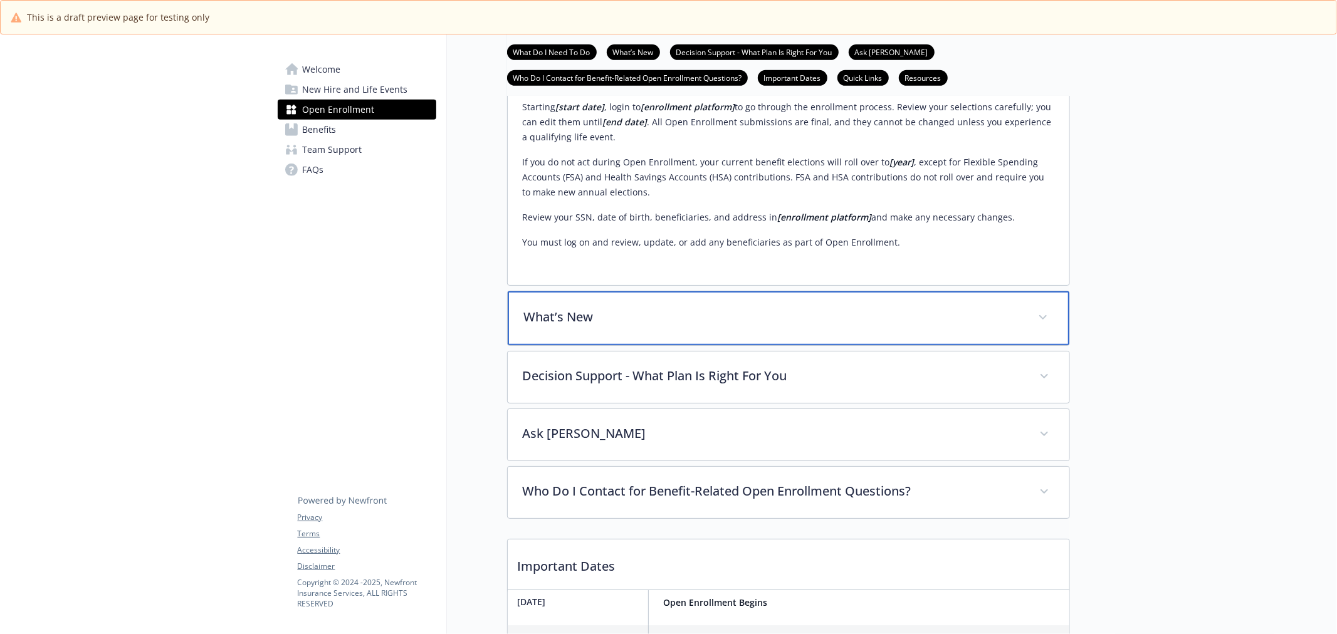
click at [702, 327] on p "What’s New" at bounding box center [773, 317] width 499 height 19
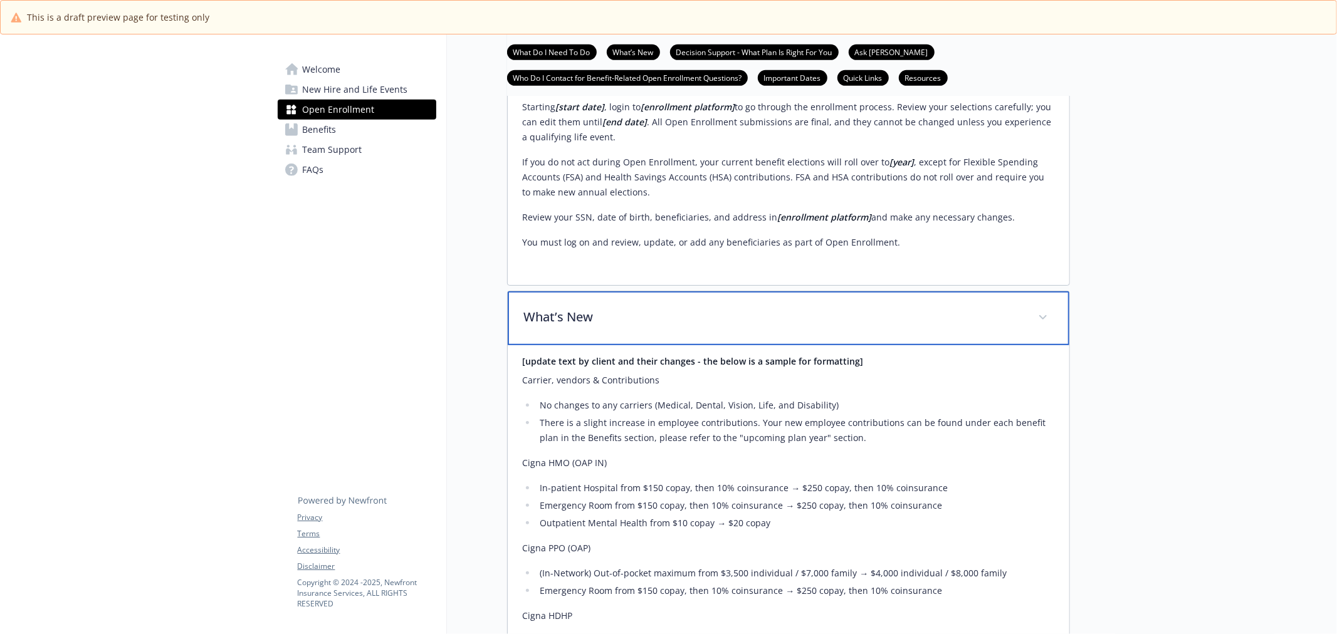
click at [702, 327] on p "What’s New" at bounding box center [773, 317] width 499 height 19
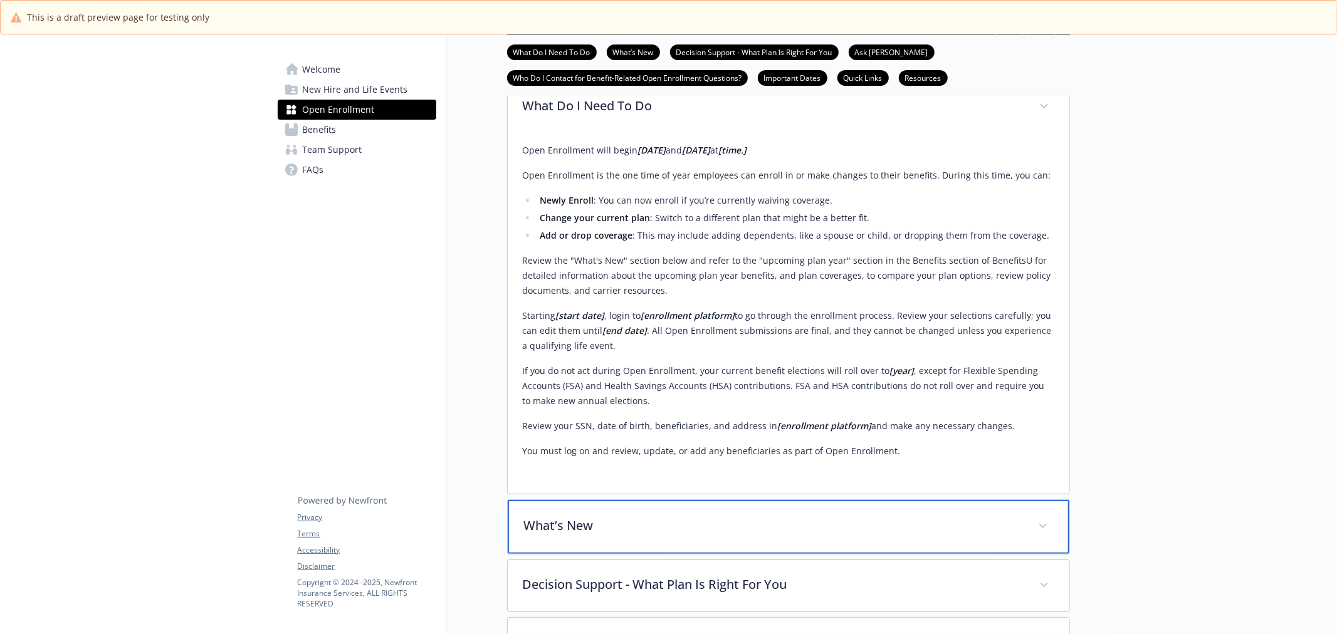
scroll to position [176, 0]
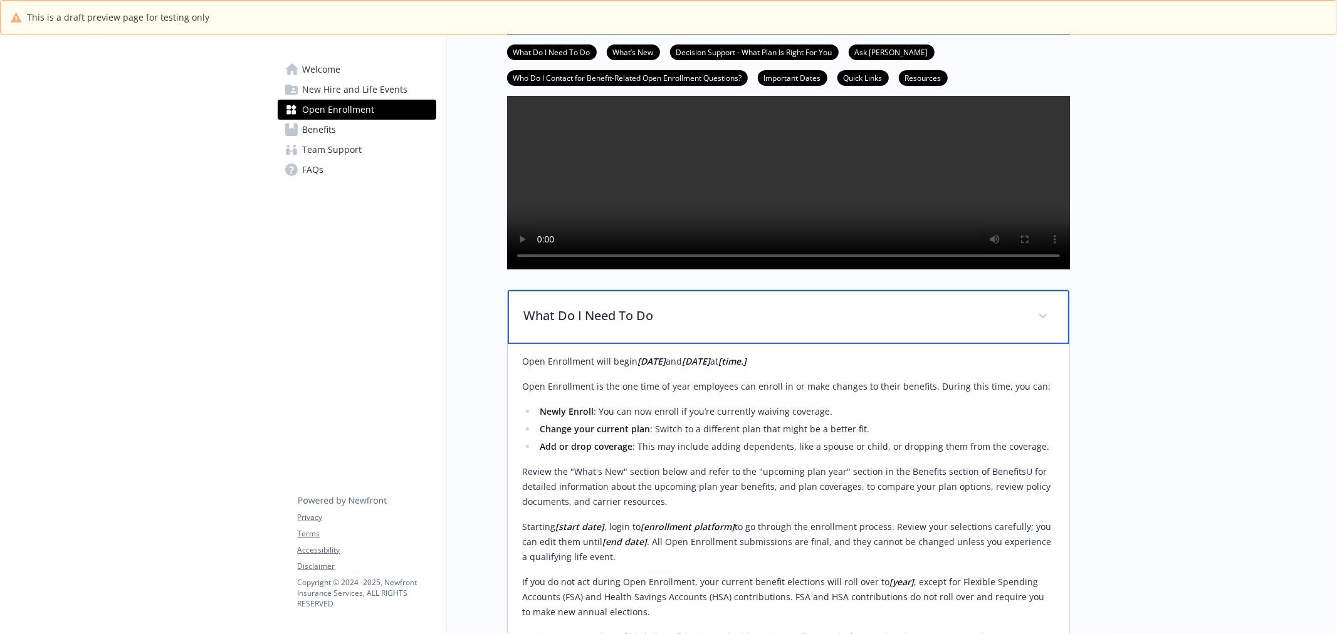
click at [685, 340] on div "What Do I Need To Do" at bounding box center [789, 317] width 562 height 54
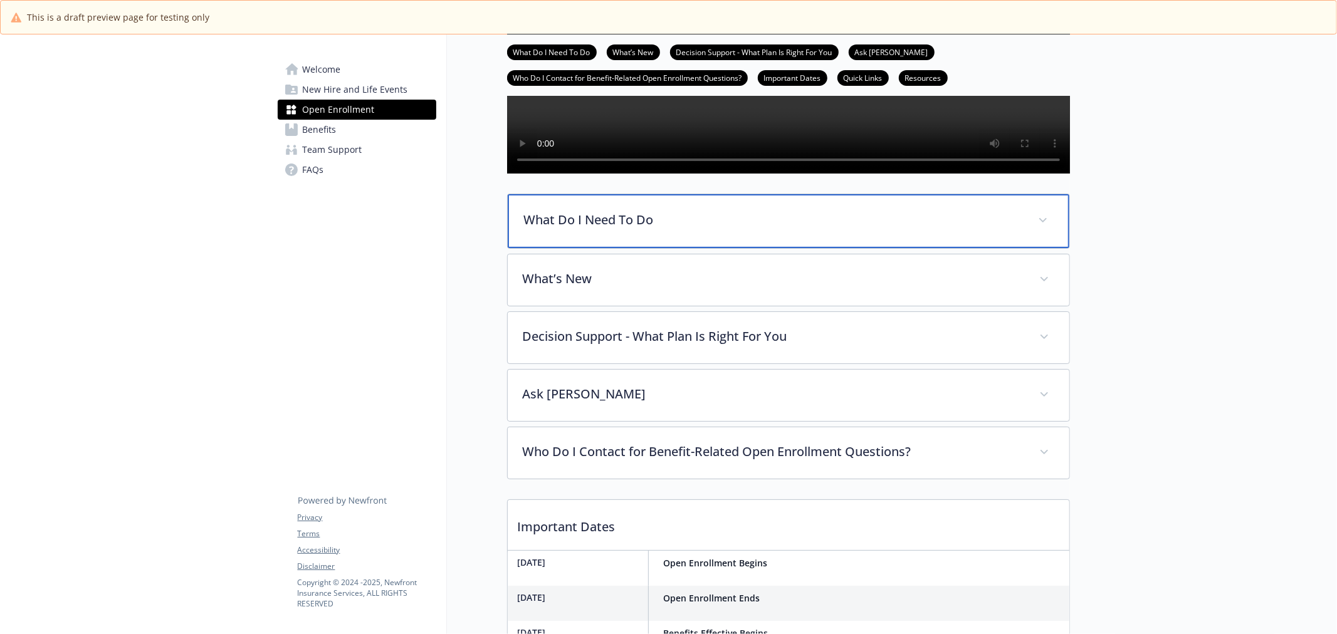
scroll to position [245, 0]
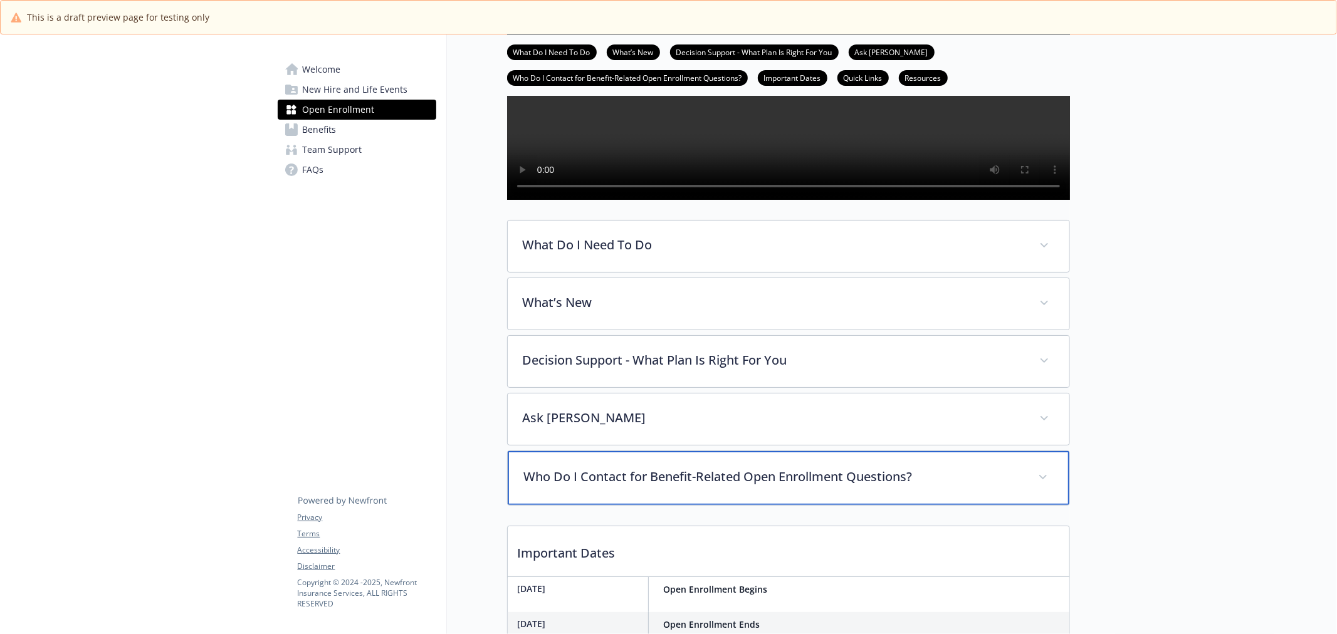
click at [750, 505] on div "Who Do I Contact for Benefit-Related Open Enrollment Questions?" at bounding box center [789, 478] width 562 height 54
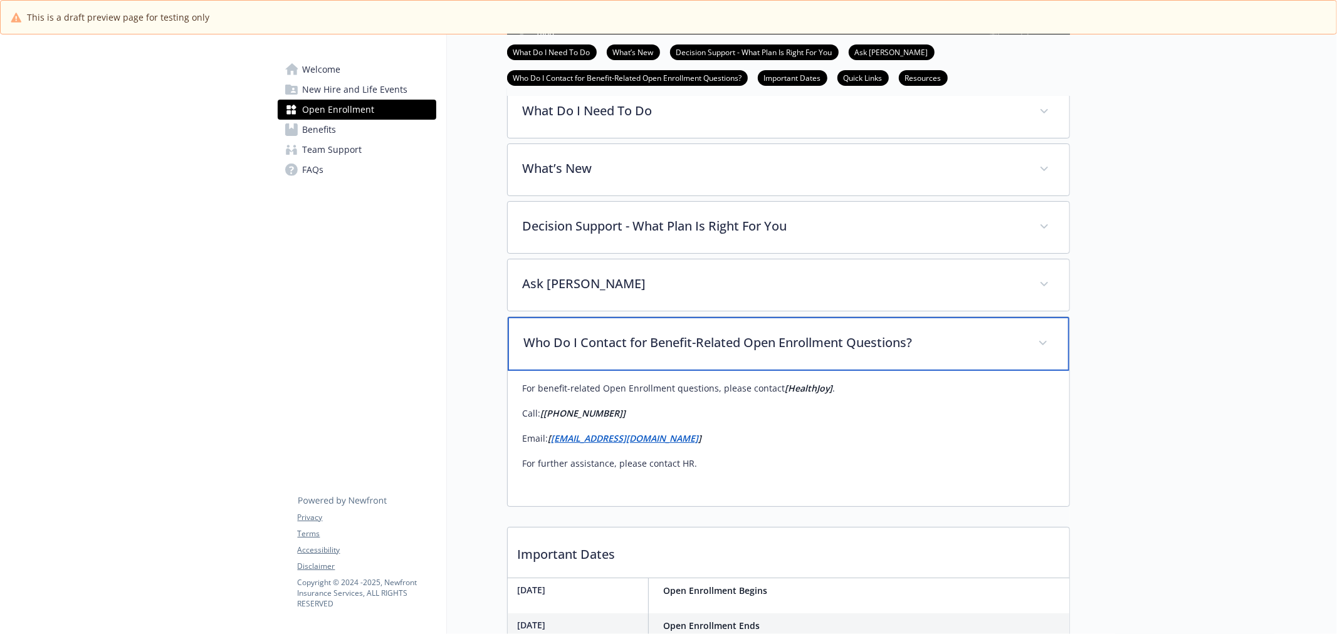
scroll to position [384, 0]
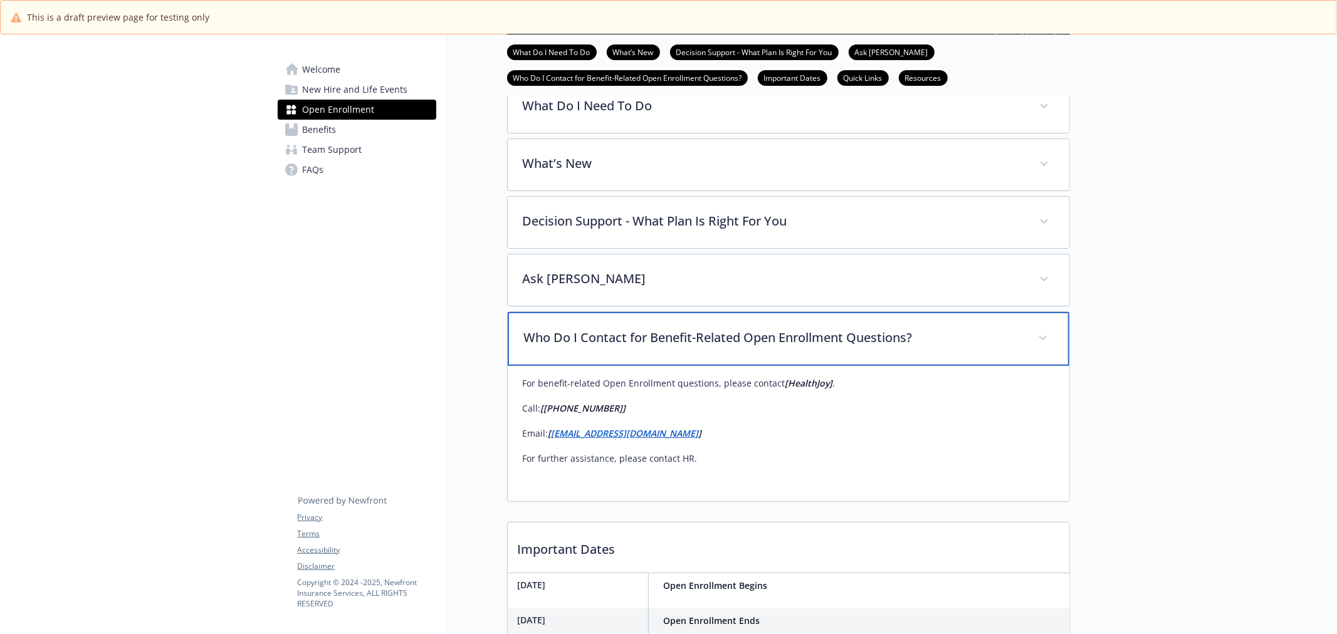
click at [763, 347] on p "Who Do I Contact for Benefit-Related Open Enrollment Questions?" at bounding box center [773, 338] width 499 height 19
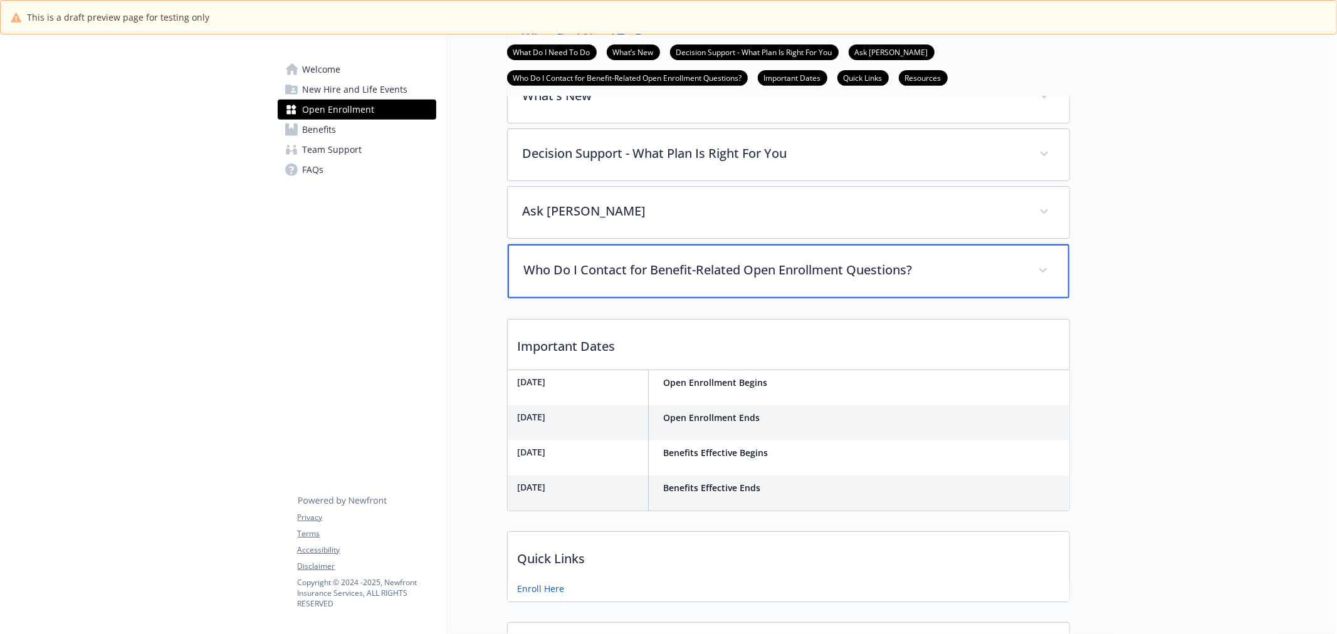
scroll to position [454, 0]
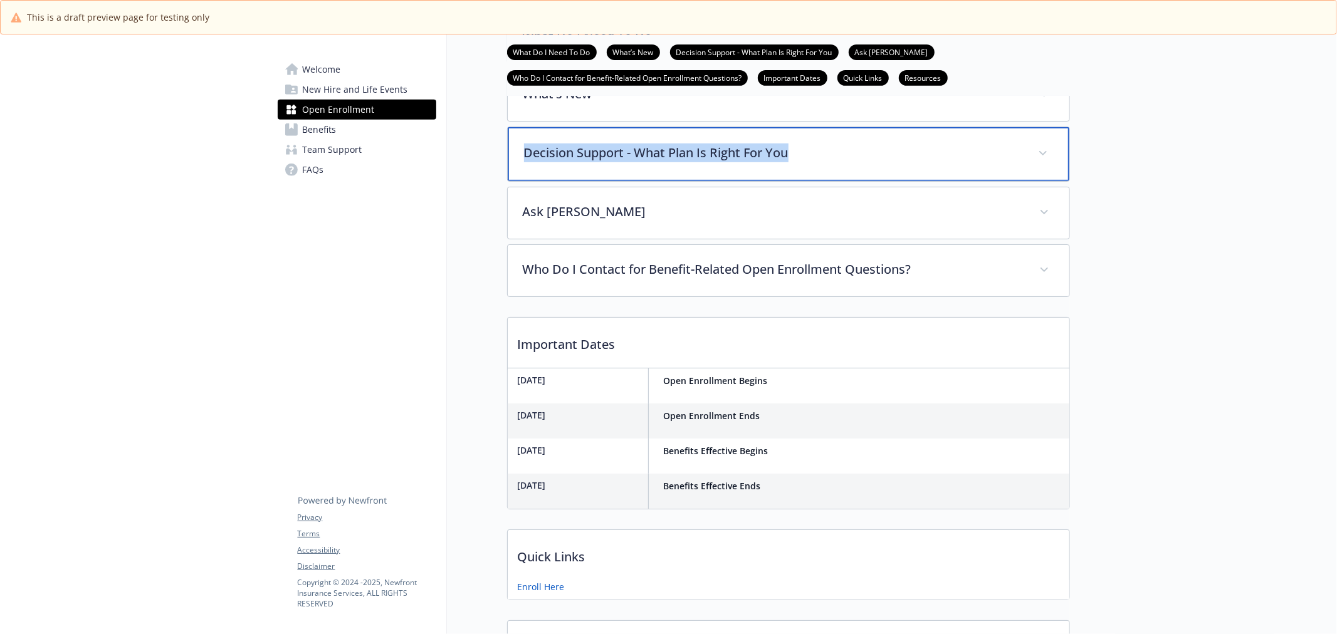
drag, startPoint x: 524, startPoint y: 196, endPoint x: 847, endPoint y: 172, distance: 323.8
click at [847, 172] on div "Decision Support - What Plan Is Right For You" at bounding box center [789, 154] width 562 height 54
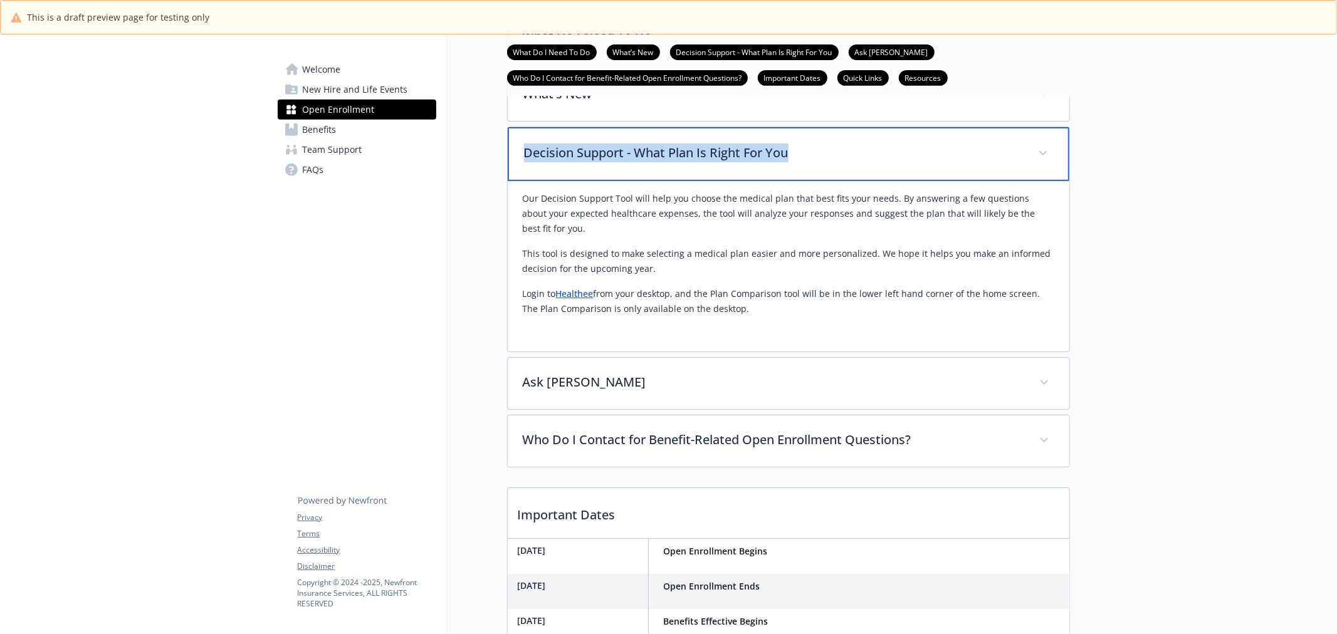
copy p "Decision Support - What Plan Is Right For You"
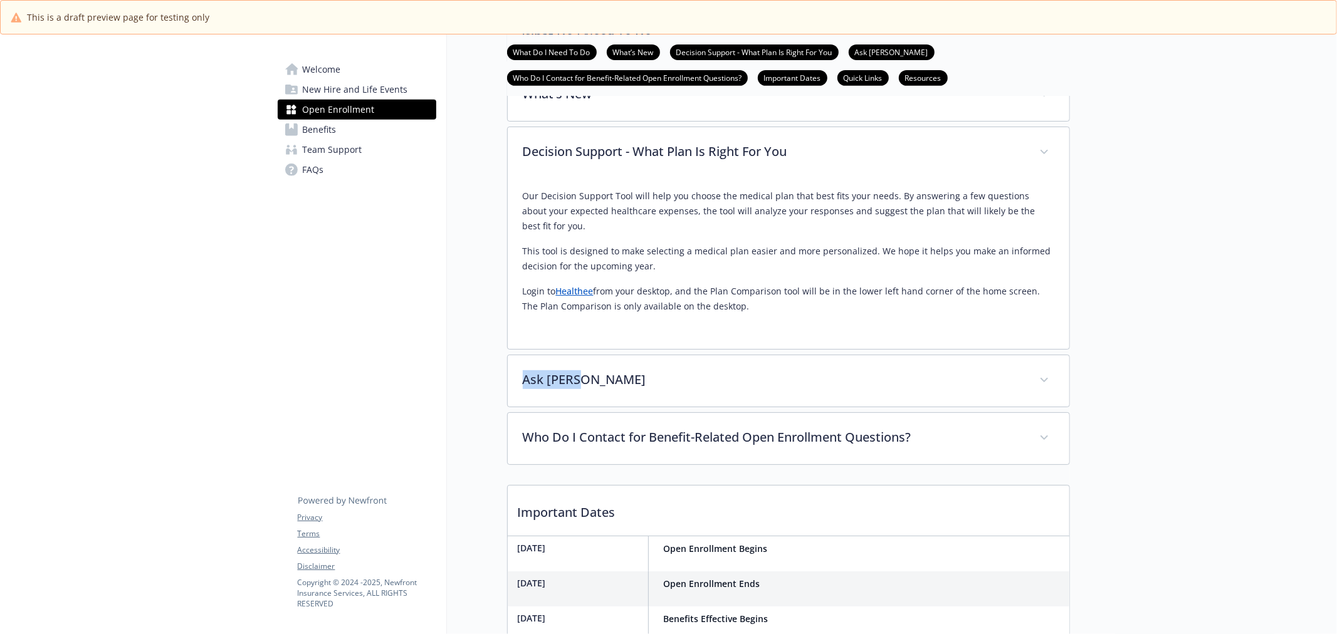
drag, startPoint x: 493, startPoint y: 412, endPoint x: 680, endPoint y: 414, distance: 186.9
click at [680, 414] on div "Open Enrollment What Do I Need To Do What’s New Decision Support - What Plan Is…" at bounding box center [758, 237] width 623 height 1312
copy p "Ask [PERSON_NAME]"
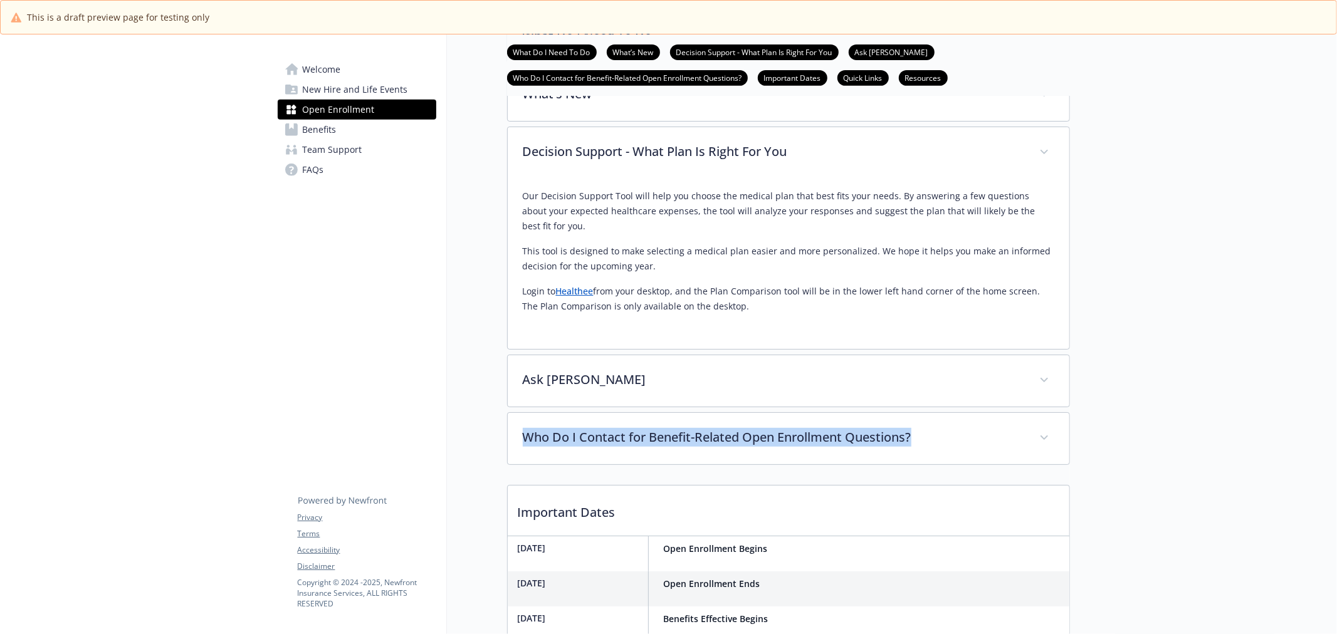
drag, startPoint x: 493, startPoint y: 481, endPoint x: 929, endPoint y: 483, distance: 435.7
click at [929, 483] on div "Open Enrollment What Do I Need To Do What’s New Decision Support - What Plan Is…" at bounding box center [758, 237] width 623 height 1312
copy p "Who Do I Contact for Benefit-Related Open Enrollment Questions?"
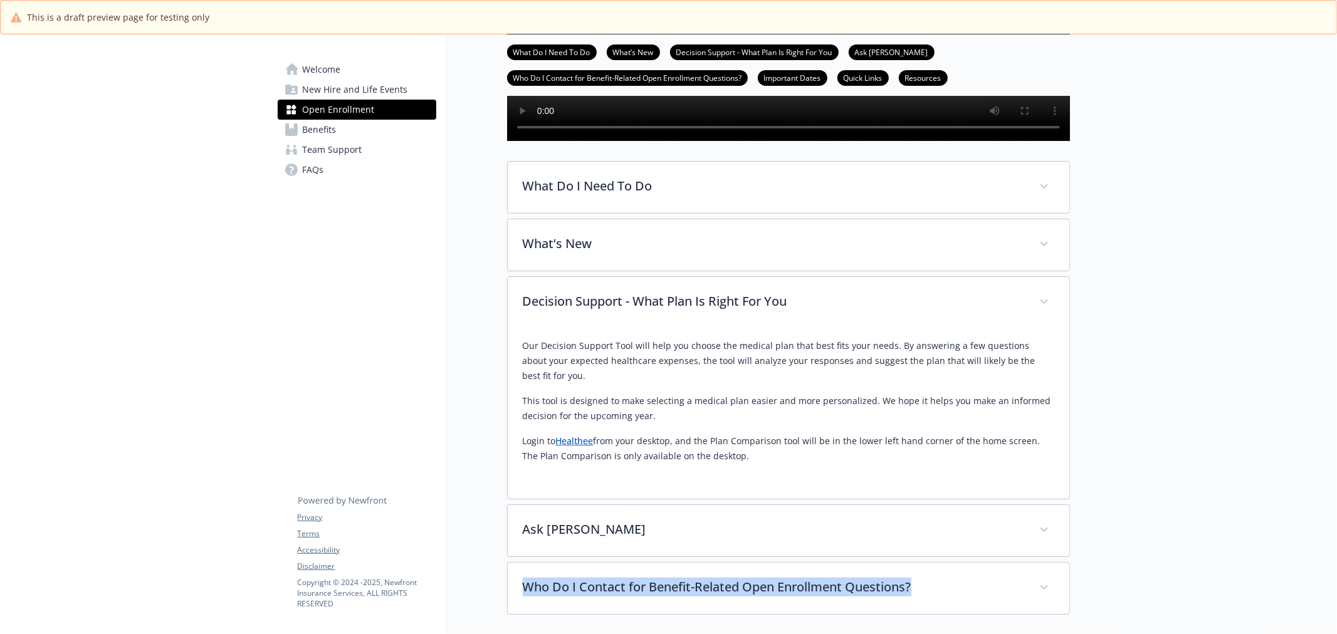
scroll to position [67, 0]
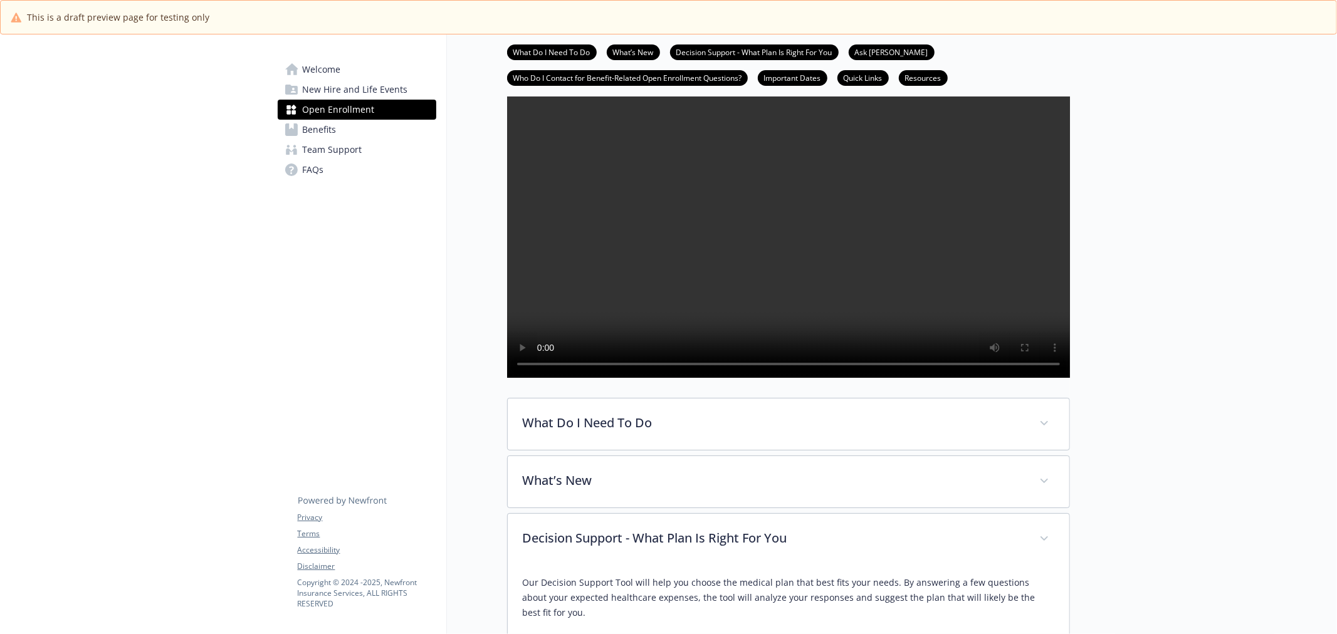
click at [347, 70] on link "Welcome" at bounding box center [357, 70] width 159 height 20
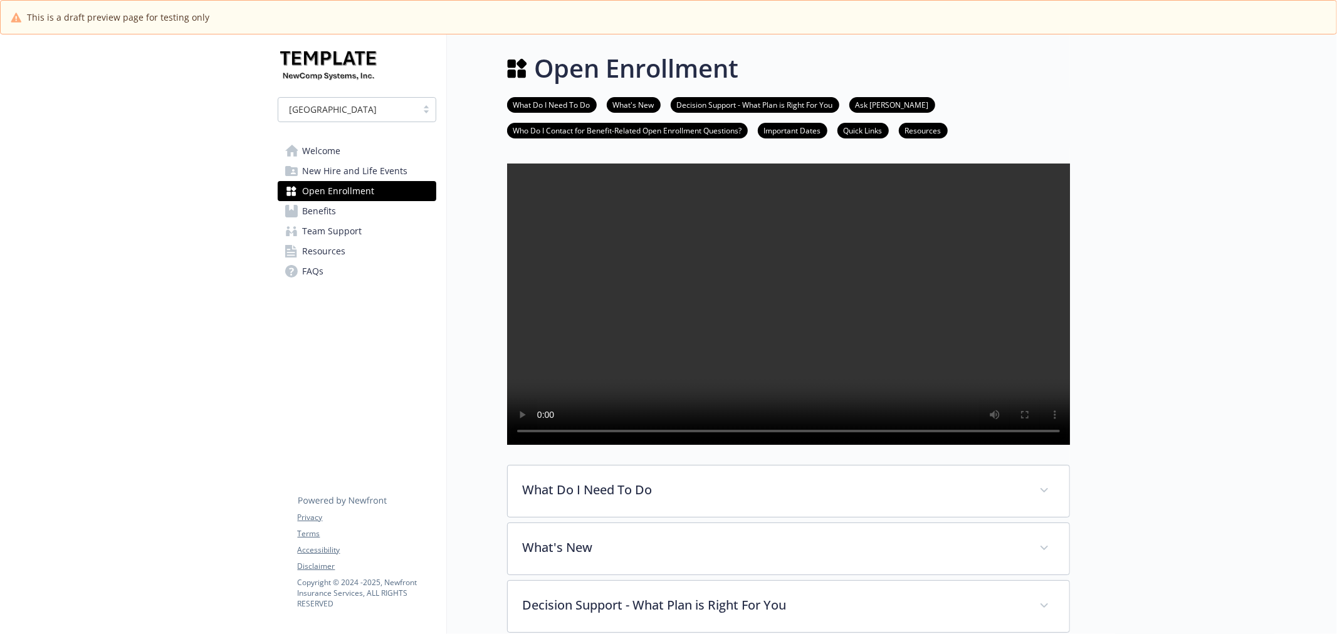
scroll to position [764, 0]
